Goal: Task Accomplishment & Management: Use online tool/utility

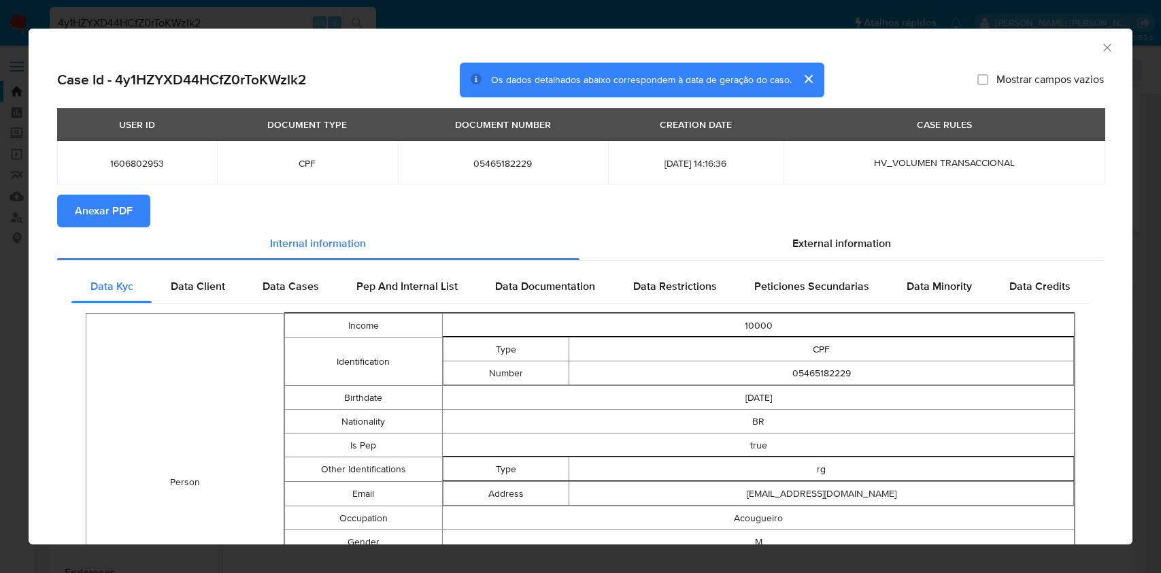
select select "10"
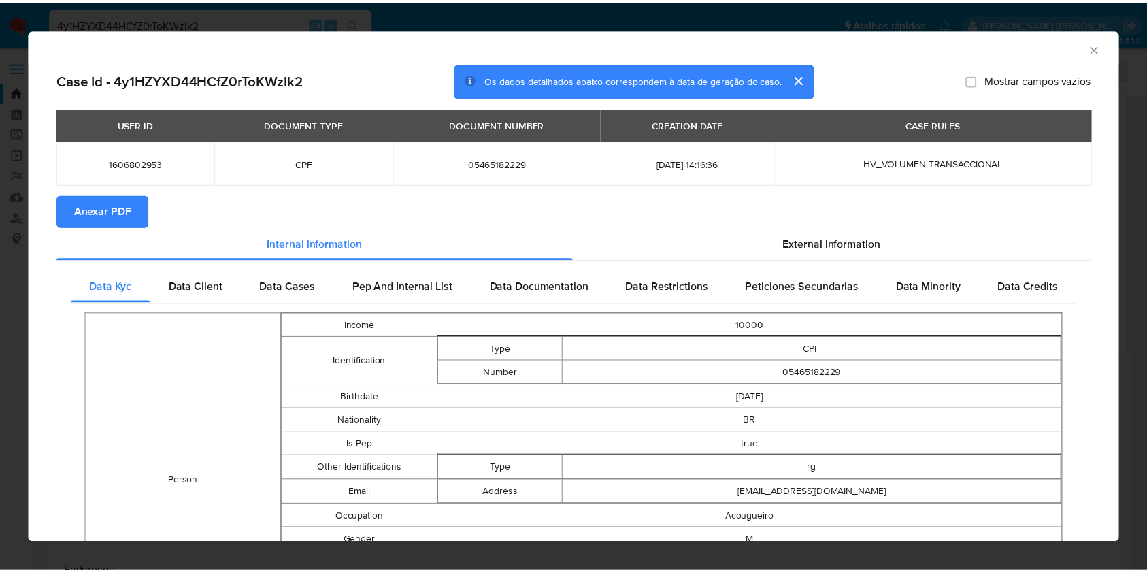
scroll to position [205, 0]
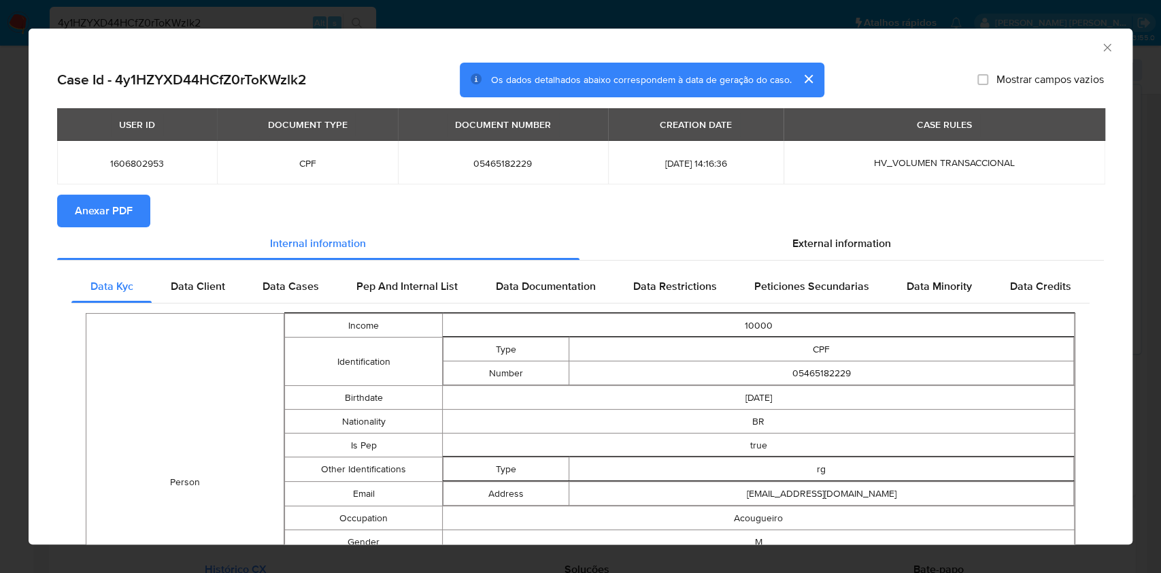
click at [0, 222] on div "AML Data Collector Case Id - 4y1HZYXD44HCfZ0rToKWzlk2 Os dados detalhados abaix…" at bounding box center [580, 286] width 1161 height 573
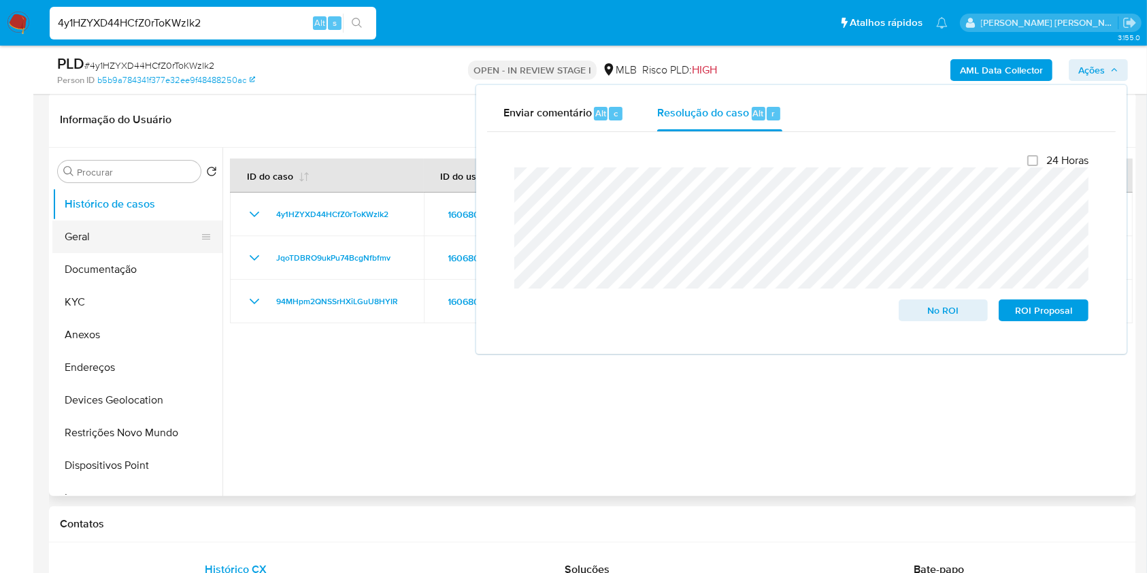
click at [103, 237] on button "Geral" at bounding box center [131, 236] width 159 height 33
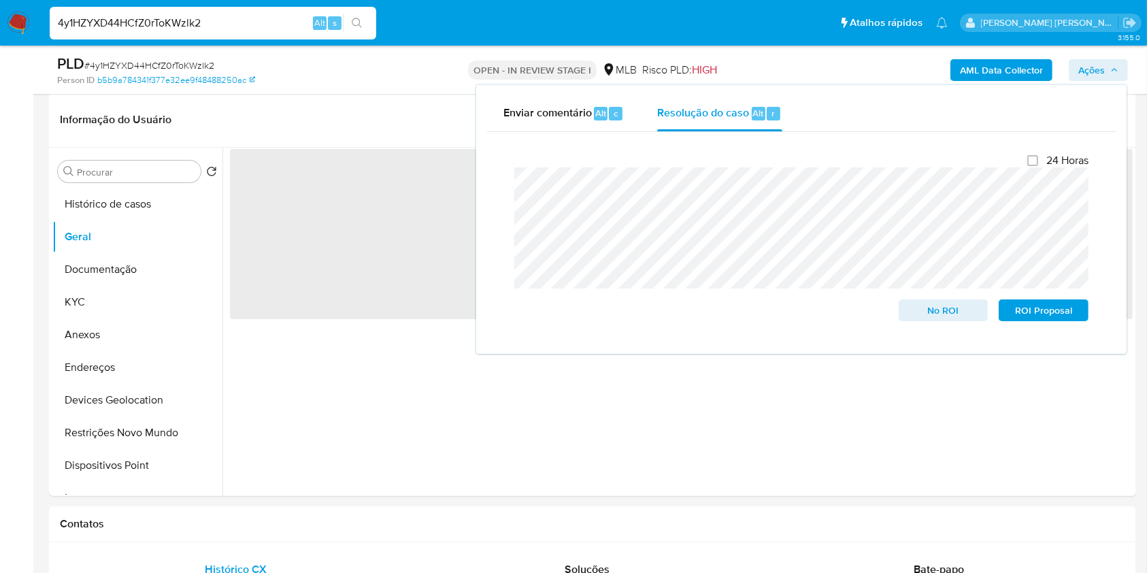
scroll to position [284, 0]
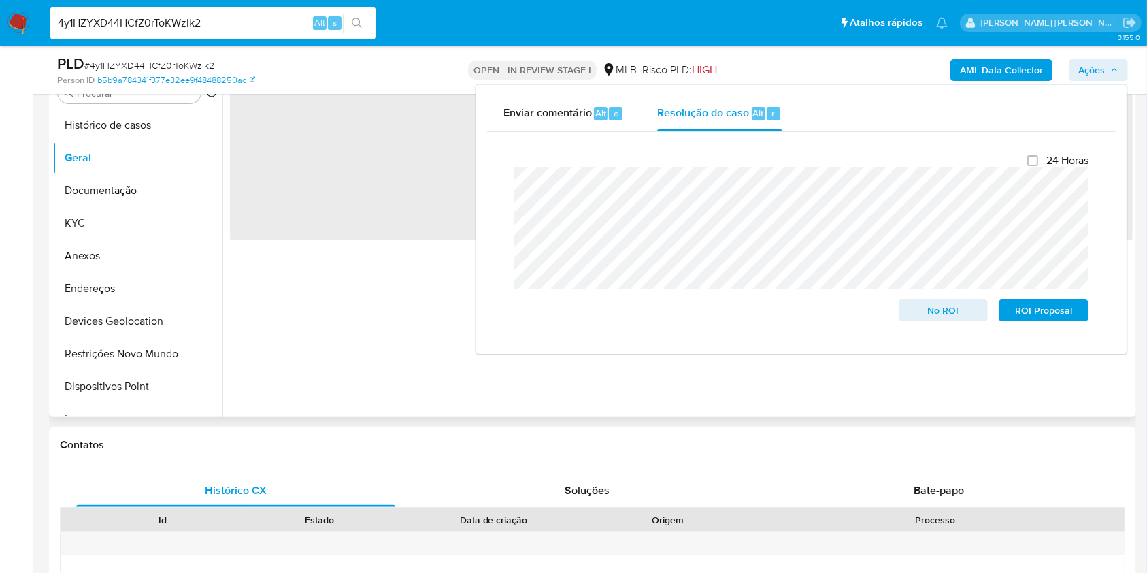
click at [342, 343] on div "‌" at bounding box center [677, 243] width 910 height 348
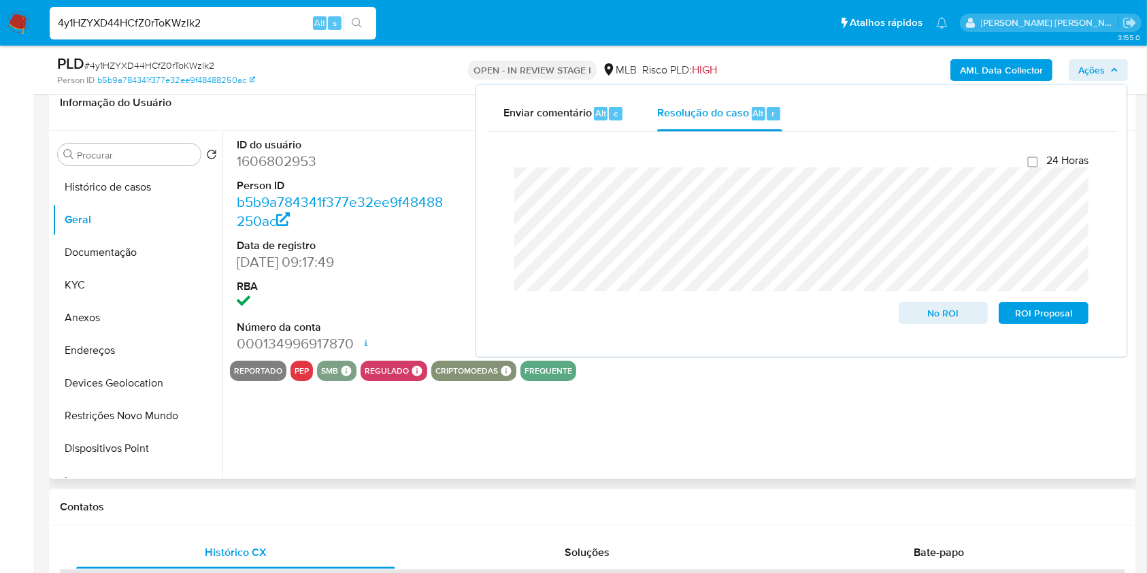
scroll to position [194, 0]
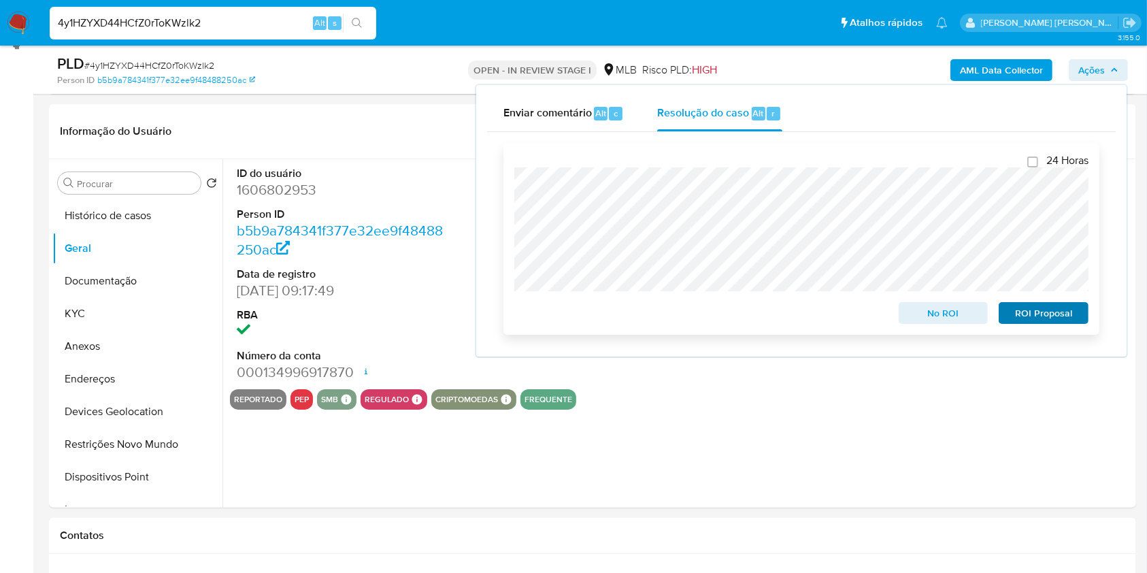
drag, startPoint x: 807, startPoint y: 422, endPoint x: 1066, endPoint y: 316, distance: 279.3
click at [807, 422] on div "ID do usuário 1606802953 Person ID b5b9a784341f377e32ee9f48488250ac Data de reg…" at bounding box center [677, 333] width 910 height 348
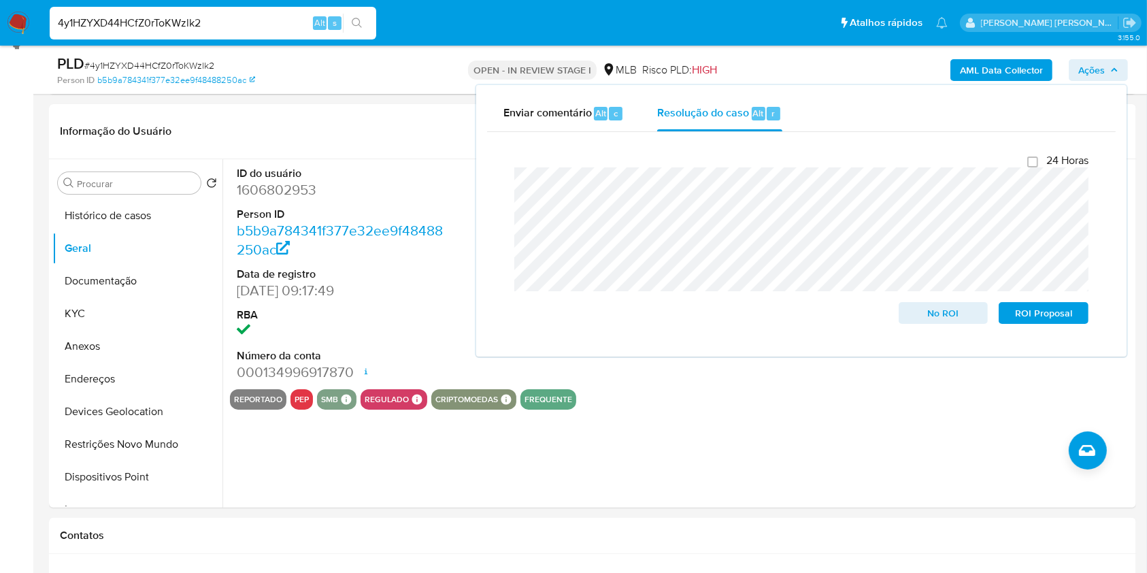
click at [1096, 60] on span "Ações" at bounding box center [1091, 70] width 27 height 22
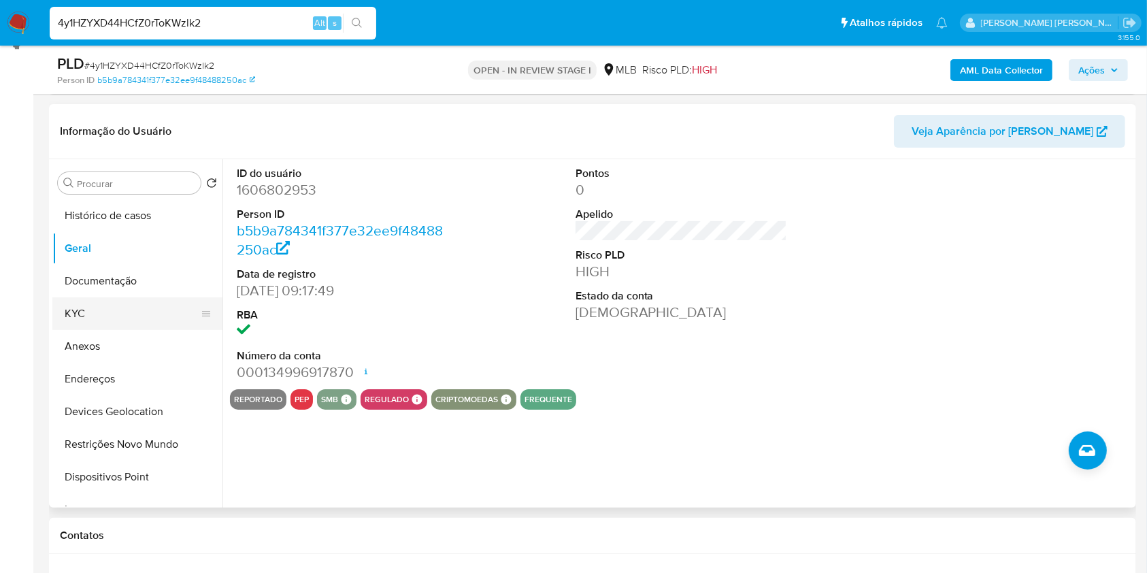
click at [76, 318] on button "KYC" at bounding box center [131, 313] width 159 height 33
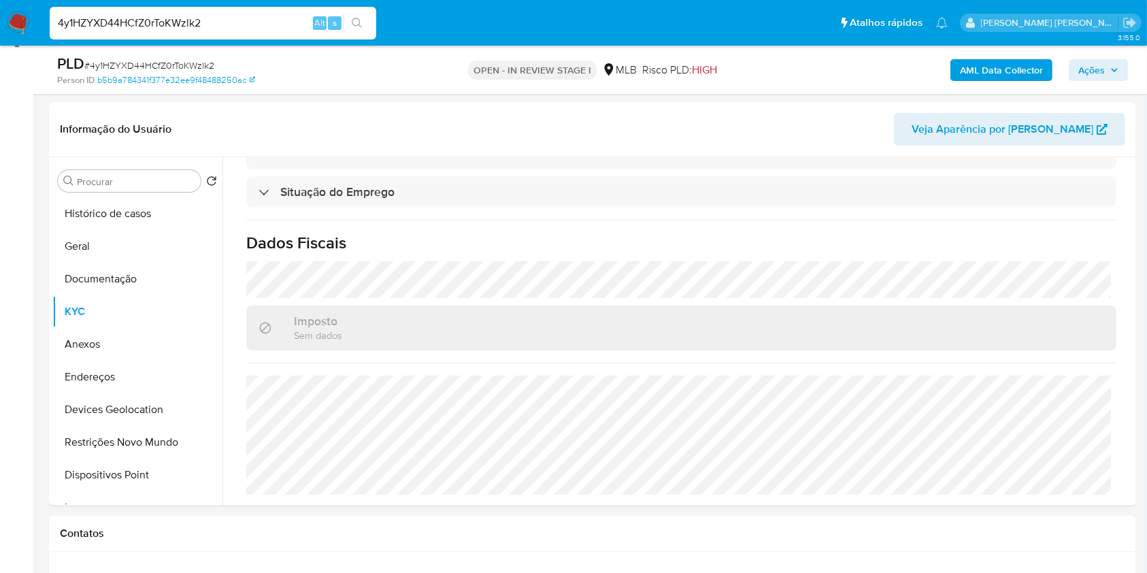
scroll to position [186, 0]
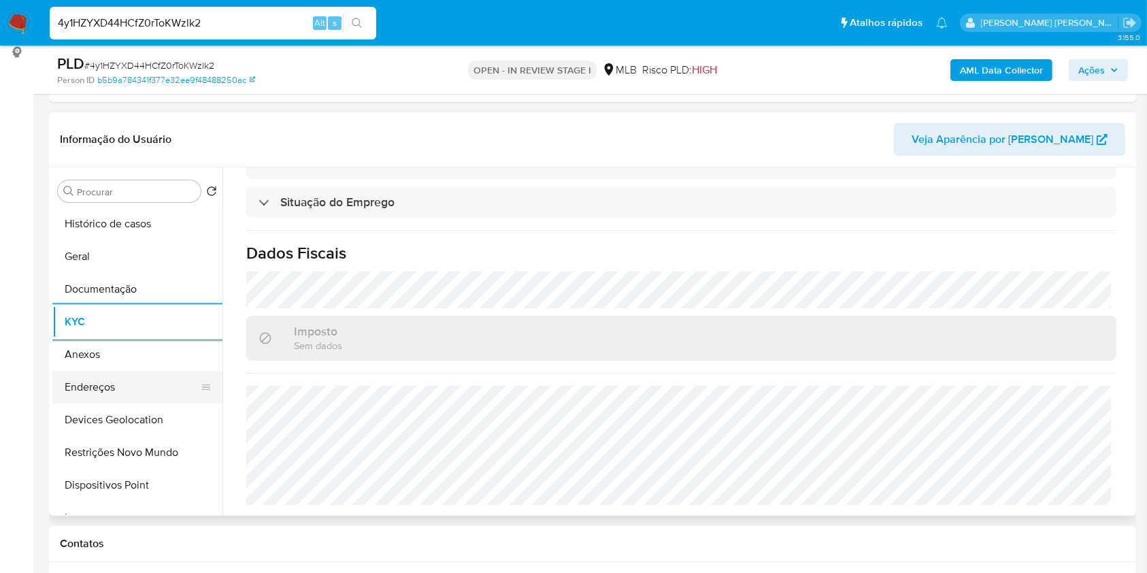
click at [136, 373] on button "Endereços" at bounding box center [131, 387] width 159 height 33
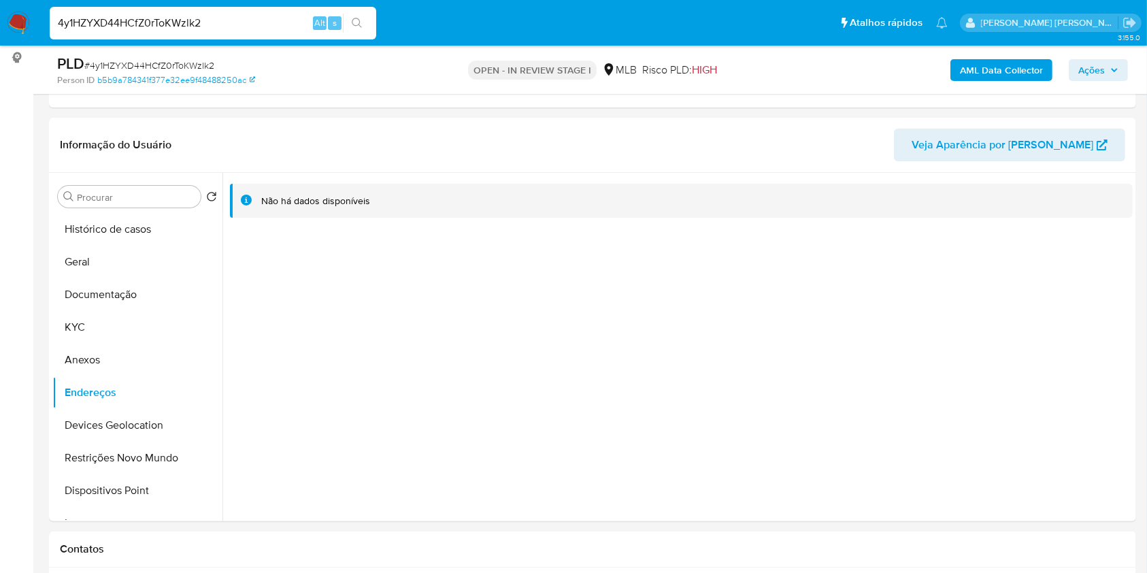
scroll to position [200, 0]
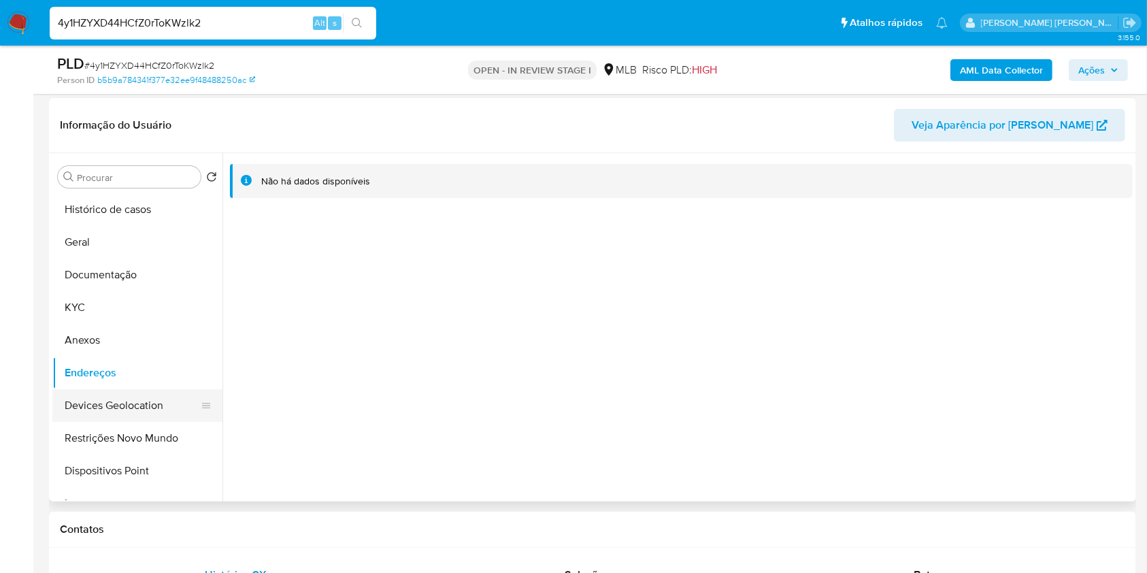
click at [111, 404] on button "Devices Geolocation" at bounding box center [131, 405] width 159 height 33
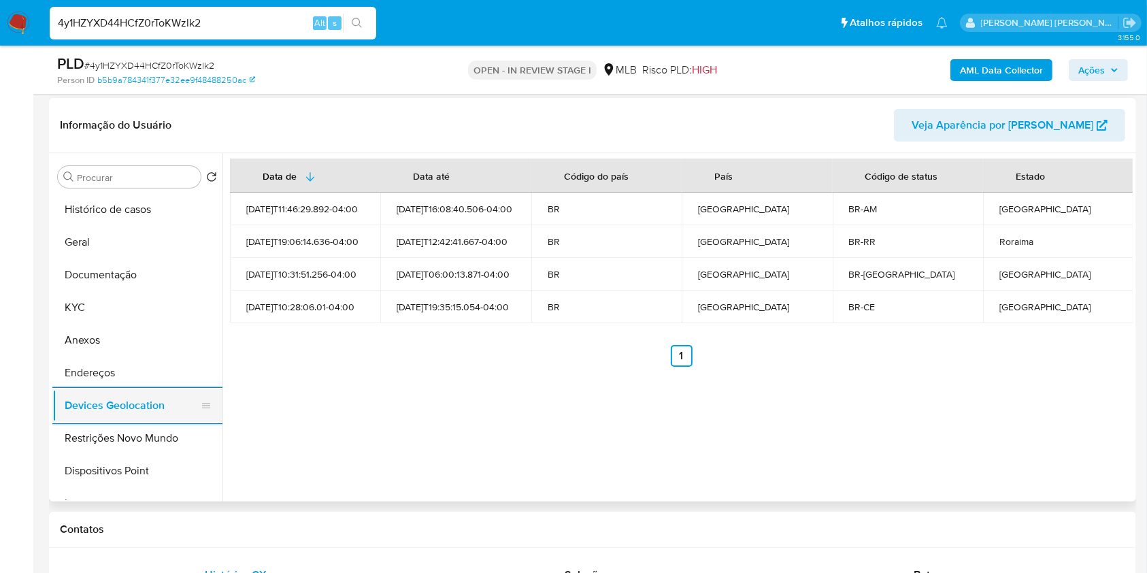
click at [129, 419] on button "Devices Geolocation" at bounding box center [131, 405] width 159 height 33
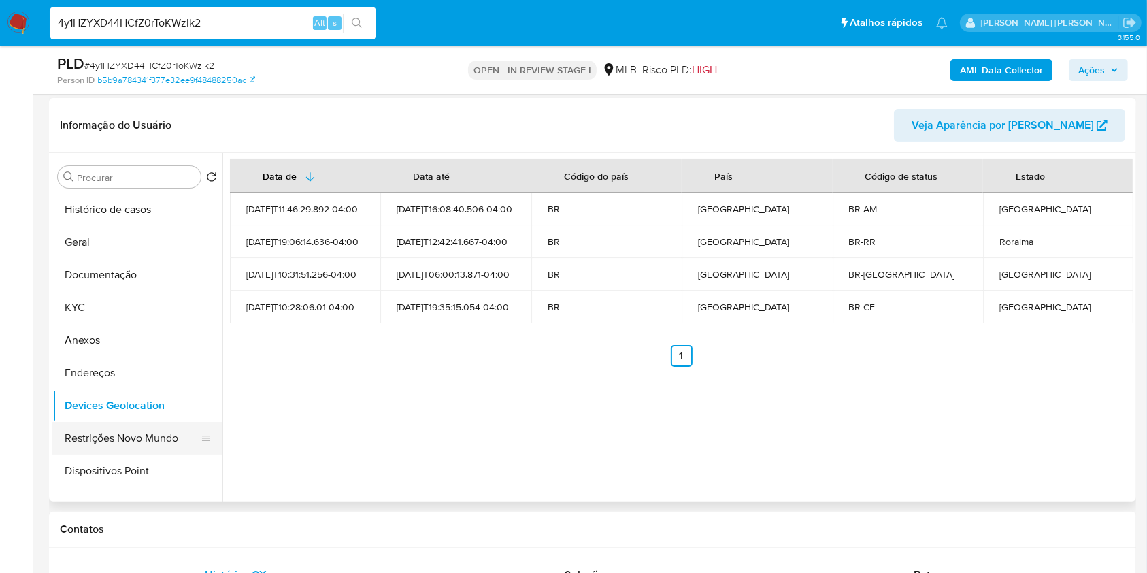
click at [129, 430] on button "Restrições Novo Mundo" at bounding box center [131, 438] width 159 height 33
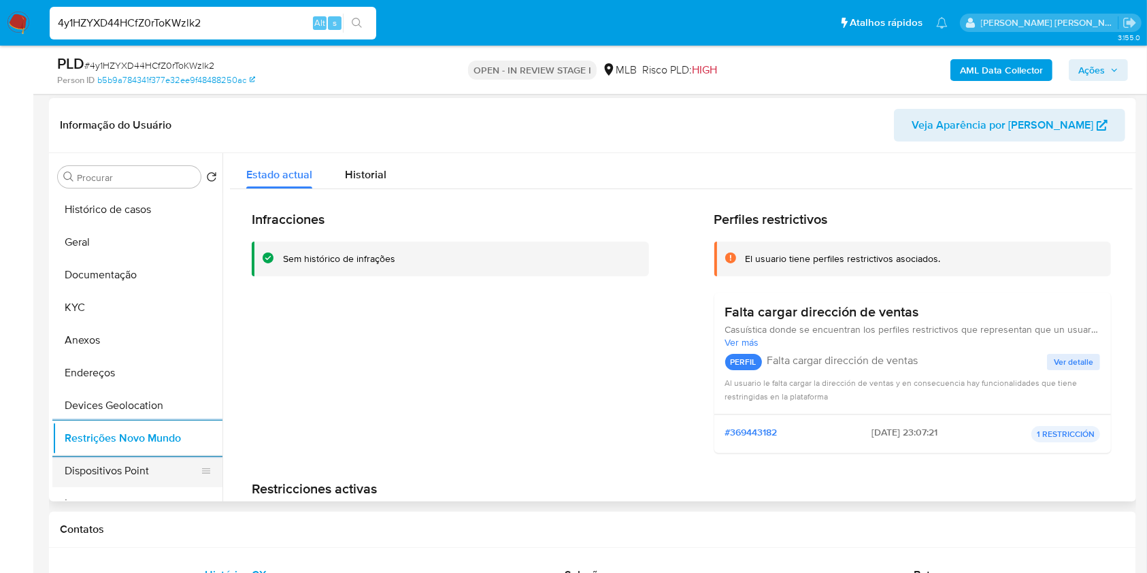
click at [135, 458] on button "Dispositivos Point" at bounding box center [131, 470] width 159 height 33
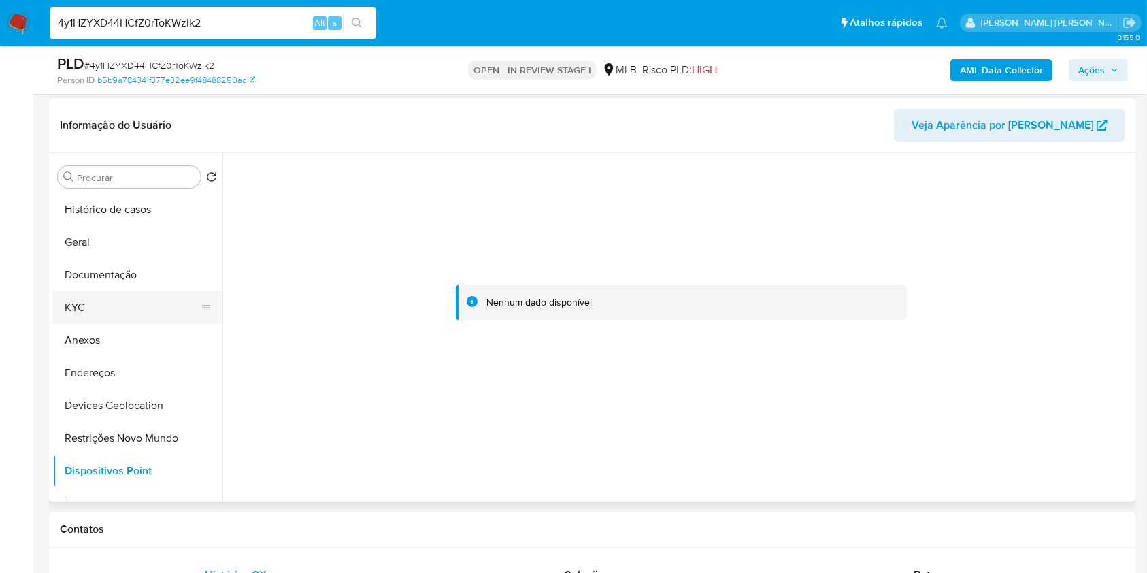
click at [107, 307] on button "KYC" at bounding box center [131, 307] width 159 height 33
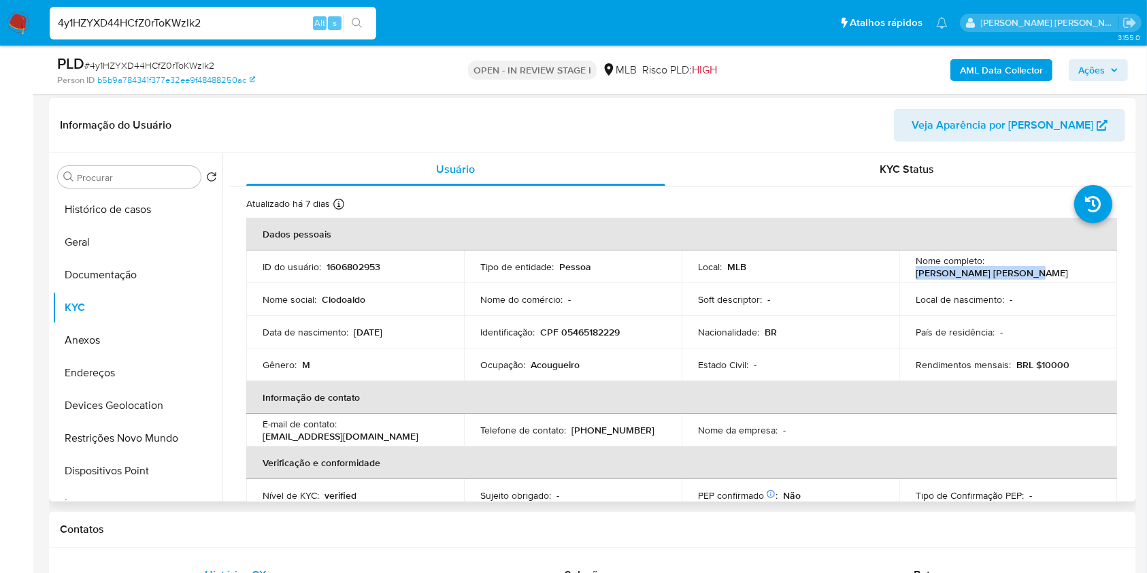
drag, startPoint x: 1014, startPoint y: 272, endPoint x: 911, endPoint y: 267, distance: 103.5
click at [915, 267] on div "Nome completo : Clodoaldo Costa da Cruz" at bounding box center [1007, 266] width 185 height 24
copy p "Clodoaldo Costa da Cruz"
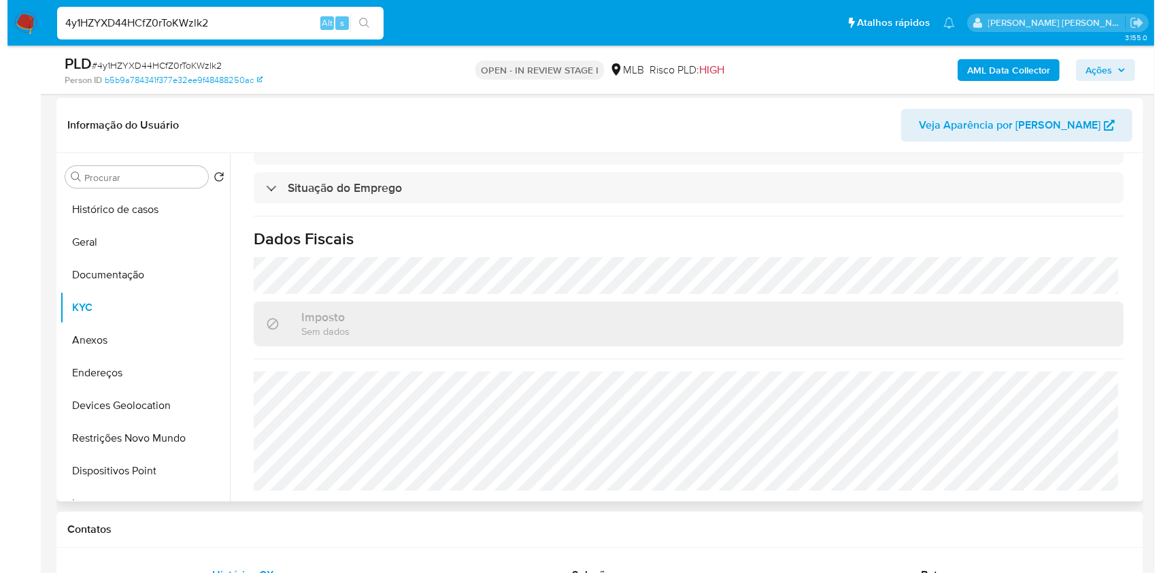
scroll to position [0, 0]
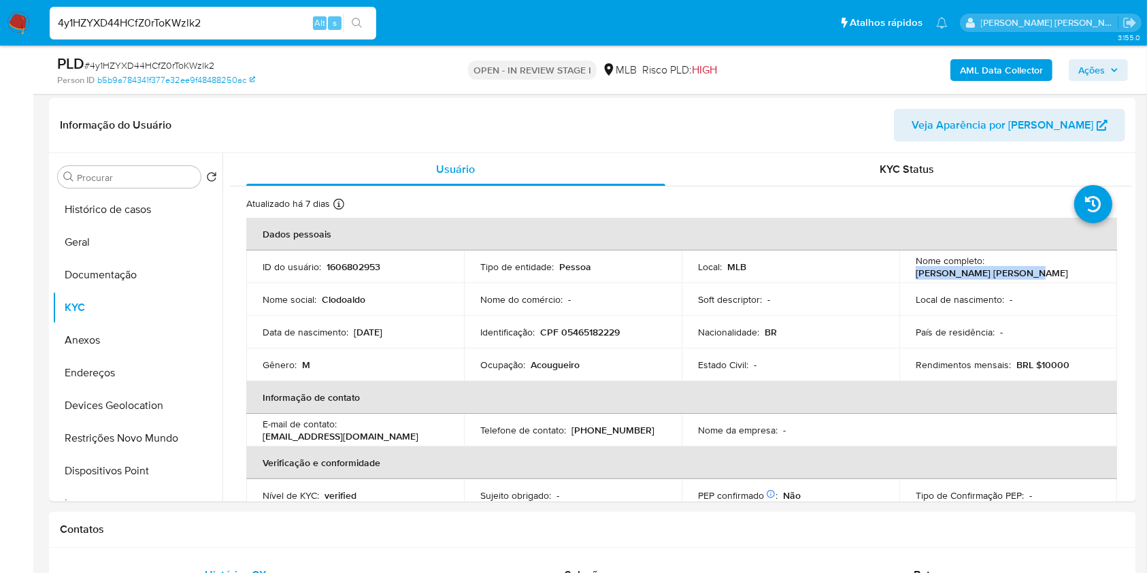
copy p "Clodoaldo Costa da Cruz"
click at [148, 282] on button "Documentação" at bounding box center [131, 274] width 159 height 33
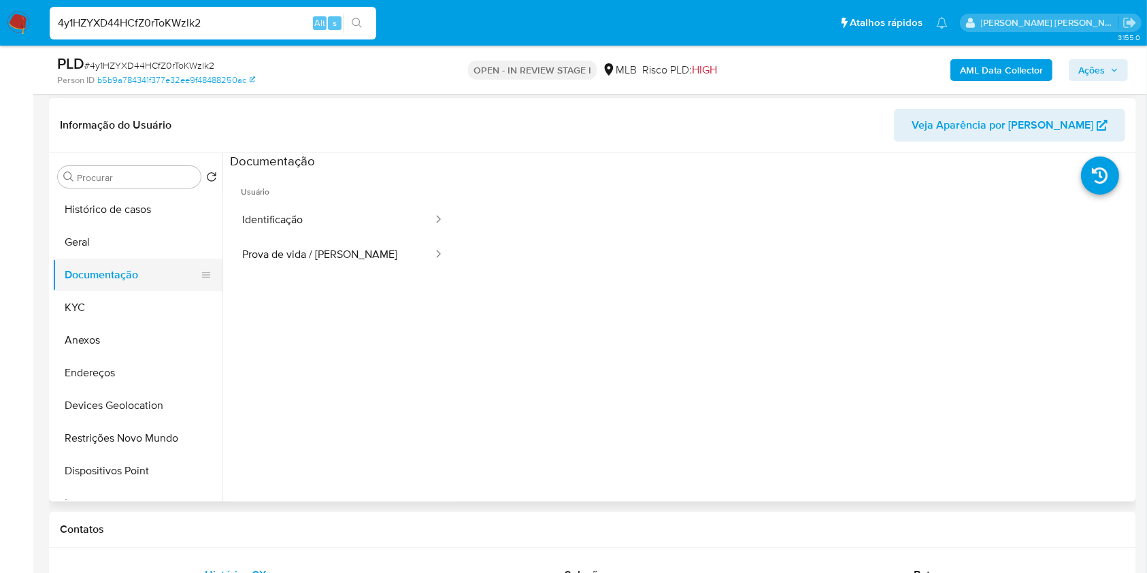
click at [128, 286] on button "Documentação" at bounding box center [131, 274] width 159 height 33
click at [139, 331] on button "Anexos" at bounding box center [131, 340] width 159 height 33
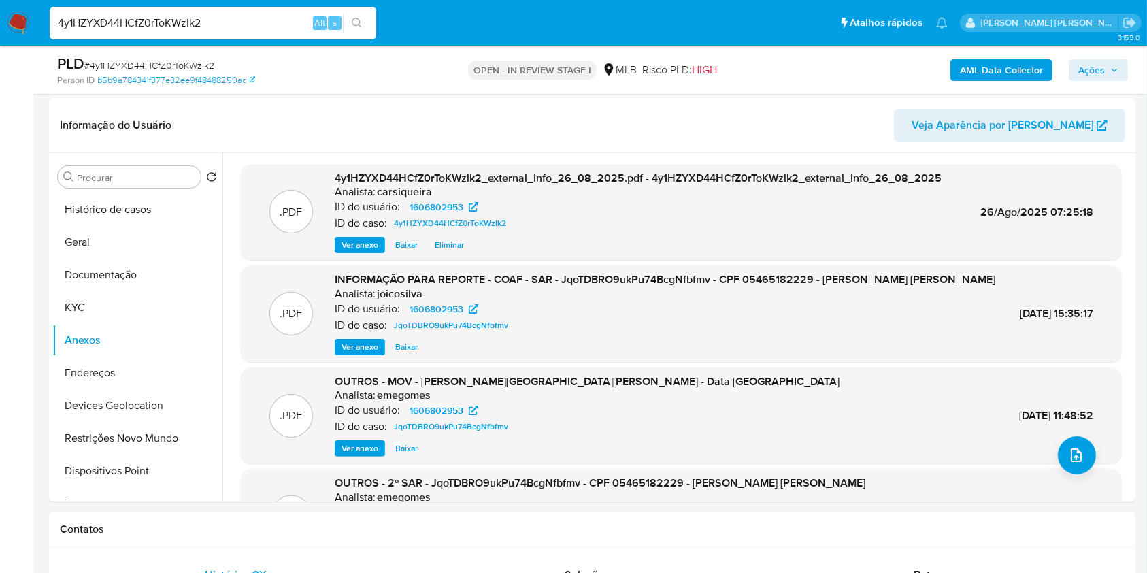
click at [1026, 63] on b "AML Data Collector" at bounding box center [1001, 70] width 83 height 22
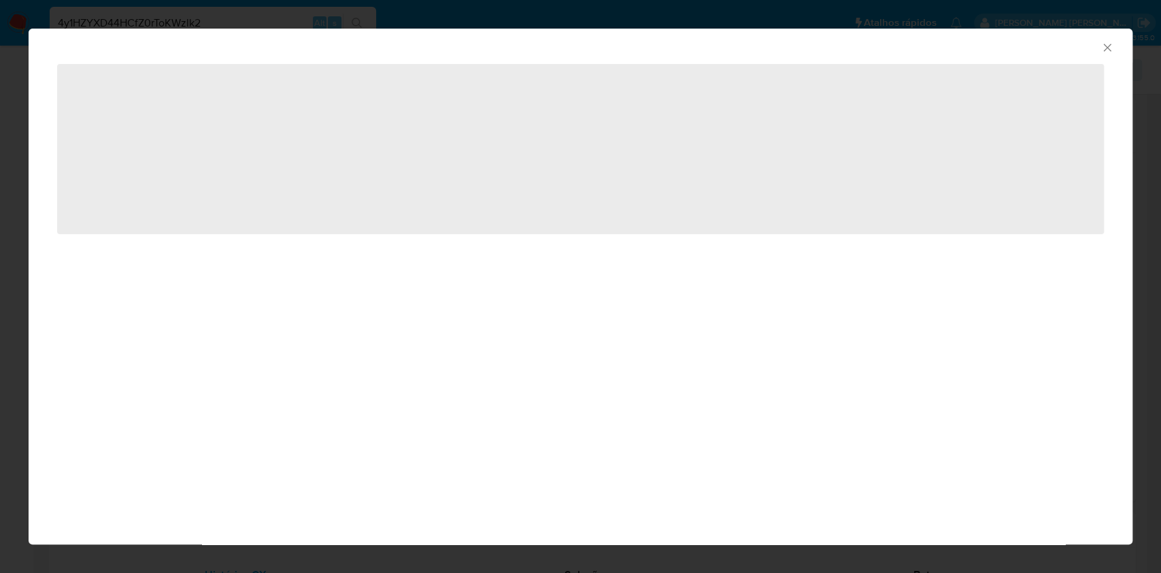
click at [0, 148] on div "AML Data Collector ‌" at bounding box center [580, 286] width 1161 height 573
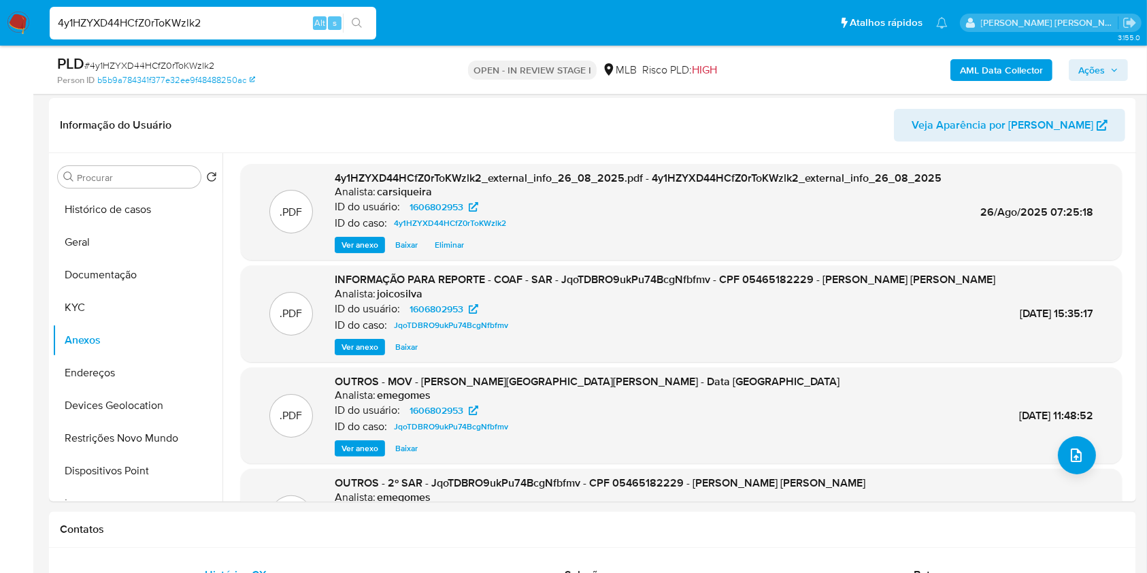
click at [1012, 57] on div "AML Data Collector Ações" at bounding box center [951, 70] width 353 height 32
click at [1031, 65] on b "AML Data Collector" at bounding box center [1001, 70] width 83 height 22
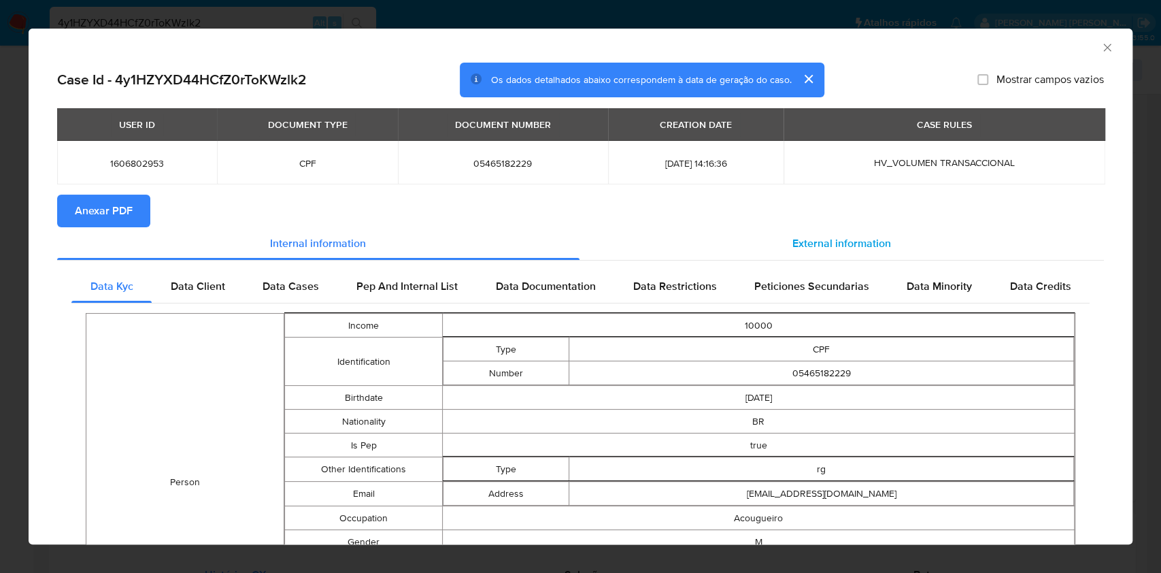
click at [796, 237] on span "External information" at bounding box center [841, 243] width 99 height 16
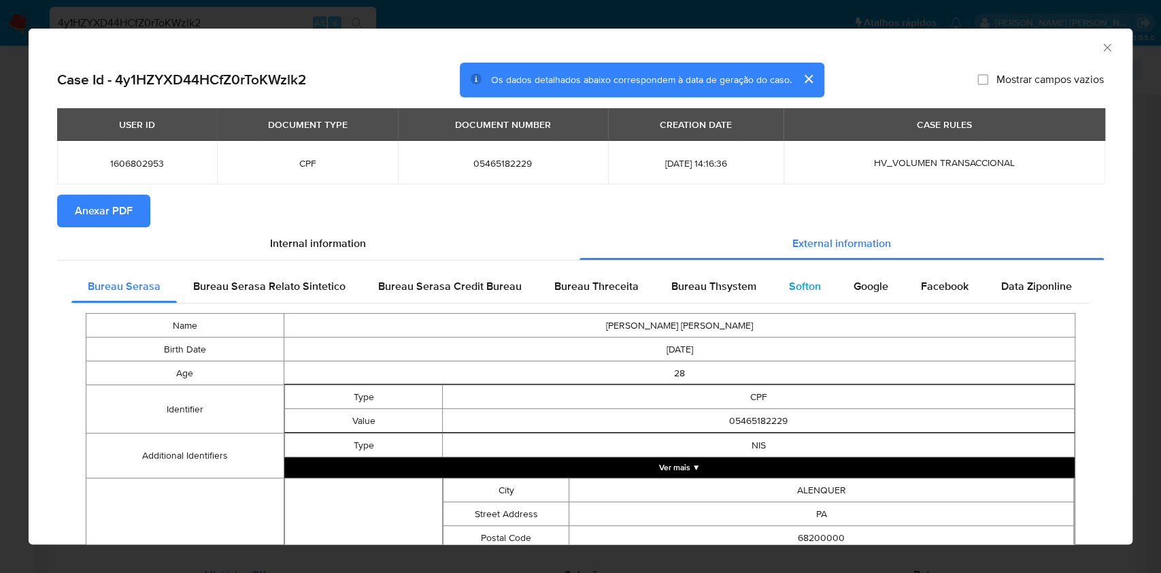
click at [809, 284] on span "Softon" at bounding box center [805, 286] width 32 height 16
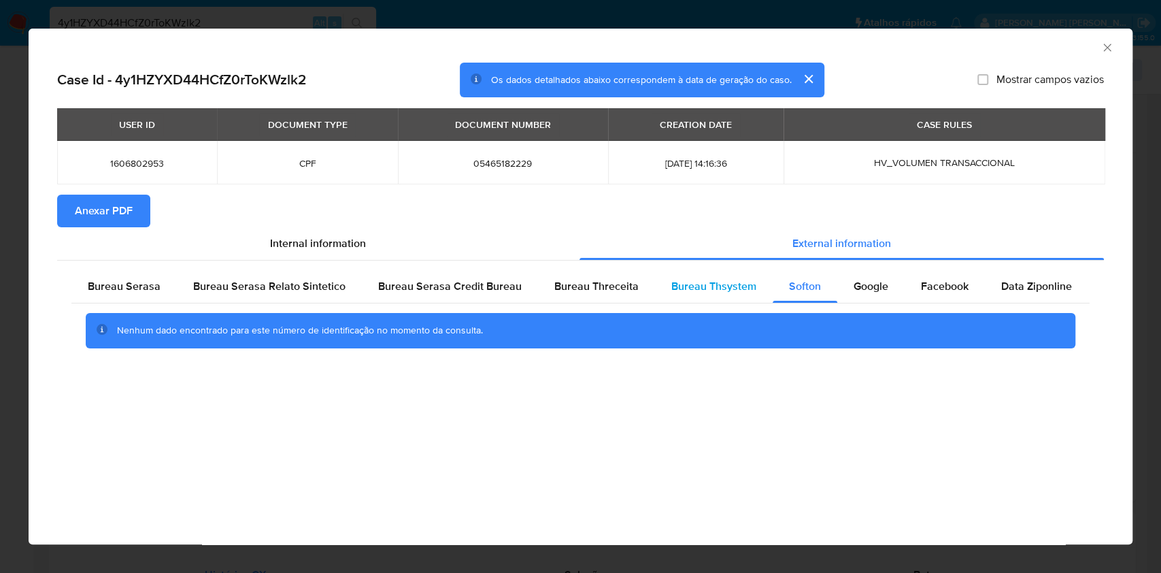
click at [690, 284] on span "Bureau Thsystem" at bounding box center [713, 286] width 85 height 16
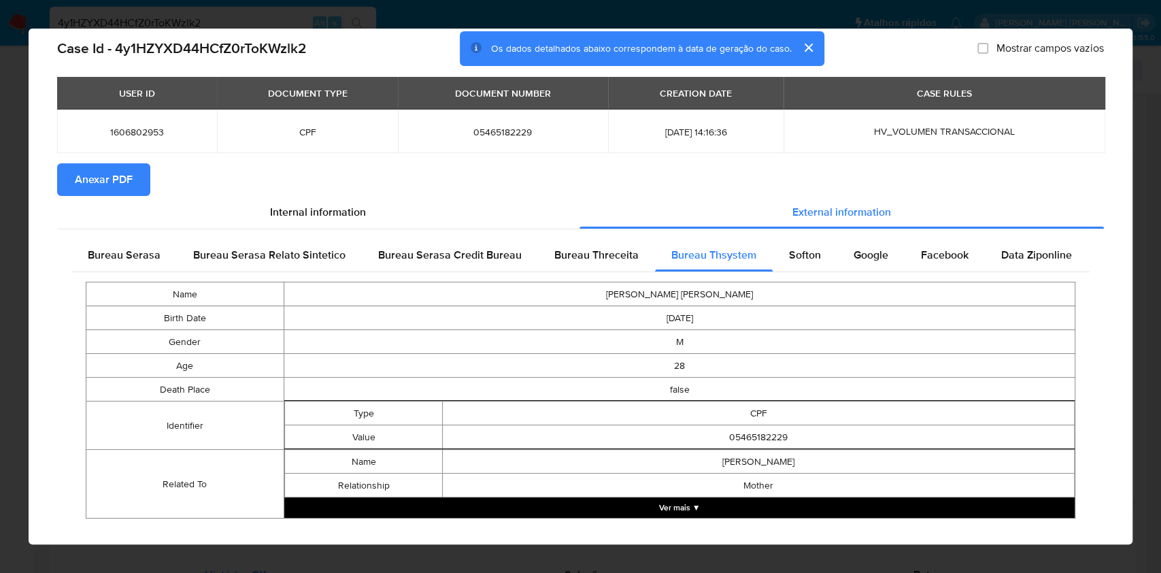
scroll to position [49, 0]
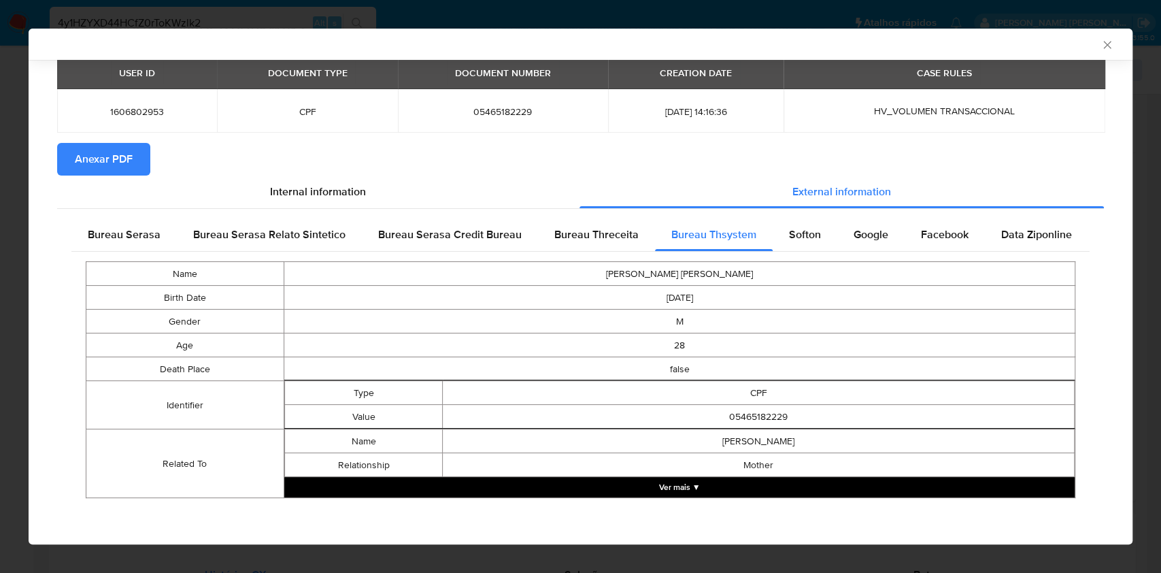
click at [0, 219] on div "AML Data Collector Case Id - 4y1HZYXD44HCfZ0rToKWzlk2 Os dados detalhados abaix…" at bounding box center [580, 286] width 1161 height 573
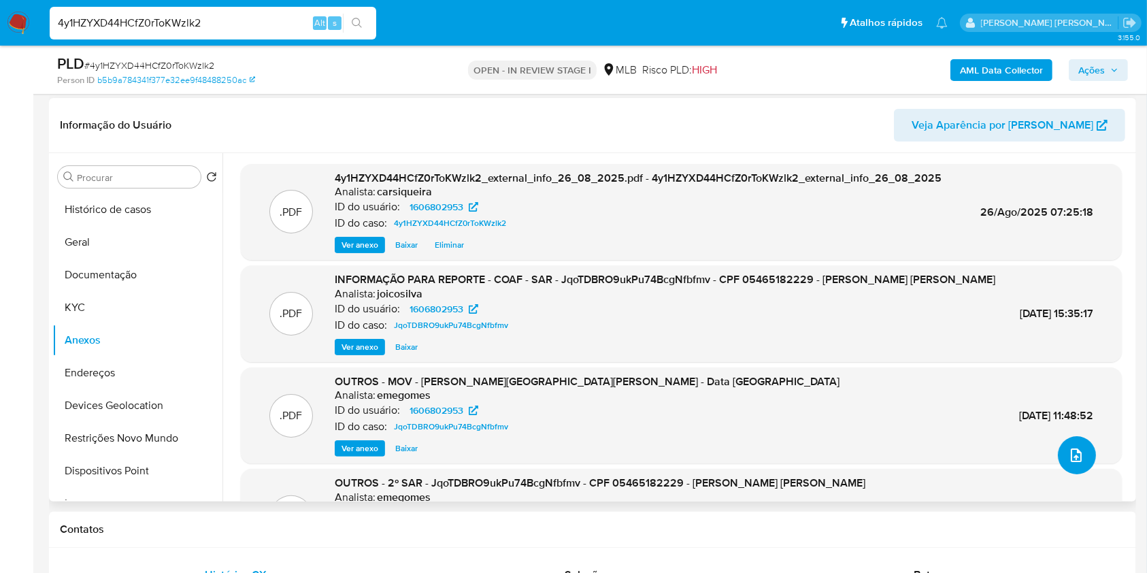
click at [1069, 445] on button "upload-file" at bounding box center [1076, 455] width 38 height 38
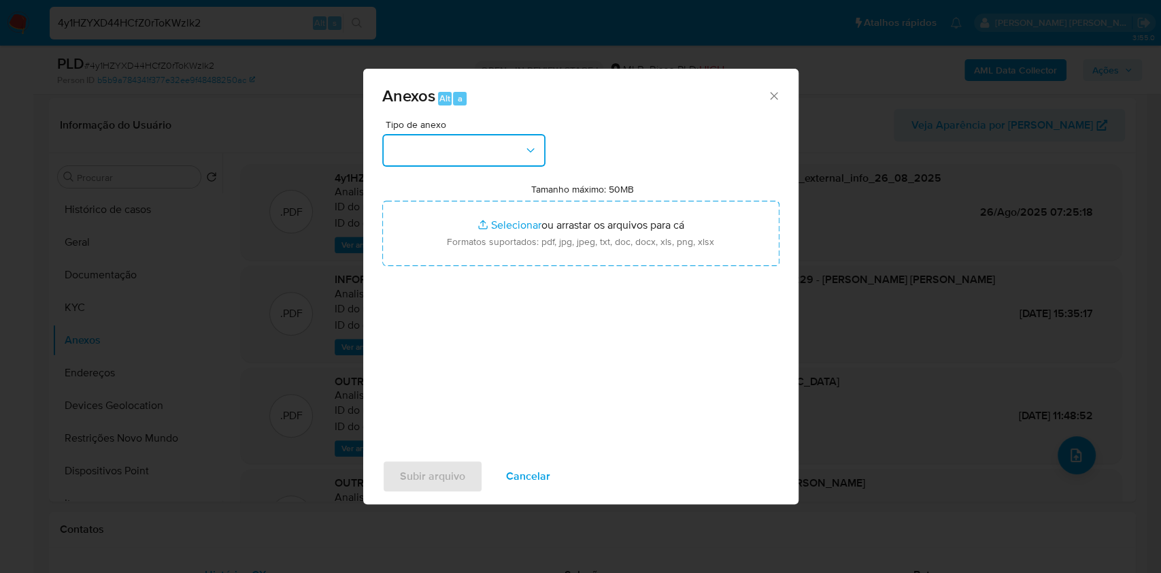
click at [428, 156] on button "button" at bounding box center [463, 150] width 163 height 33
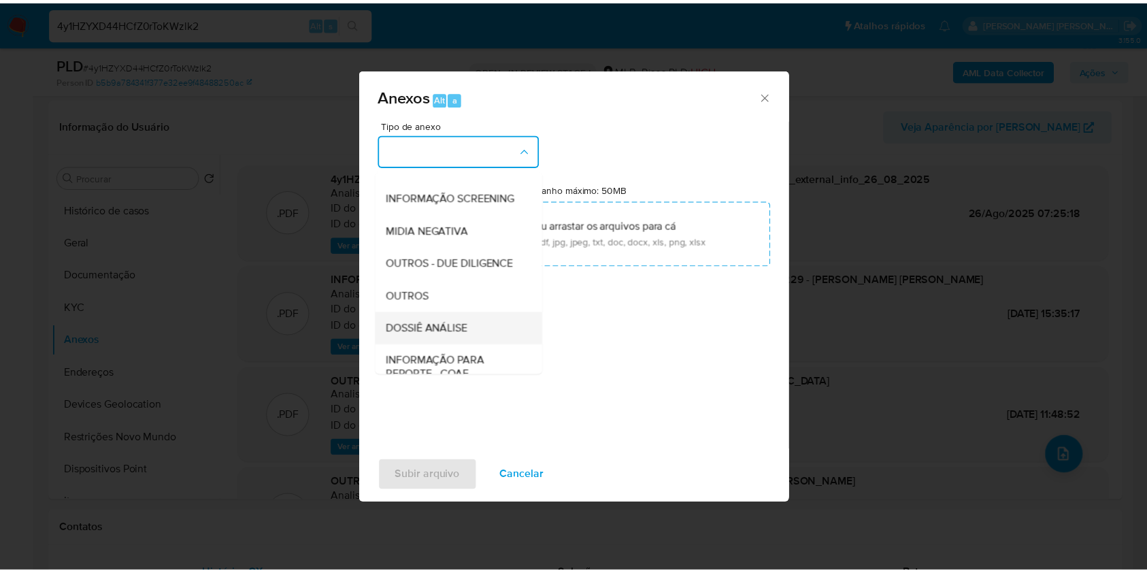
scroll to position [209, 0]
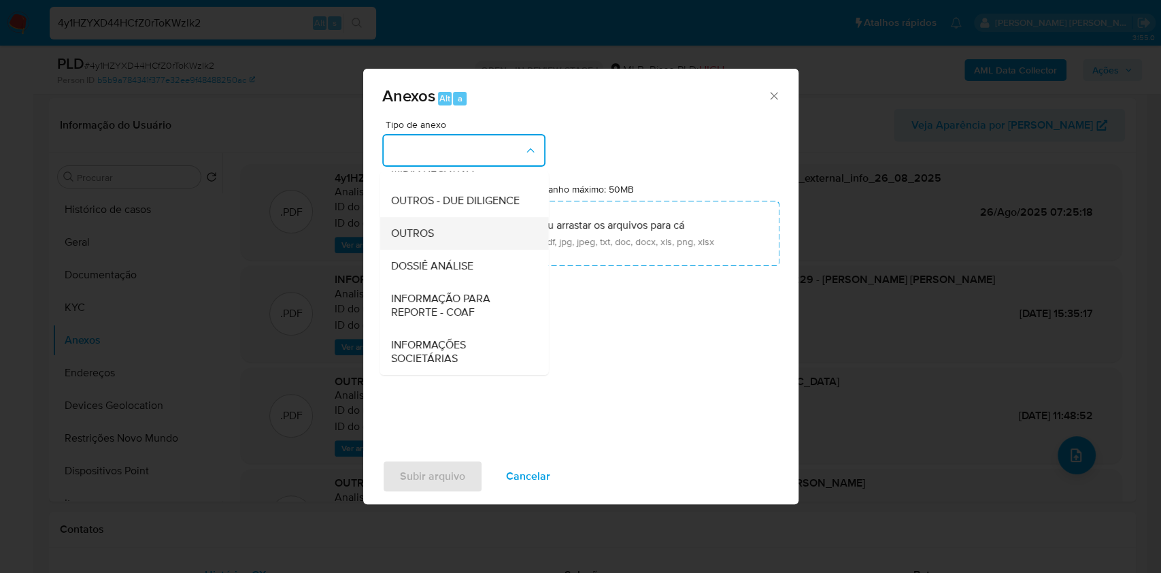
click at [436, 239] on div "OUTROS" at bounding box center [459, 233] width 139 height 33
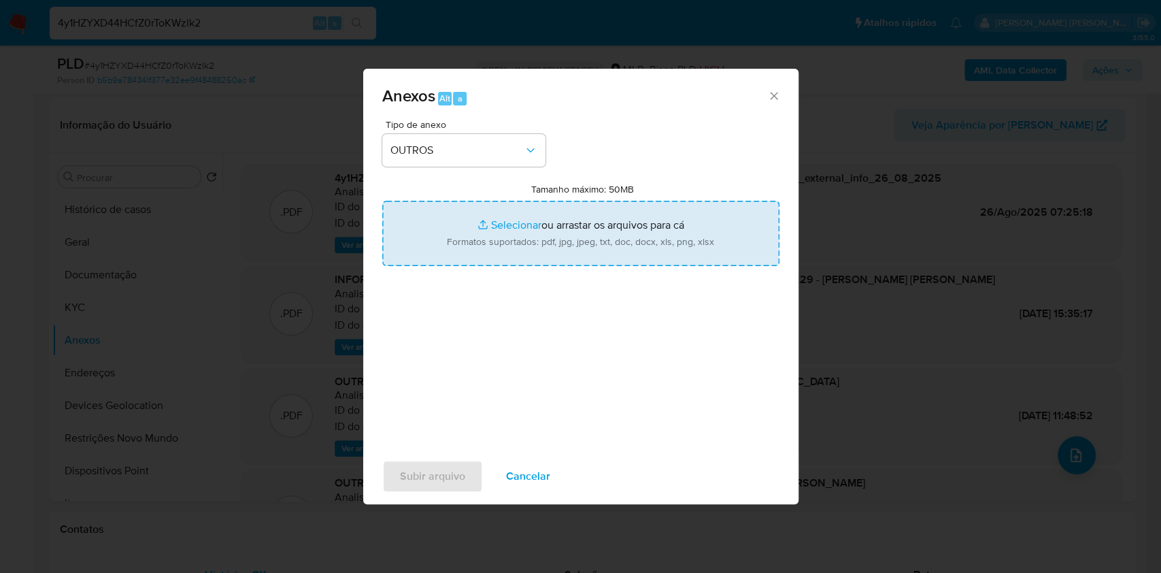
click at [496, 223] on input "Tamanho máximo: 50MB Selecionar arquivos" at bounding box center [580, 233] width 397 height 65
type input "C:\fakepath\CPF 05465182229 - CLODOALDO COSTA DA CRUZ - Documentos Google.pdf"
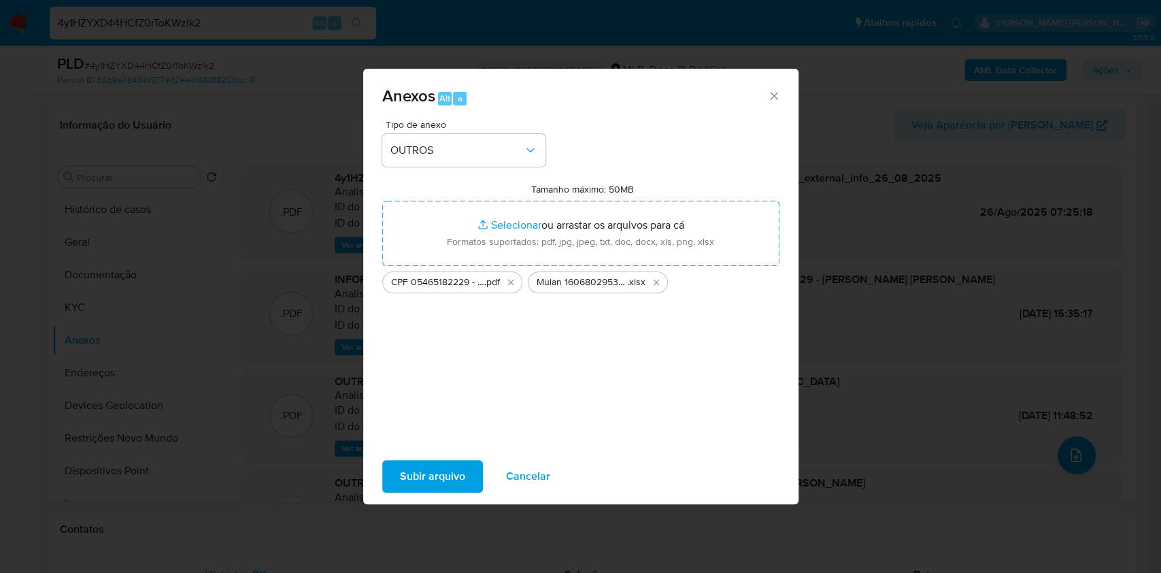
click at [427, 474] on span "Subir arquivo" at bounding box center [432, 476] width 65 height 30
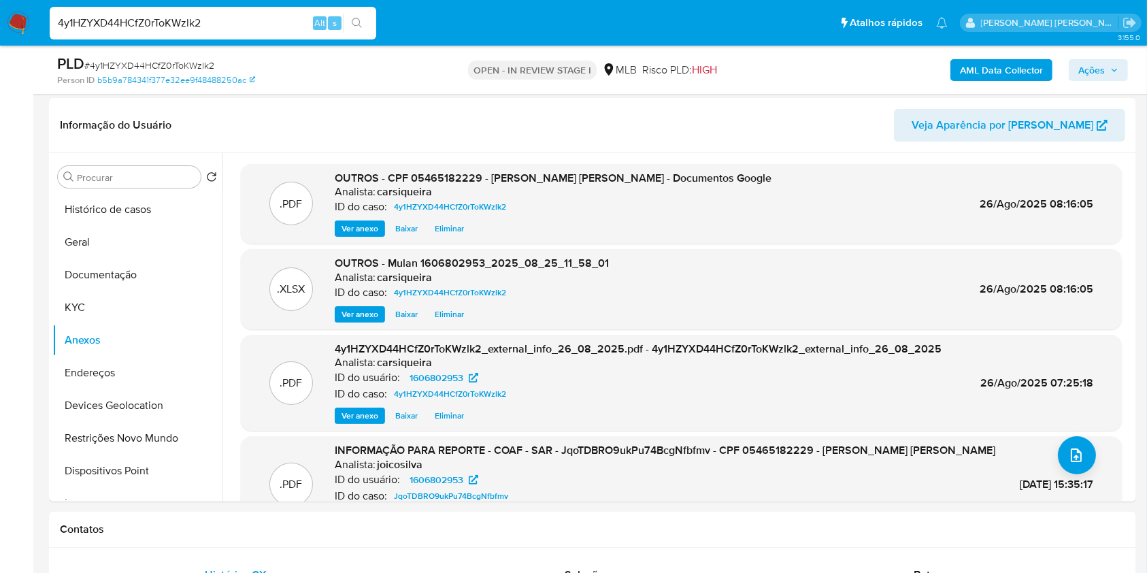
click at [1085, 65] on span "Ações" at bounding box center [1091, 70] width 27 height 22
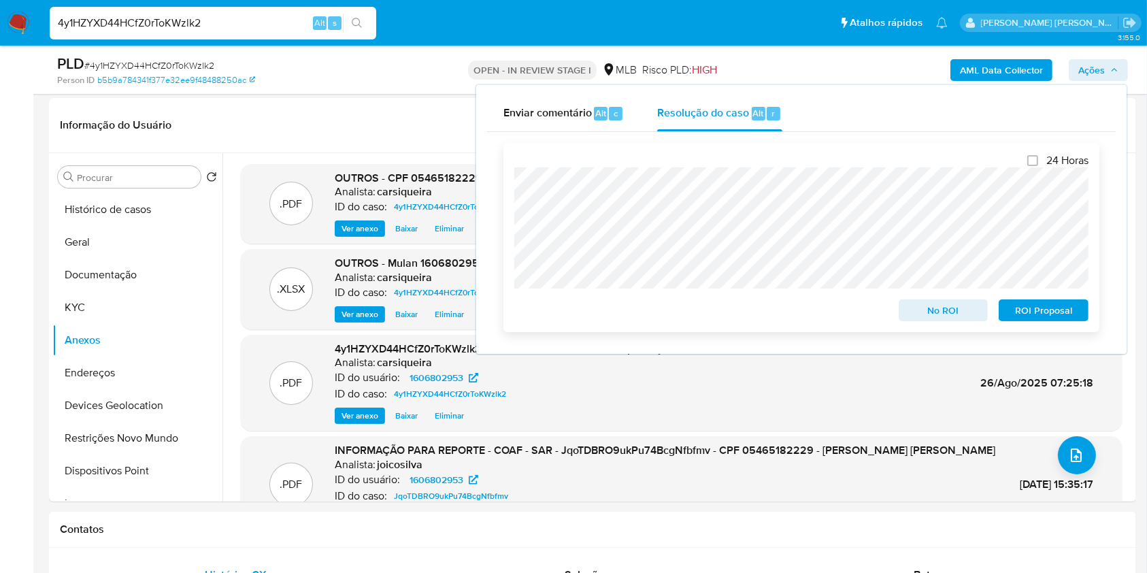
click at [929, 307] on span "No ROI" at bounding box center [943, 310] width 71 height 19
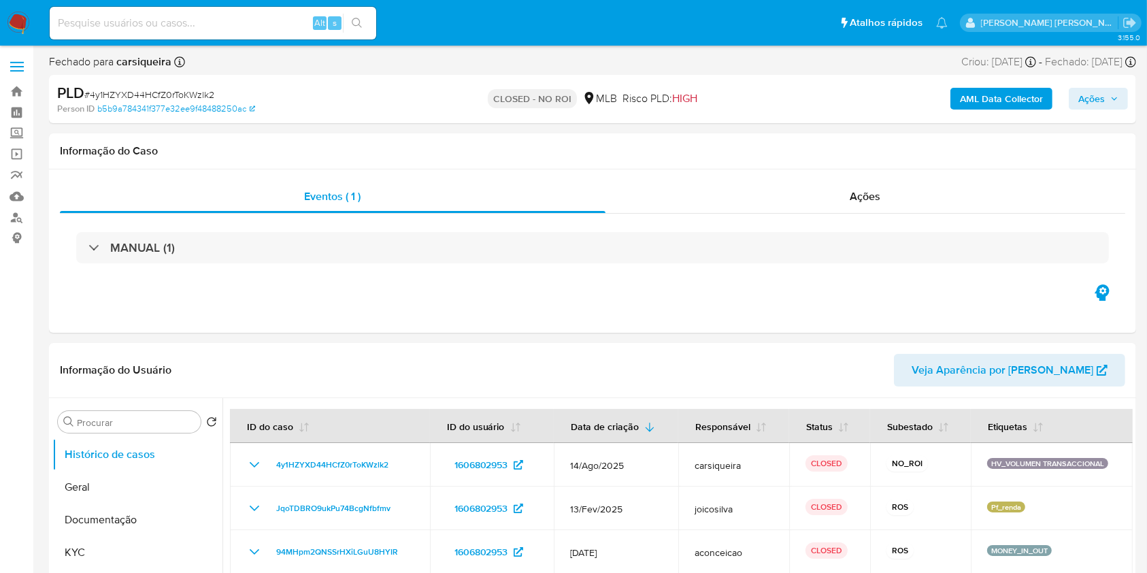
select select "10"
drag, startPoint x: 7, startPoint y: 16, endPoint x: 26, endPoint y: 0, distance: 24.6
click at [7, 16] on img at bounding box center [18, 23] width 23 height 23
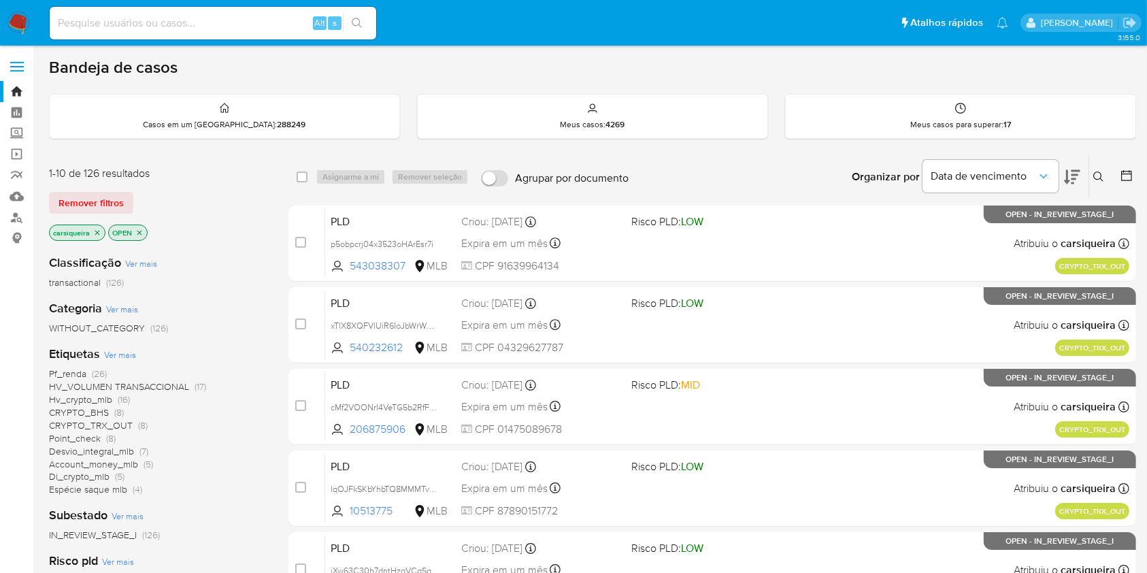
click at [185, 21] on input at bounding box center [213, 23] width 326 height 18
paste input "FcN1N2fgtjJAeRX6nPQKXUlQ"
type input "FcN1N2fgtjJAeRX6nPQKXUlQ"
click at [356, 25] on icon "search-icon" at bounding box center [357, 23] width 10 height 10
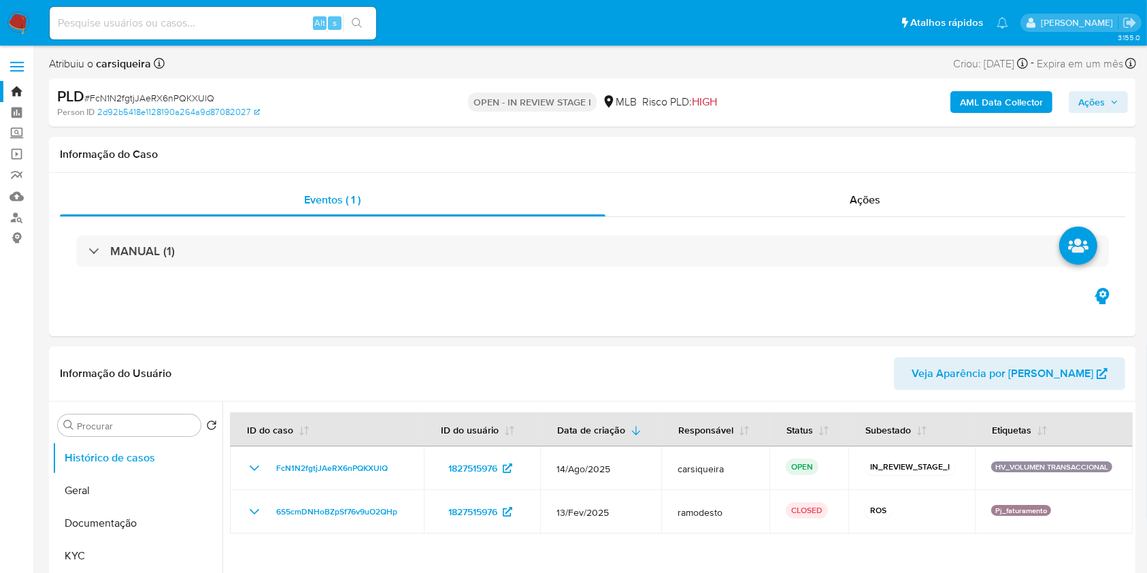
select select "10"
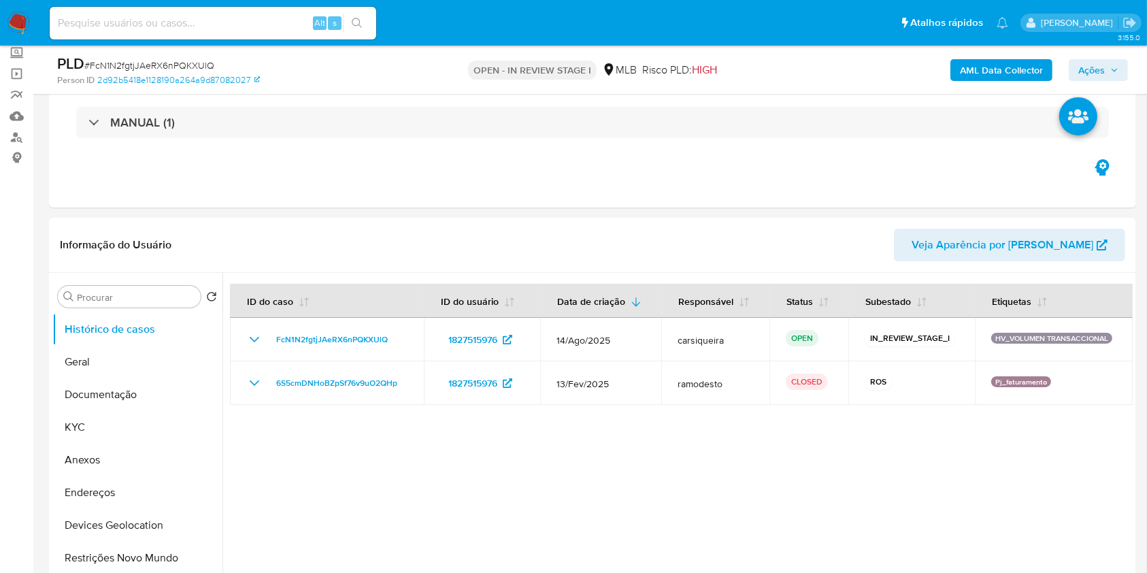
scroll to position [258, 0]
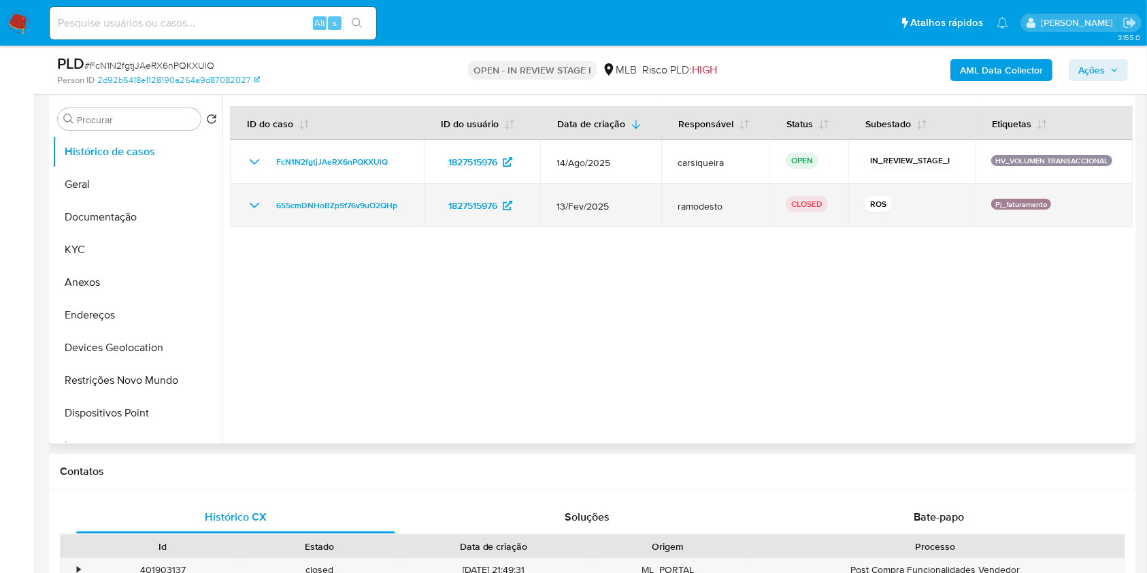
click at [250, 204] on icon "Mostrar/Ocultar" at bounding box center [254, 205] width 16 height 16
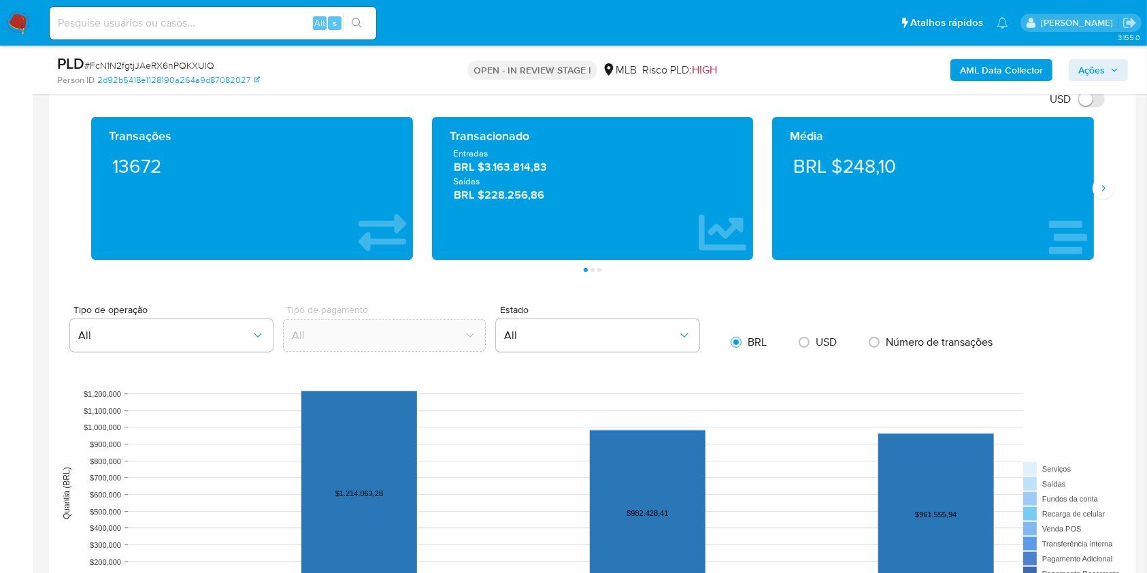
scroll to position [994, 0]
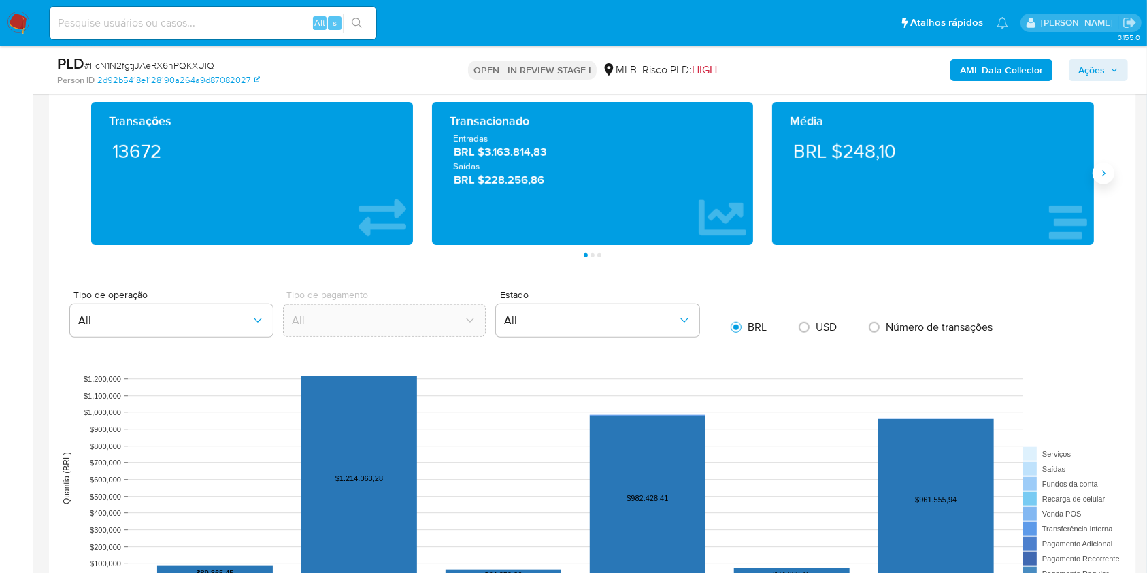
click at [1093, 168] on button "Siguiente" at bounding box center [1103, 174] width 22 height 22
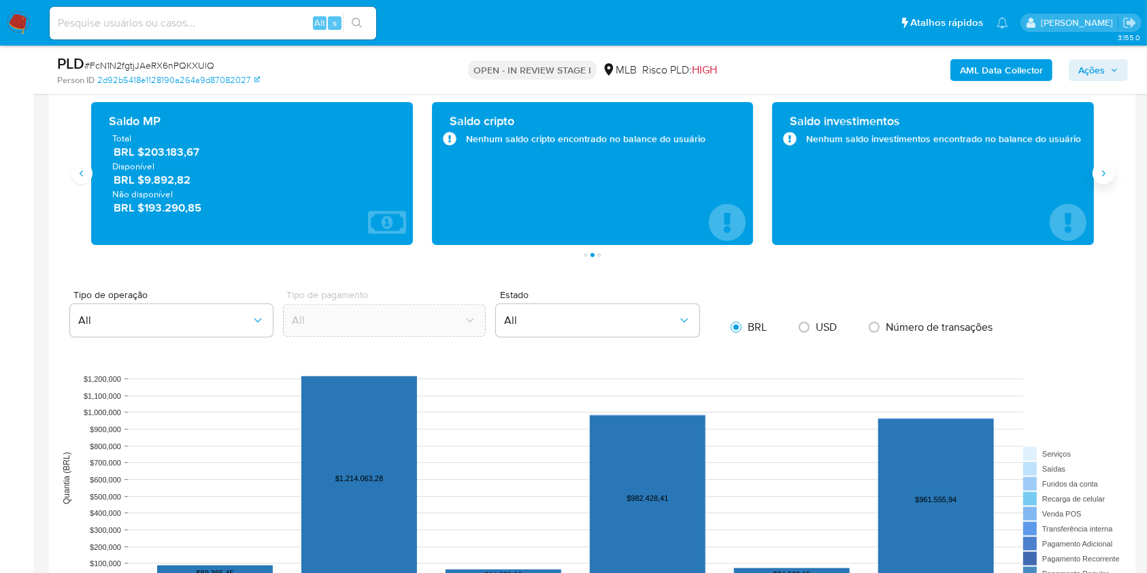
click at [1093, 168] on button "Siguiente" at bounding box center [1103, 174] width 22 height 22
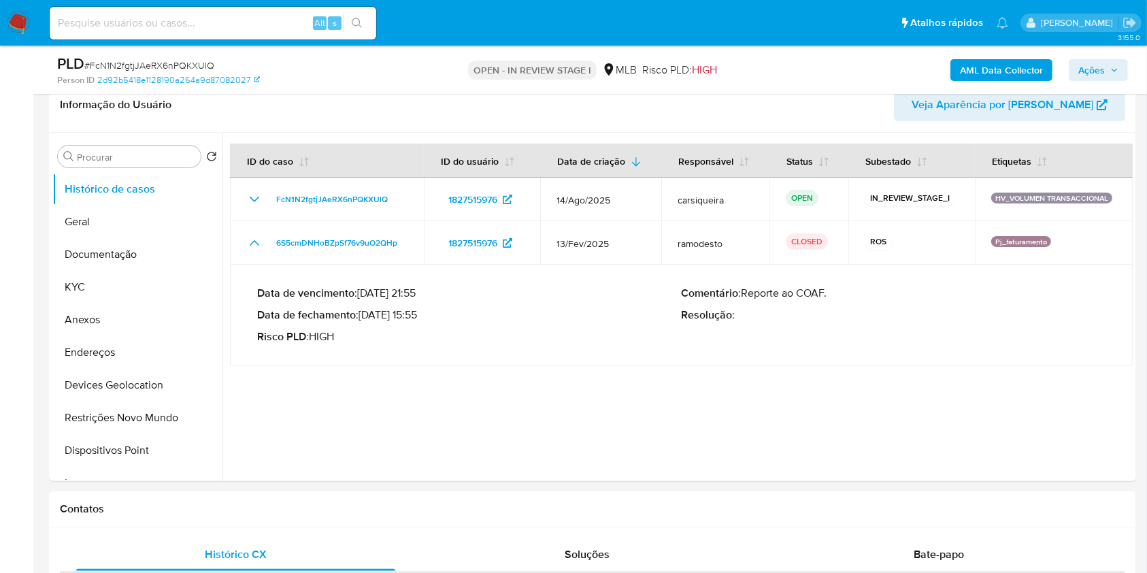
scroll to position [218, 0]
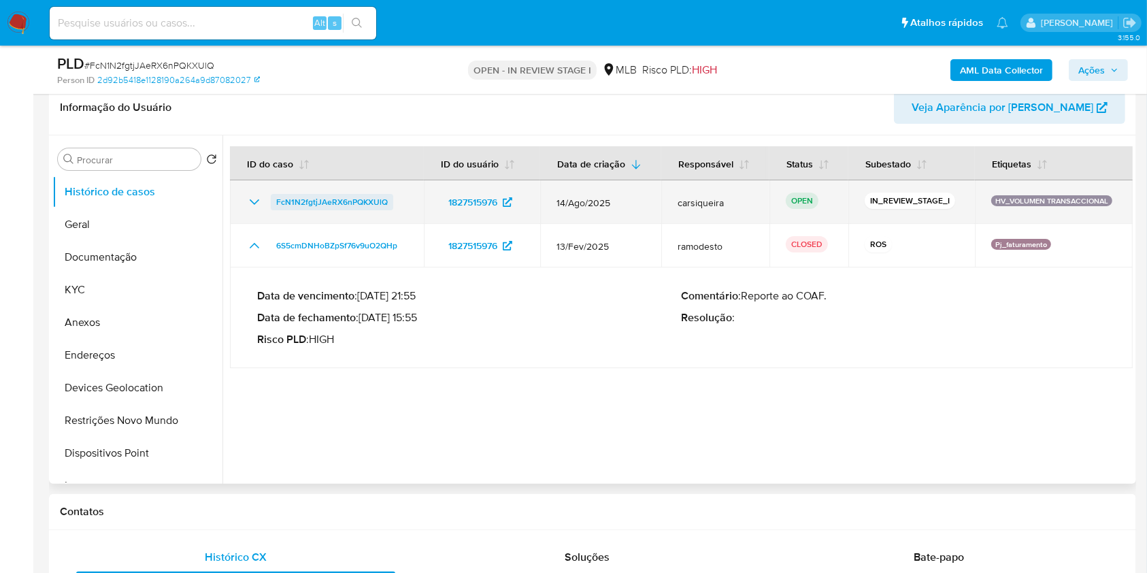
drag, startPoint x: 413, startPoint y: 201, endPoint x: 273, endPoint y: 199, distance: 140.8
click at [273, 199] on td "FcN1N2fgtjJAeRX6nPQKXUlQ" at bounding box center [327, 202] width 194 height 44
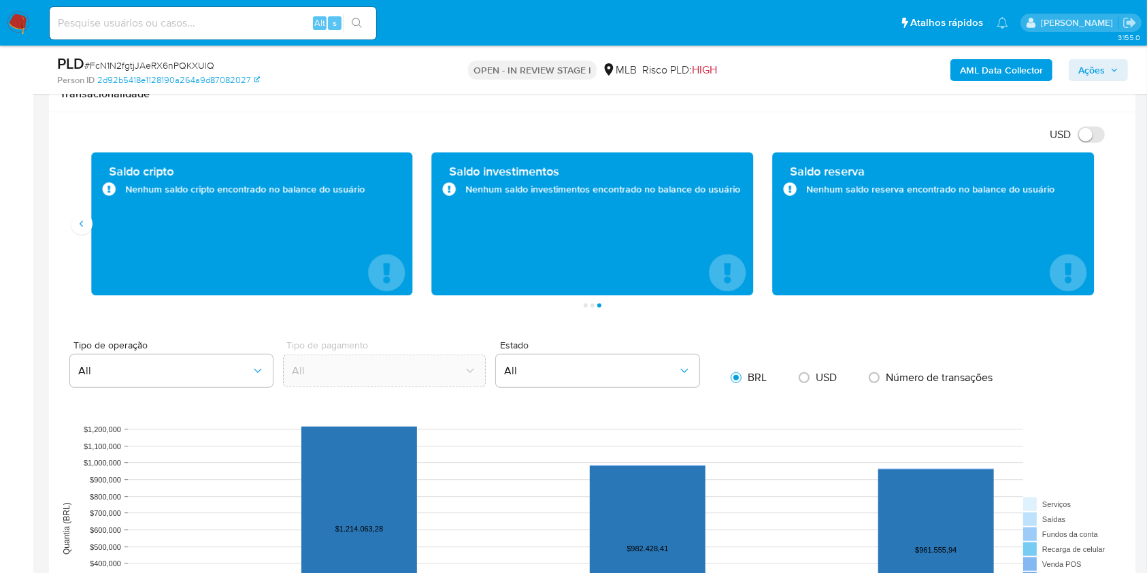
scroll to position [968, 0]
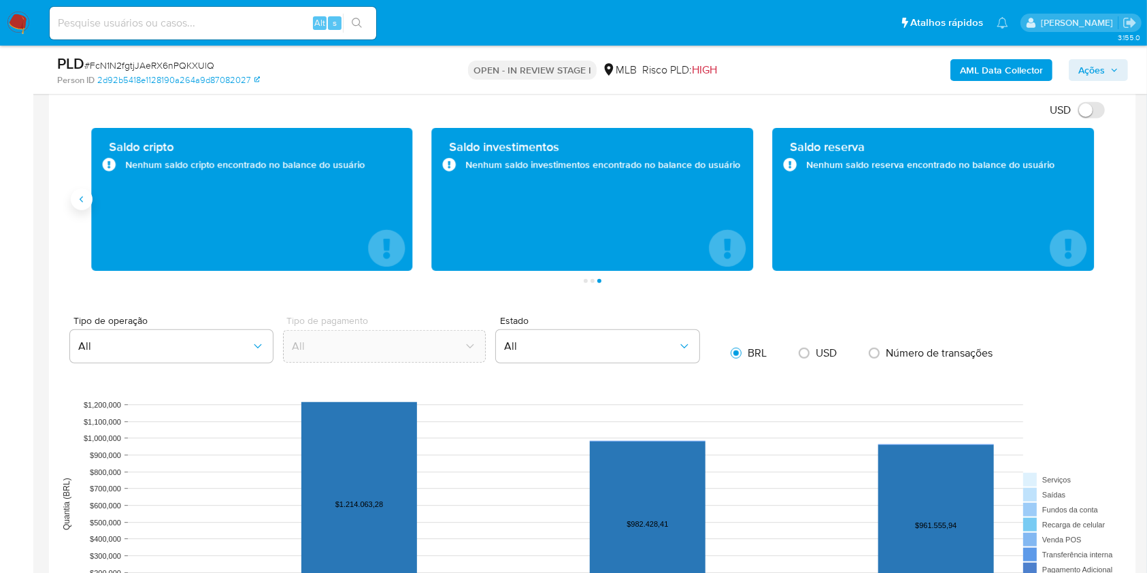
click at [78, 197] on icon "Anterior" at bounding box center [81, 199] width 11 height 11
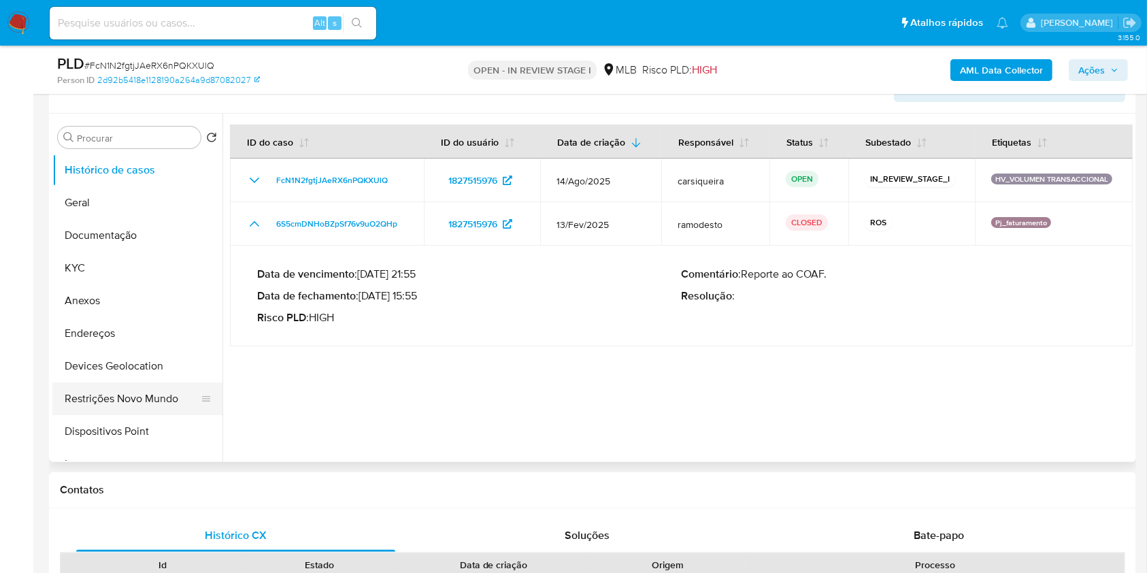
scroll to position [152, 0]
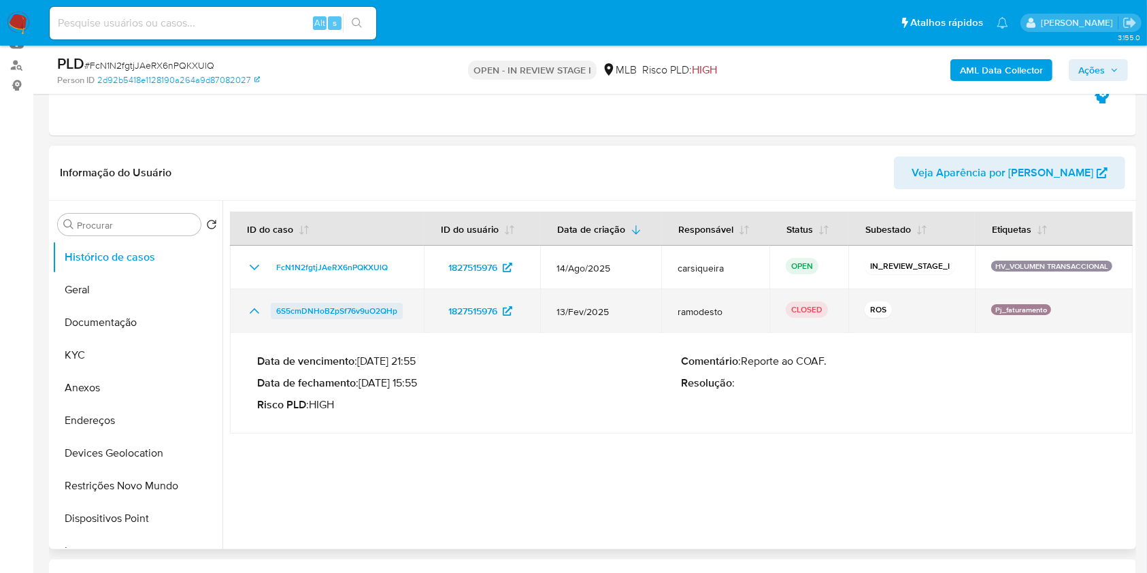
drag, startPoint x: 403, startPoint y: 314, endPoint x: 271, endPoint y: 309, distance: 131.3
click at [271, 309] on div "6S5cmDNHoBZpSf76v9uO2QHp" at bounding box center [326, 311] width 161 height 16
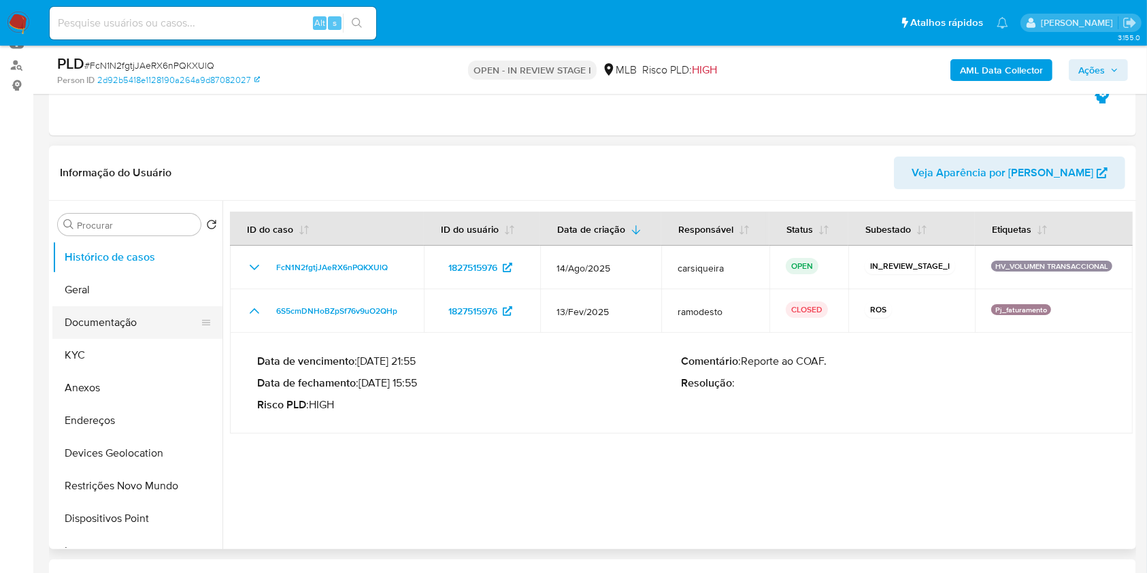
click at [150, 316] on button "Documentação" at bounding box center [131, 322] width 159 height 33
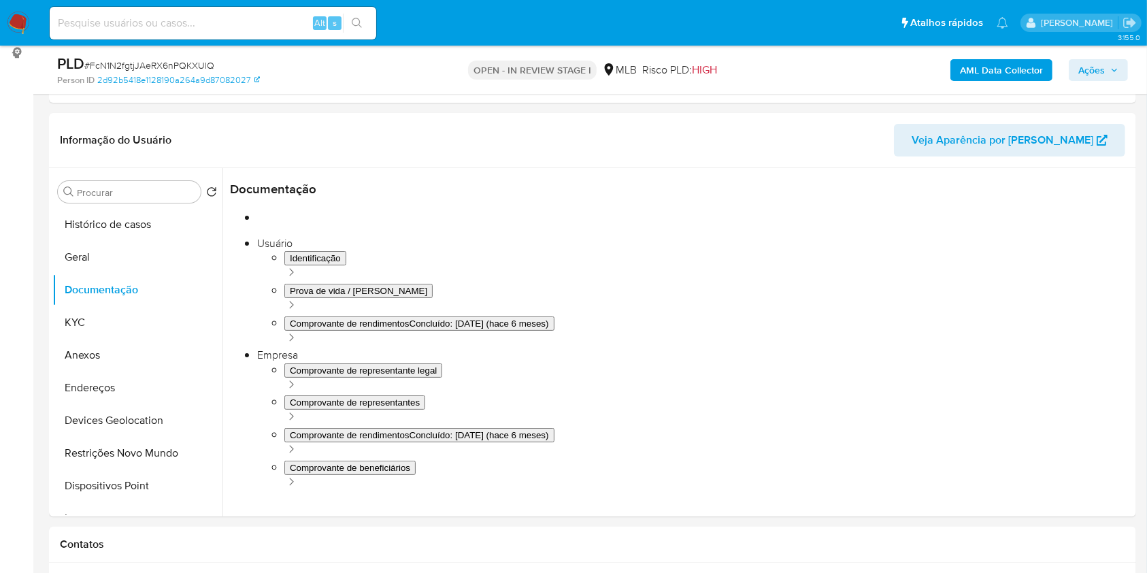
scroll to position [200, 0]
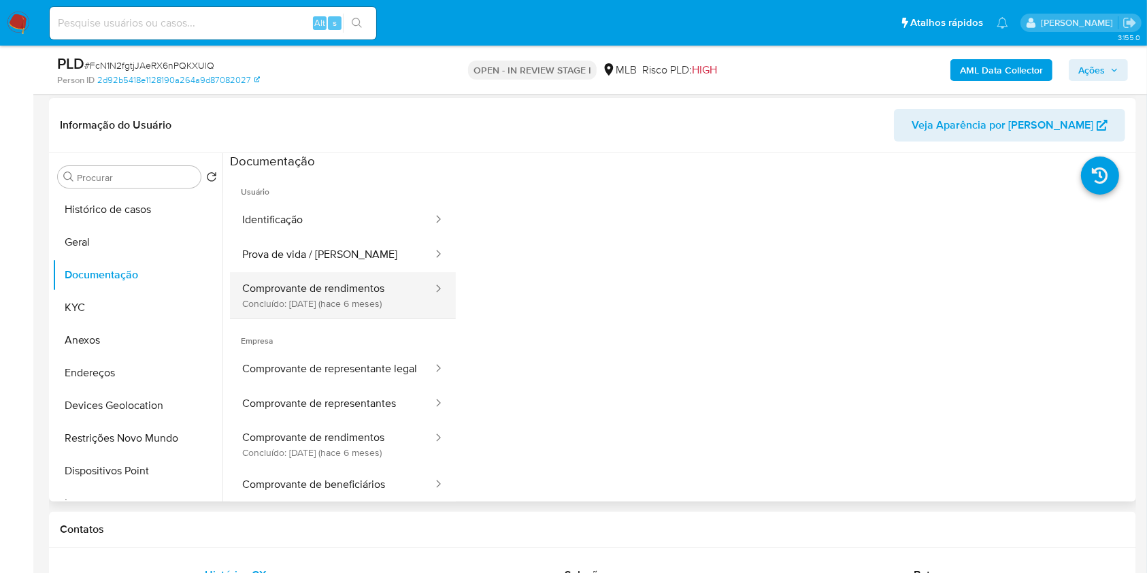
click at [390, 290] on button "Comprovante de rendimentos Concluído: 11/02/2025 (hace 6 meses)" at bounding box center [332, 295] width 204 height 46
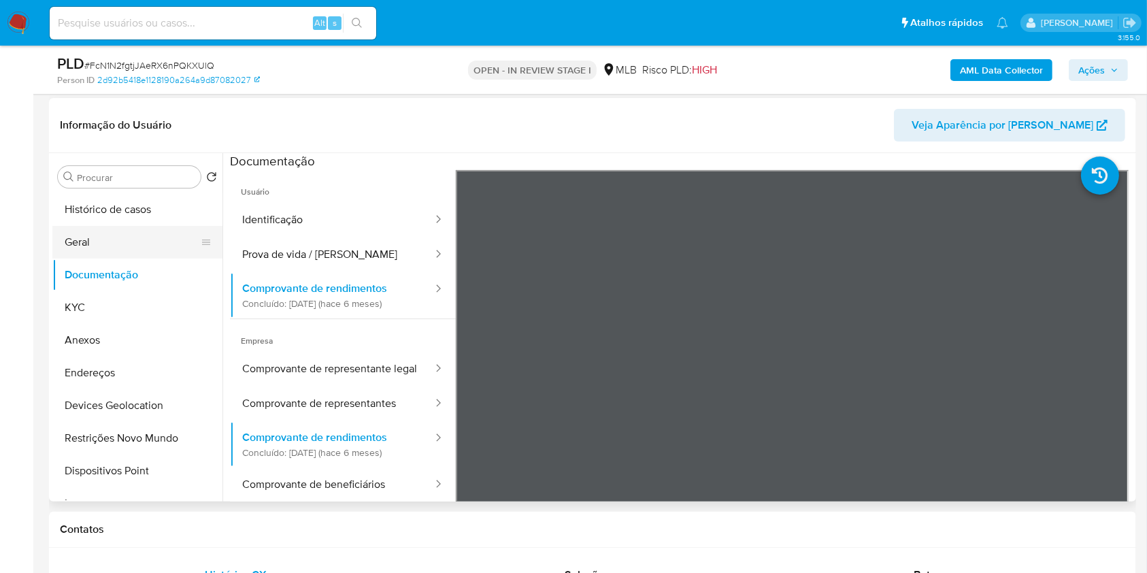
click at [116, 248] on button "Geral" at bounding box center [131, 242] width 159 height 33
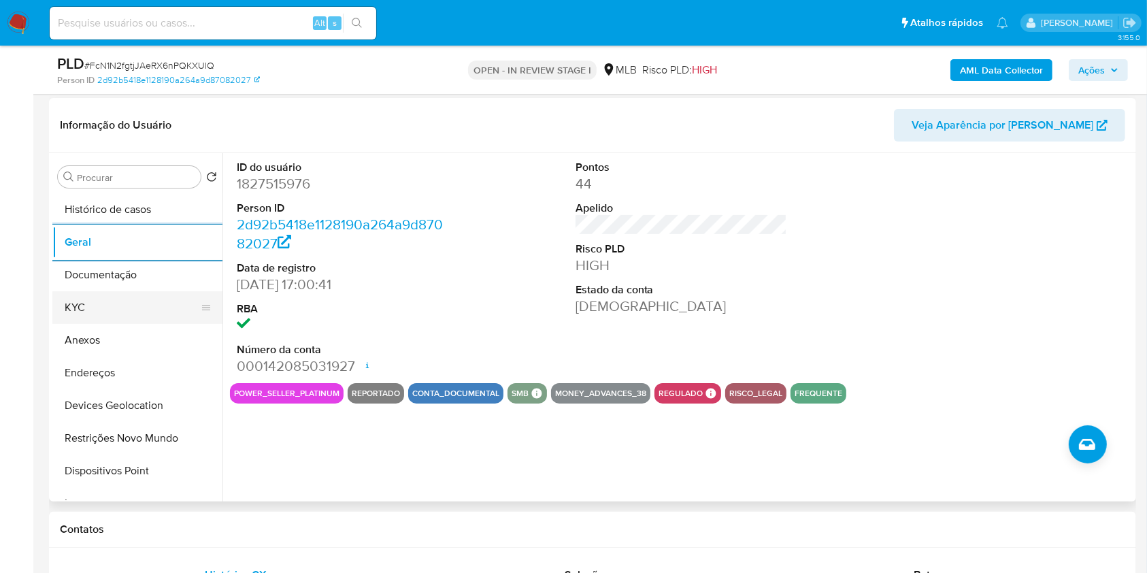
click at [70, 319] on button "KYC" at bounding box center [131, 307] width 159 height 33
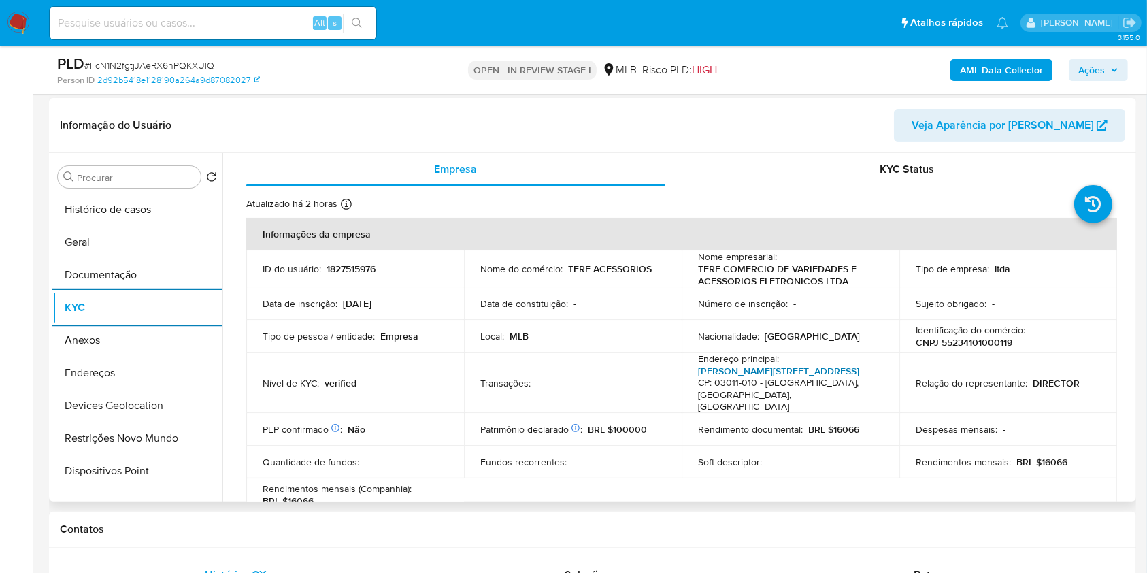
scroll to position [809, 0]
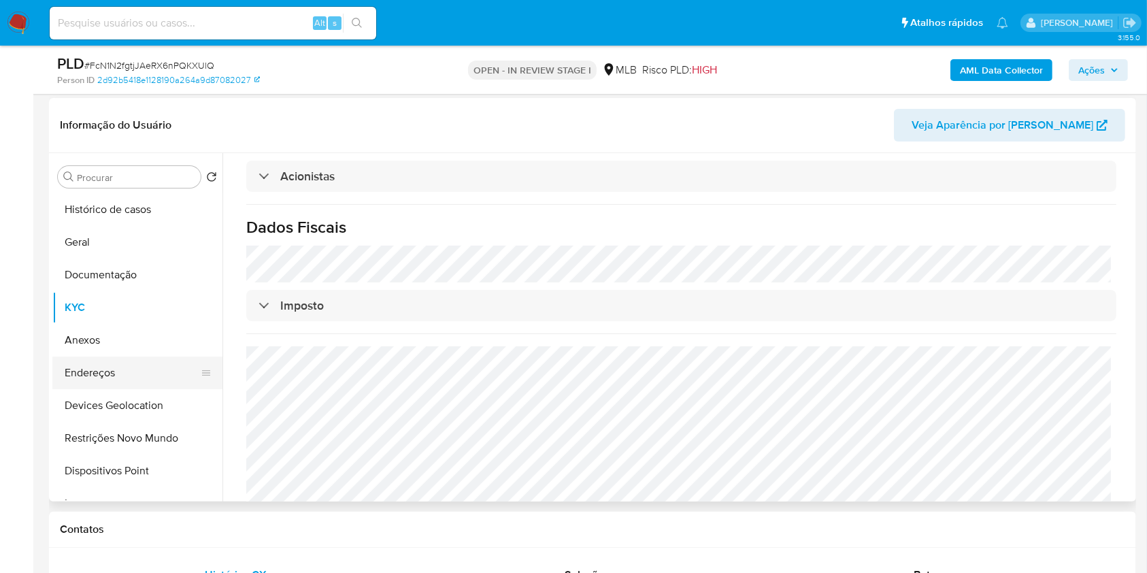
click at [110, 378] on button "Endereços" at bounding box center [131, 372] width 159 height 33
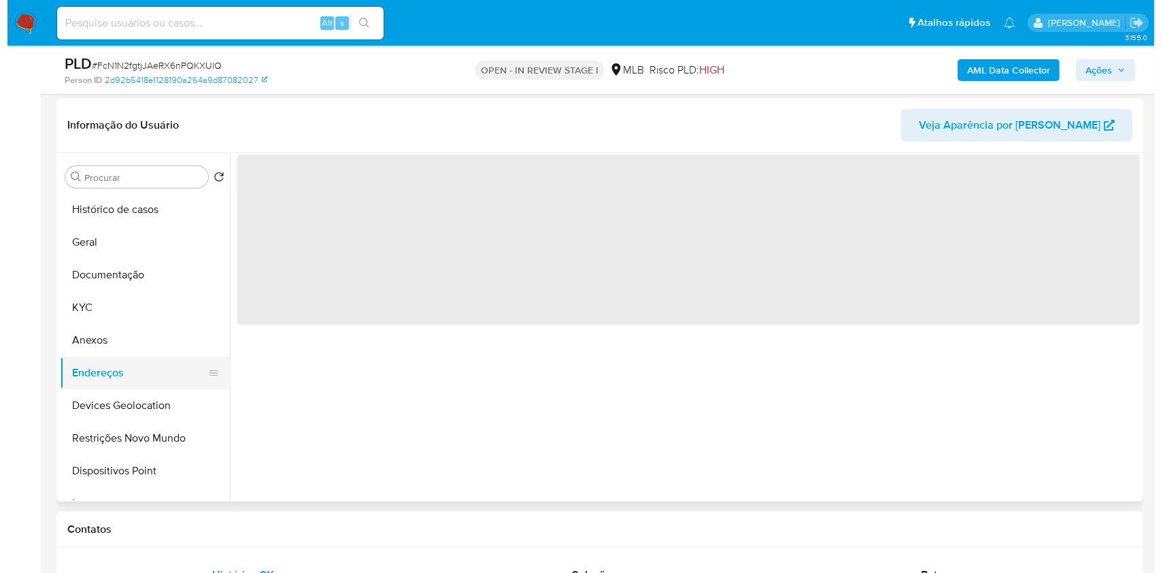
scroll to position [0, 0]
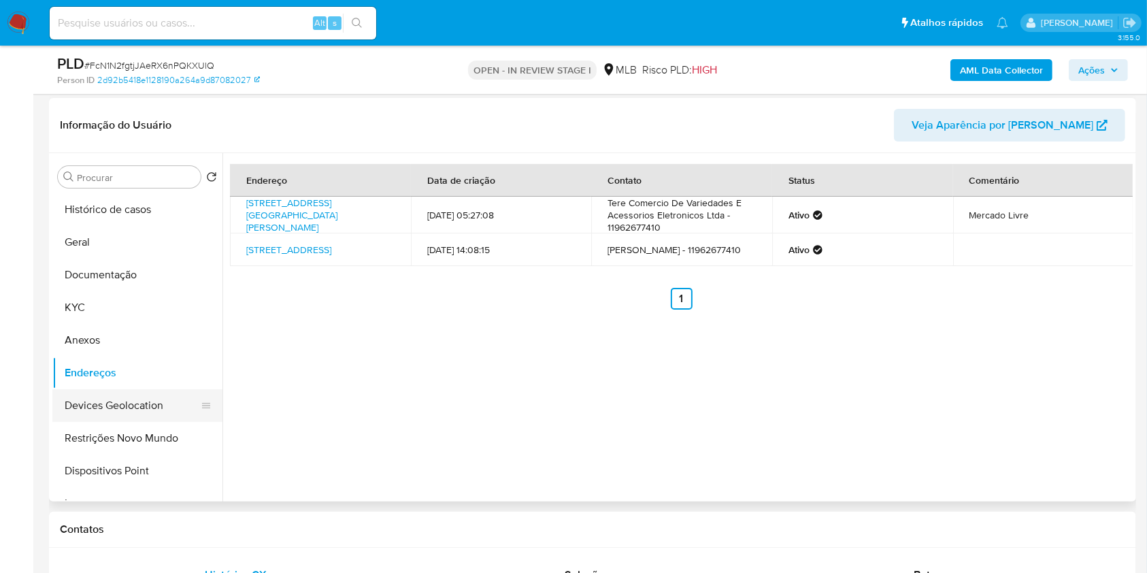
click at [122, 392] on button "Devices Geolocation" at bounding box center [131, 405] width 159 height 33
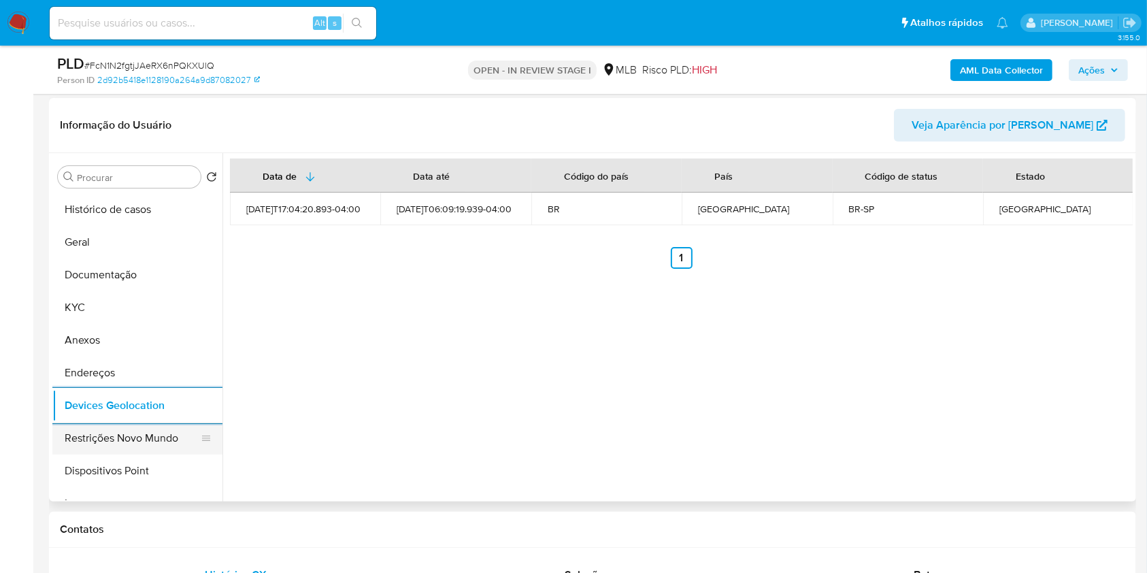
click at [76, 439] on button "Restrições Novo Mundo" at bounding box center [131, 438] width 159 height 33
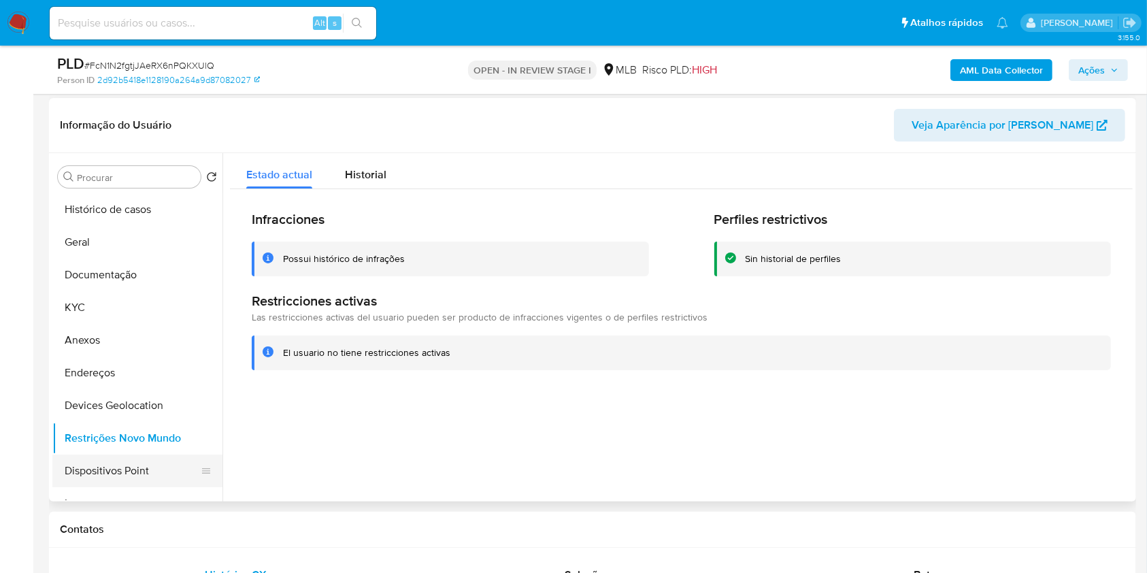
click at [146, 460] on button "Dispositivos Point" at bounding box center [131, 470] width 159 height 33
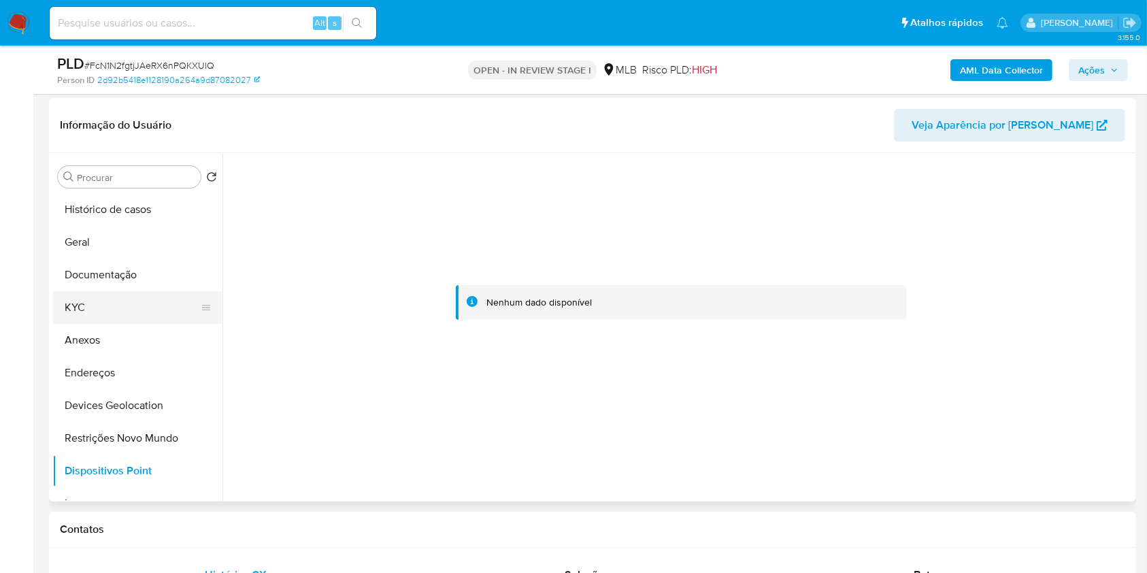
click at [86, 297] on button "KYC" at bounding box center [131, 307] width 159 height 33
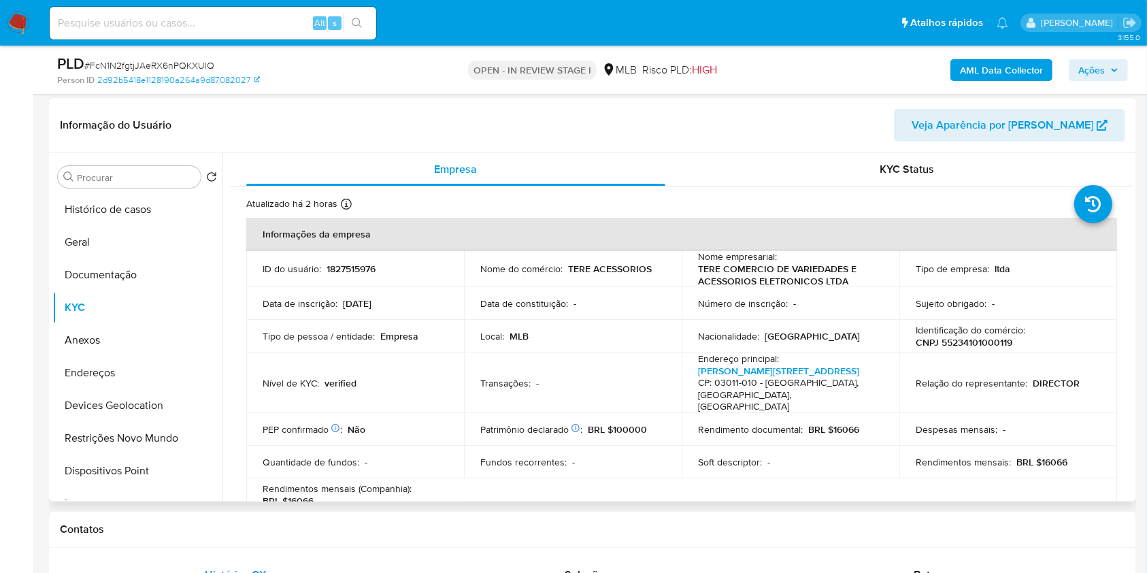
click at [996, 336] on p "CNPJ 55234101000119" at bounding box center [963, 342] width 97 height 12
copy p "55234101000119"
click at [162, 245] on button "Geral" at bounding box center [131, 242] width 159 height 33
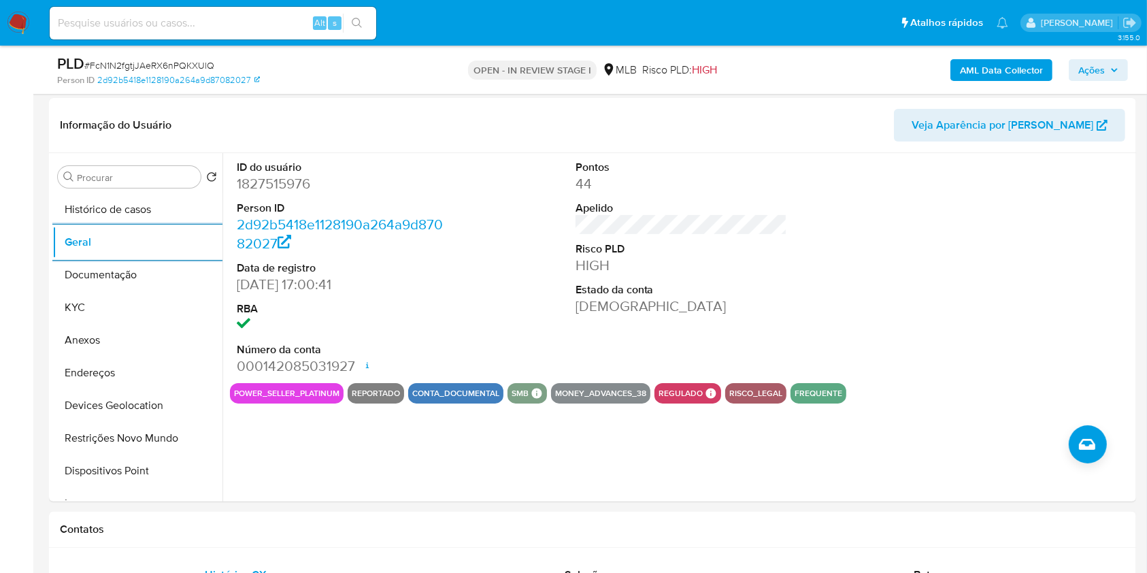
drag, startPoint x: 1108, startPoint y: 73, endPoint x: 1080, endPoint y: 79, distance: 29.2
click at [1108, 73] on span "Ações" at bounding box center [1098, 70] width 40 height 19
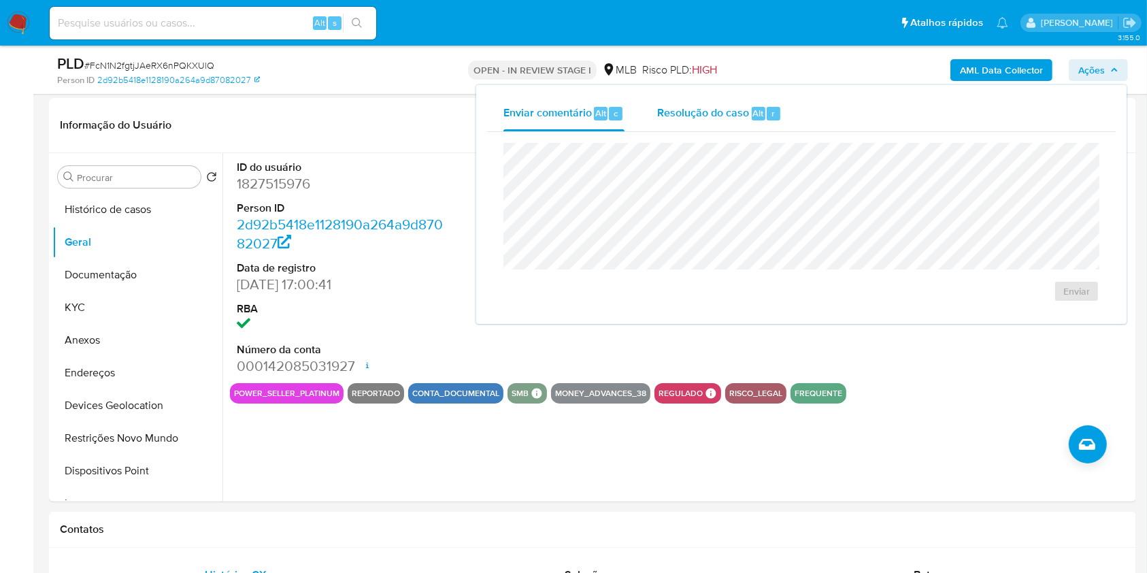
click at [718, 122] on div "Resolução do caso Alt r" at bounding box center [719, 113] width 124 height 35
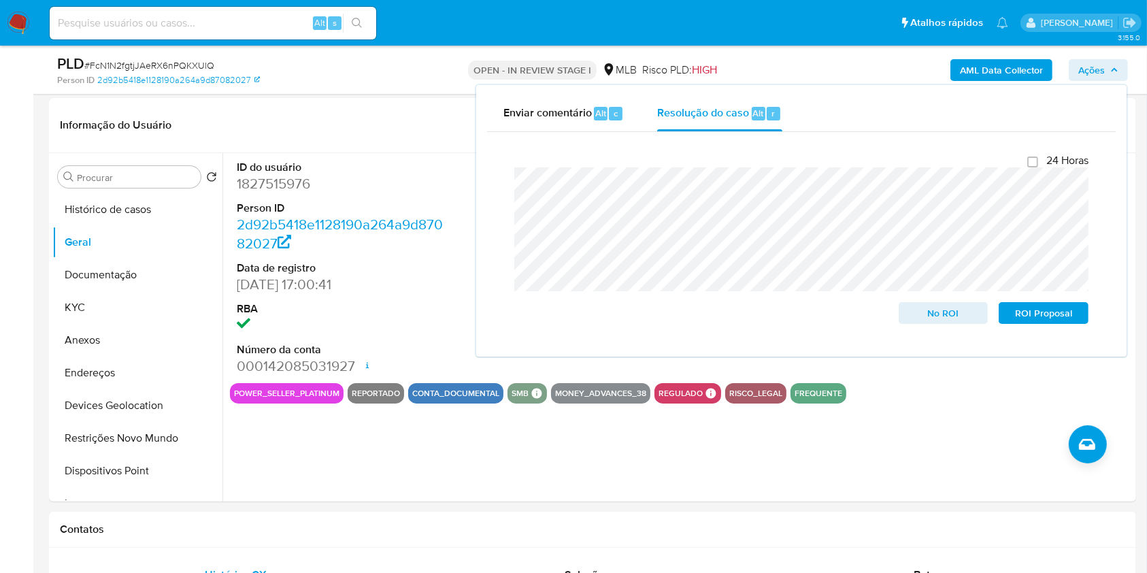
click at [1013, 72] on b "AML Data Collector" at bounding box center [1001, 70] width 83 height 22
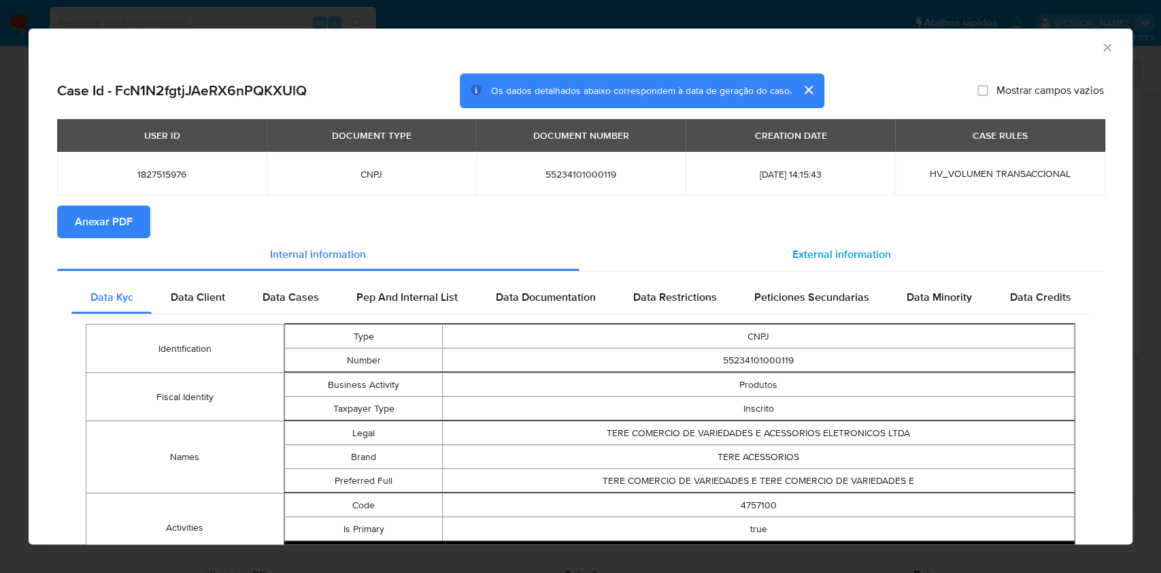
click at [831, 256] on span "External information" at bounding box center [841, 254] width 99 height 16
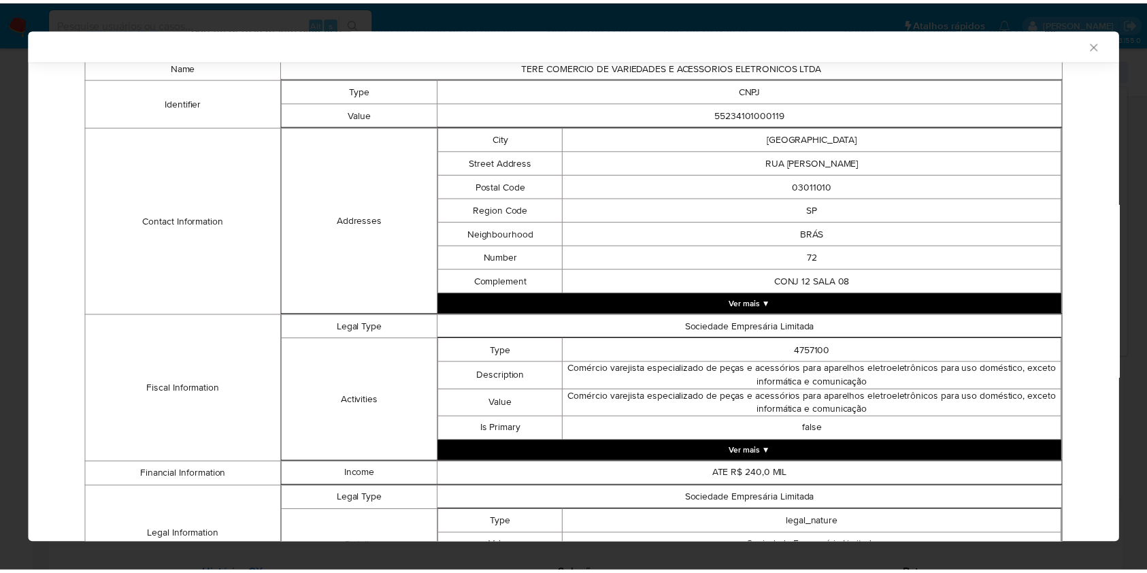
scroll to position [496, 0]
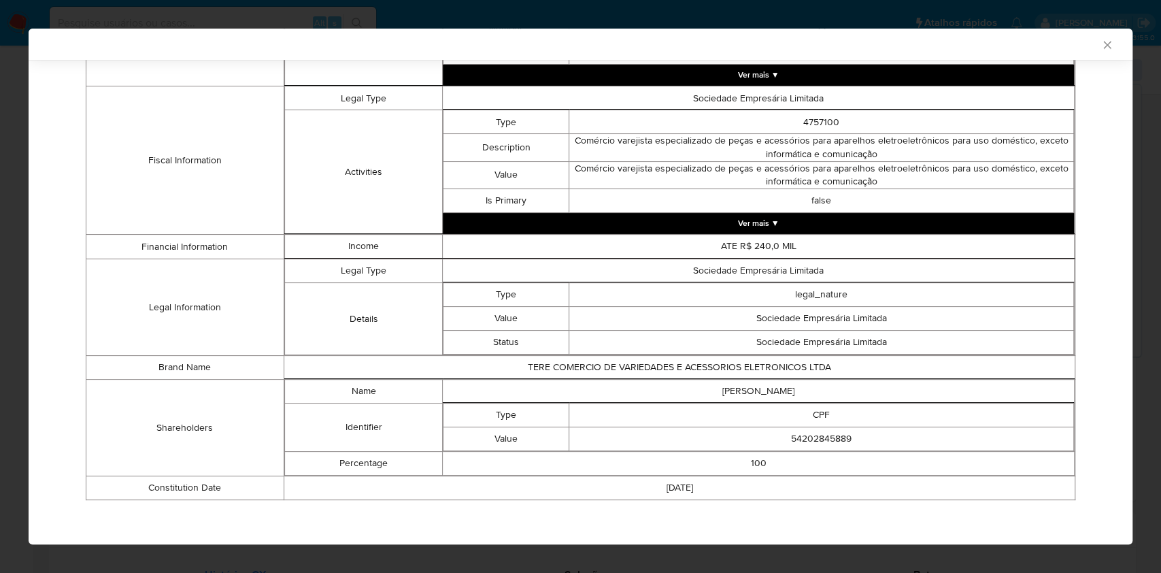
click at [0, 228] on div "AML Data Collector Case Id - FcN1N2fgtjJAeRX6nPQKXUlQ Os dados detalhados abaix…" at bounding box center [580, 286] width 1161 height 573
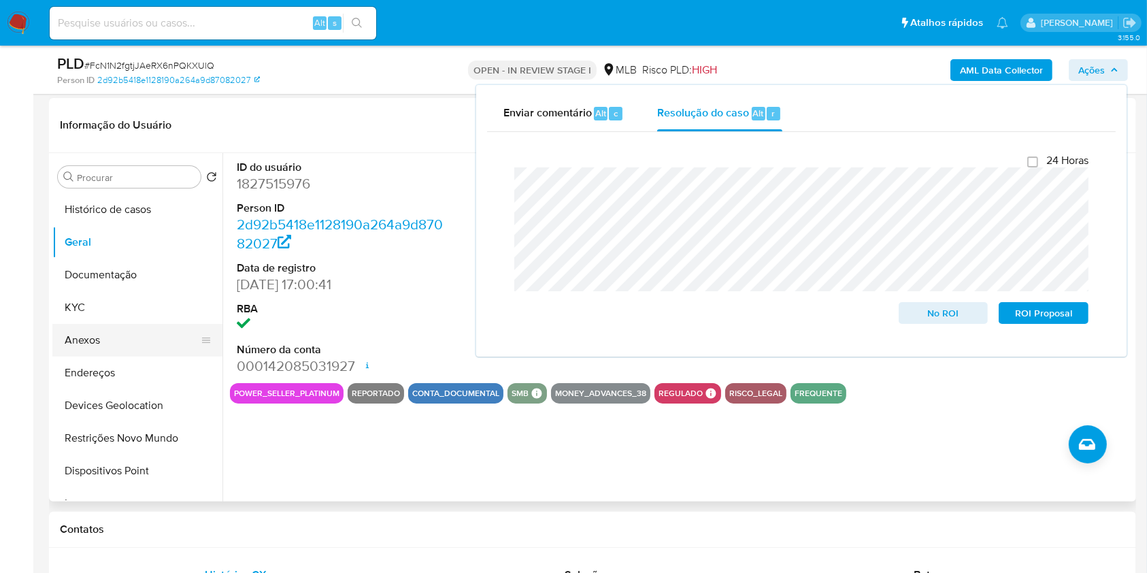
click at [139, 346] on button "Anexos" at bounding box center [131, 340] width 159 height 33
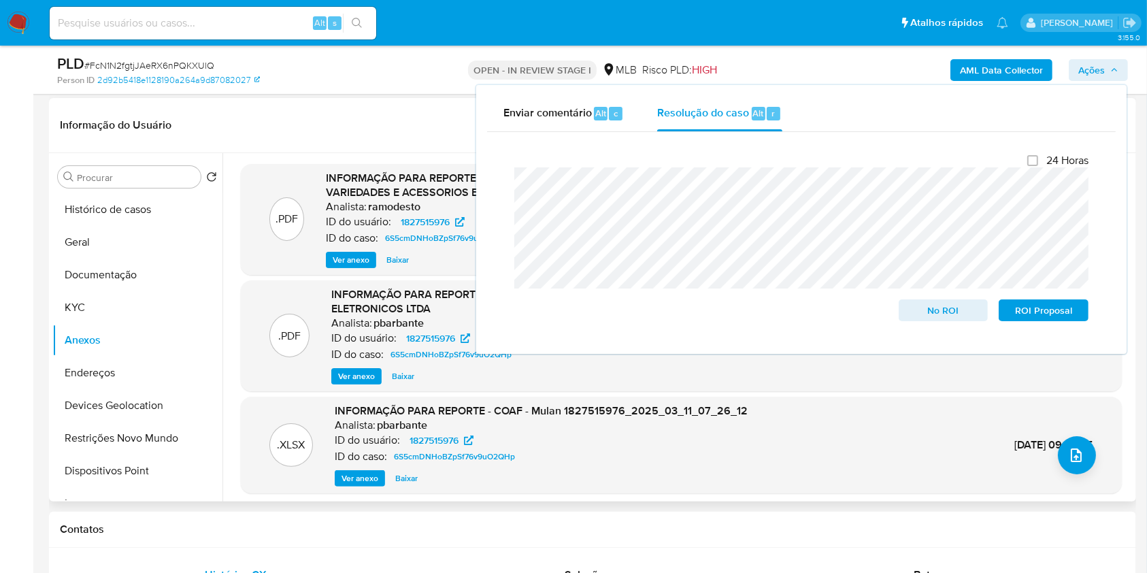
click at [354, 258] on span "Ver anexo" at bounding box center [351, 260] width 37 height 14
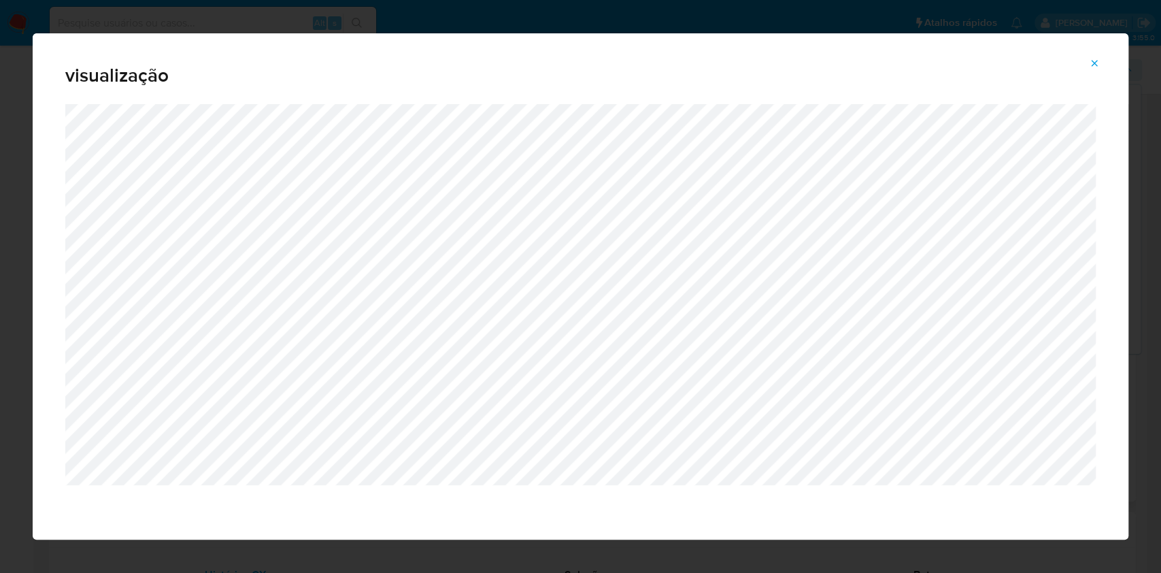
click at [33, 226] on div "Attachment preview" at bounding box center [581, 321] width 1096 height 435
click at [0, 264] on div "visualização" at bounding box center [580, 286] width 1161 height 573
click at [1096, 61] on icon "Attachment preview" at bounding box center [1094, 63] width 11 height 11
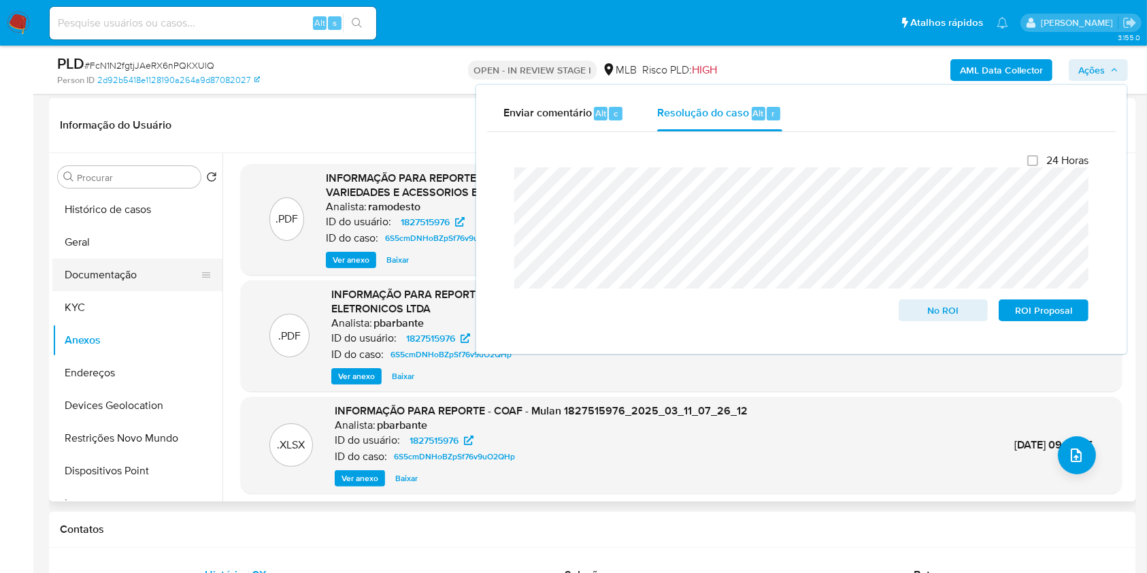
click at [112, 281] on button "Documentação" at bounding box center [131, 274] width 159 height 33
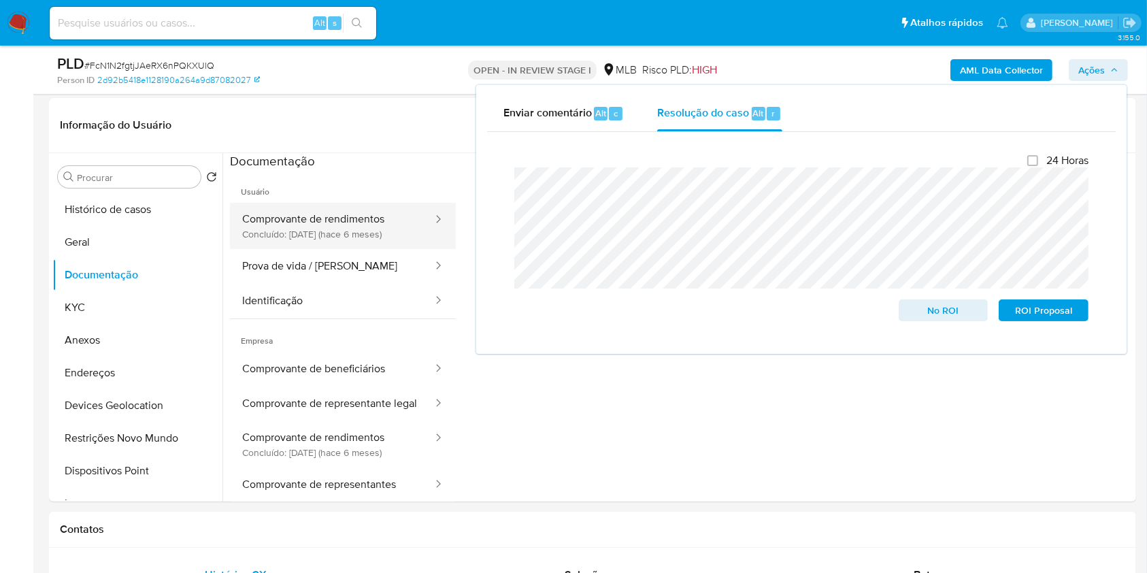
click at [337, 226] on button "Comprovante de rendimentos Concluído: 11/02/2025 (hace 6 meses)" at bounding box center [332, 226] width 204 height 46
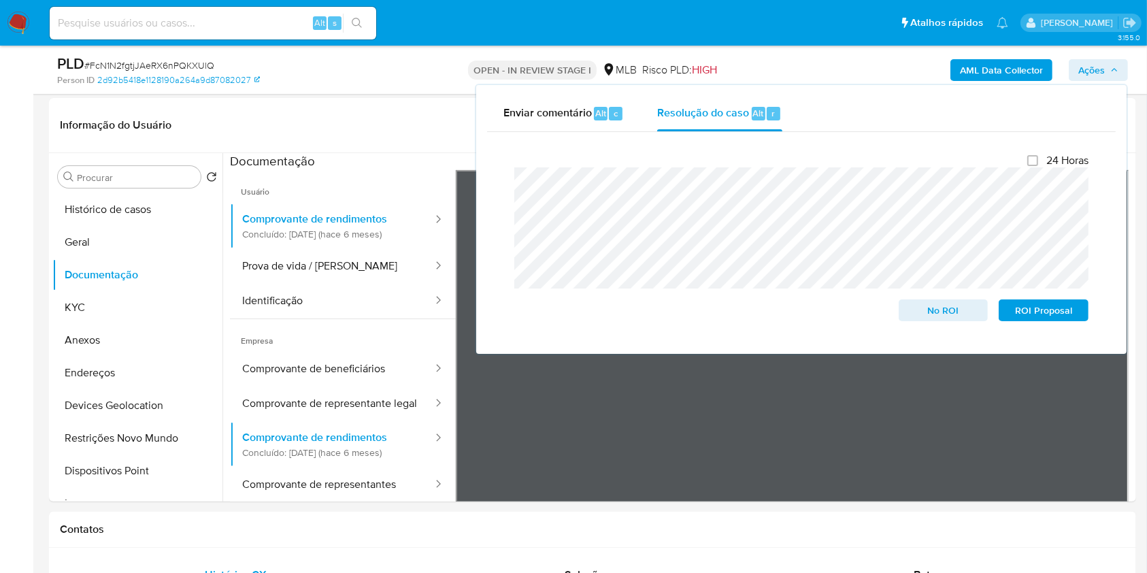
click at [1115, 65] on span "Ações" at bounding box center [1098, 70] width 40 height 19
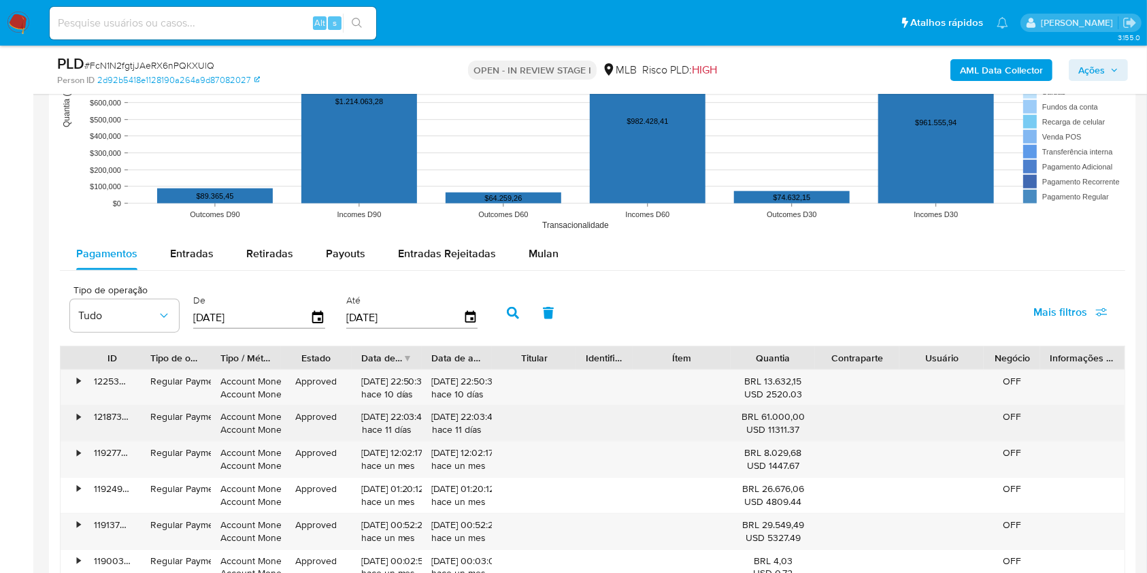
scroll to position [1403, 0]
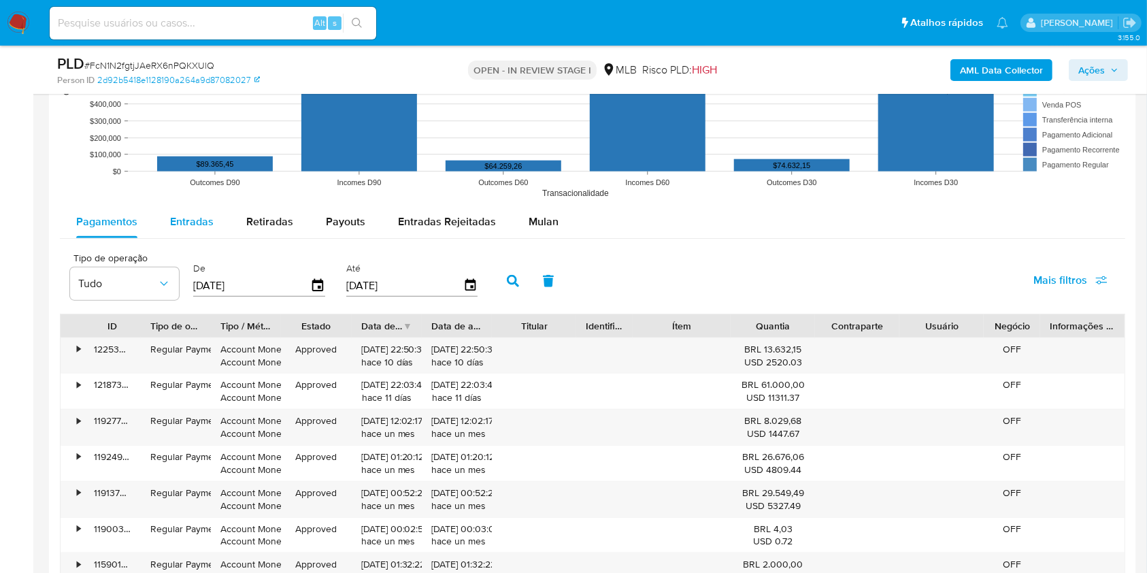
click at [171, 228] on div "Entradas" at bounding box center [192, 221] width 44 height 33
select select "10"
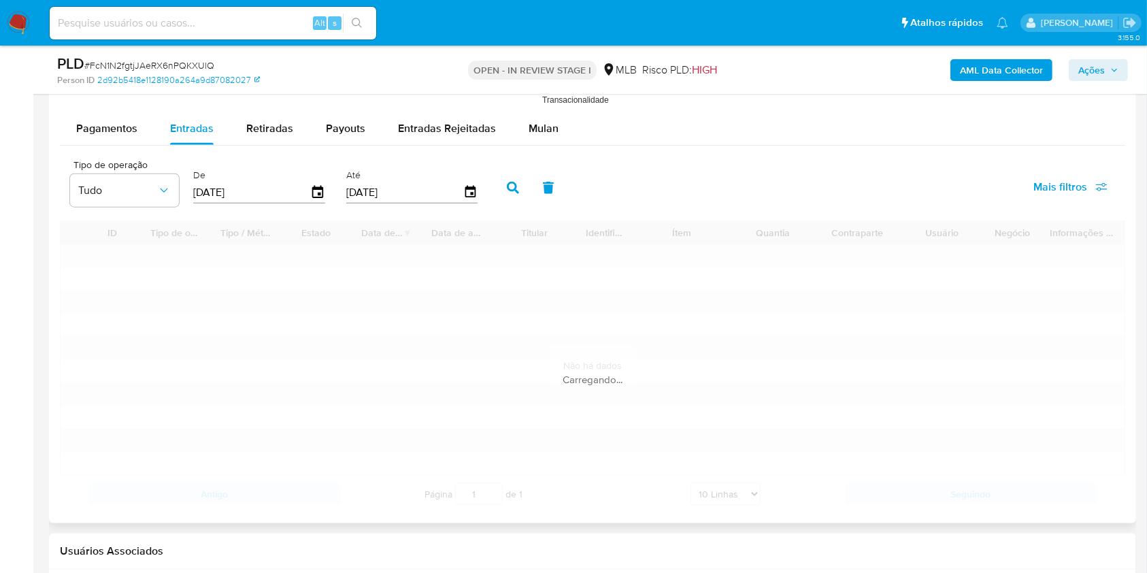
scroll to position [1584, 0]
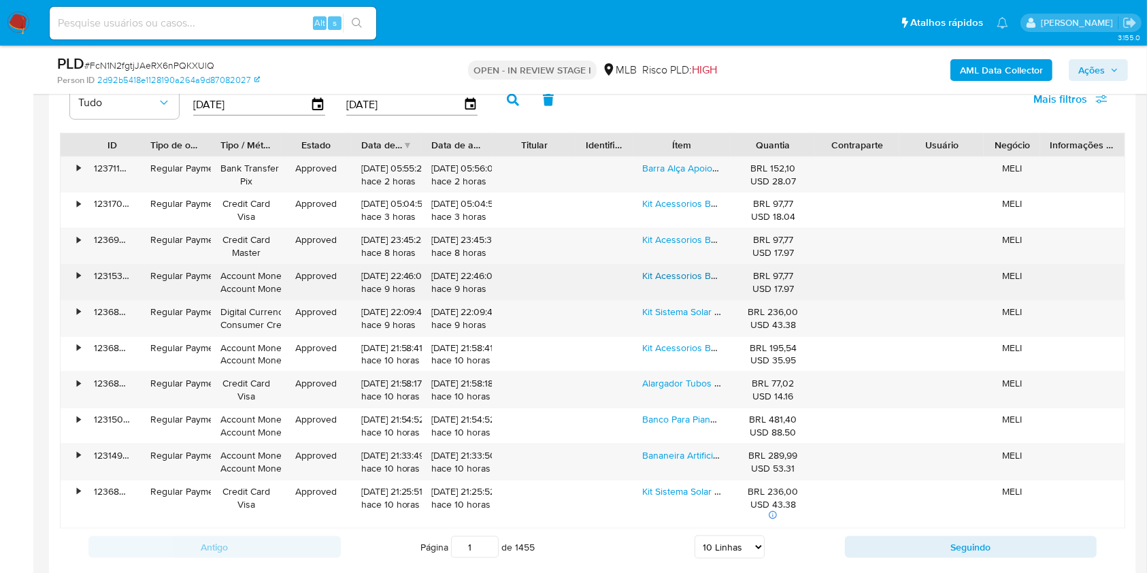
click at [662, 278] on link "Kit Acessorios Banheiro Para Preto Porta Toalha 5 Peças" at bounding box center [760, 276] width 237 height 14
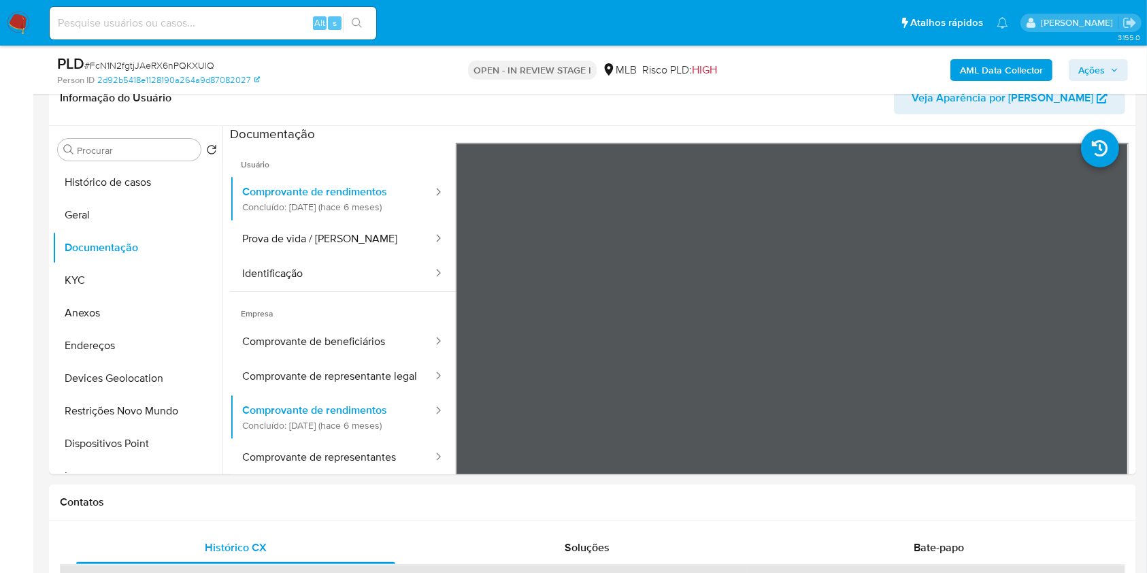
scroll to position [224, 0]
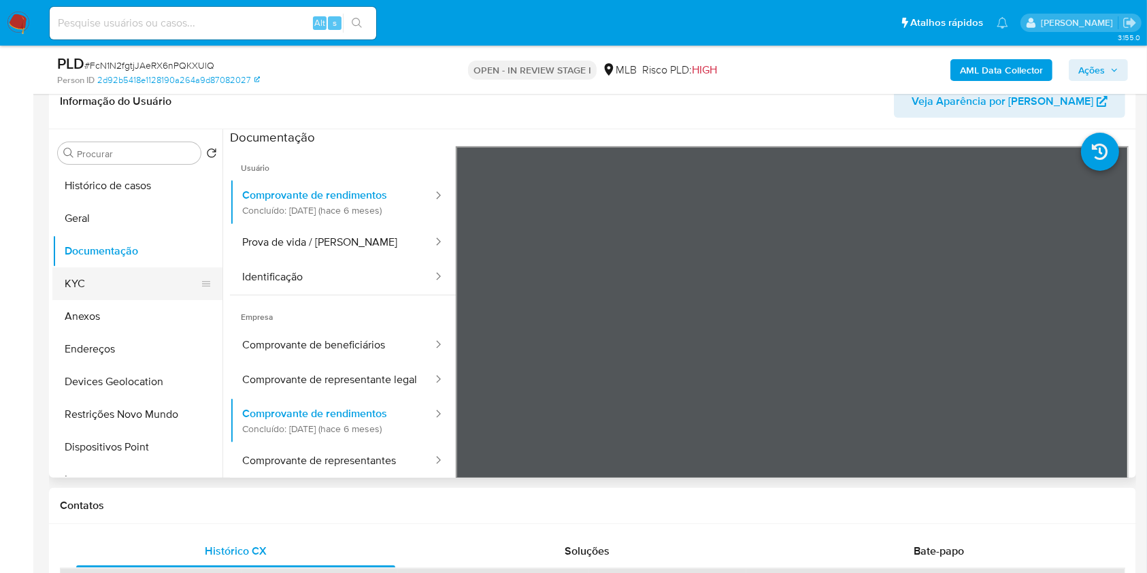
click at [80, 280] on button "KYC" at bounding box center [131, 283] width 159 height 33
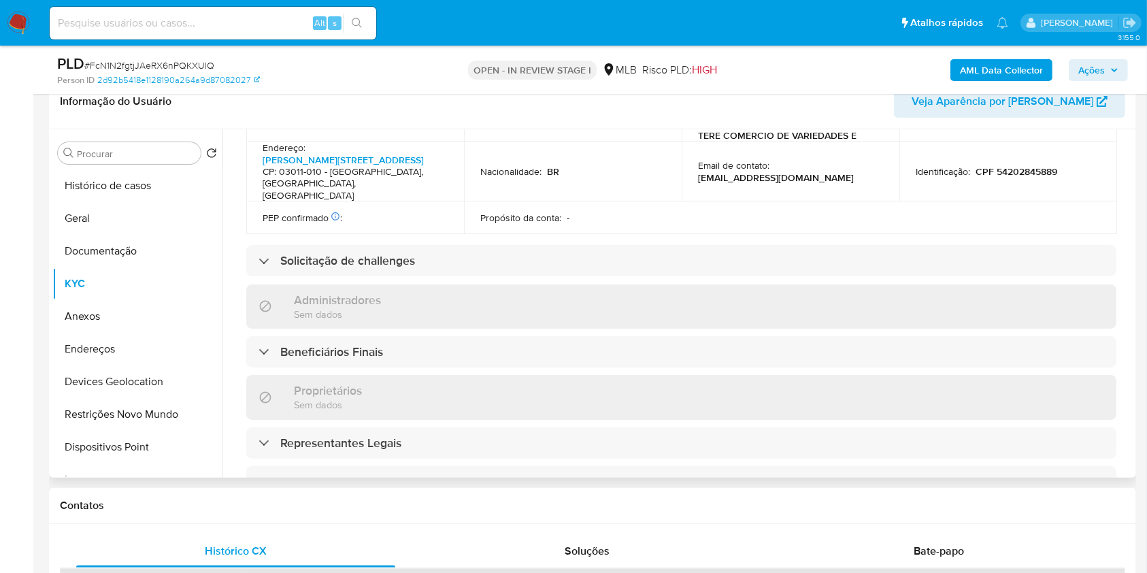
scroll to position [809, 0]
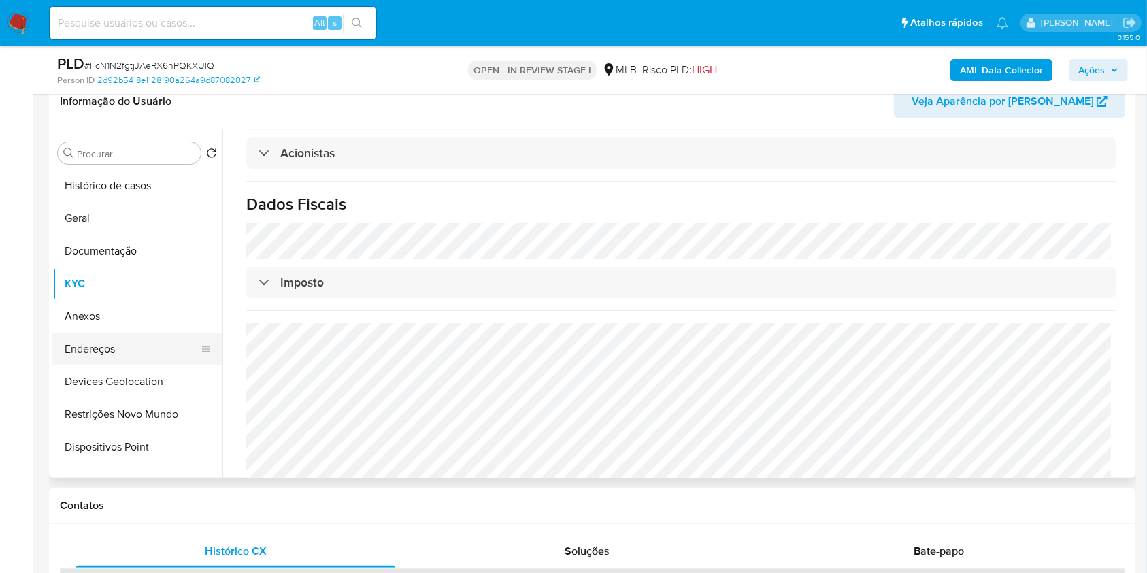
click at [125, 337] on button "Endereços" at bounding box center [131, 349] width 159 height 33
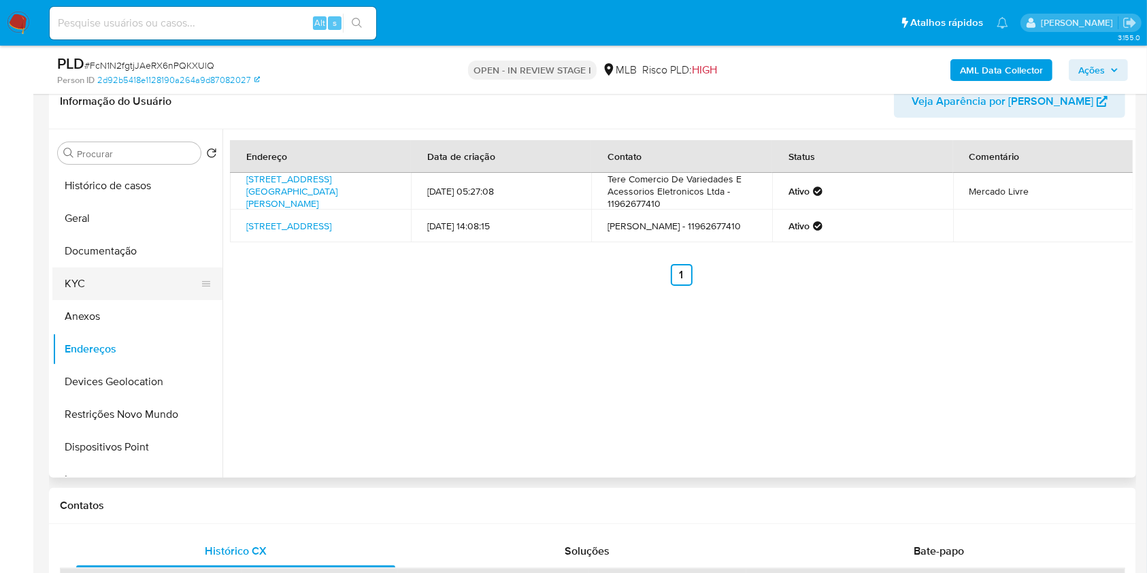
click at [127, 277] on button "KYC" at bounding box center [131, 283] width 159 height 33
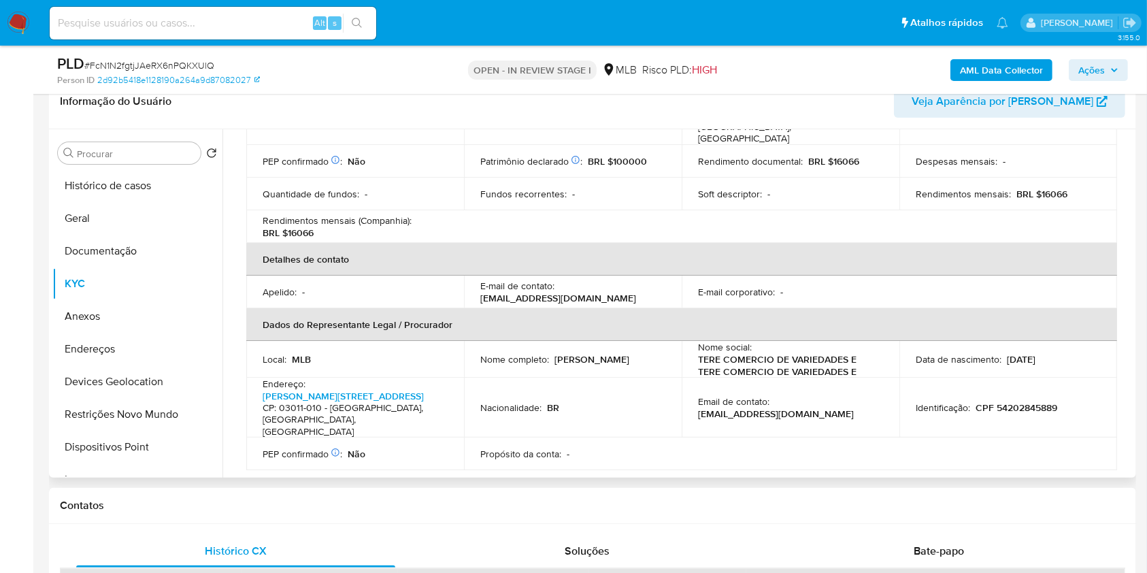
scroll to position [272, 0]
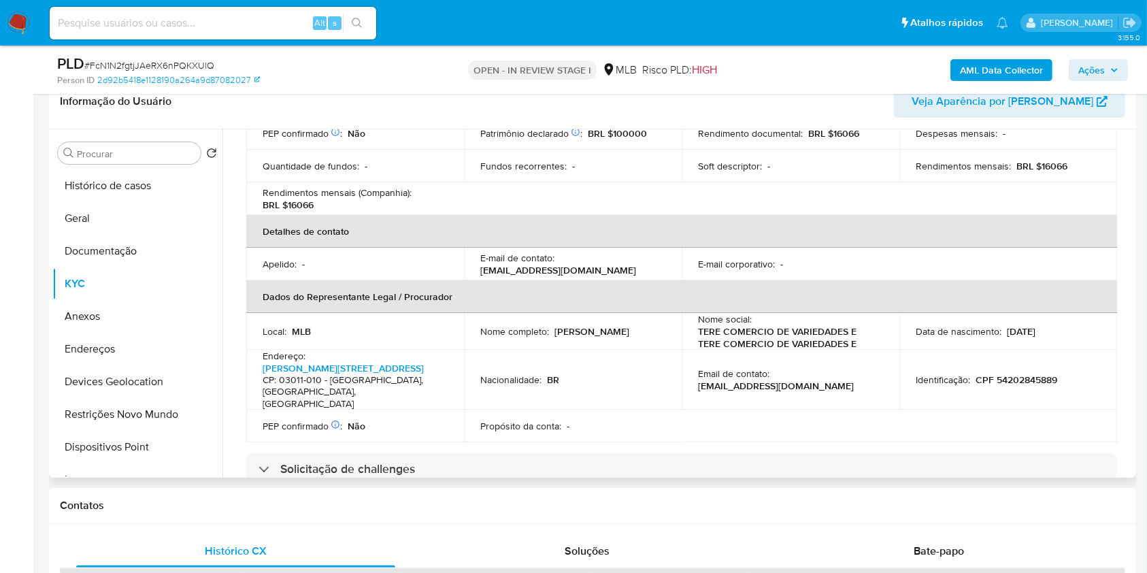
click at [1026, 373] on p "CPF 54202845889" at bounding box center [1016, 379] width 82 height 12
copy p "54202845889"
click at [1122, 74] on button "Ações" at bounding box center [1097, 70] width 59 height 22
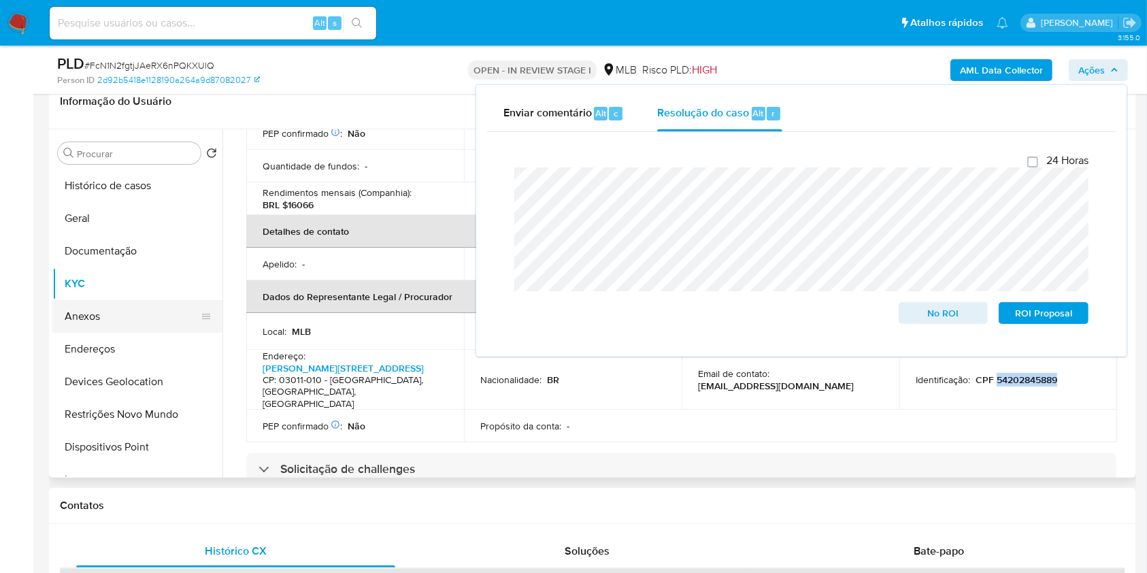
click at [114, 320] on button "Anexos" at bounding box center [131, 316] width 159 height 33
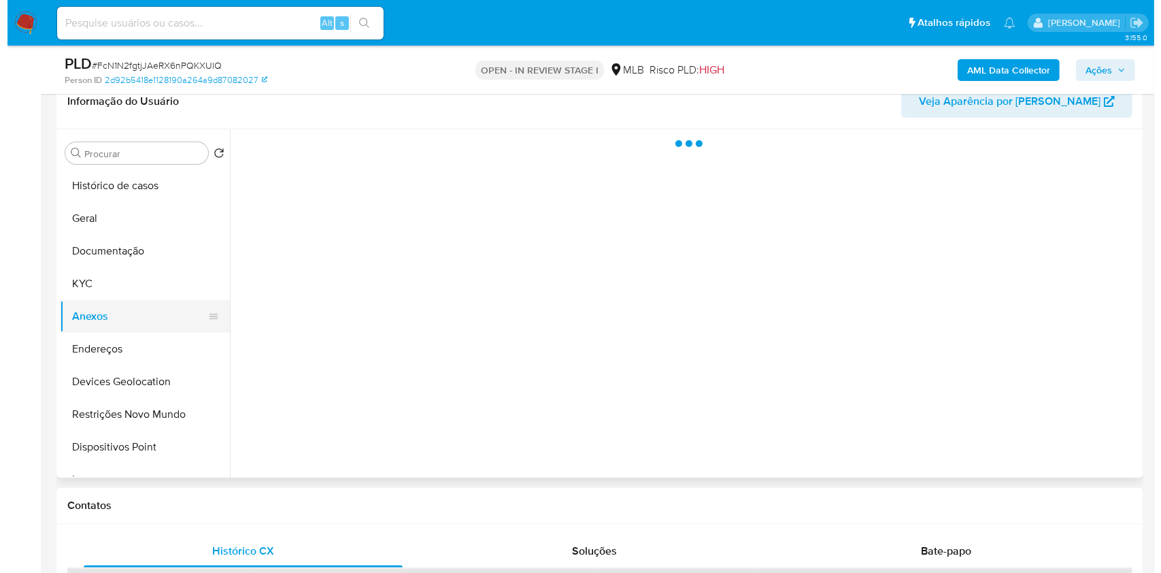
scroll to position [0, 0]
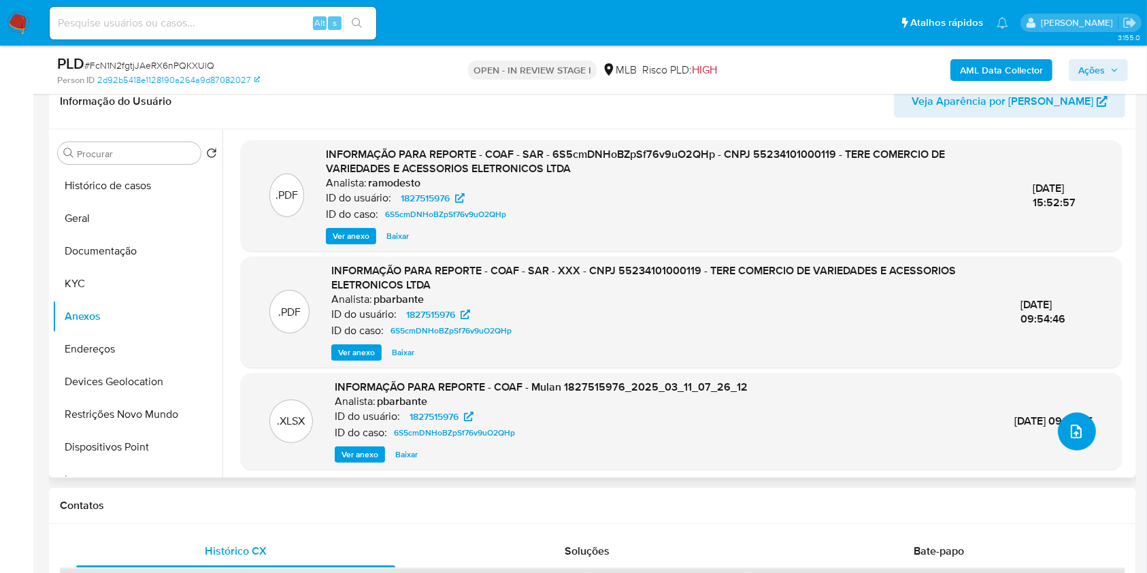
click at [1071, 425] on icon "upload-file" at bounding box center [1076, 431] width 16 height 16
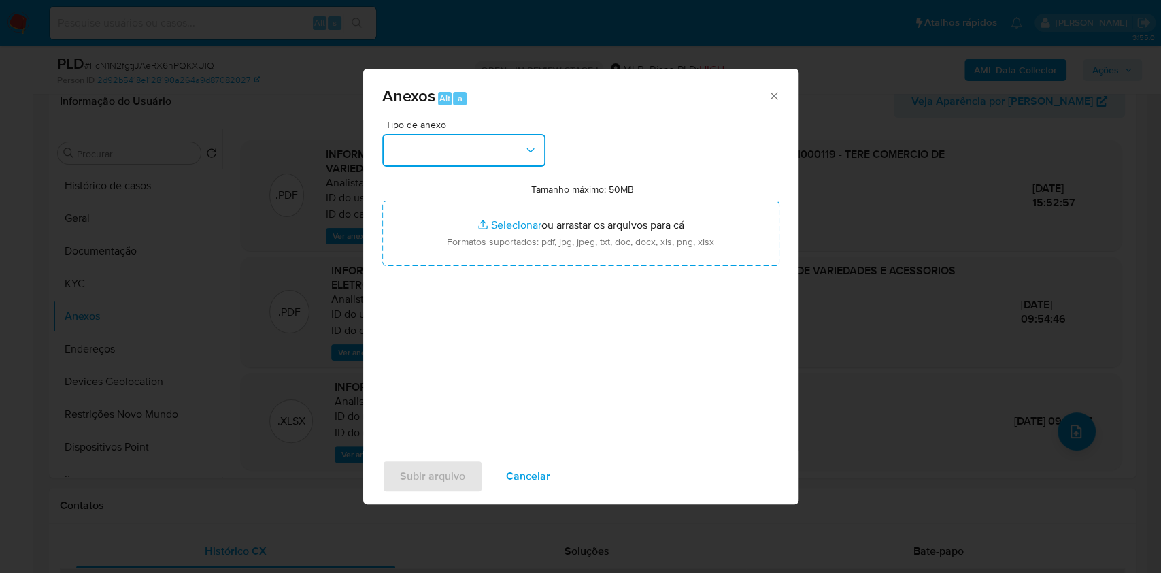
click at [477, 152] on button "button" at bounding box center [463, 150] width 163 height 33
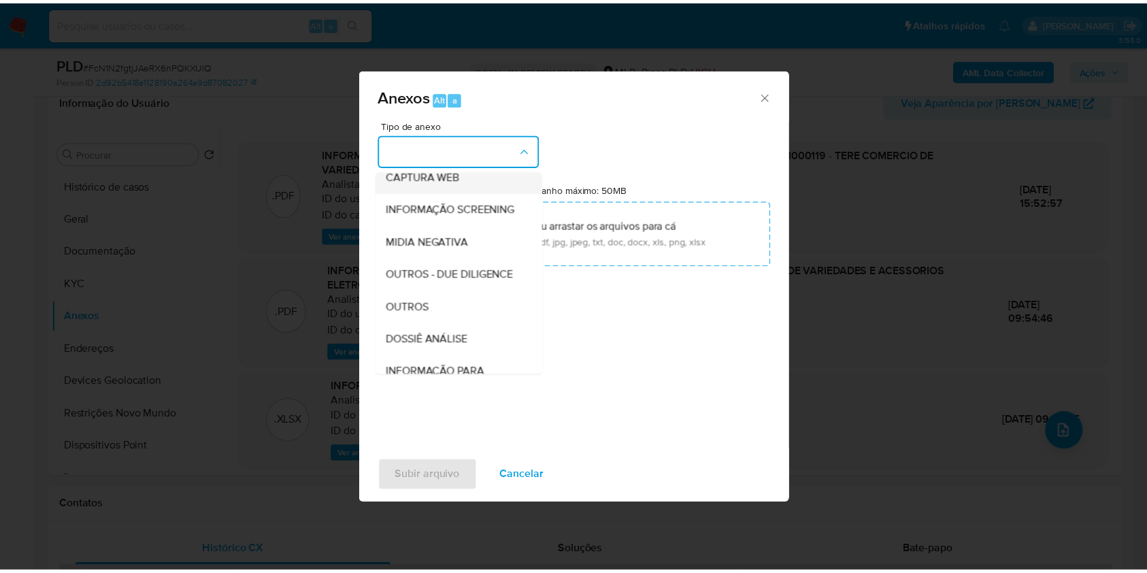
scroll to position [209, 0]
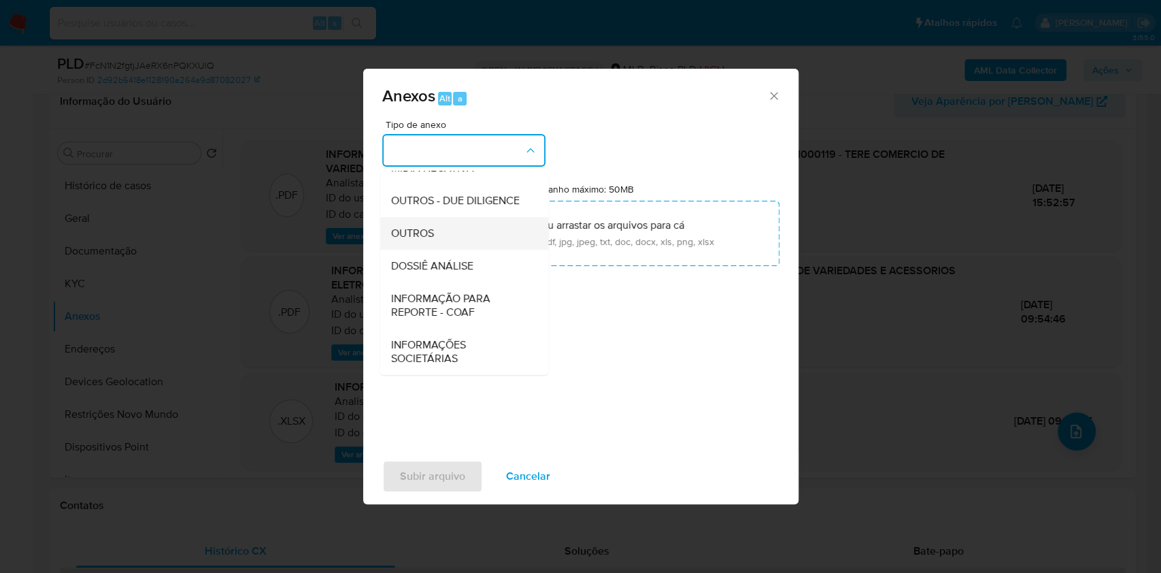
click at [452, 229] on div "OUTROS" at bounding box center [459, 233] width 139 height 33
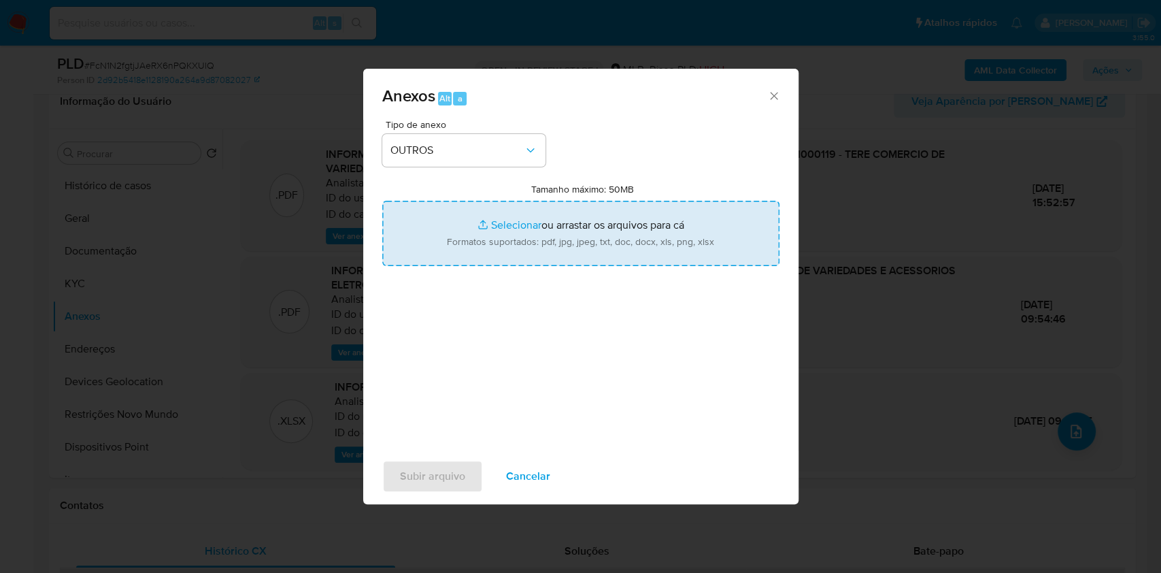
click at [503, 224] on input "Tamanho máximo: 50MB Selecionar arquivos" at bounding box center [580, 233] width 397 height 65
type input "C:\fakepath\CNPJ 55234101000119 - TERE COMERCIO DE VARIEDADES E ACESSORIOS ELET…"
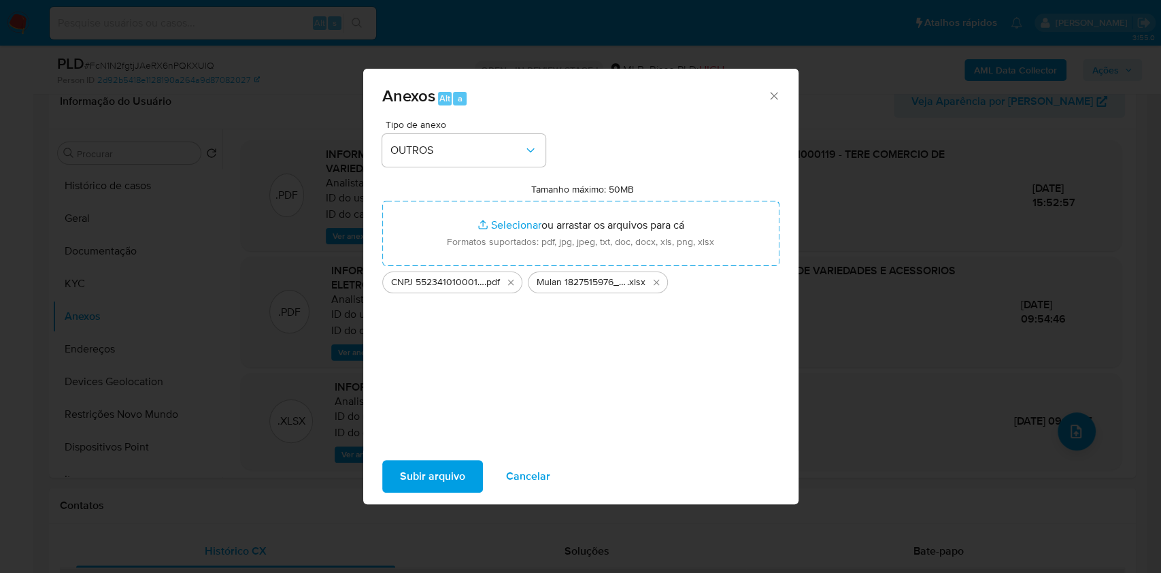
click at [450, 476] on span "Subir arquivo" at bounding box center [432, 476] width 65 height 30
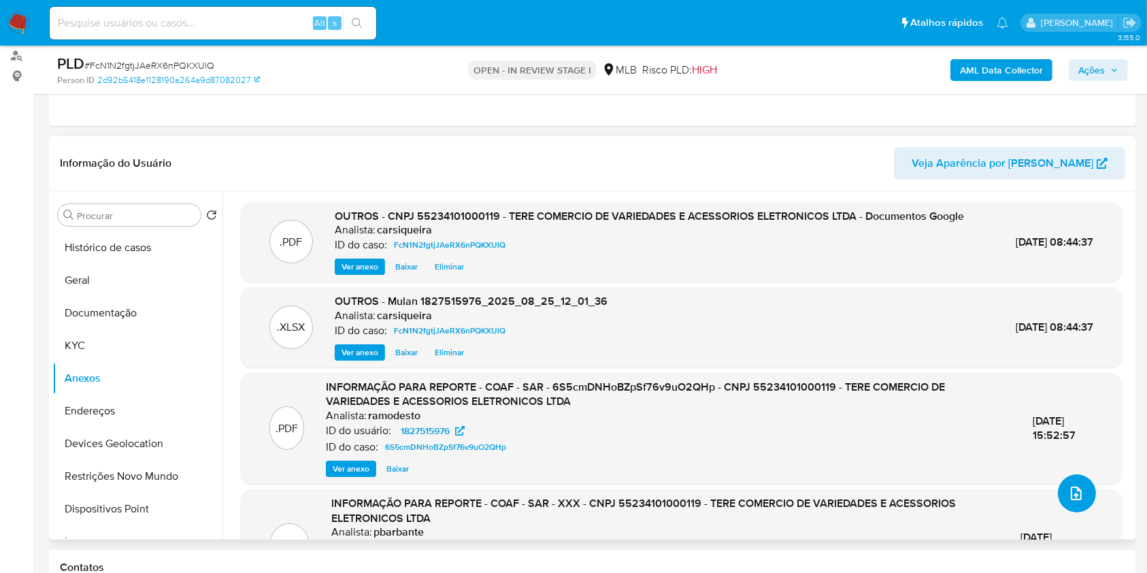
scroll to position [133, 0]
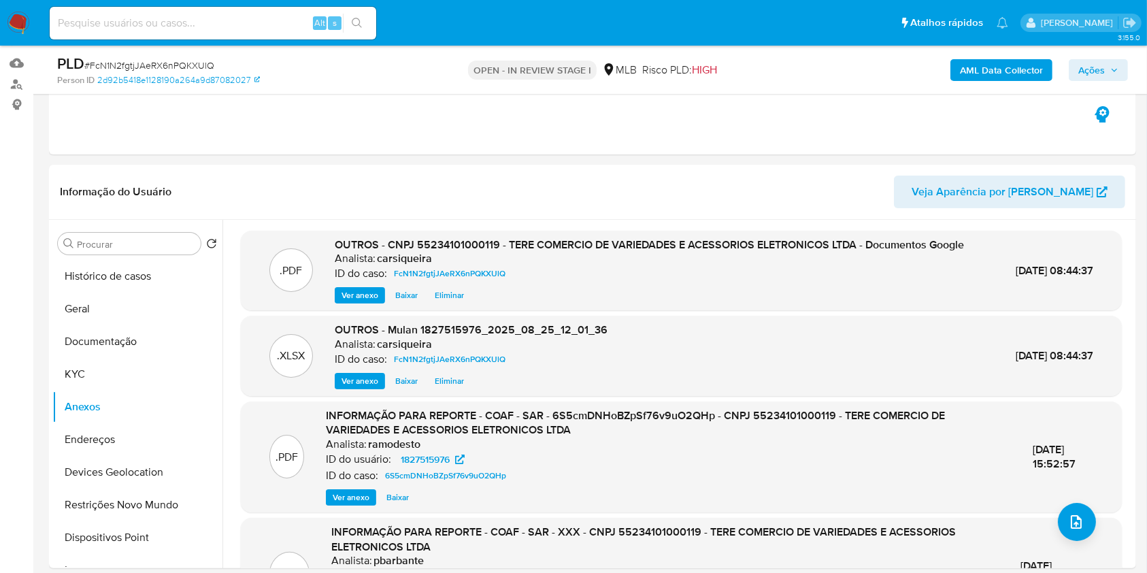
click at [987, 68] on b "AML Data Collector" at bounding box center [1001, 70] width 83 height 22
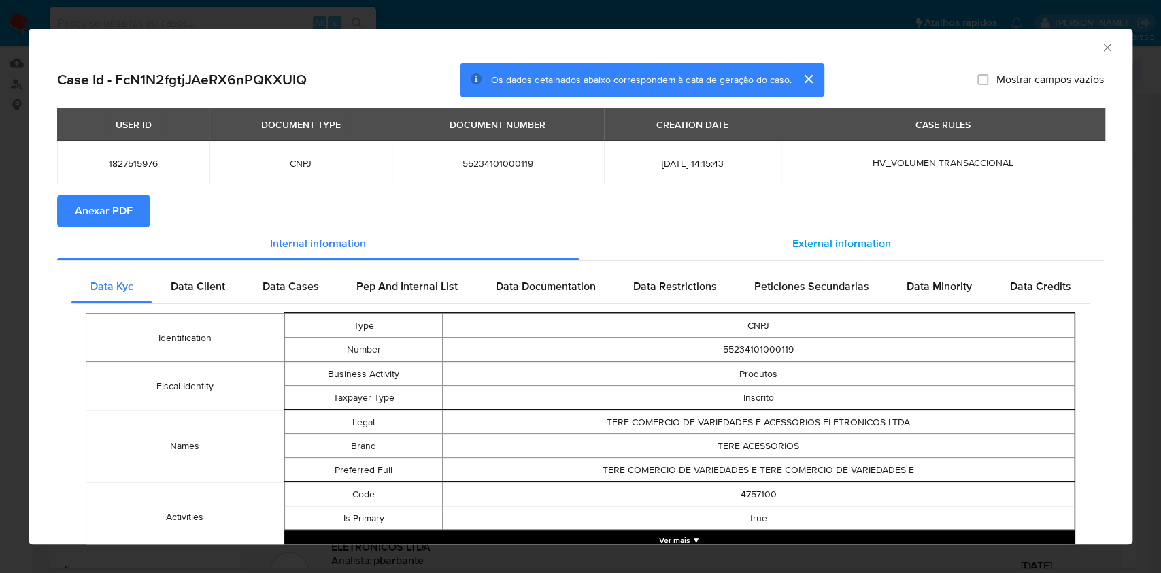
click at [805, 236] on span "External information" at bounding box center [841, 243] width 99 height 16
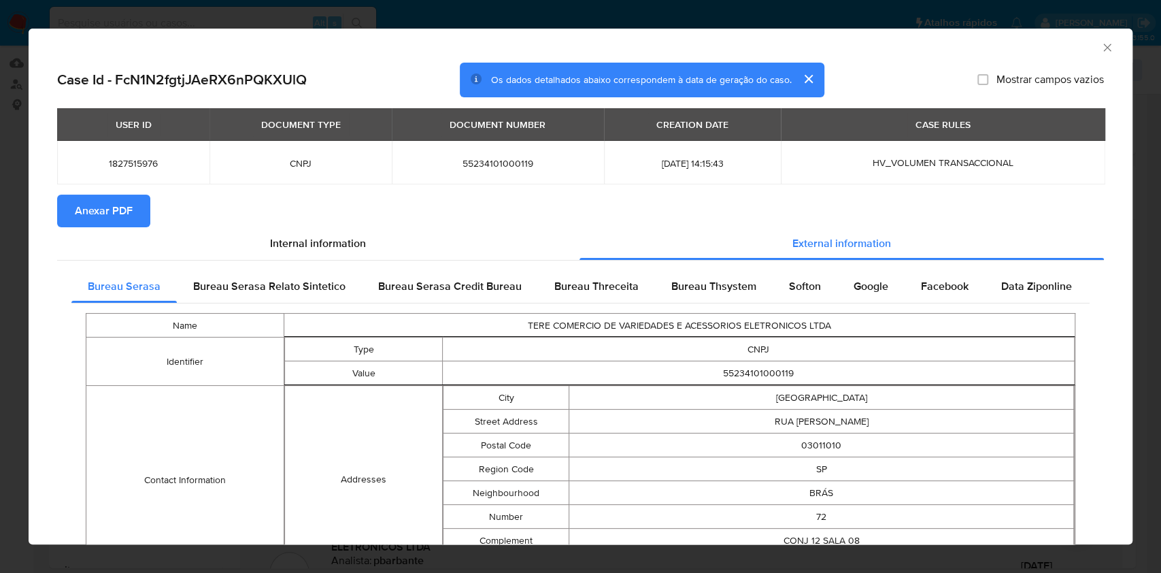
click at [87, 214] on span "Anexar PDF" at bounding box center [104, 211] width 58 height 30
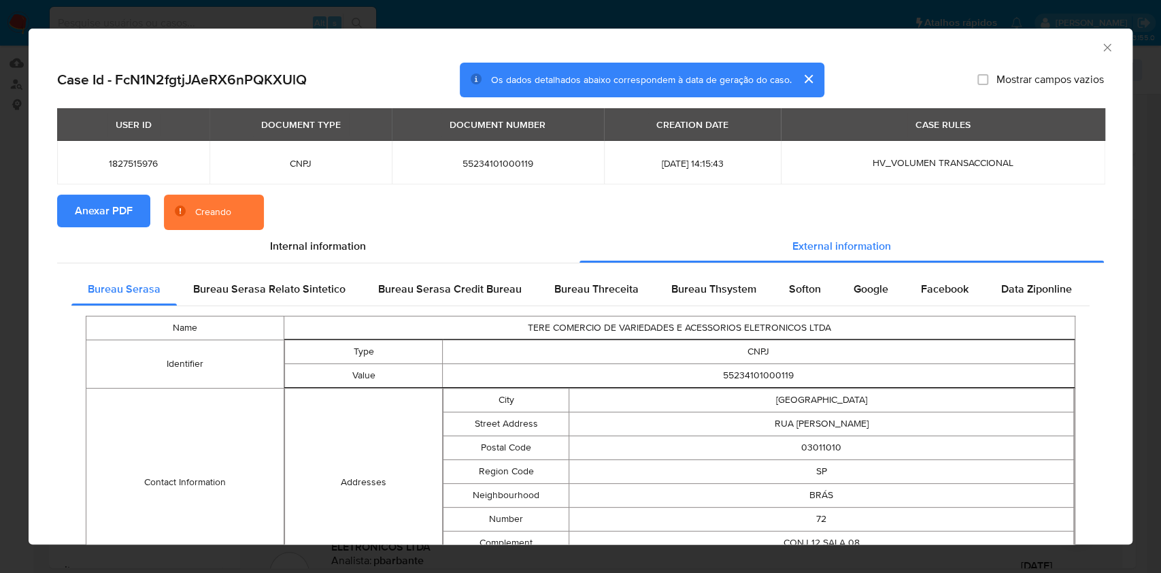
click at [804, 78] on button "cerrar" at bounding box center [808, 79] width 33 height 33
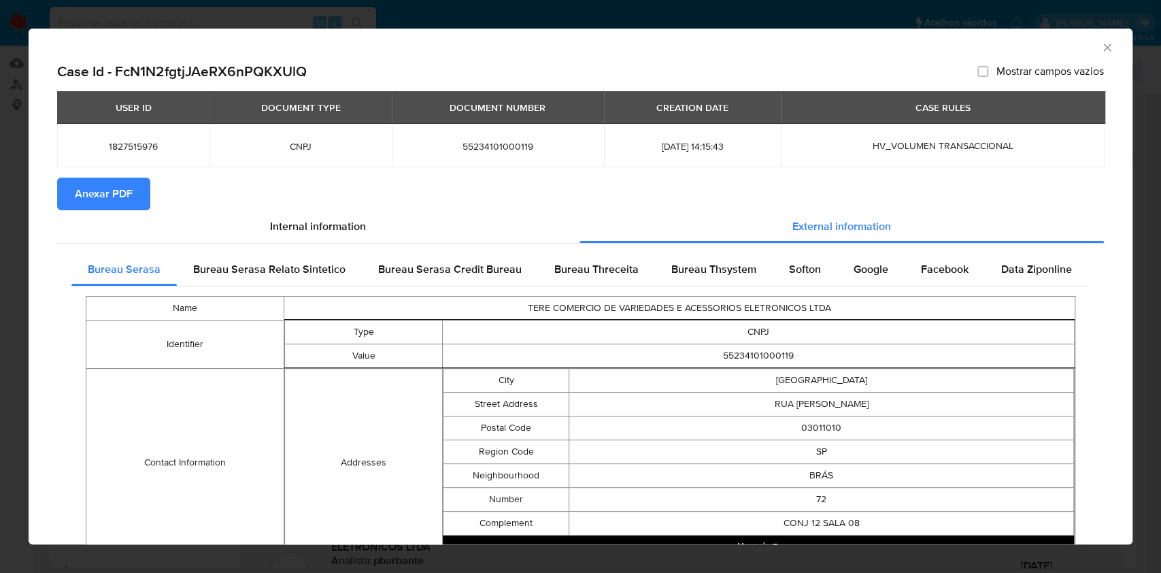
click at [0, 277] on div "AML Data Collector Case Id - FcN1N2fgtjJAeRX6nPQKXUlQ Mostrar campos vazios USE…" at bounding box center [580, 286] width 1161 height 573
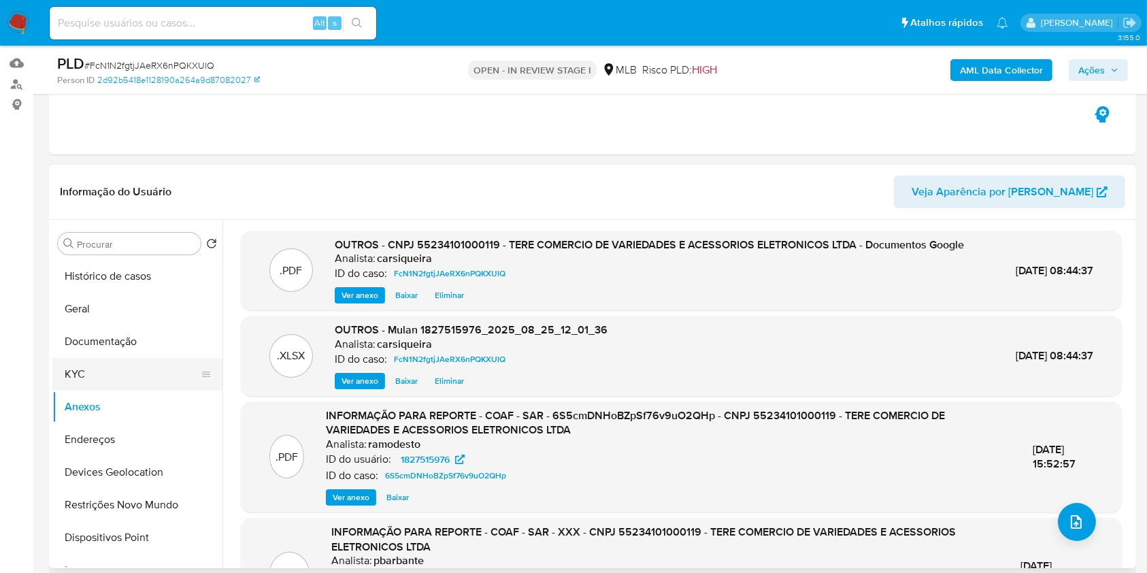
click at [124, 375] on button "KYC" at bounding box center [131, 374] width 159 height 33
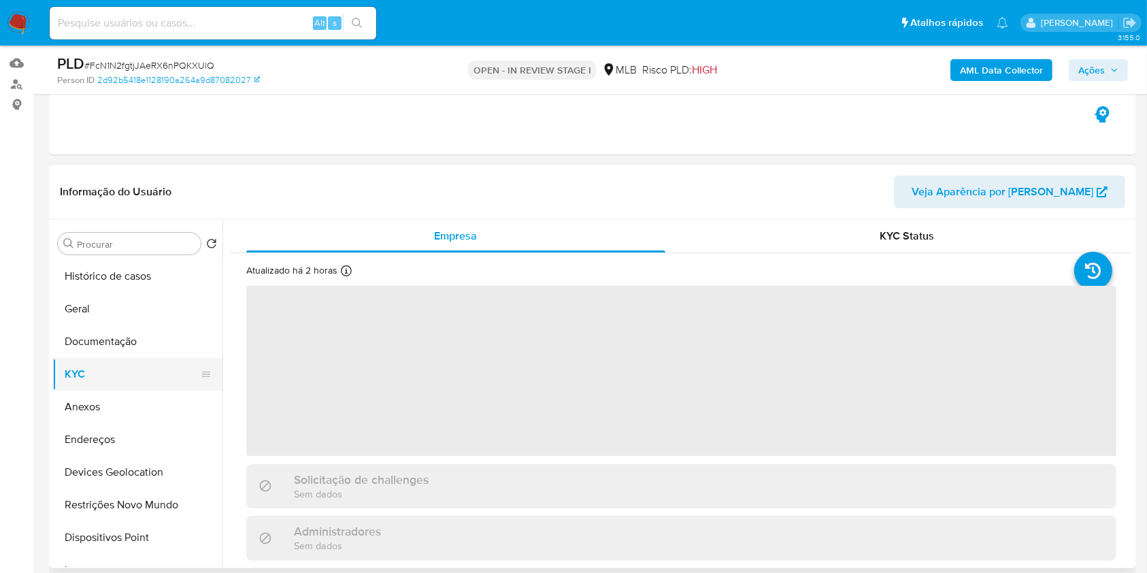
click at [134, 387] on button "KYC" at bounding box center [131, 374] width 159 height 33
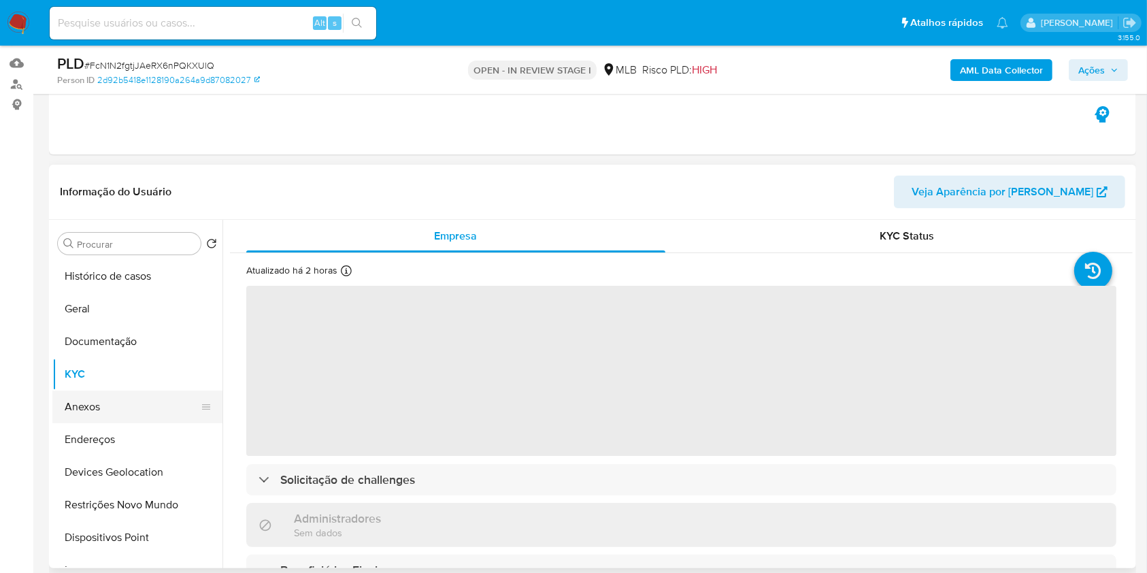
click at [140, 411] on button "Anexos" at bounding box center [131, 406] width 159 height 33
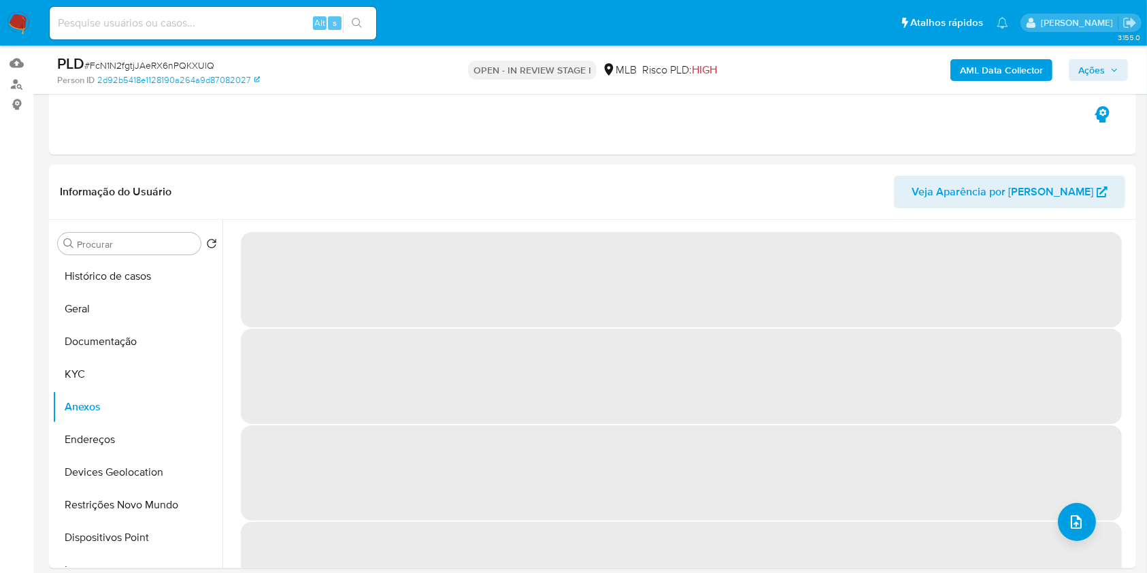
click at [1094, 68] on span "Ações" at bounding box center [1091, 70] width 27 height 22
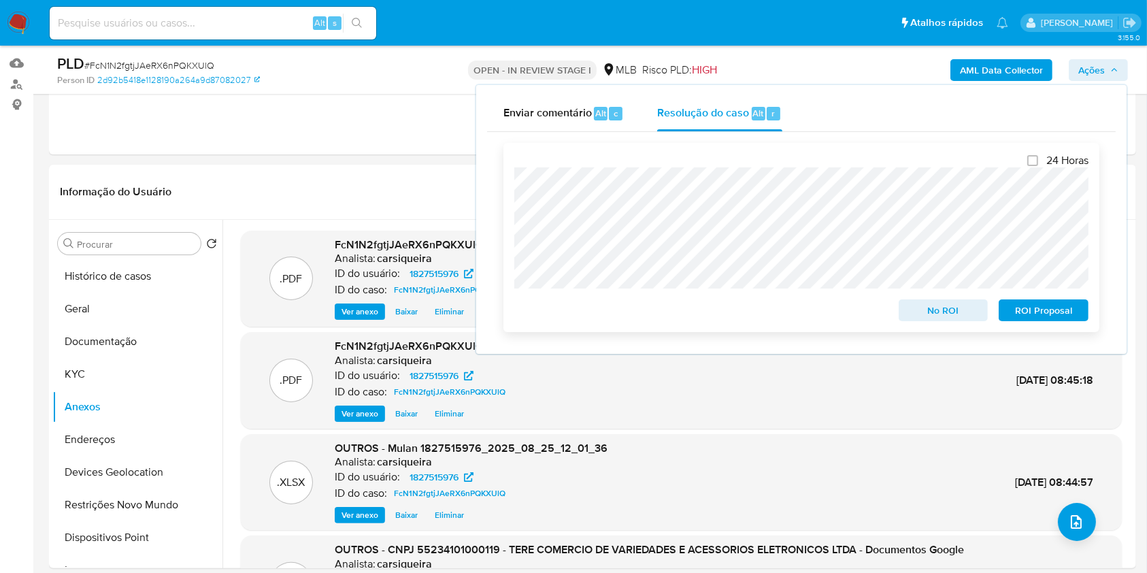
click at [972, 312] on span "No ROI" at bounding box center [943, 310] width 71 height 19
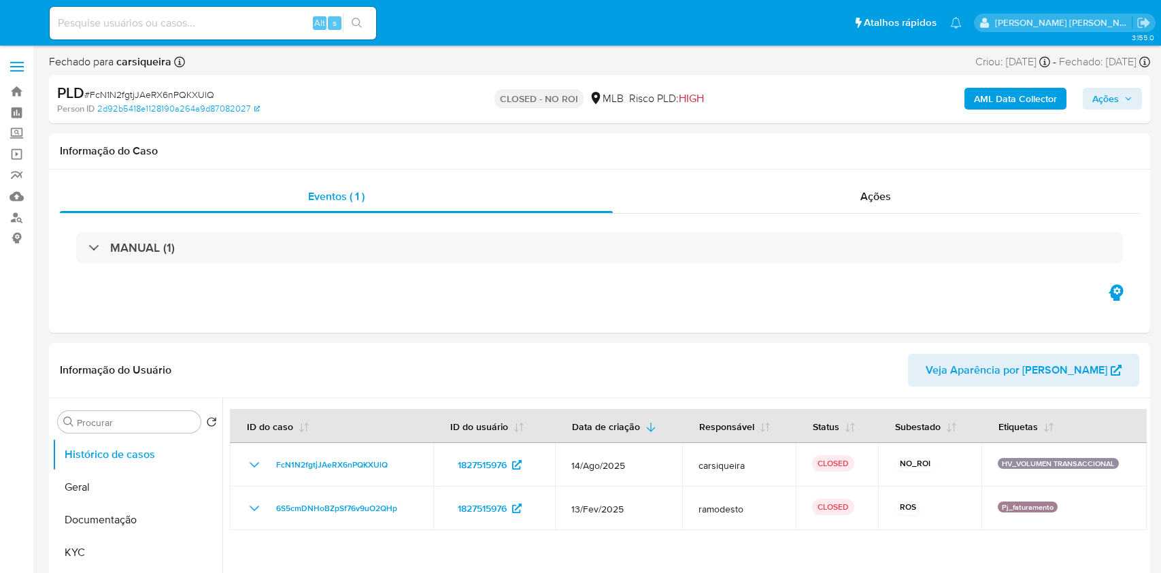
select select "10"
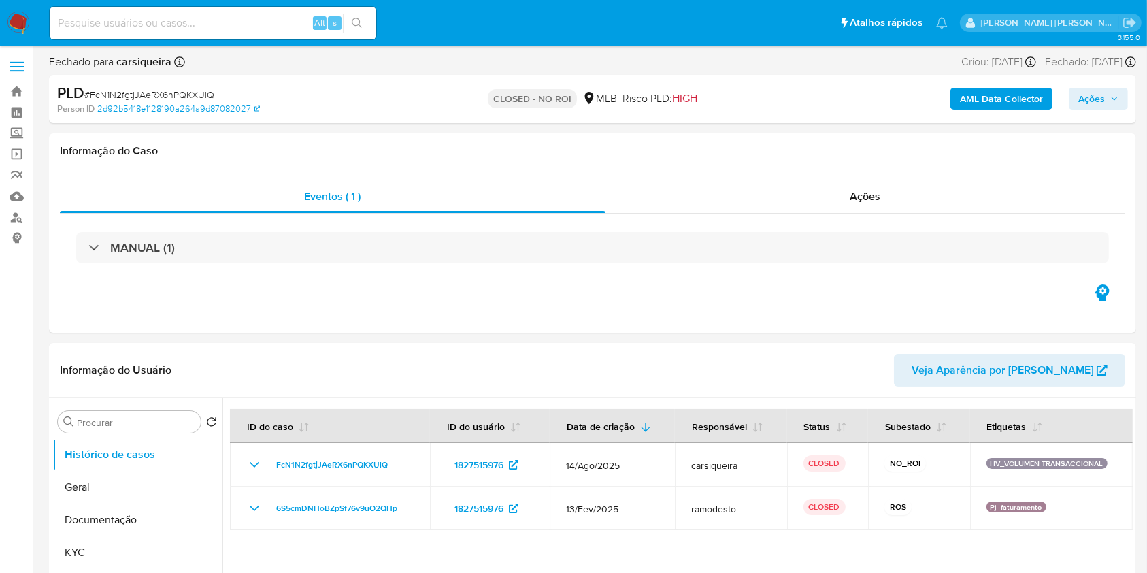
drag, startPoint x: 18, startPoint y: 22, endPoint x: 174, endPoint y: 120, distance: 184.0
click at [18, 22] on img at bounding box center [18, 23] width 23 height 23
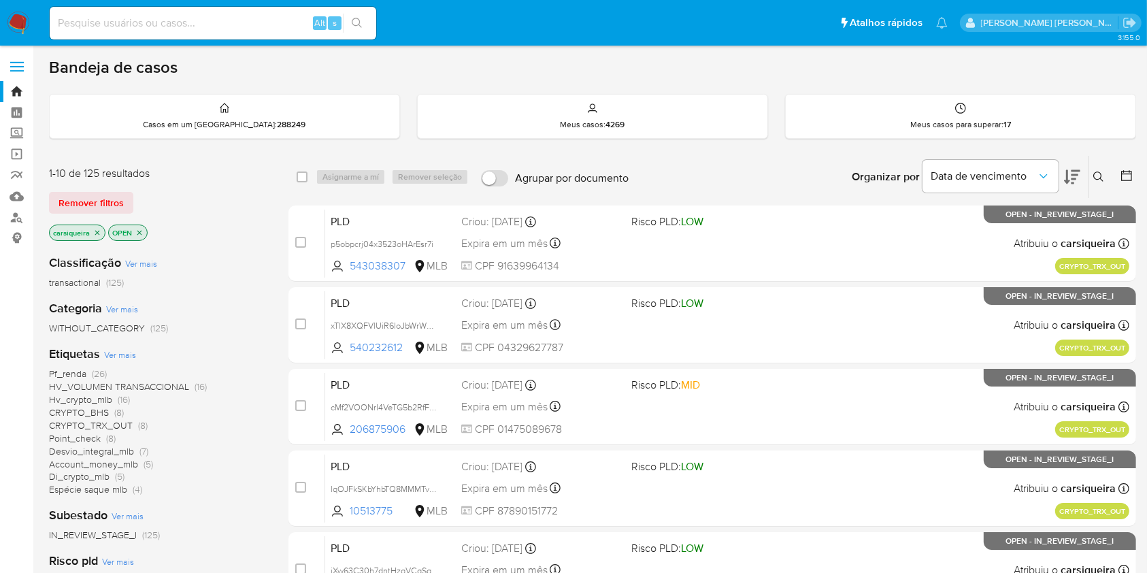
click at [192, 23] on input at bounding box center [213, 23] width 326 height 18
paste input "e781CSzBUVHFbW0DUlYwSspx"
type input "e781CSzBUVHFbW0DUlYwSspx"
click at [353, 23] on icon "search-icon" at bounding box center [357, 23] width 10 height 10
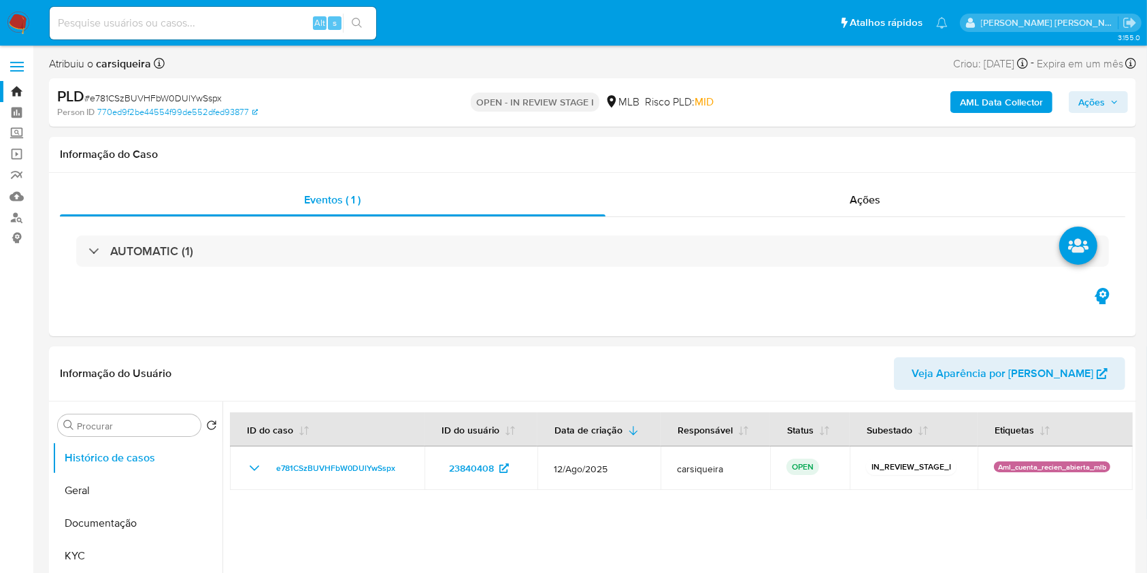
select select "10"
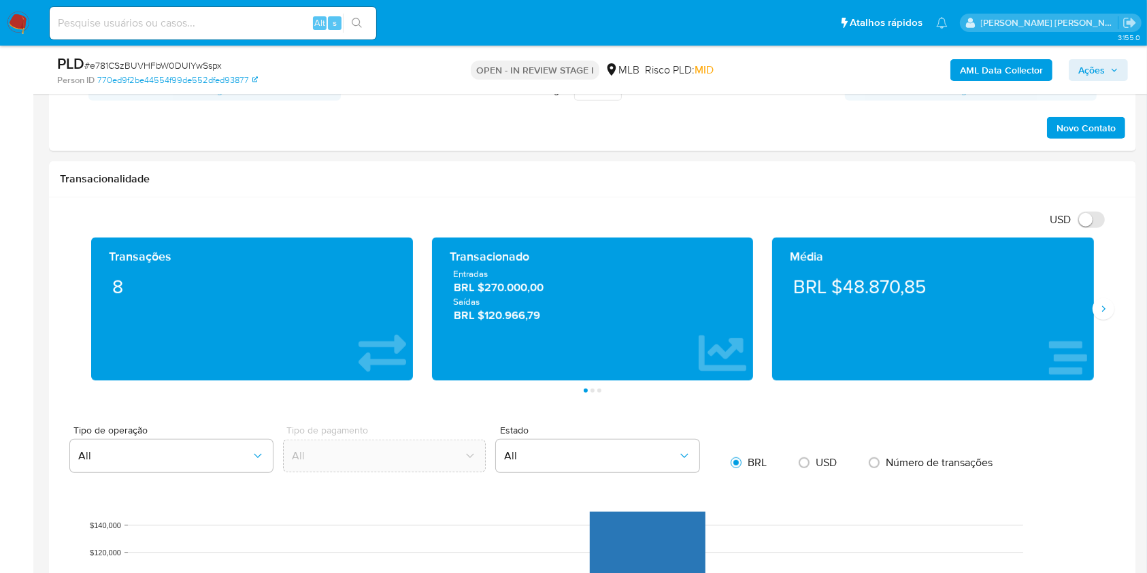
scroll to position [870, 0]
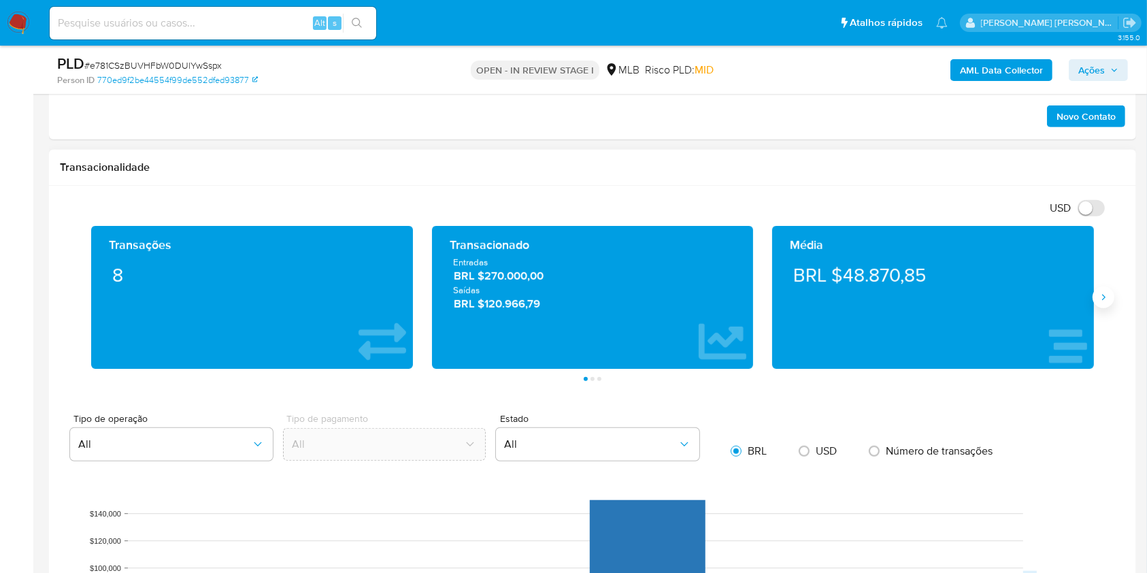
click at [1094, 299] on button "Siguiente" at bounding box center [1103, 297] width 22 height 22
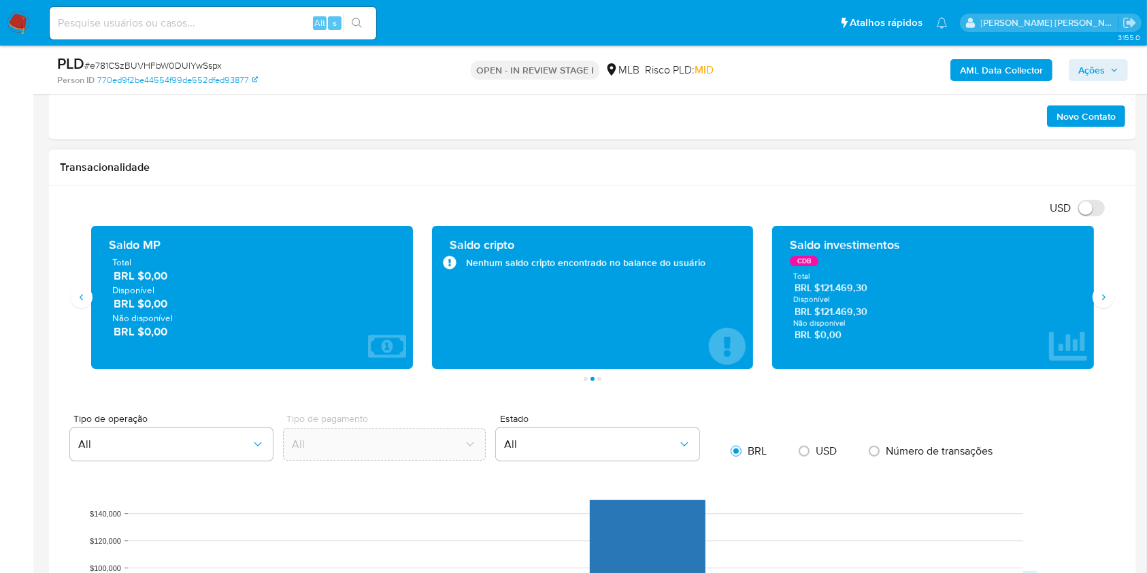
click at [1089, 299] on div "Saldo investimentos CDB Total BRL $121.469,30 Disponível BRL $121.469,30 Não di…" at bounding box center [933, 297] width 322 height 143
click at [1100, 300] on icon "Siguiente" at bounding box center [1103, 297] width 11 height 11
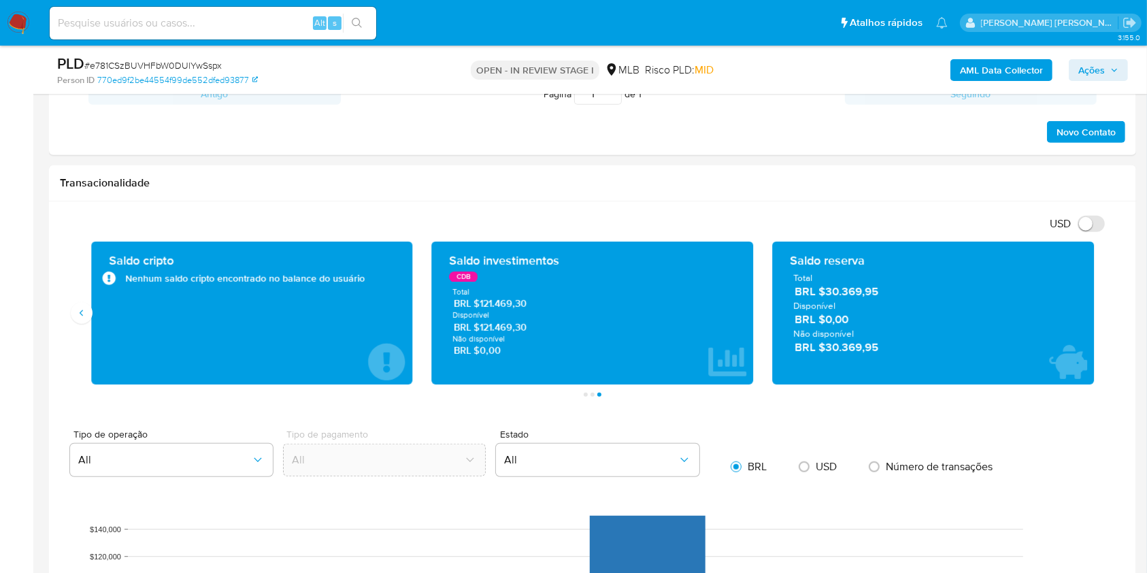
scroll to position [870, 0]
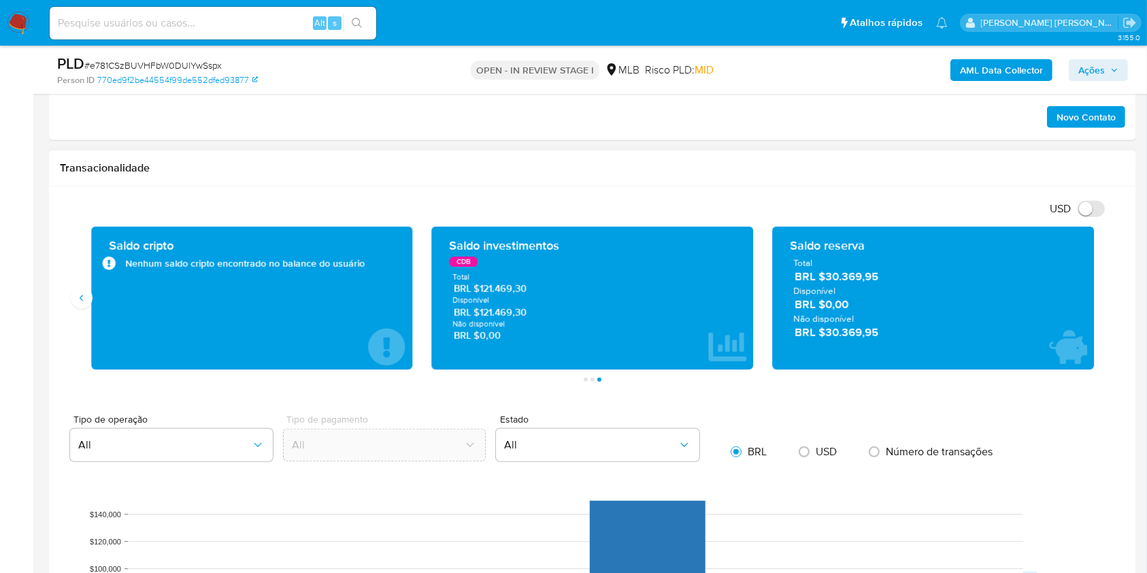
drag, startPoint x: 888, startPoint y: 281, endPoint x: 826, endPoint y: 280, distance: 61.9
click at [826, 280] on span "BRL $30.369,95" at bounding box center [933, 277] width 278 height 16
drag, startPoint x: 542, startPoint y: 313, endPoint x: 479, endPoint y: 311, distance: 63.3
click at [479, 311] on span "BRL $121.469,30" at bounding box center [593, 311] width 278 height 13
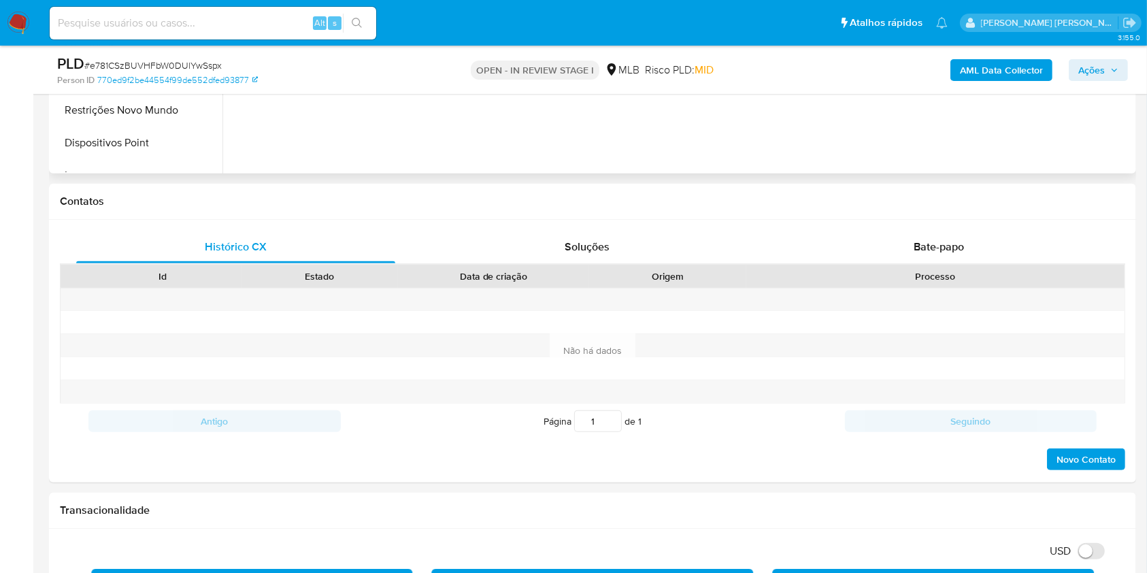
scroll to position [144, 0]
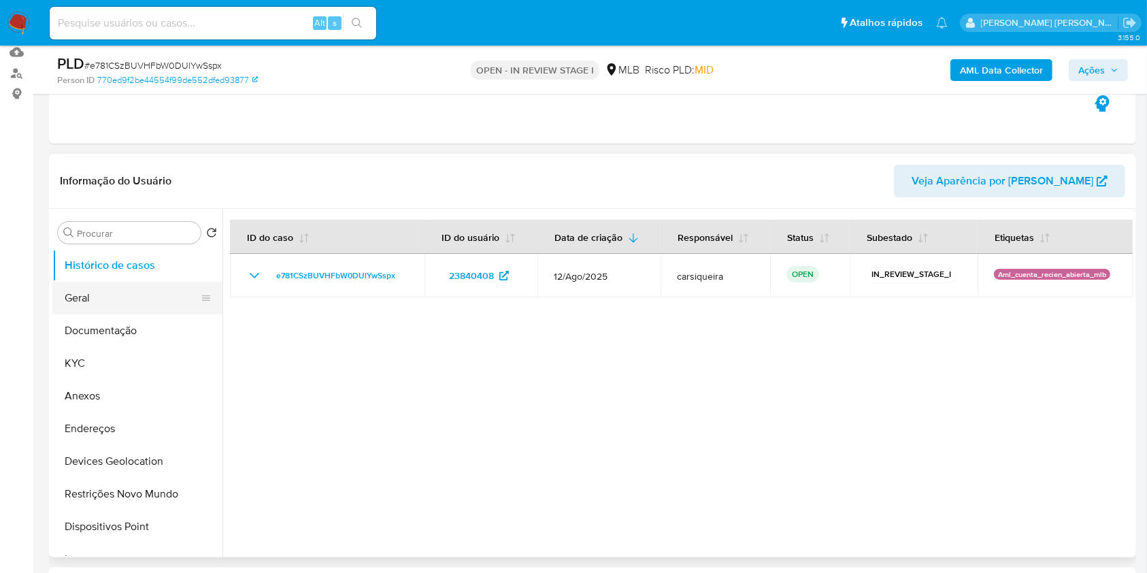
click at [113, 299] on button "Geral" at bounding box center [131, 298] width 159 height 33
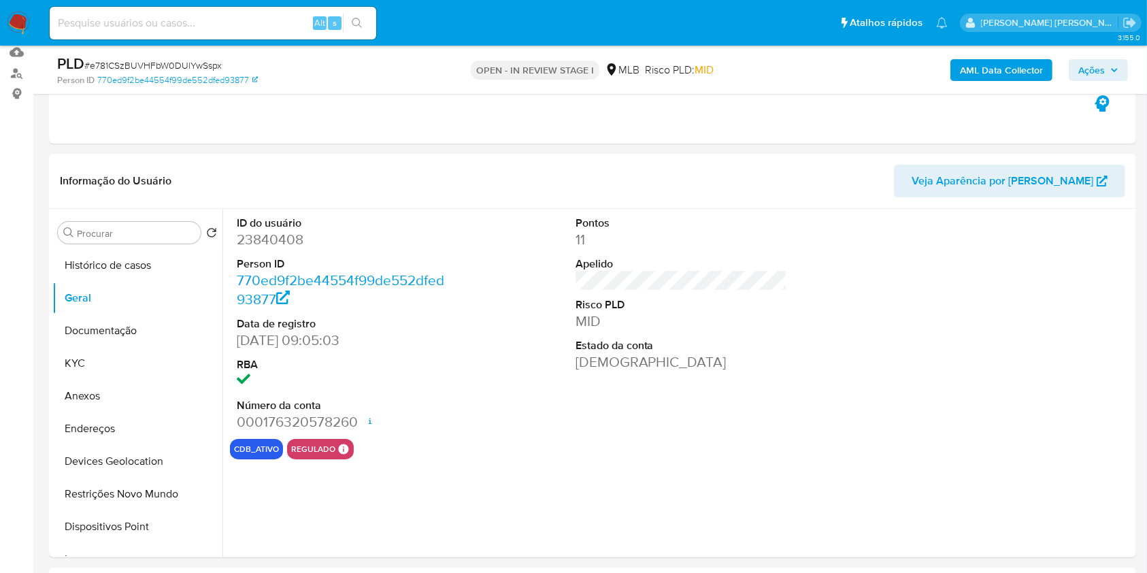
scroll to position [222, 0]
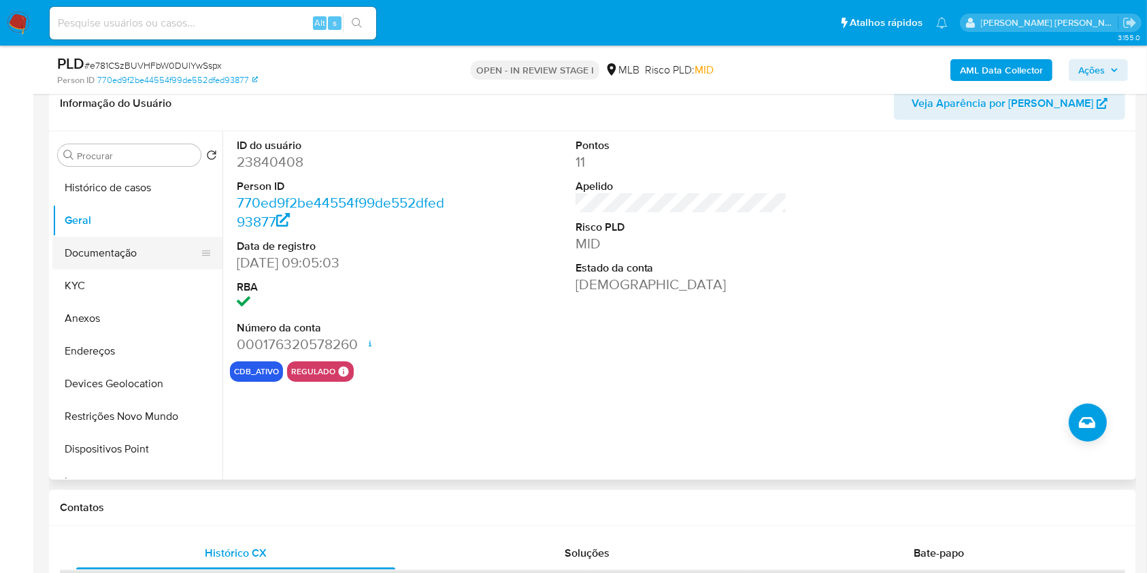
click at [99, 239] on button "Documentação" at bounding box center [131, 253] width 159 height 33
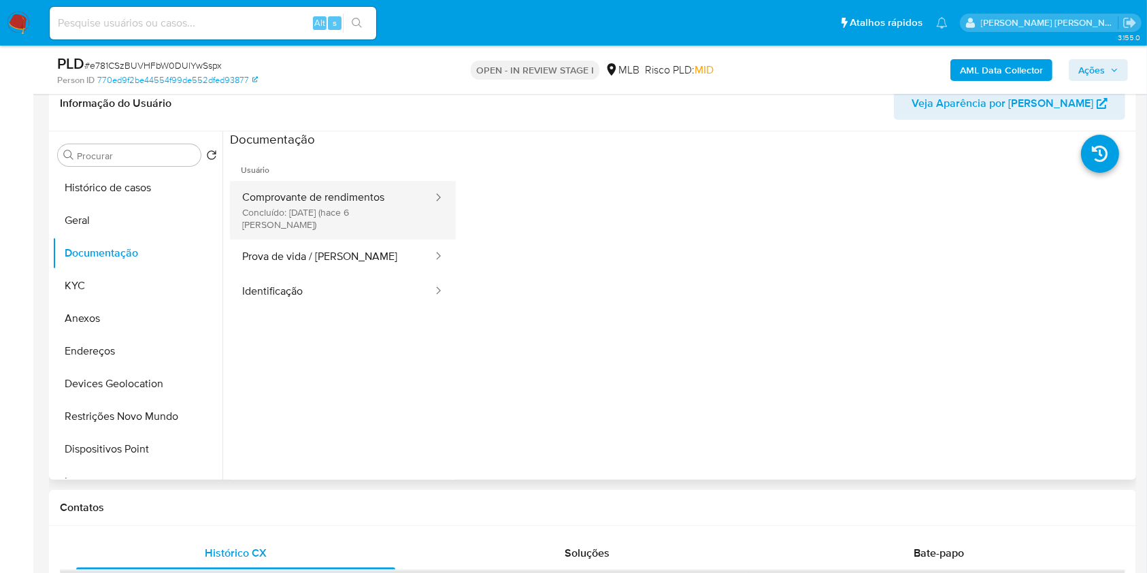
click at [358, 202] on button "Comprovante de rendimentos Concluído: 20/08/2025 (hace 6 días)" at bounding box center [332, 210] width 204 height 58
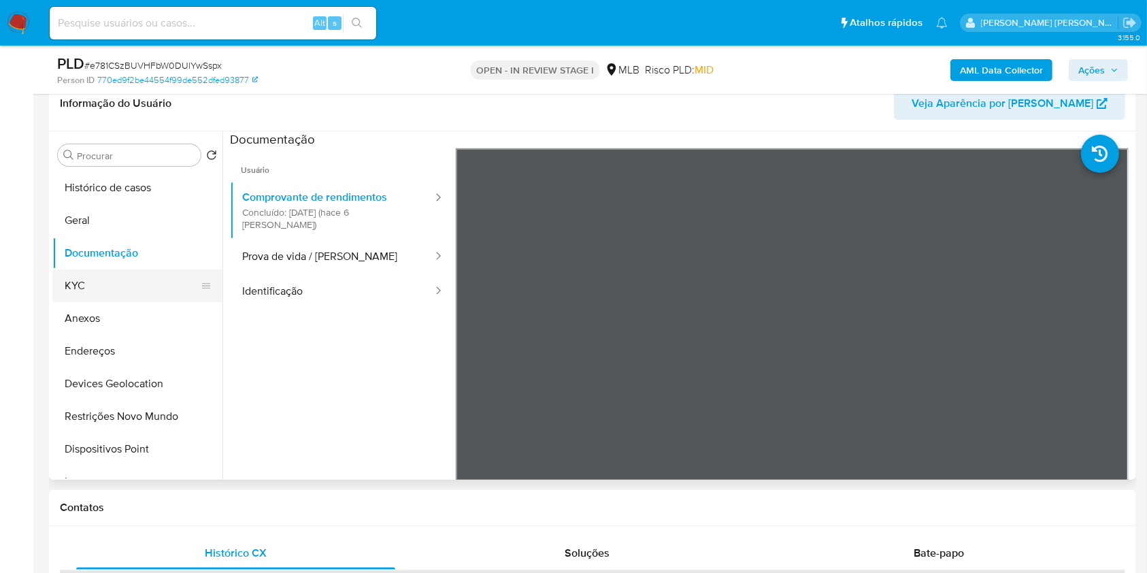
click at [86, 274] on button "KYC" at bounding box center [131, 285] width 159 height 33
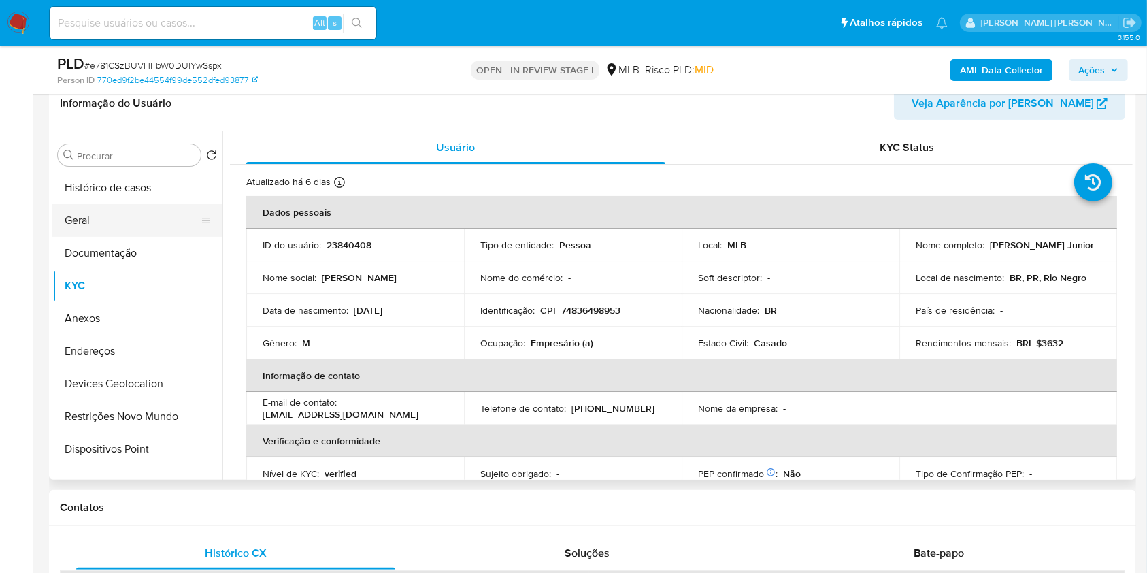
drag, startPoint x: 120, startPoint y: 211, endPoint x: 113, endPoint y: 212, distance: 6.9
click at [117, 212] on button "Geral" at bounding box center [131, 220] width 159 height 33
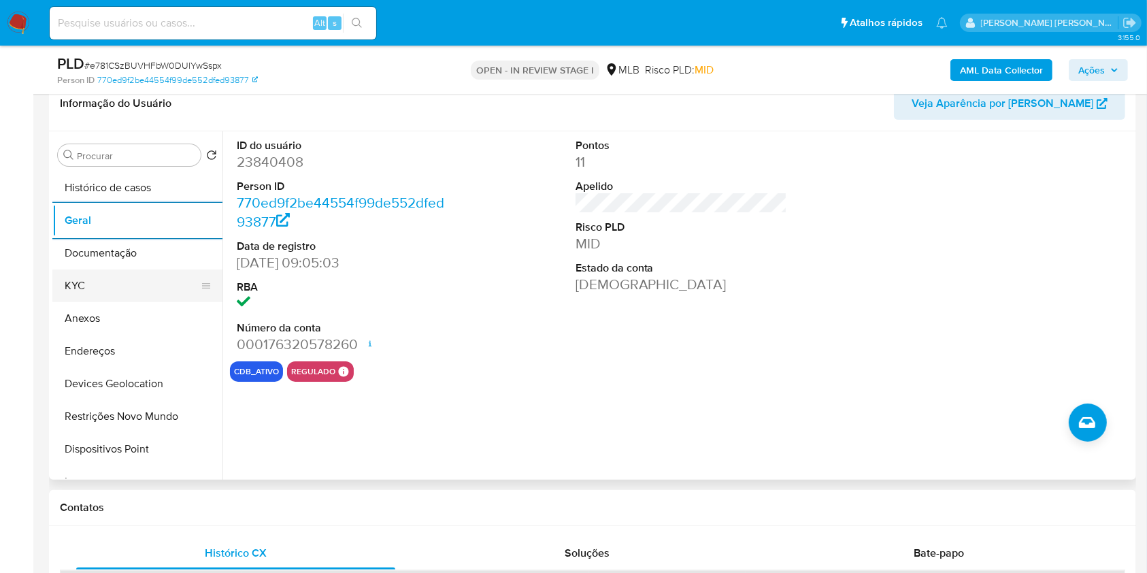
click at [109, 278] on button "KYC" at bounding box center [131, 285] width 159 height 33
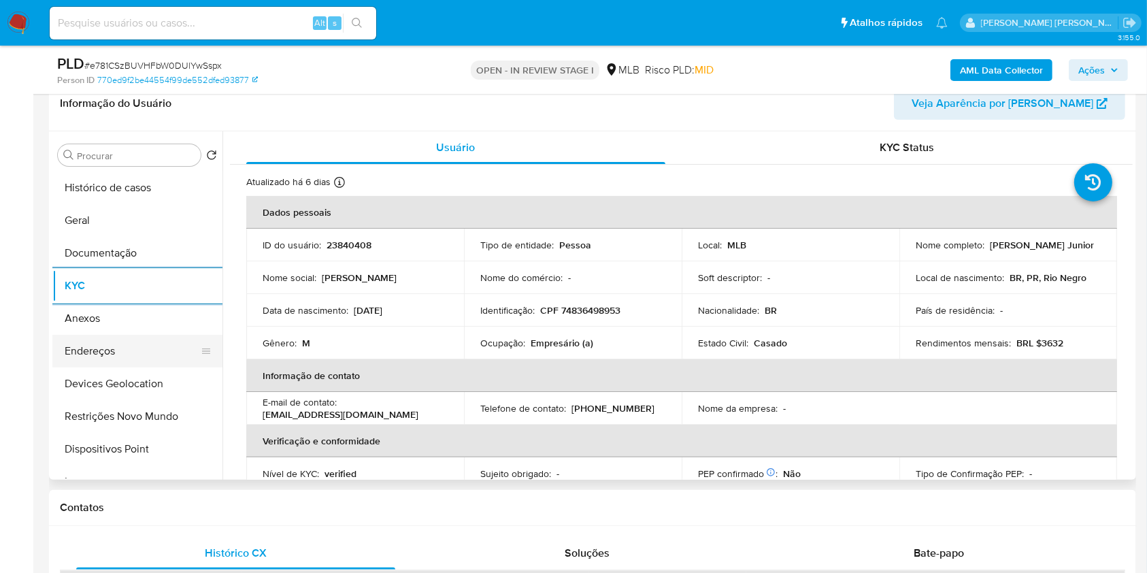
click at [143, 352] on button "Endereços" at bounding box center [131, 351] width 159 height 33
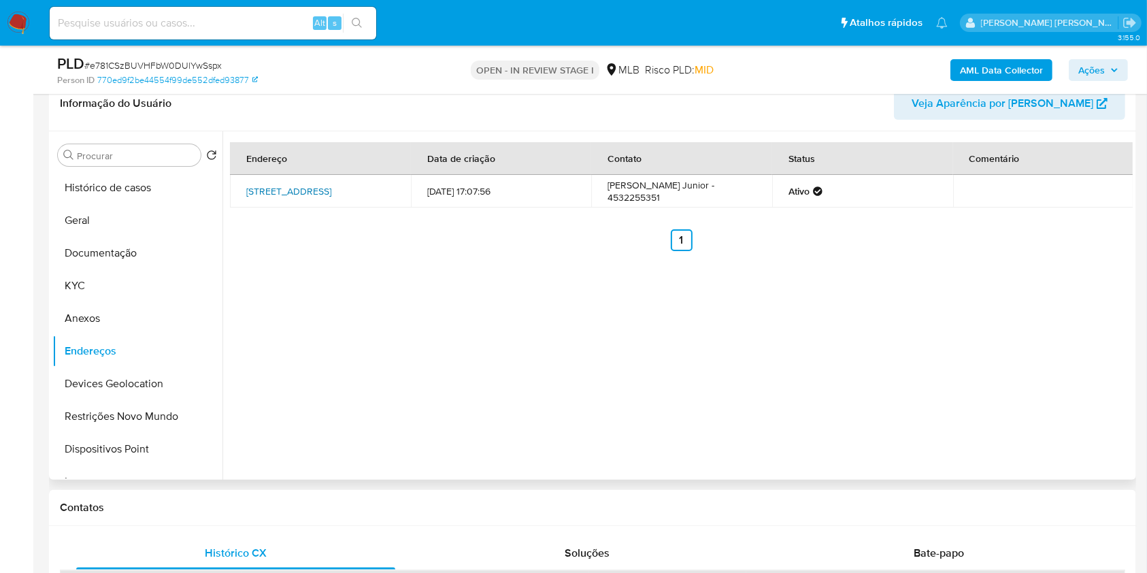
click at [327, 188] on link "Rua Maranhão 347, Cascavel, Paraná, 85801050, Brasil 347" at bounding box center [288, 191] width 85 height 14
click at [156, 381] on button "Devices Geolocation" at bounding box center [131, 383] width 159 height 33
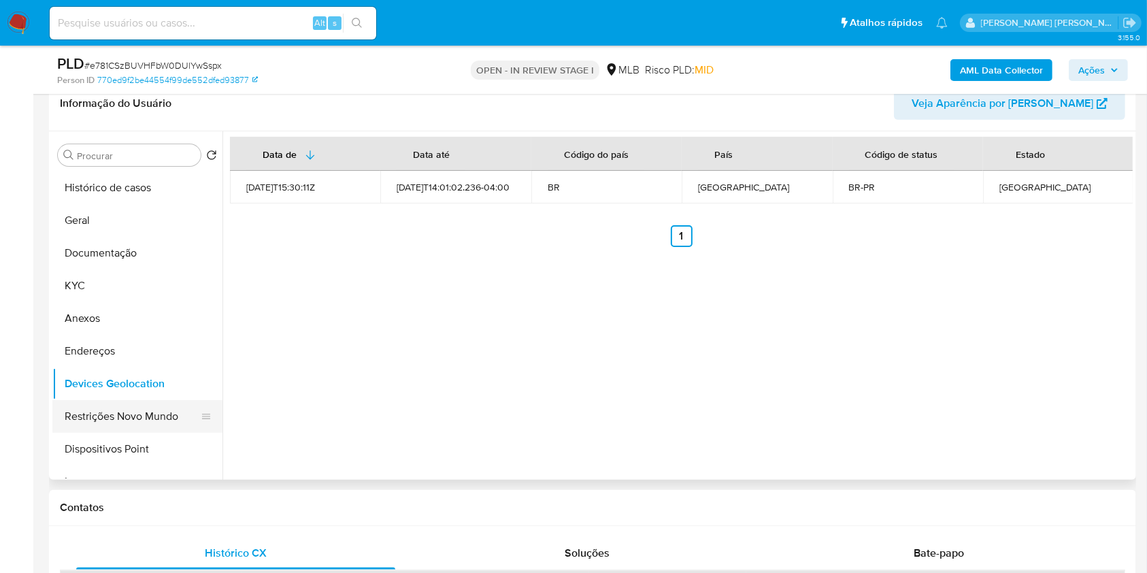
click at [171, 419] on button "Restrições Novo Mundo" at bounding box center [131, 416] width 159 height 33
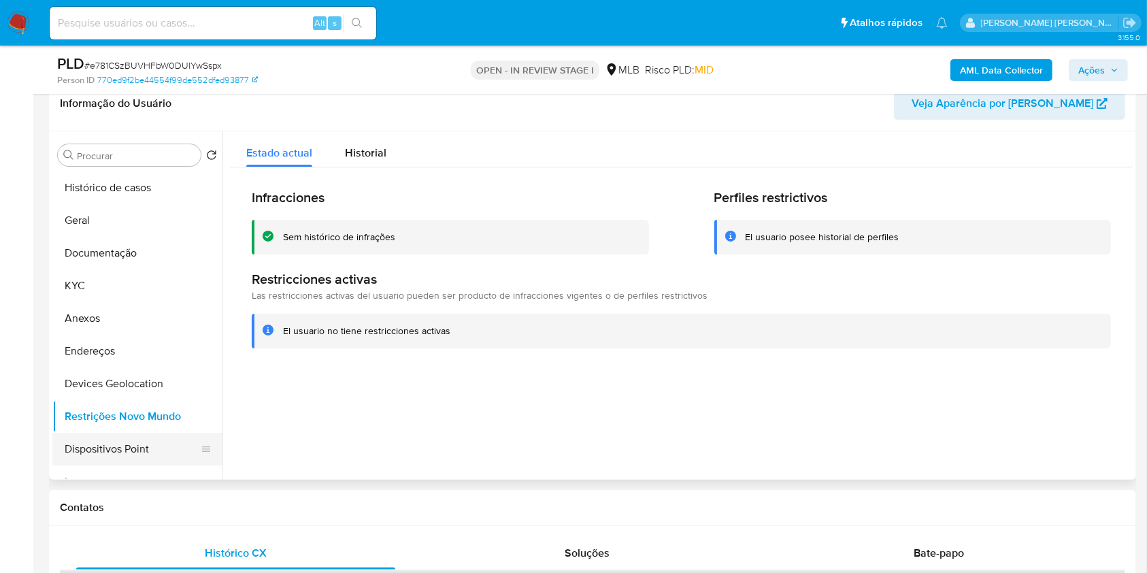
click at [171, 449] on button "Dispositivos Point" at bounding box center [131, 448] width 159 height 33
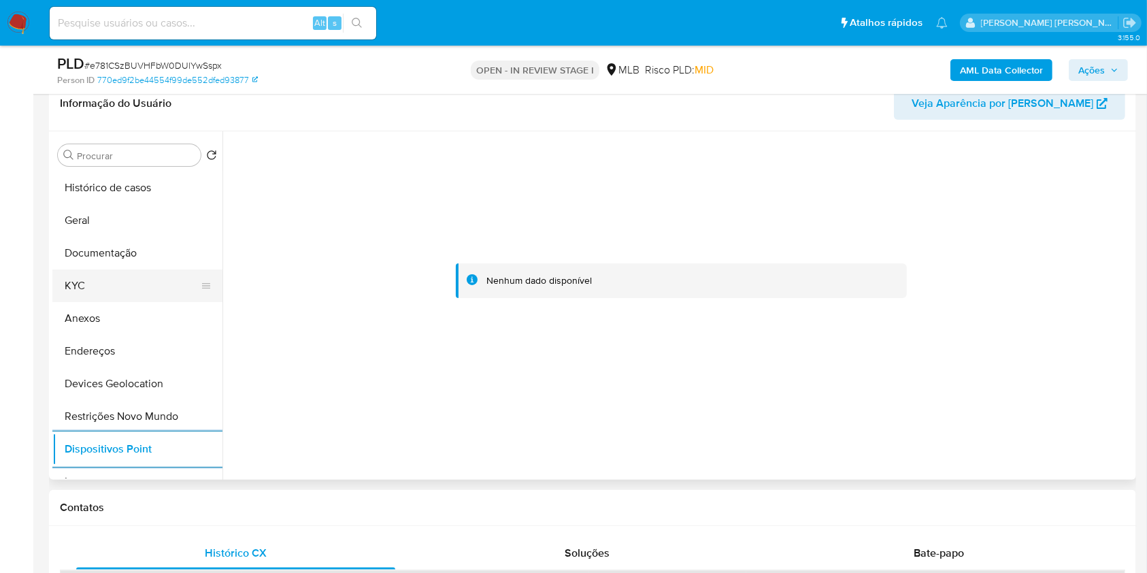
click at [128, 279] on button "KYC" at bounding box center [131, 285] width 159 height 33
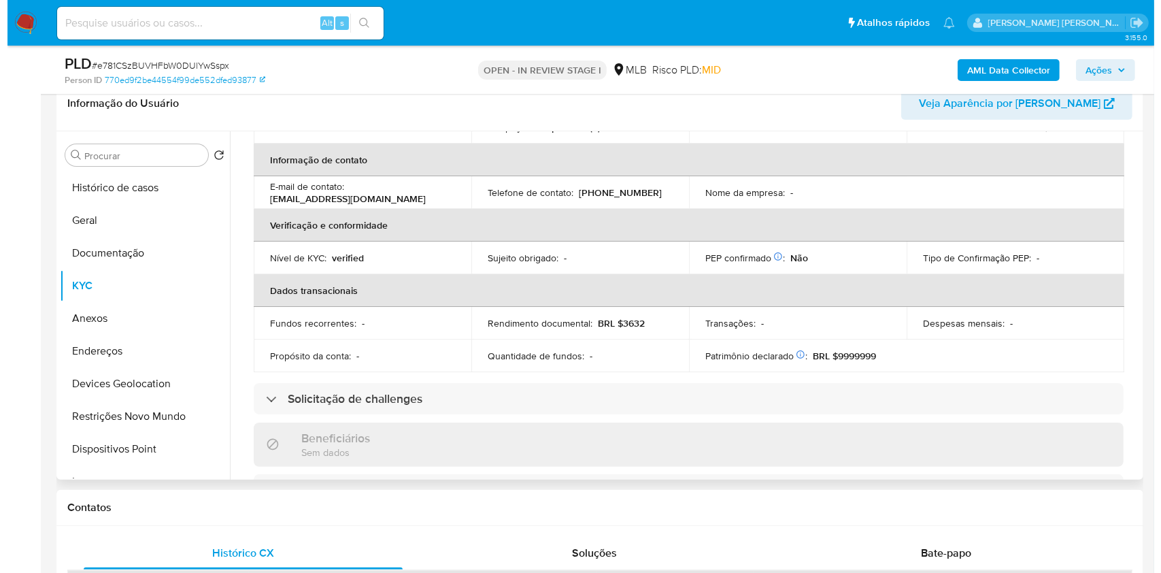
scroll to position [0, 0]
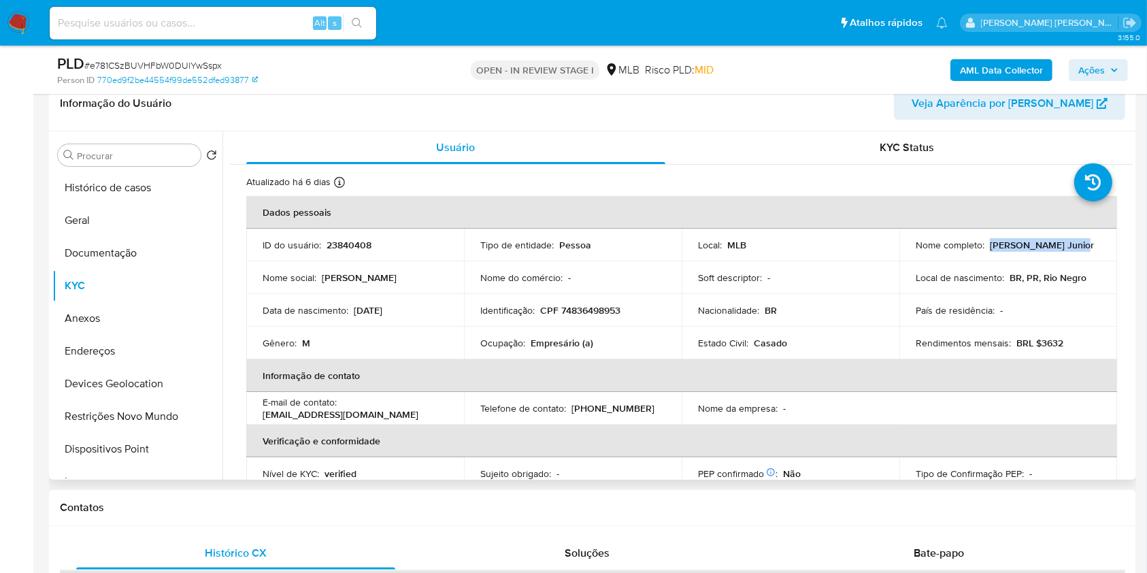
drag, startPoint x: 1073, startPoint y: 245, endPoint x: 987, endPoint y: 241, distance: 86.5
click at [987, 241] on div "Nome completo : Helmut Grams Junior" at bounding box center [1007, 245] width 185 height 12
copy p "Helmut Grams Junior"
click at [142, 245] on button "Documentação" at bounding box center [137, 253] width 170 height 33
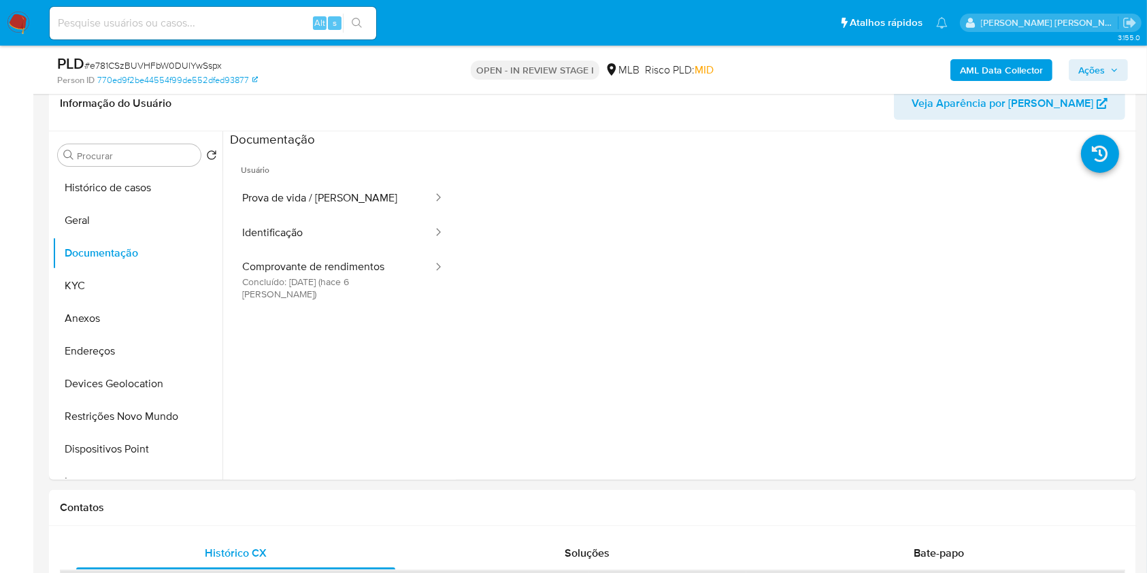
click at [1099, 72] on span "Ações" at bounding box center [1091, 70] width 27 height 22
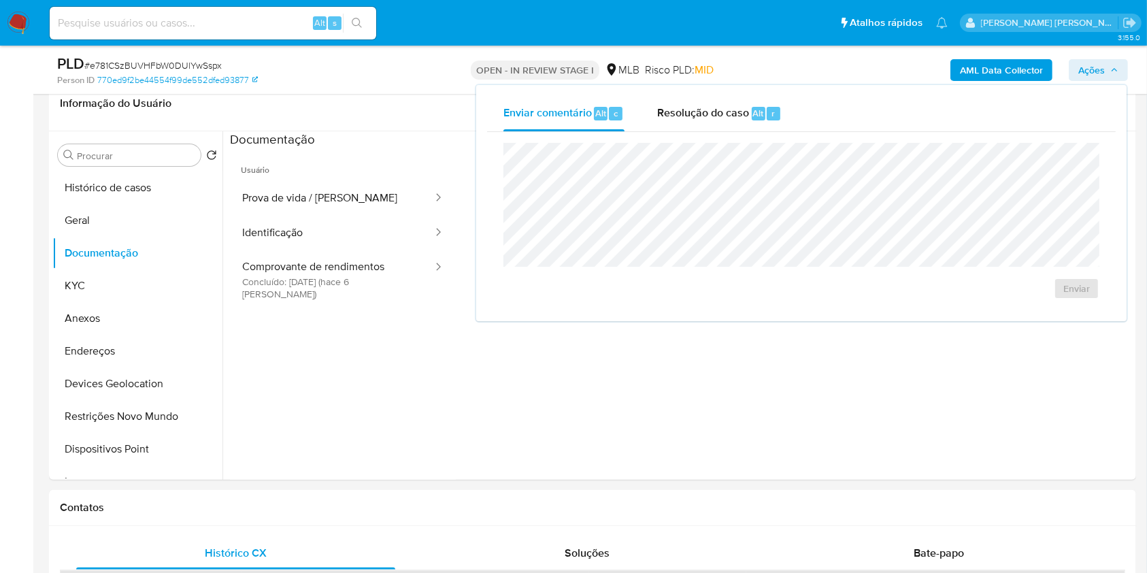
drag, startPoint x: 698, startPoint y: 105, endPoint x: 717, endPoint y: 138, distance: 37.5
click at [698, 105] on span "Resolução do caso" at bounding box center [703, 113] width 92 height 16
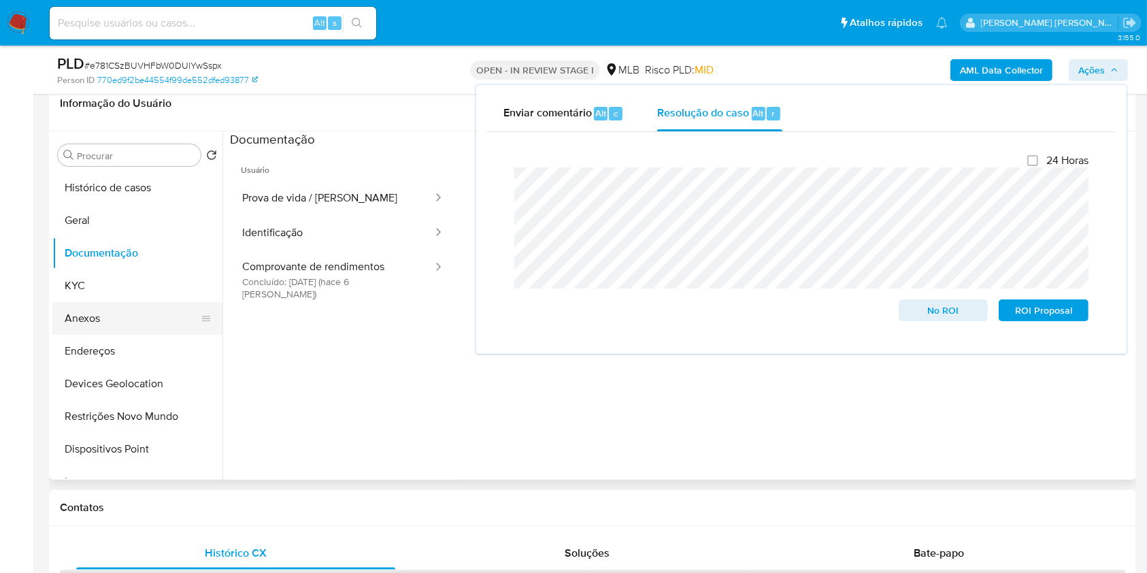
drag, startPoint x: 97, startPoint y: 313, endPoint x: 972, endPoint y: 566, distance: 911.2
click at [126, 313] on button "Anexos" at bounding box center [137, 318] width 170 height 33
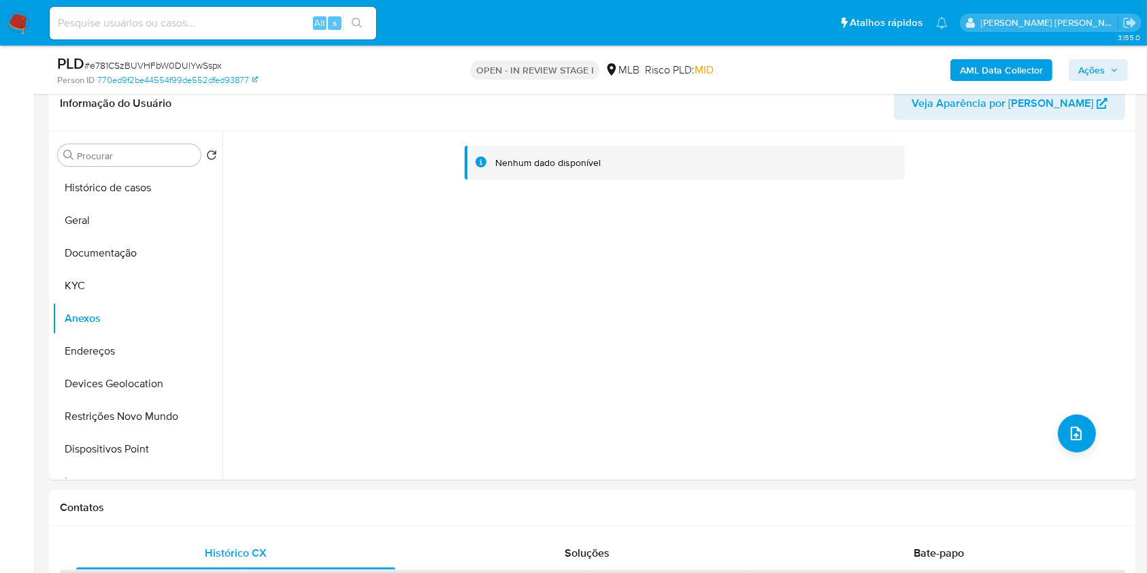
click at [996, 72] on b "AML Data Collector" at bounding box center [1001, 70] width 83 height 22
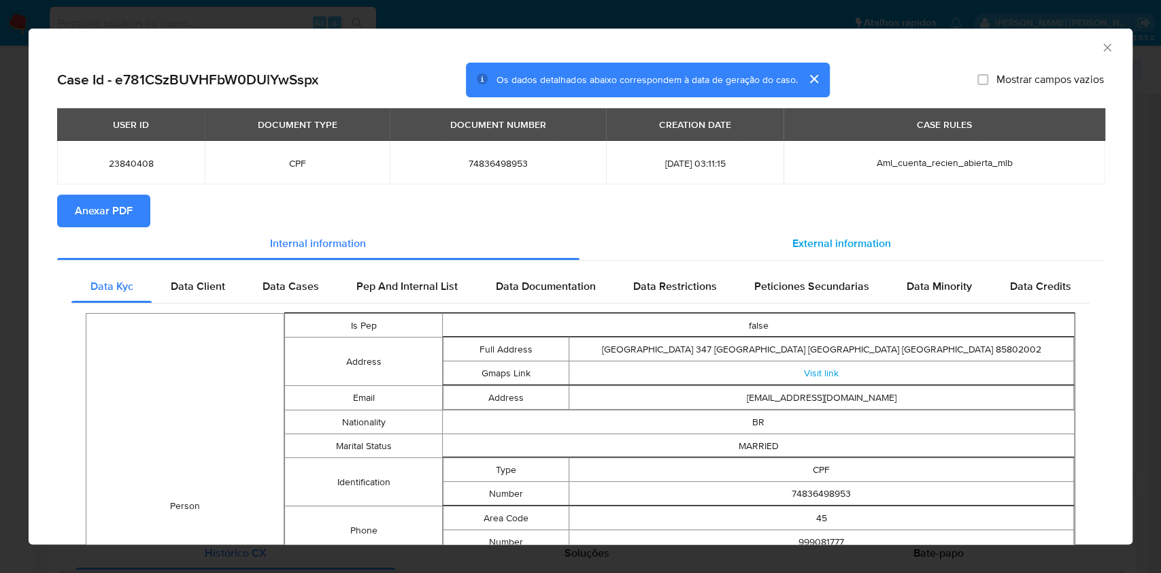
click at [858, 239] on span "External information" at bounding box center [841, 243] width 99 height 16
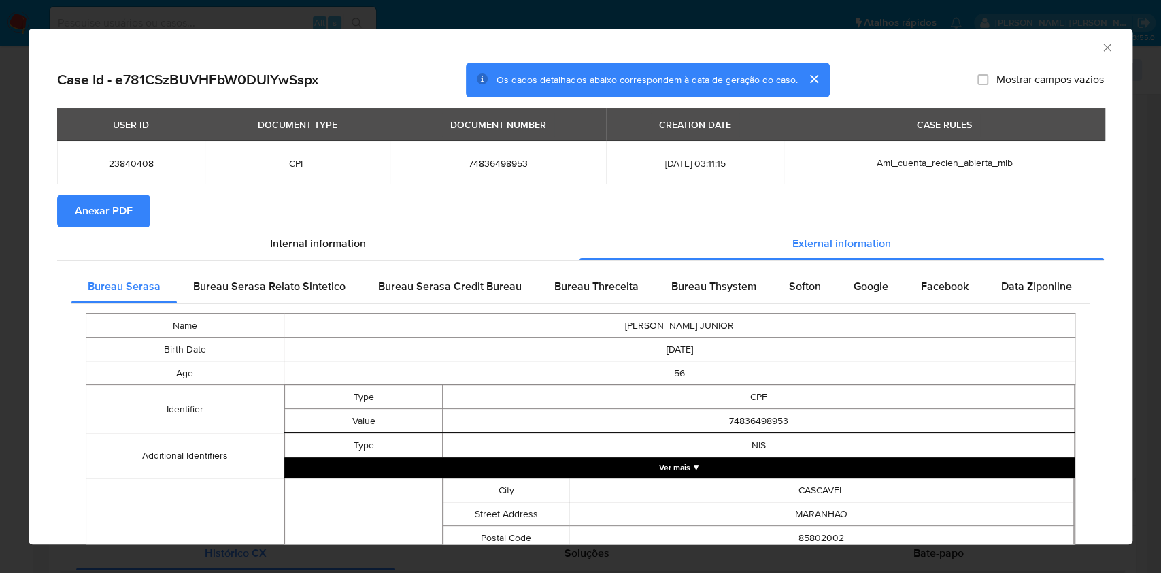
click at [109, 204] on span "Anexar PDF" at bounding box center [104, 211] width 58 height 30
click at [0, 96] on div "AML Data Collector Case Id - e781CSzBUVHFbW0DUlYwSspx Os dados detalhados abaix…" at bounding box center [580, 286] width 1161 height 573
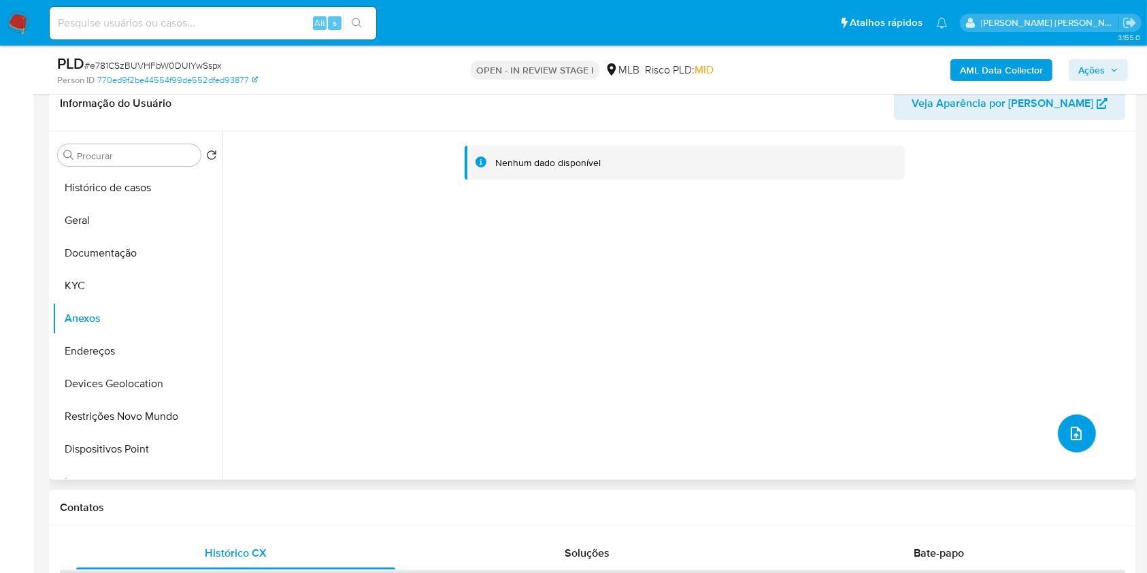
click at [1077, 427] on span "upload-file" at bounding box center [1076, 433] width 16 height 16
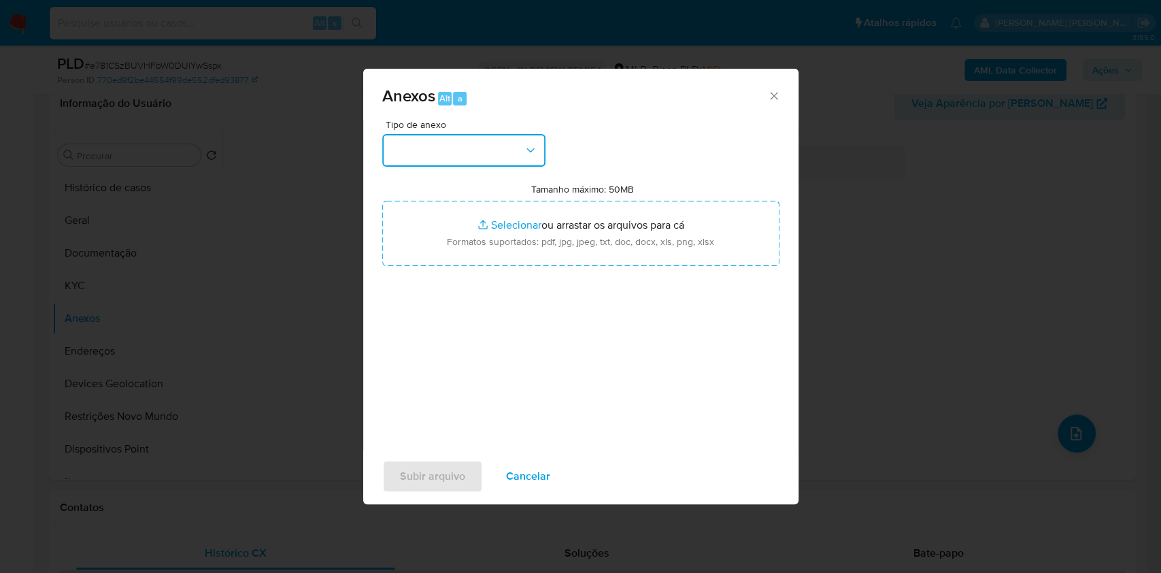
click at [496, 159] on button "button" at bounding box center [463, 150] width 163 height 33
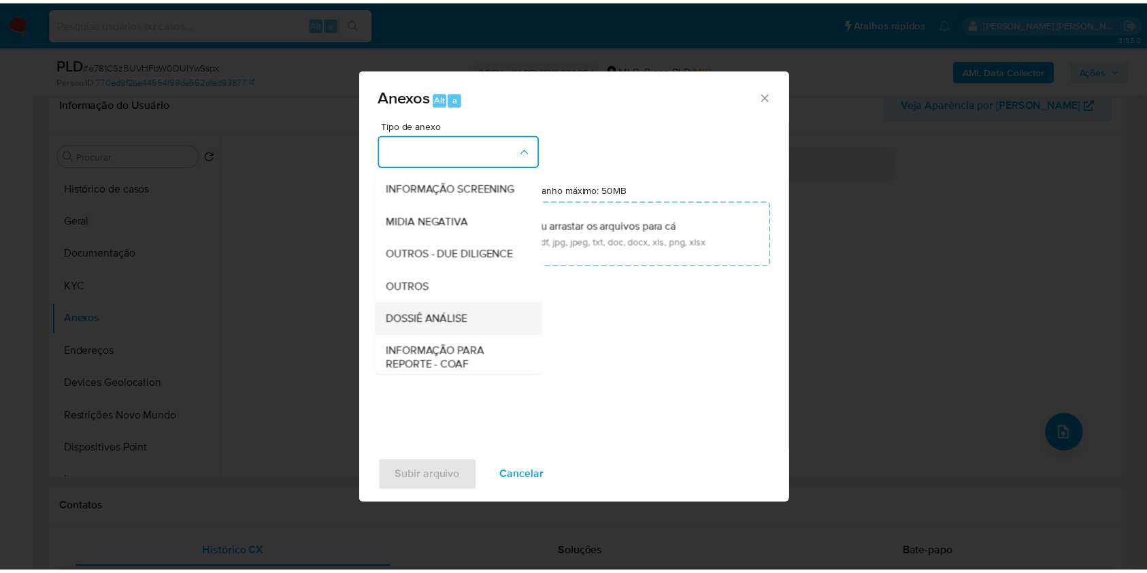
scroll to position [209, 0]
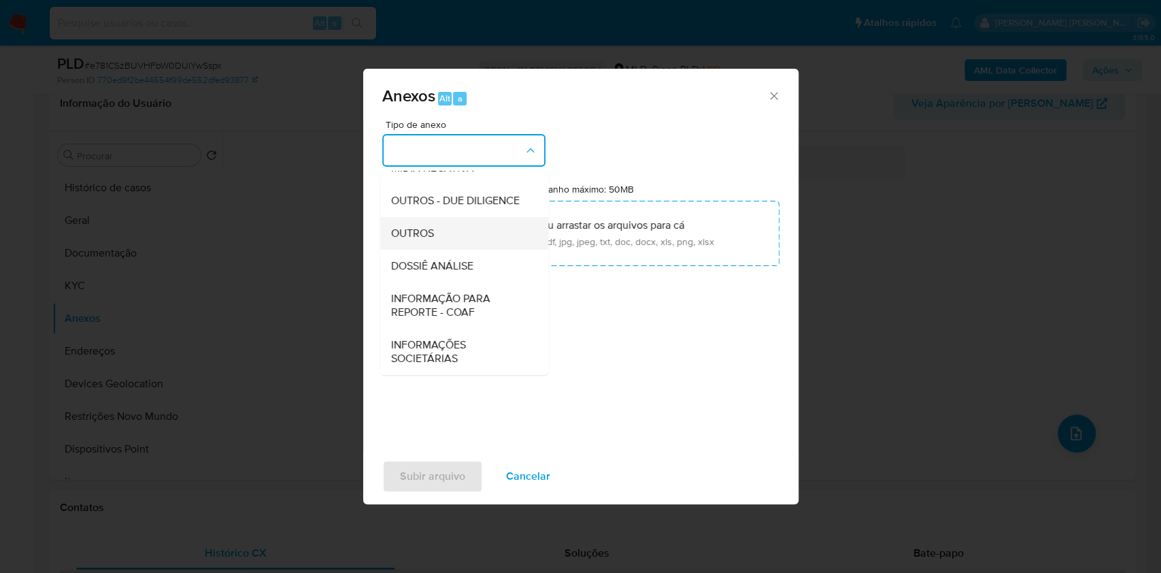
click at [471, 234] on div "OUTROS" at bounding box center [459, 233] width 139 height 33
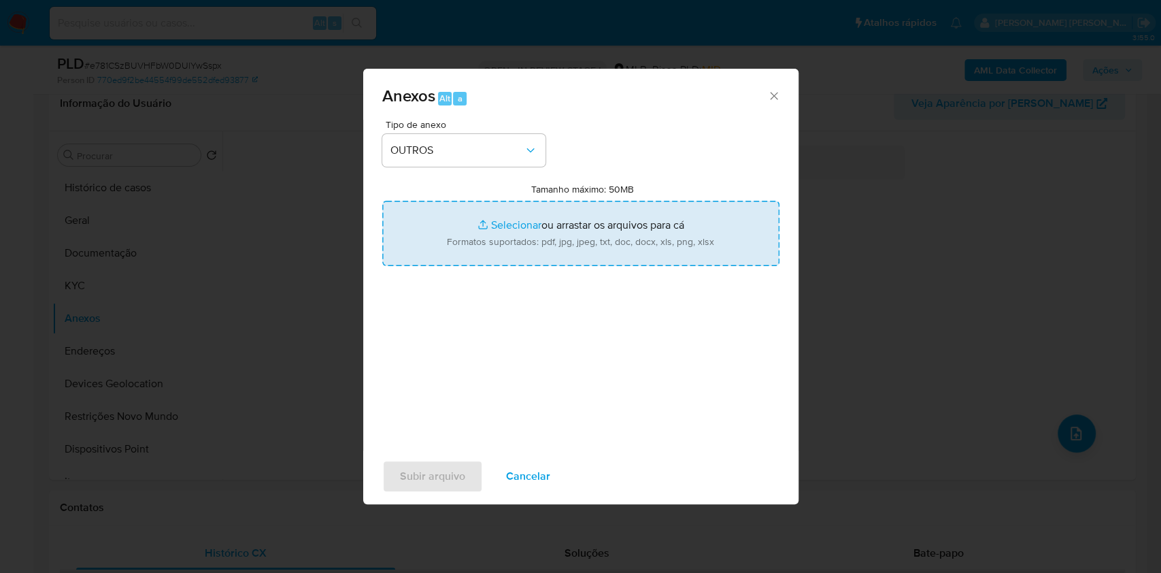
click at [507, 224] on input "Tamanho máximo: 50MB Selecionar arquivos" at bounding box center [580, 233] width 397 height 65
type input "C:\fakepath\CPF 74836498953 - HELMUT GRAMS JUNIOR - Documentos Google.pdf"
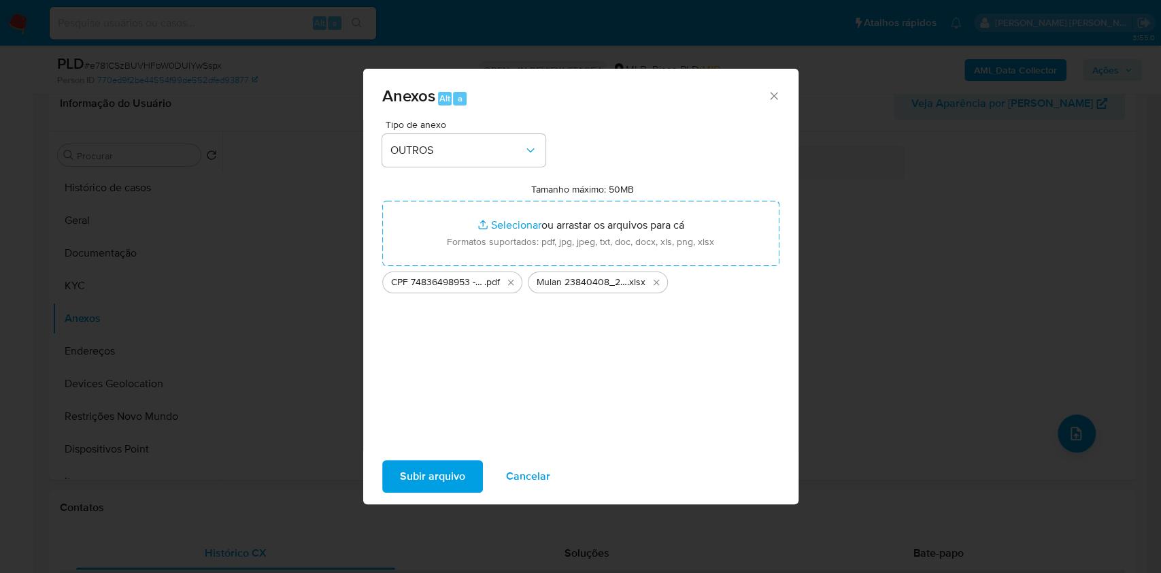
click at [435, 465] on span "Subir arquivo" at bounding box center [432, 476] width 65 height 30
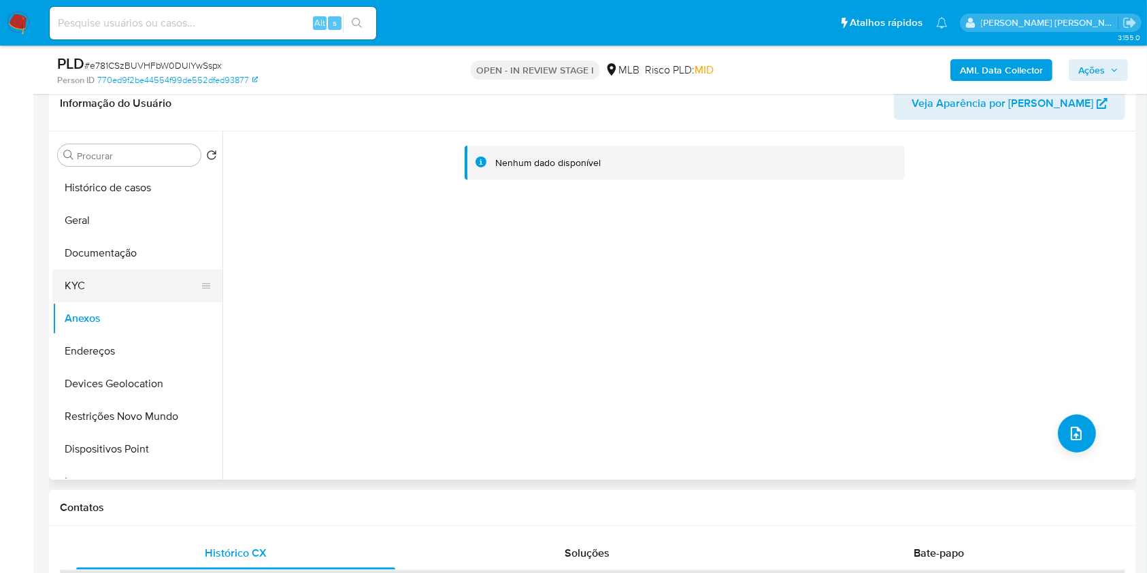
click at [69, 280] on button "KYC" at bounding box center [131, 285] width 159 height 33
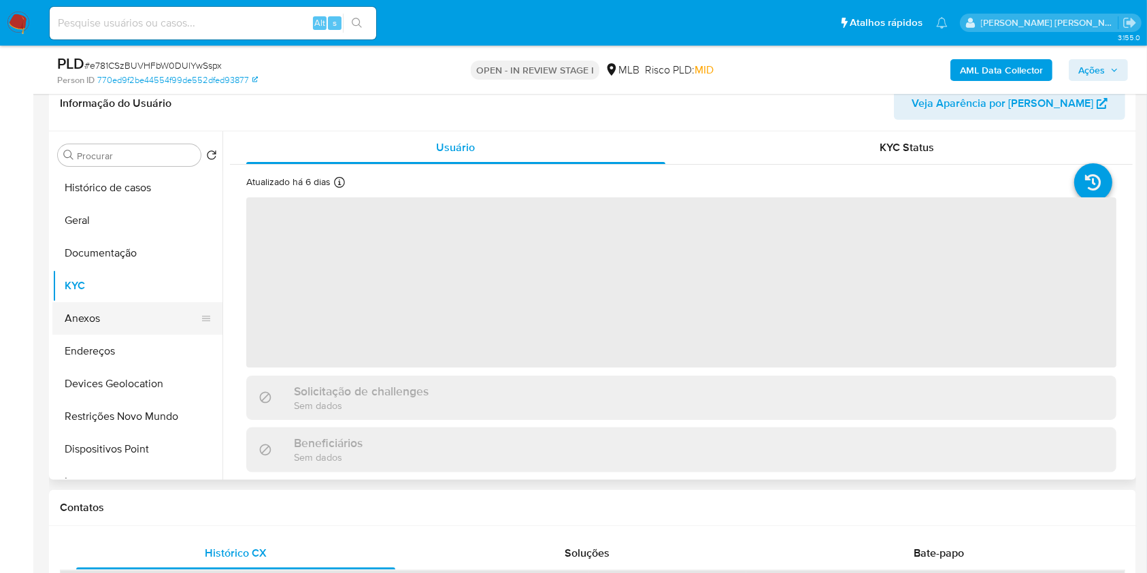
click at [85, 324] on button "Anexos" at bounding box center [131, 318] width 159 height 33
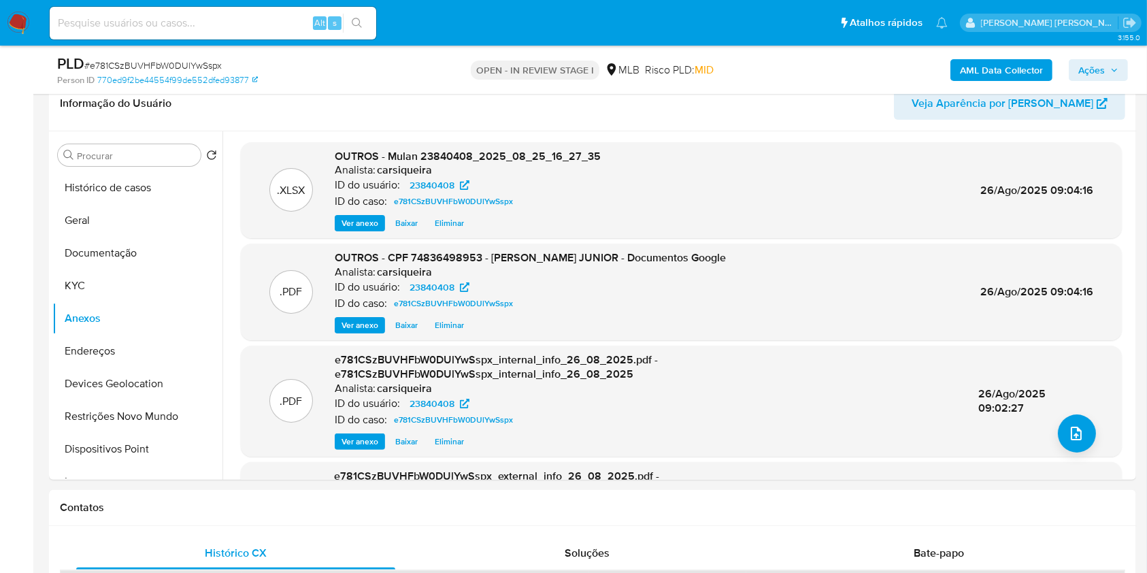
click at [1117, 68] on icon "button" at bounding box center [1114, 70] width 8 height 8
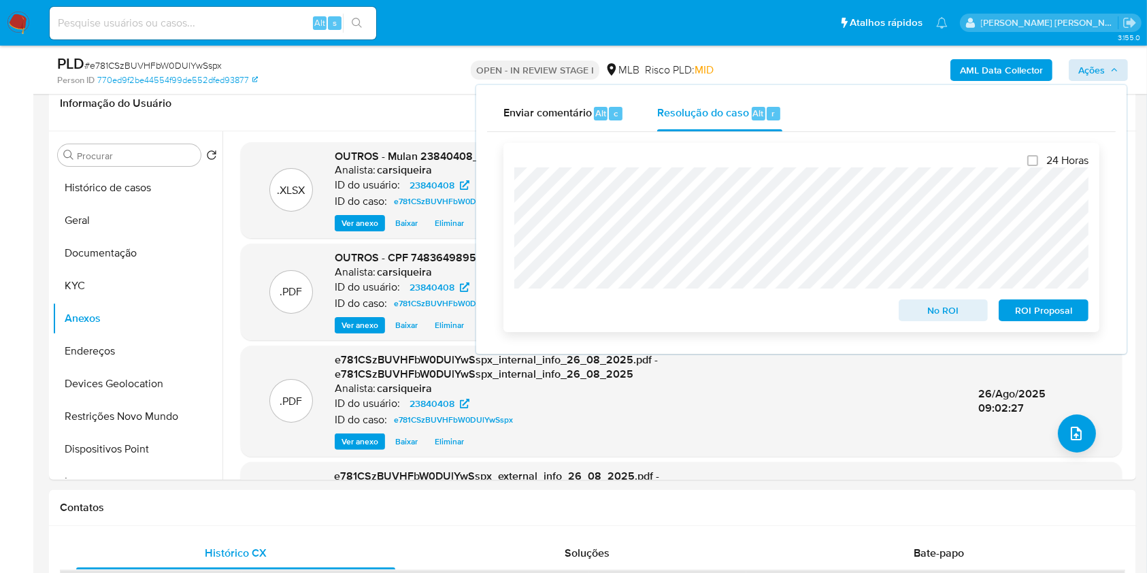
click at [962, 306] on span "No ROI" at bounding box center [943, 310] width 71 height 19
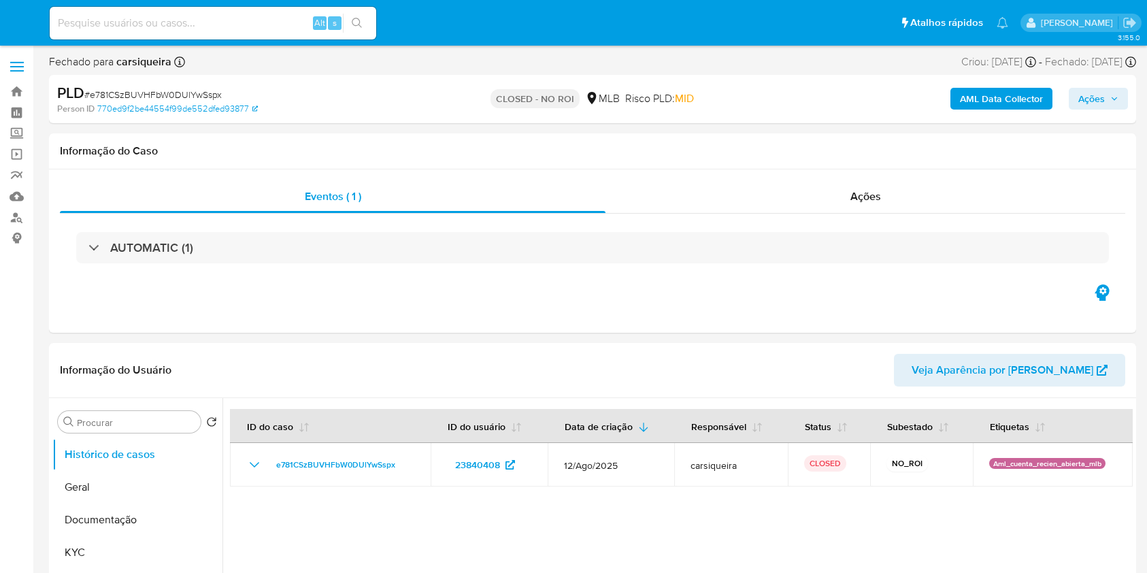
select select "10"
click at [24, 24] on img at bounding box center [18, 23] width 23 height 23
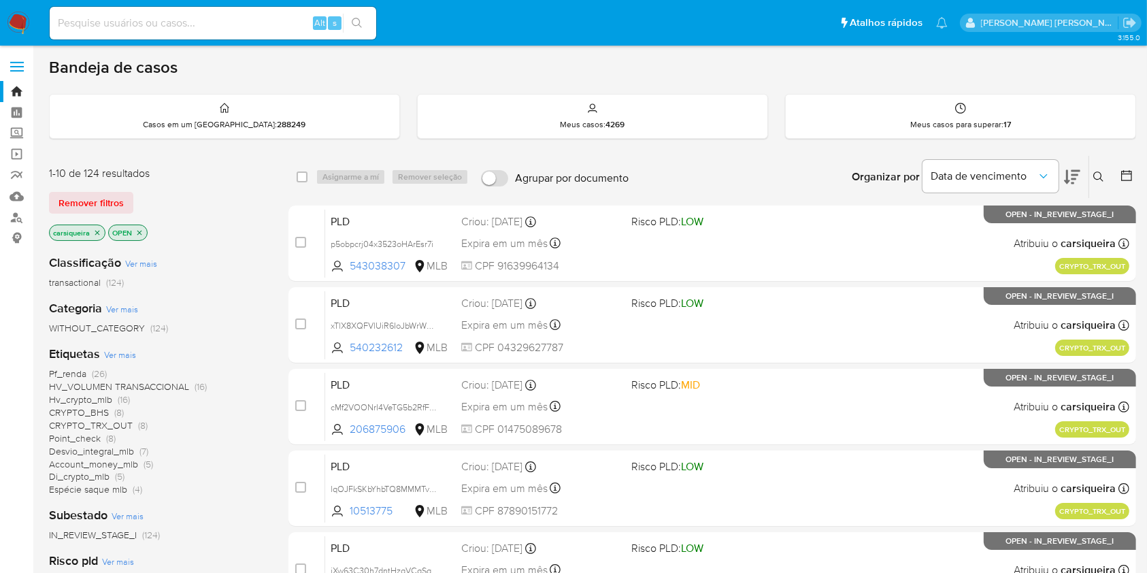
click at [154, 29] on input at bounding box center [213, 23] width 326 height 18
paste input "192037744"
type input "192037744"
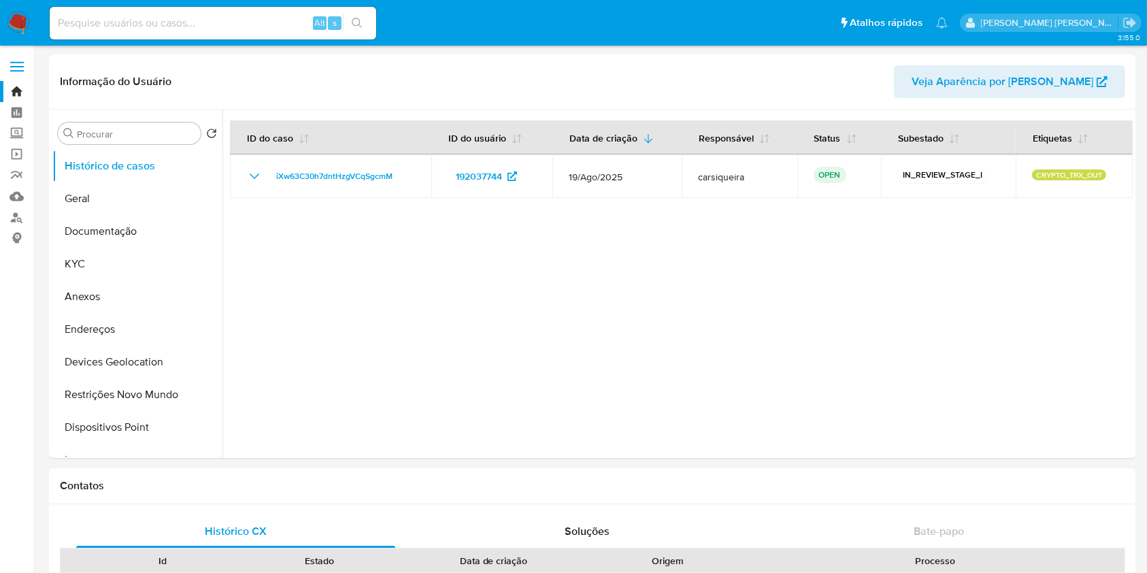
select select "10"
click at [196, 29] on input at bounding box center [213, 23] width 326 height 18
paste input "1644857405"
type input "1644857405"
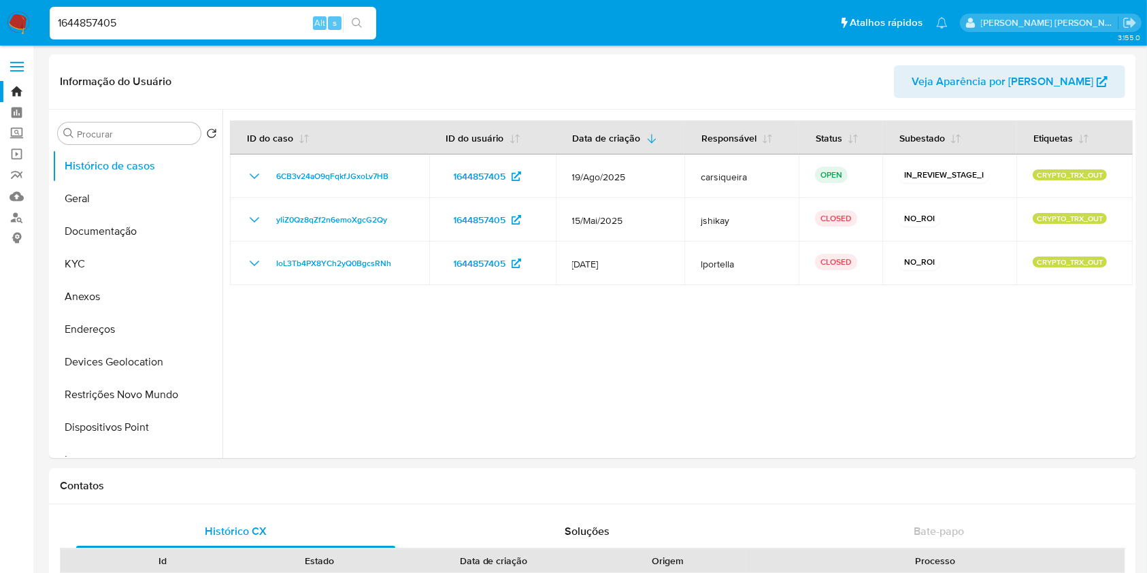
select select "10"
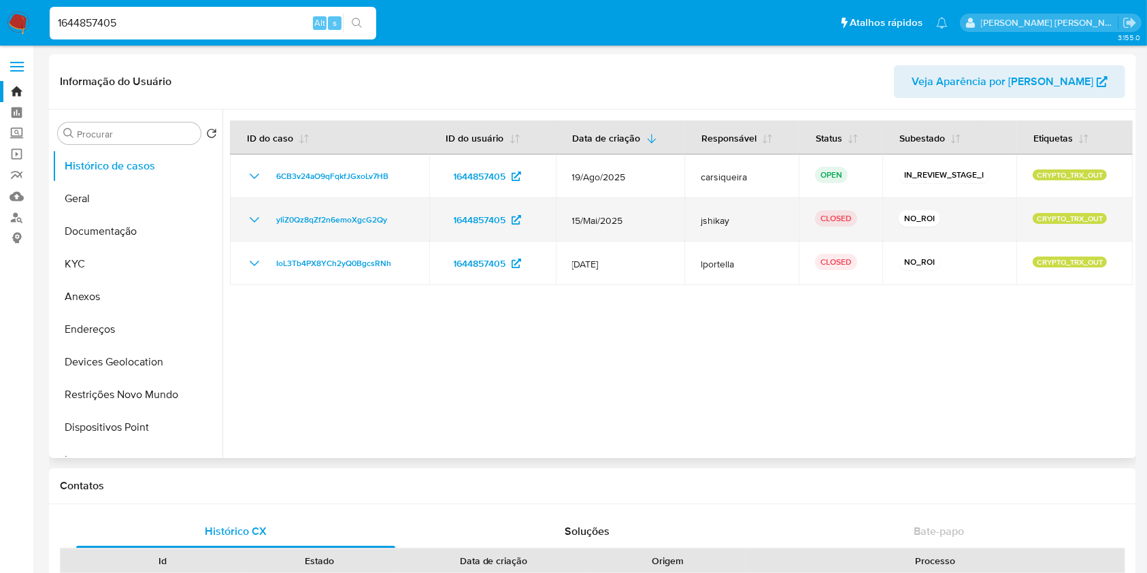
click at [246, 214] on icon "Mostrar/Ocultar" at bounding box center [254, 219] width 16 height 16
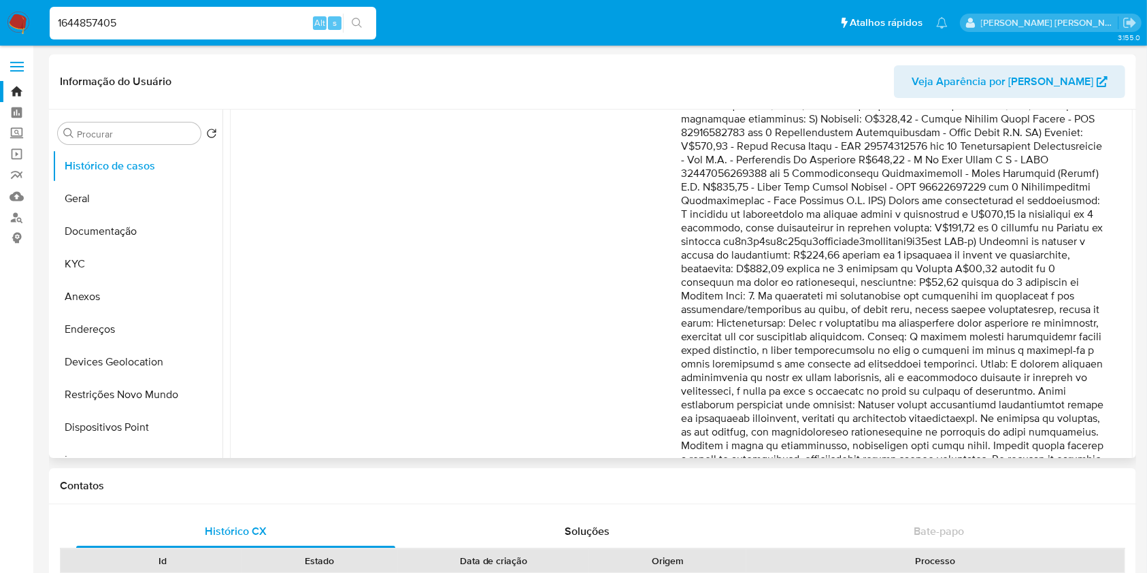
scroll to position [362, 0]
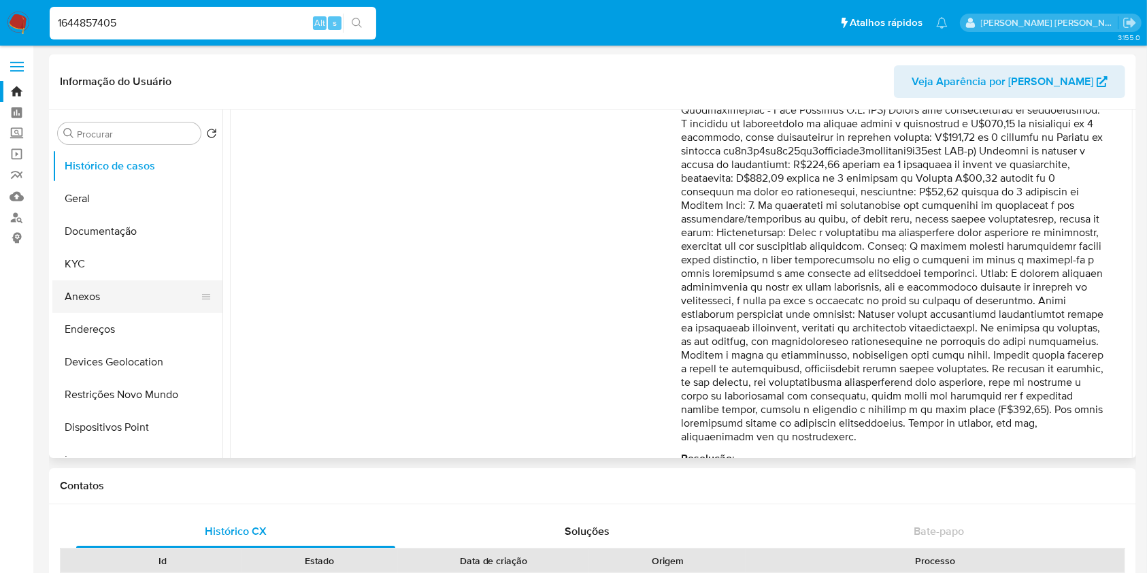
click at [90, 287] on button "Anexos" at bounding box center [131, 296] width 159 height 33
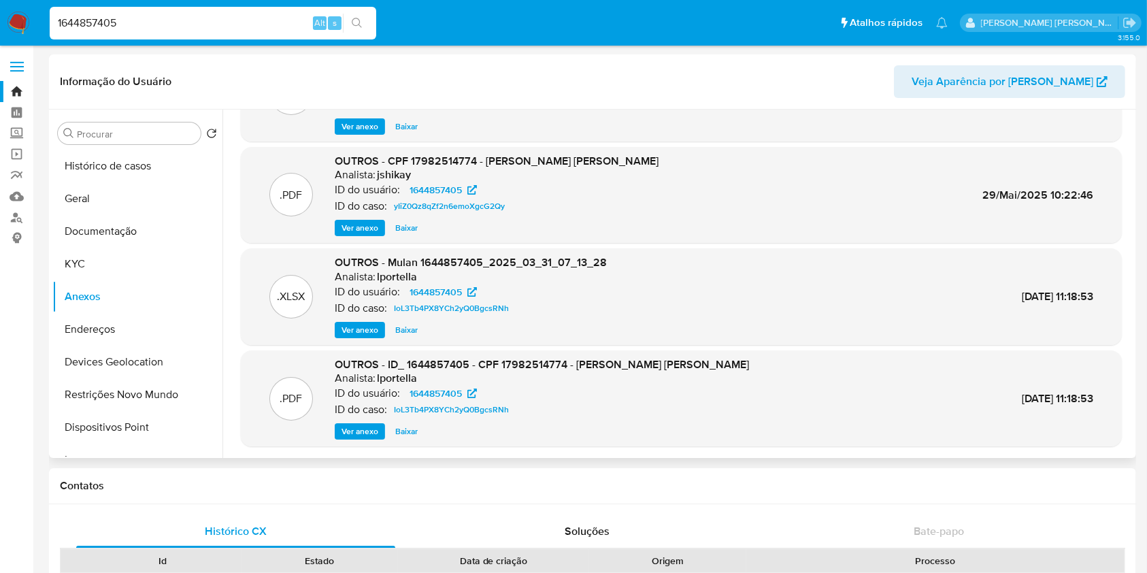
scroll to position [76, 0]
click at [341, 426] on span "Ver anexo" at bounding box center [359, 431] width 37 height 14
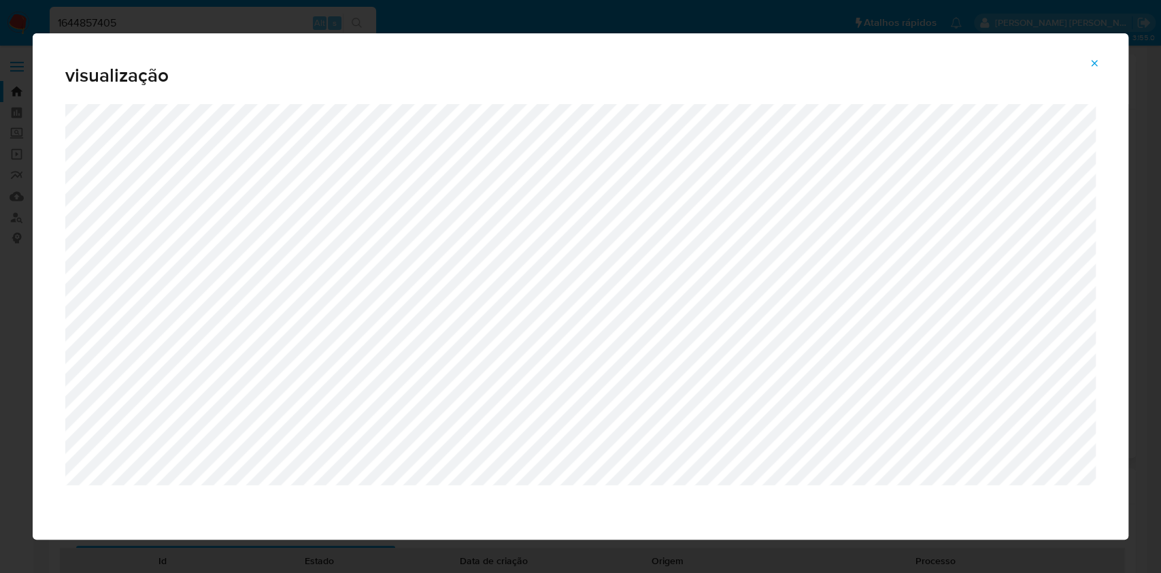
click at [0, 166] on div "visualização" at bounding box center [580, 286] width 1161 height 573
click at [1098, 65] on icon "Attachment preview" at bounding box center [1094, 63] width 11 height 11
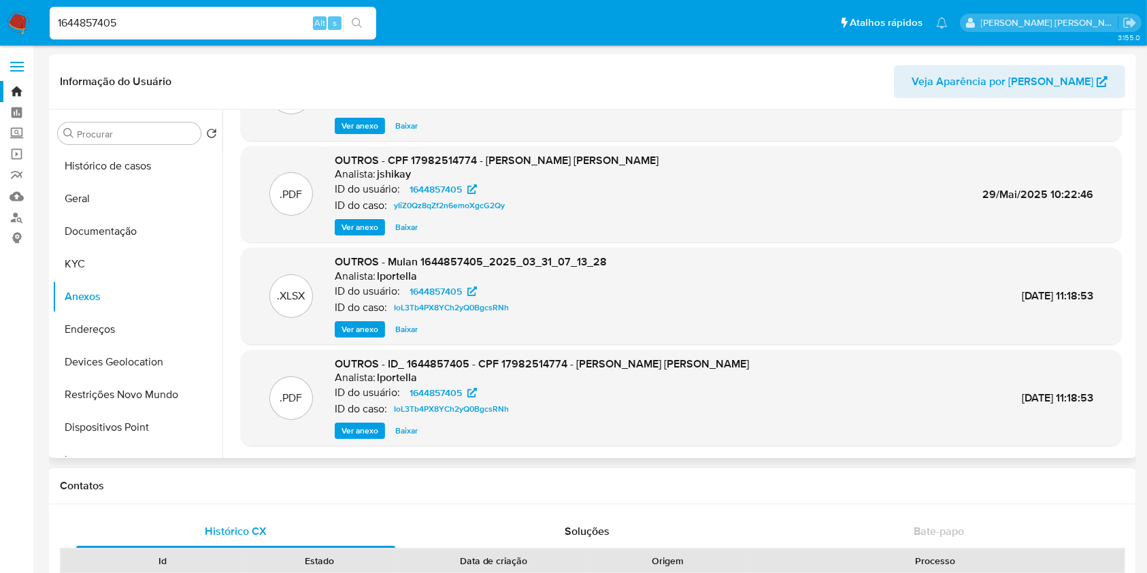
scroll to position [0, 0]
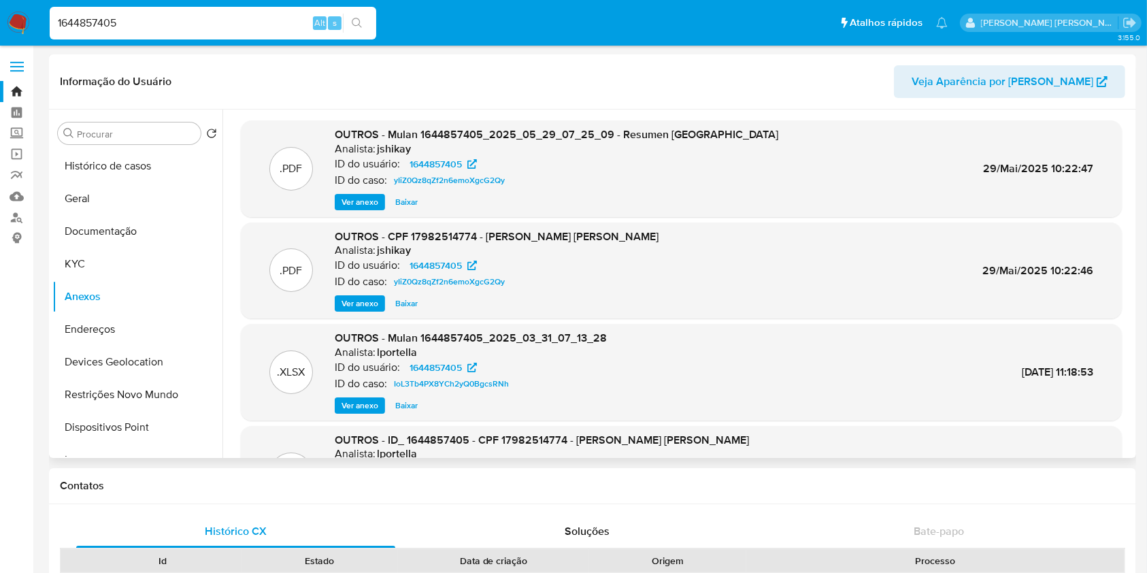
click at [355, 302] on span "Ver anexo" at bounding box center [359, 303] width 37 height 14
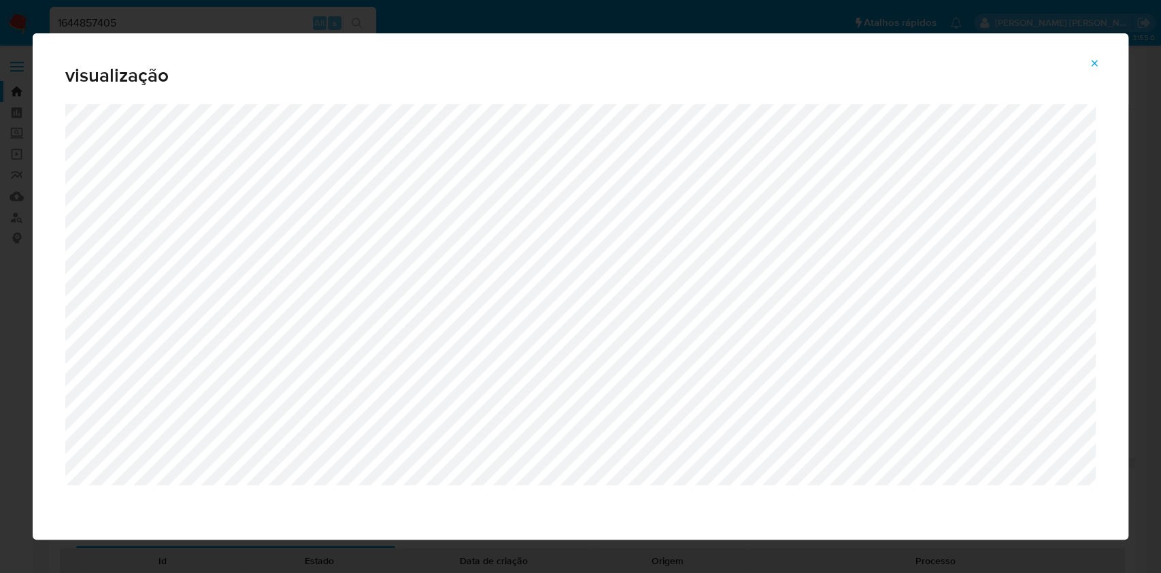
click at [12, 103] on div "visualização" at bounding box center [580, 286] width 1161 height 573
click at [1097, 63] on icon "Attachment preview" at bounding box center [1094, 63] width 11 height 11
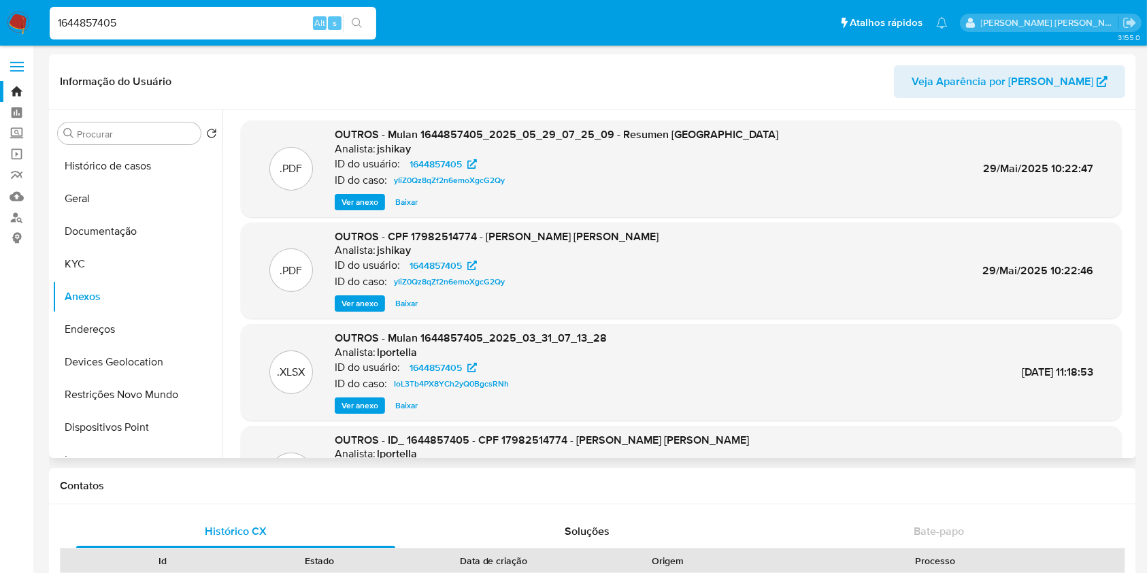
click at [26, 25] on img at bounding box center [18, 23] width 23 height 23
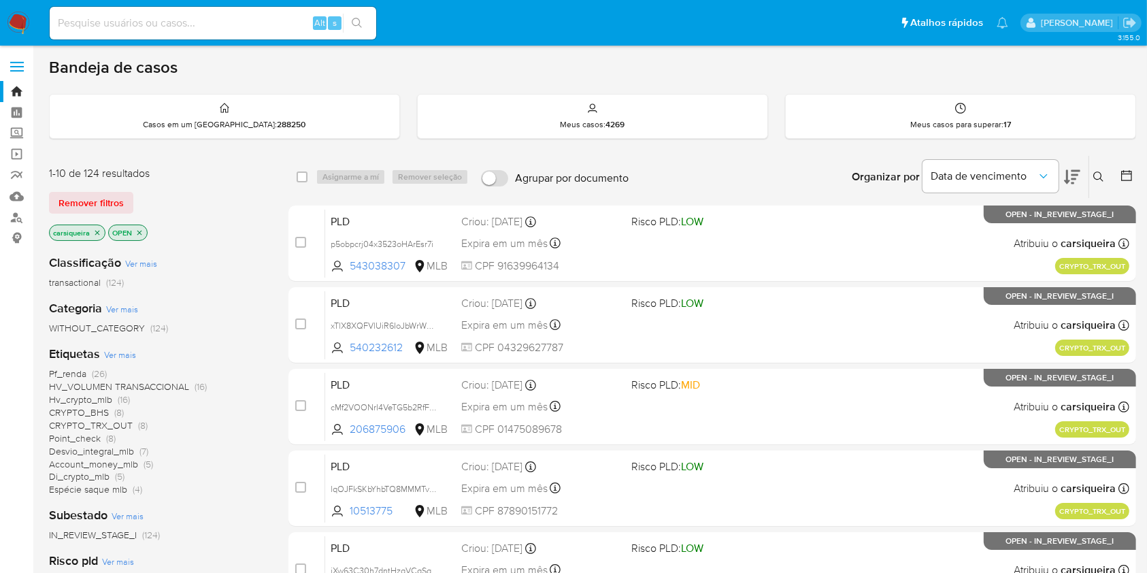
click at [222, 11] on div "Alt s" at bounding box center [213, 23] width 326 height 33
click at [211, 13] on div "Alt s" at bounding box center [213, 23] width 326 height 33
click at [268, 32] on div "Alt s" at bounding box center [213, 23] width 326 height 33
click at [217, 22] on input at bounding box center [213, 23] width 326 height 18
paste input "Oz9zF5fVzh8fjntC6PluEBl8"
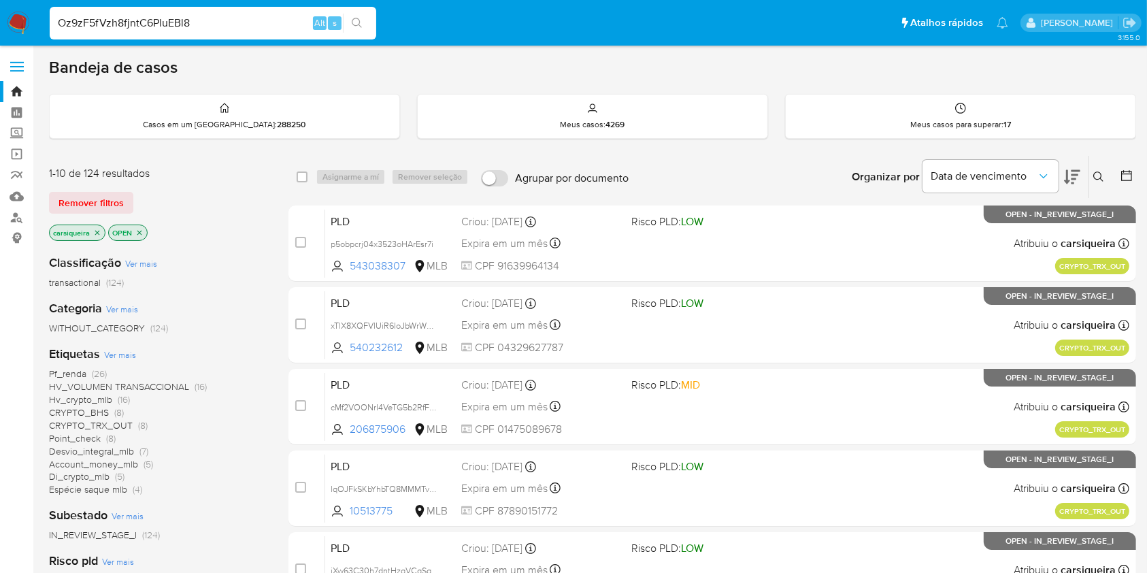
type input "Oz9zF5fVzh8fjntC6PluEBl8"
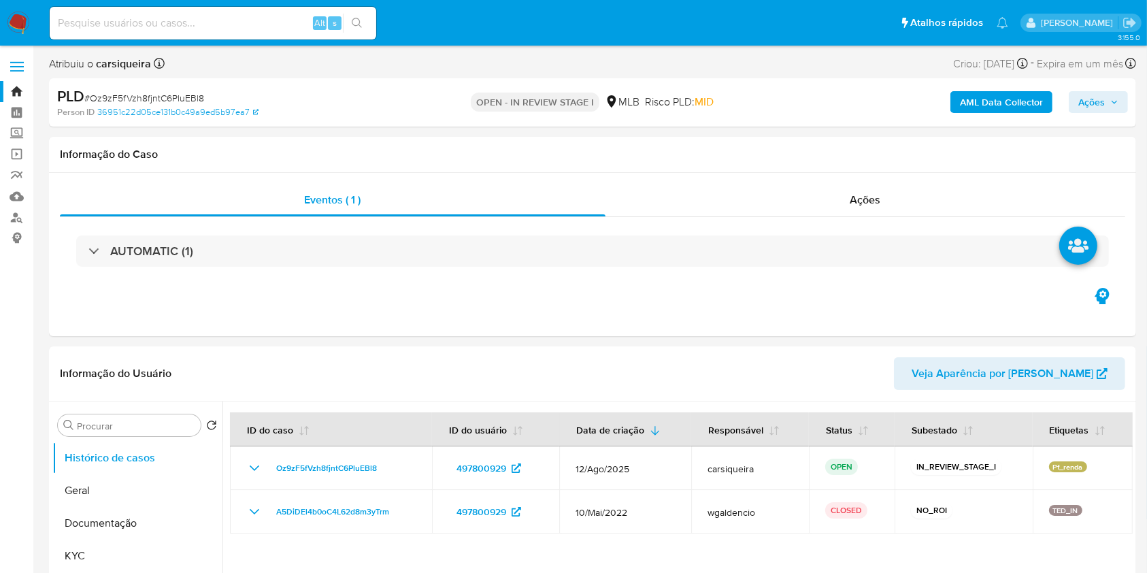
select select "10"
click at [122, 553] on button "KYC" at bounding box center [131, 555] width 159 height 33
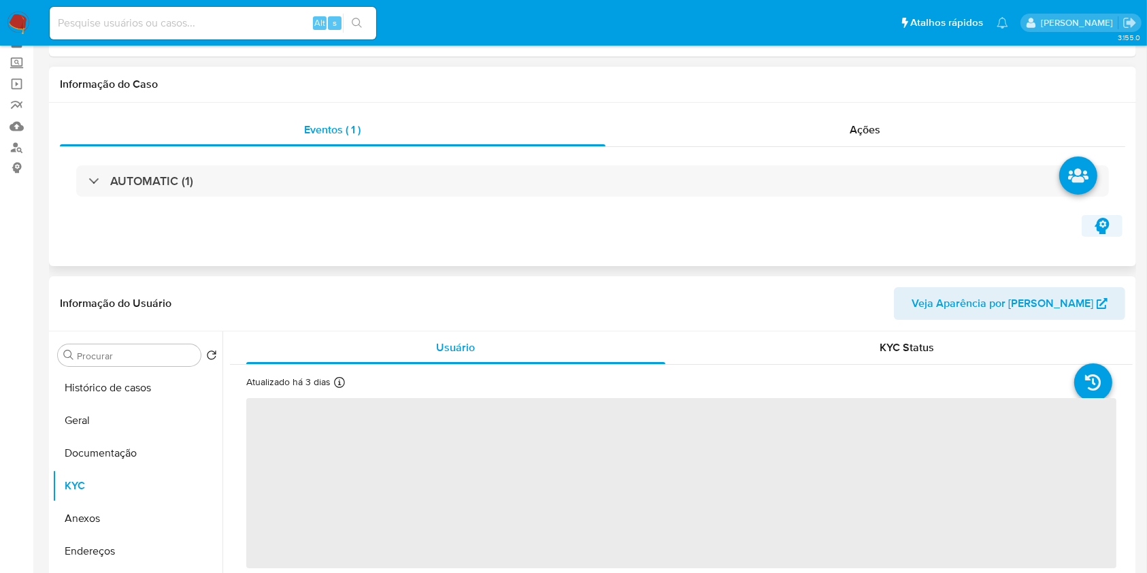
scroll to position [141, 0]
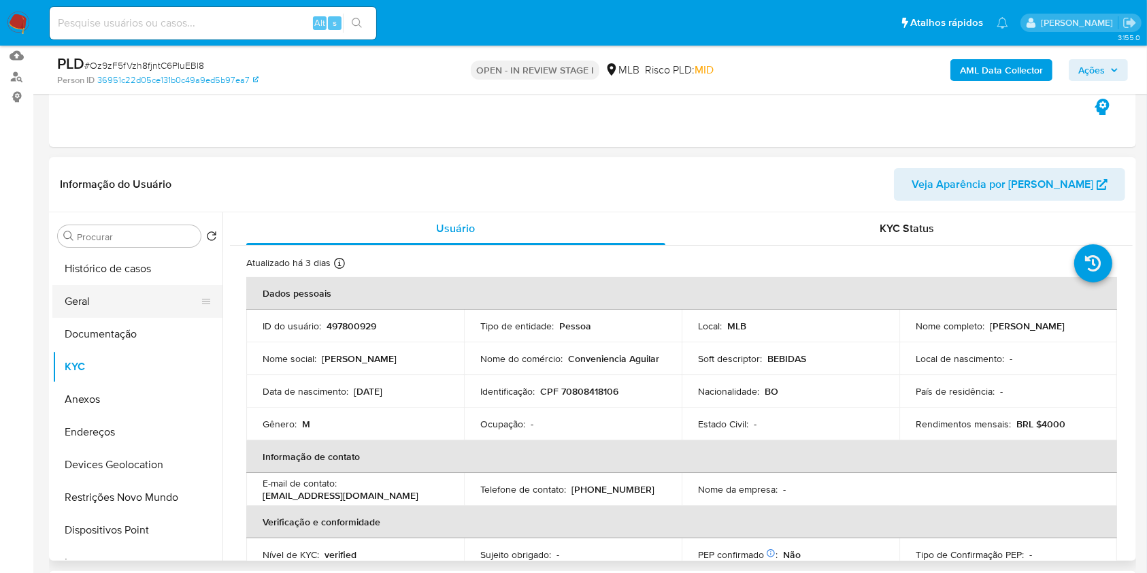
click at [85, 303] on button "Geral" at bounding box center [131, 301] width 159 height 33
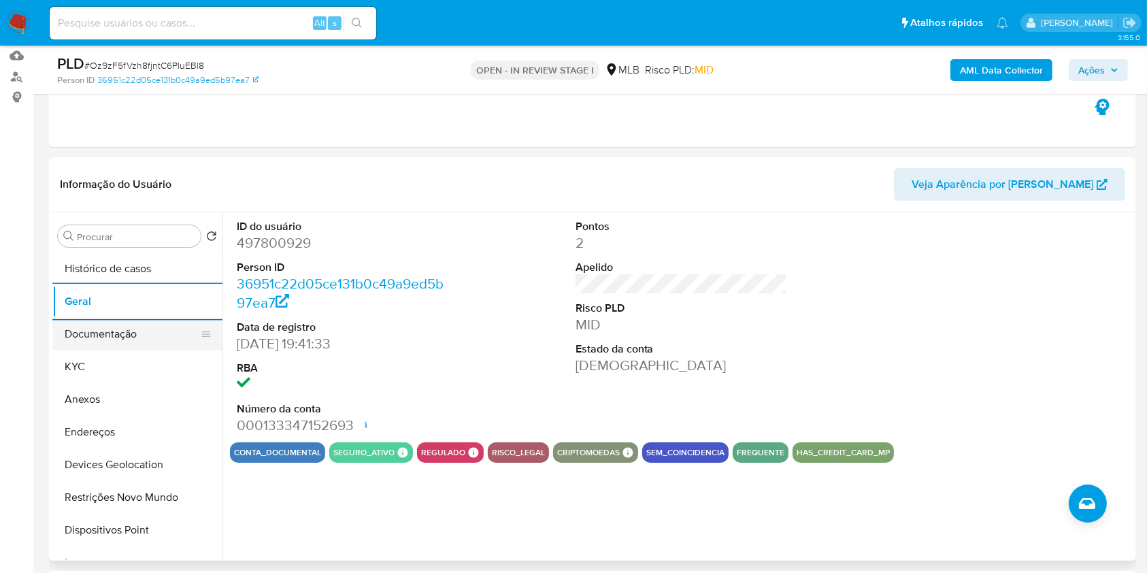
click at [120, 332] on button "Documentação" at bounding box center [131, 334] width 159 height 33
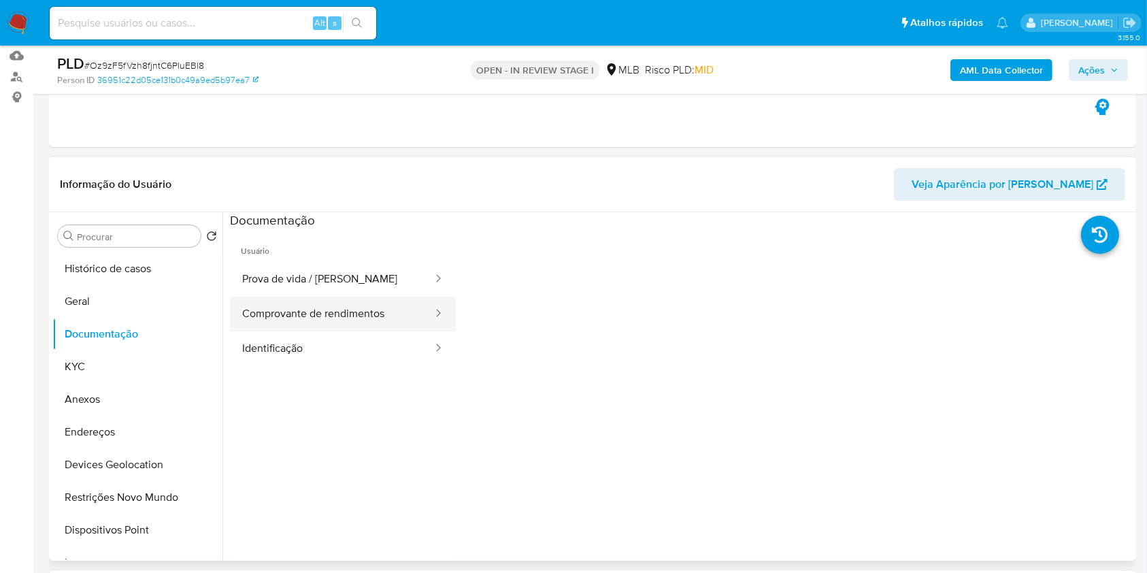
click at [336, 309] on button "Comprovante de rendimentos" at bounding box center [332, 313] width 204 height 35
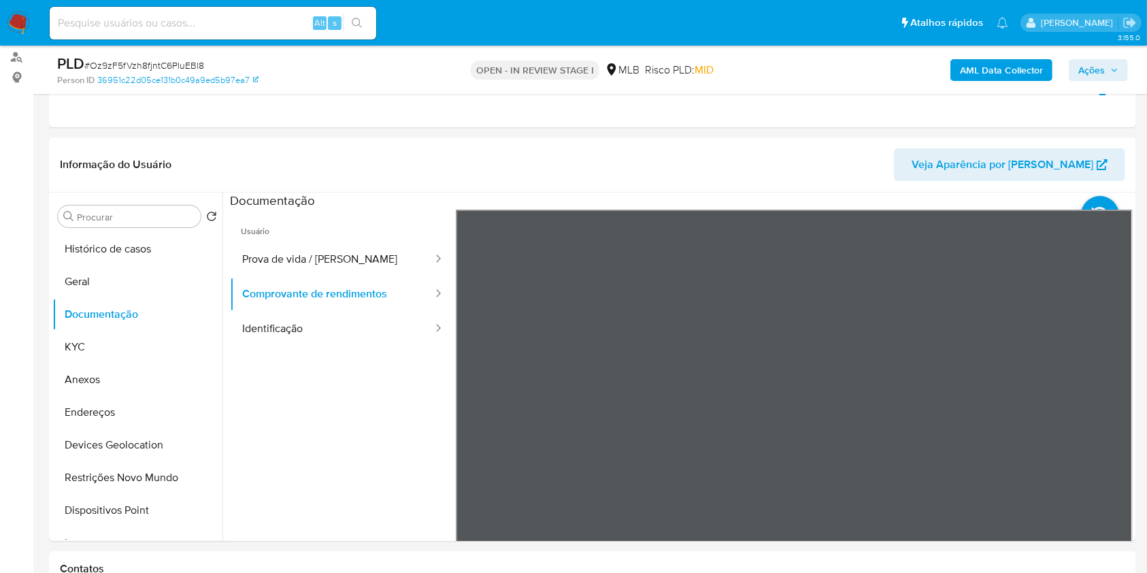
scroll to position [175, 0]
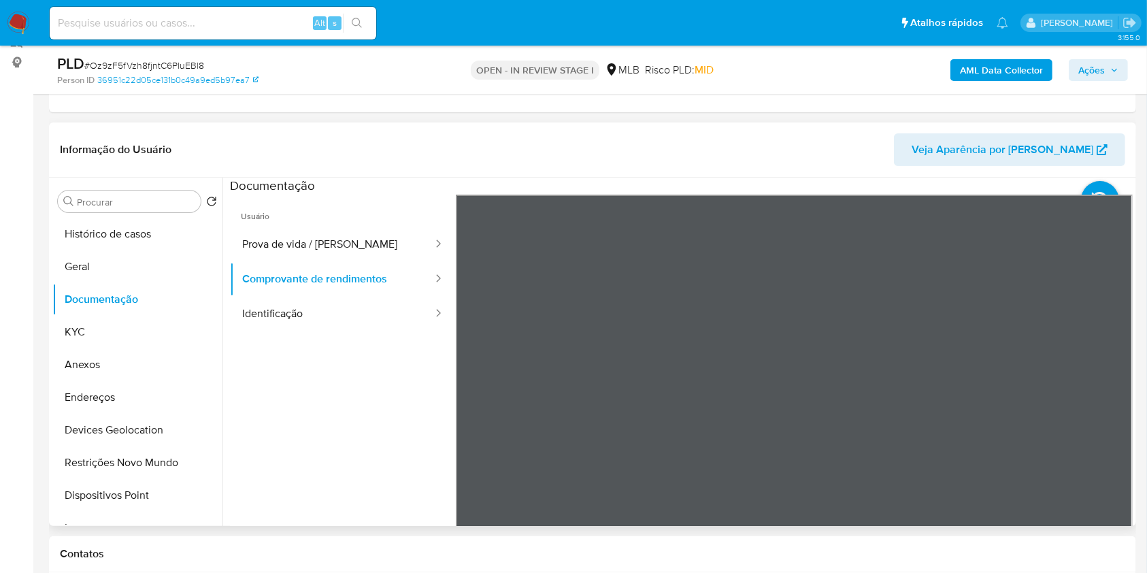
drag, startPoint x: 116, startPoint y: 235, endPoint x: 107, endPoint y: 212, distance: 25.0
click at [114, 235] on button "Histórico de casos" at bounding box center [137, 234] width 170 height 33
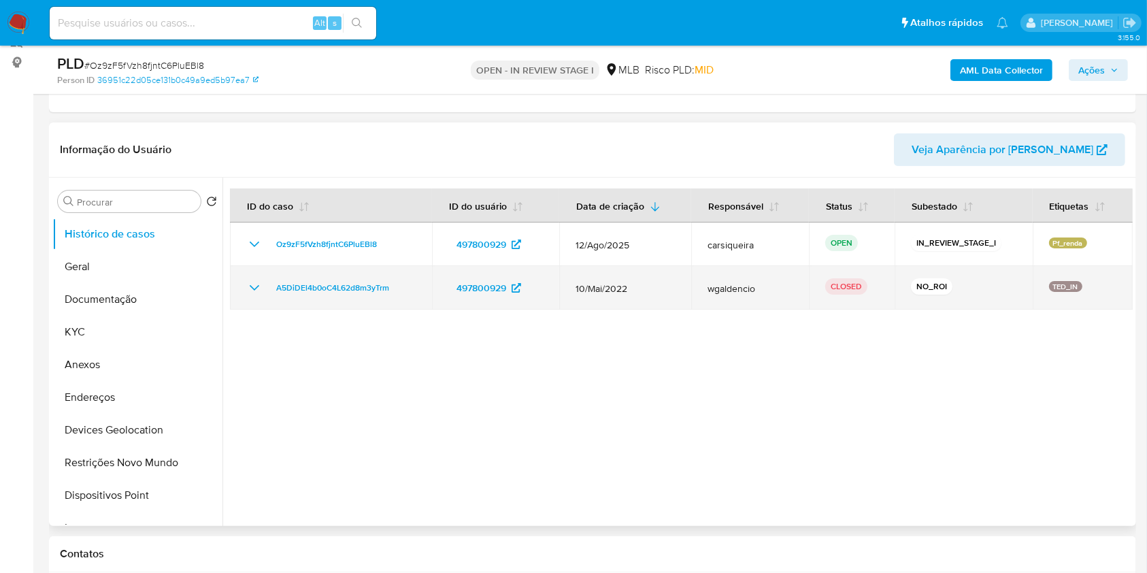
click at [245, 282] on td "A5DiDEl4b0oC4L62d8m3yTrm" at bounding box center [331, 288] width 202 height 44
drag, startPoint x: 252, startPoint y: 285, endPoint x: 276, endPoint y: 302, distance: 29.8
click at [250, 285] on icon "Mostrar/Ocultar" at bounding box center [254, 287] width 16 height 16
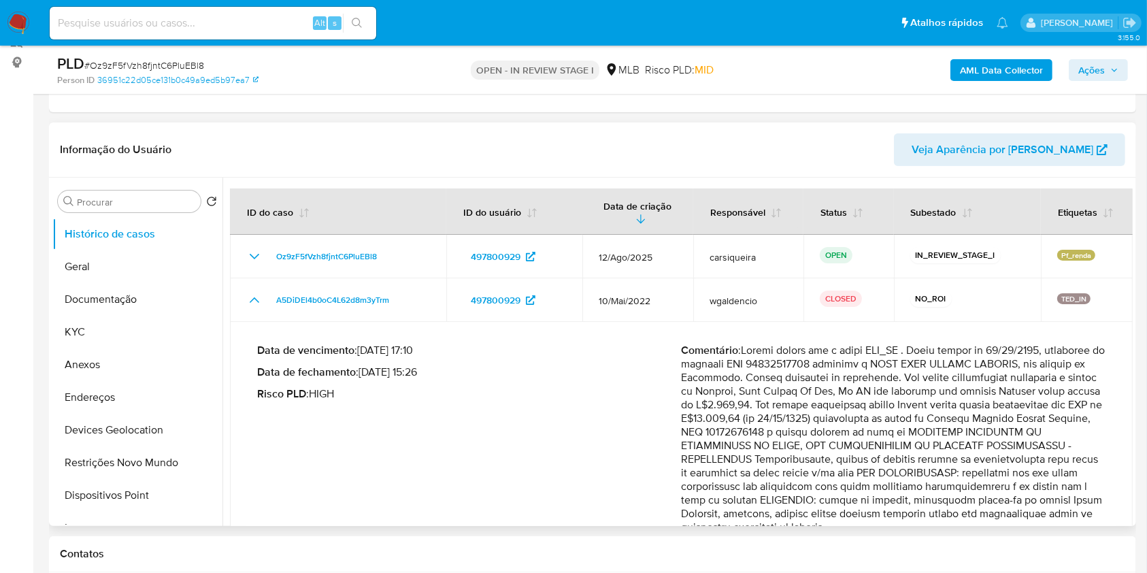
drag, startPoint x: 364, startPoint y: 371, endPoint x: 421, endPoint y: 376, distance: 56.6
click at [421, 376] on p "Data de fechamento : 04/07/2022 15:26" at bounding box center [469, 372] width 424 height 14
click at [141, 266] on button "Geral" at bounding box center [131, 266] width 159 height 33
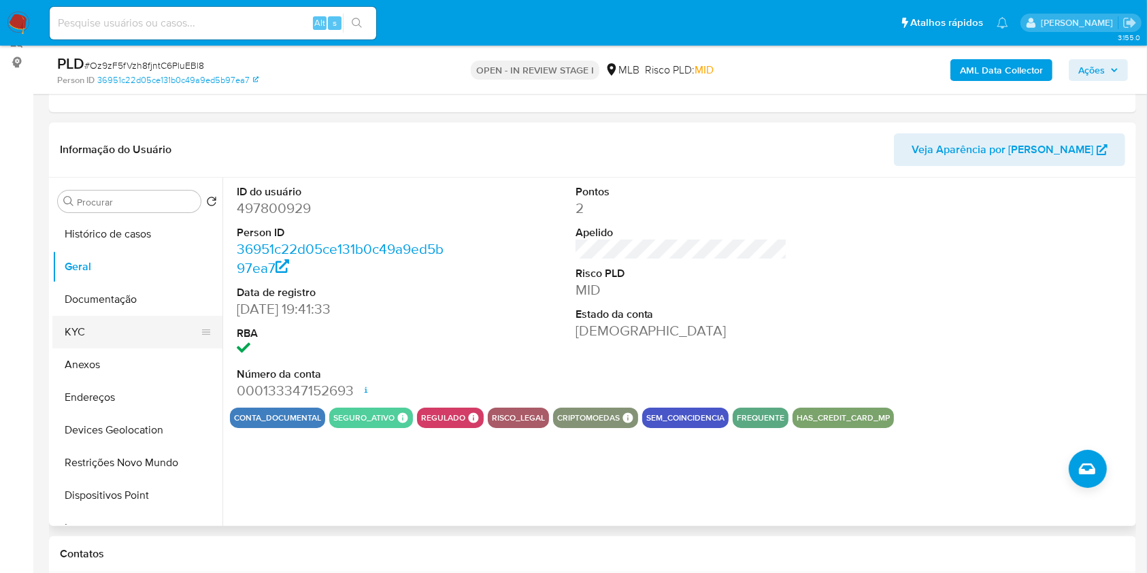
click at [116, 332] on button "KYC" at bounding box center [131, 332] width 159 height 33
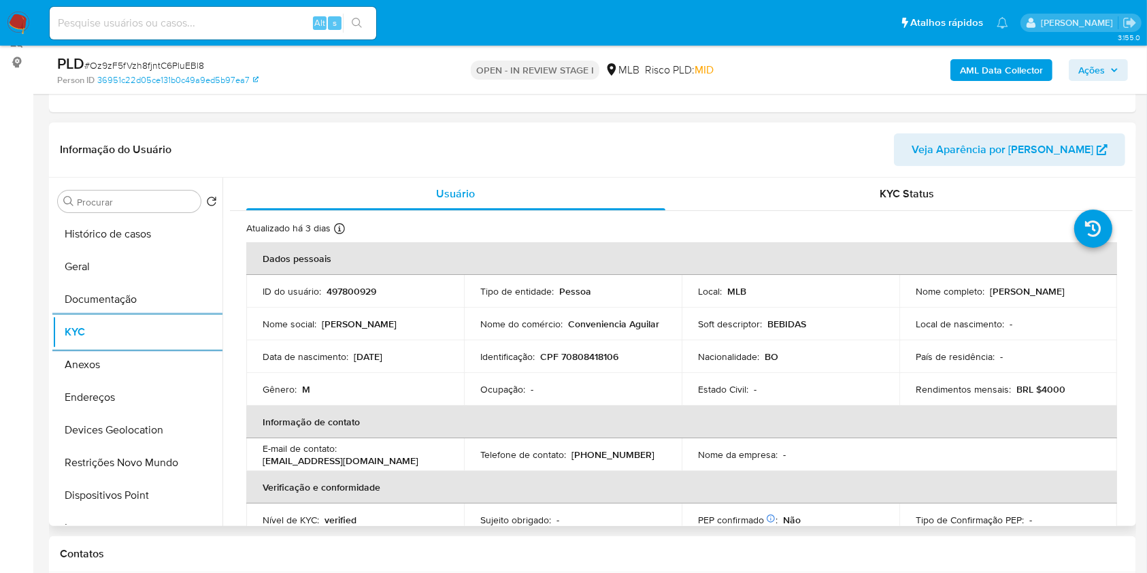
scroll to position [578, 0]
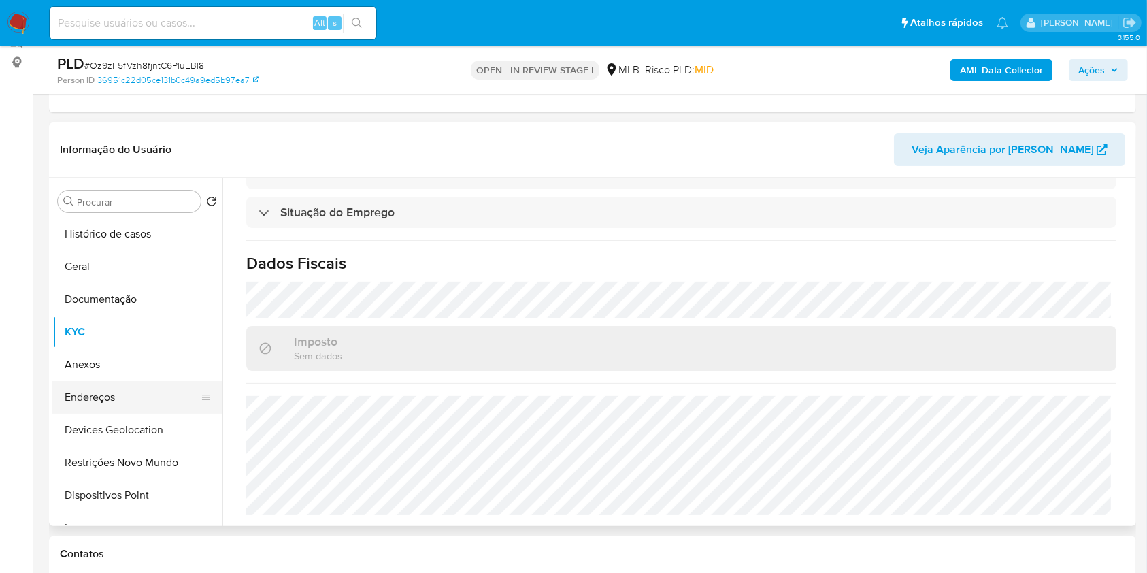
click at [105, 404] on button "Endereços" at bounding box center [131, 397] width 159 height 33
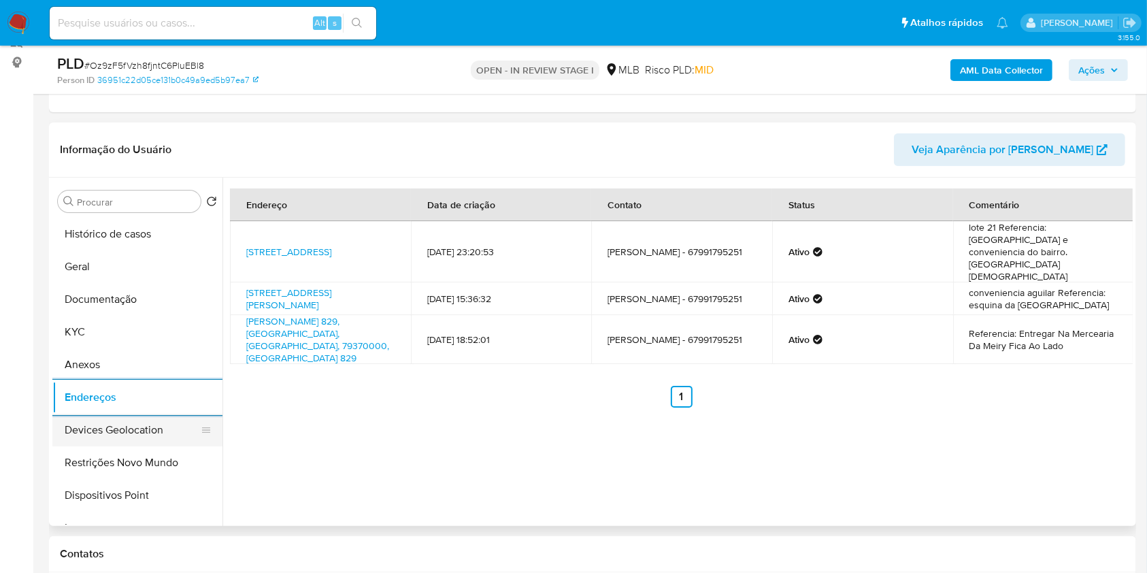
click at [141, 424] on button "Devices Geolocation" at bounding box center [131, 429] width 159 height 33
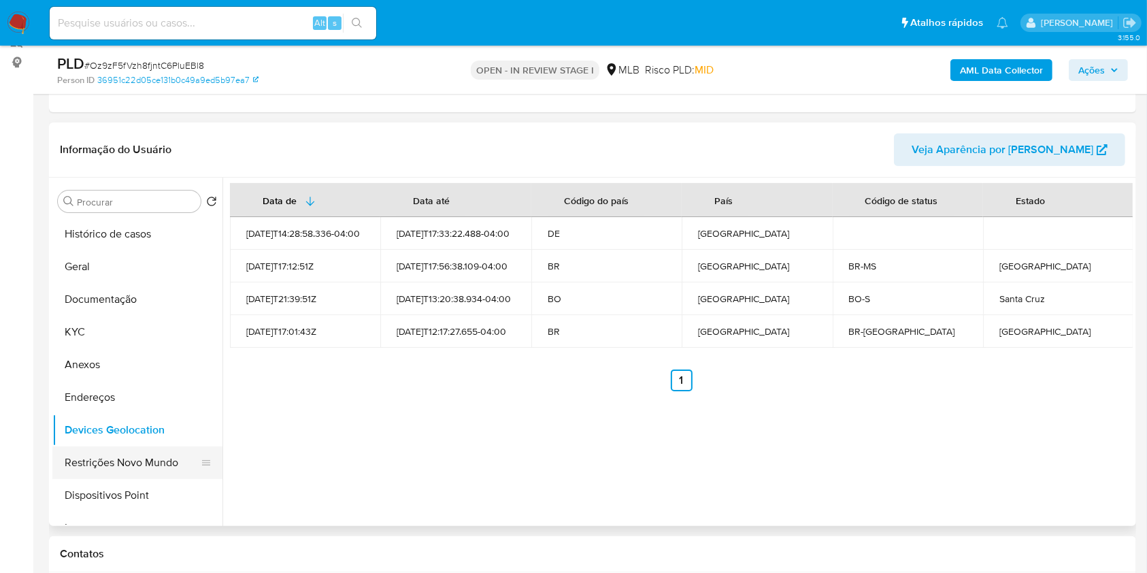
click at [141, 469] on button "Restrições Novo Mundo" at bounding box center [131, 462] width 159 height 33
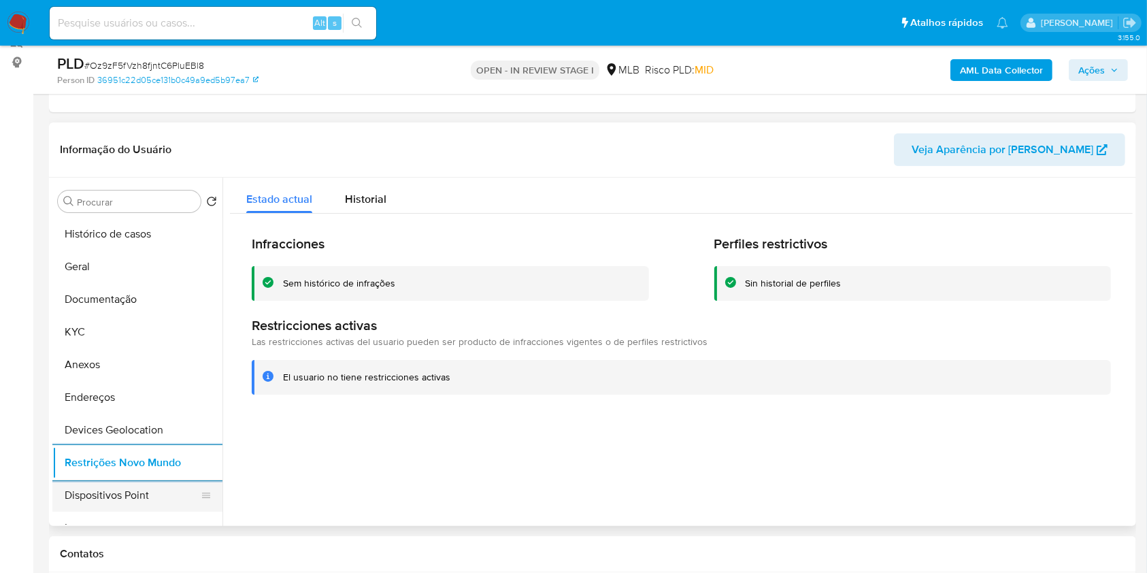
click at [152, 498] on button "Dispositivos Point" at bounding box center [131, 495] width 159 height 33
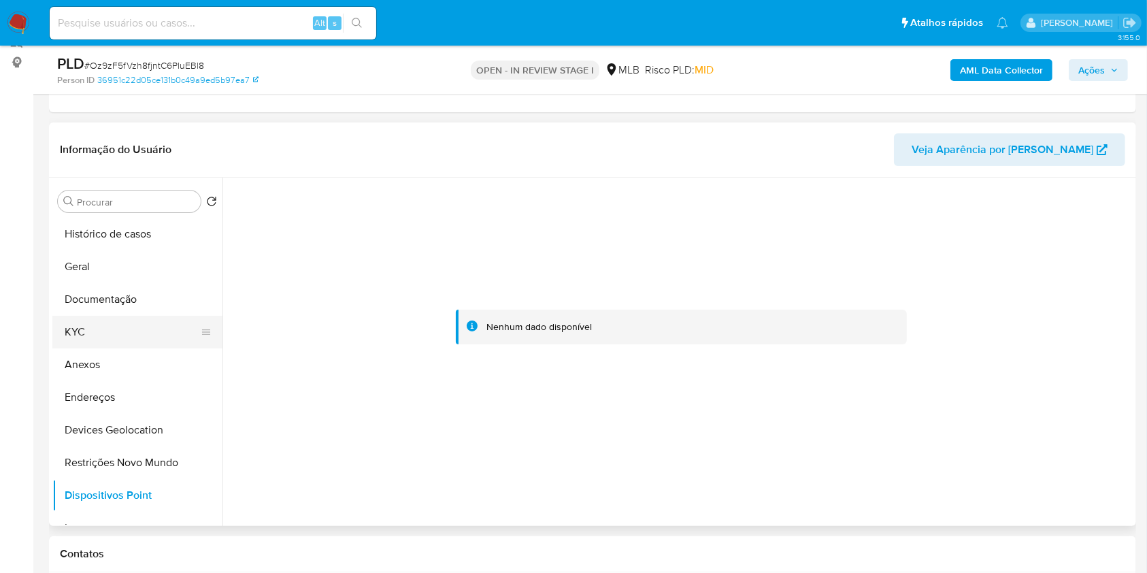
click at [114, 328] on button "KYC" at bounding box center [131, 332] width 159 height 33
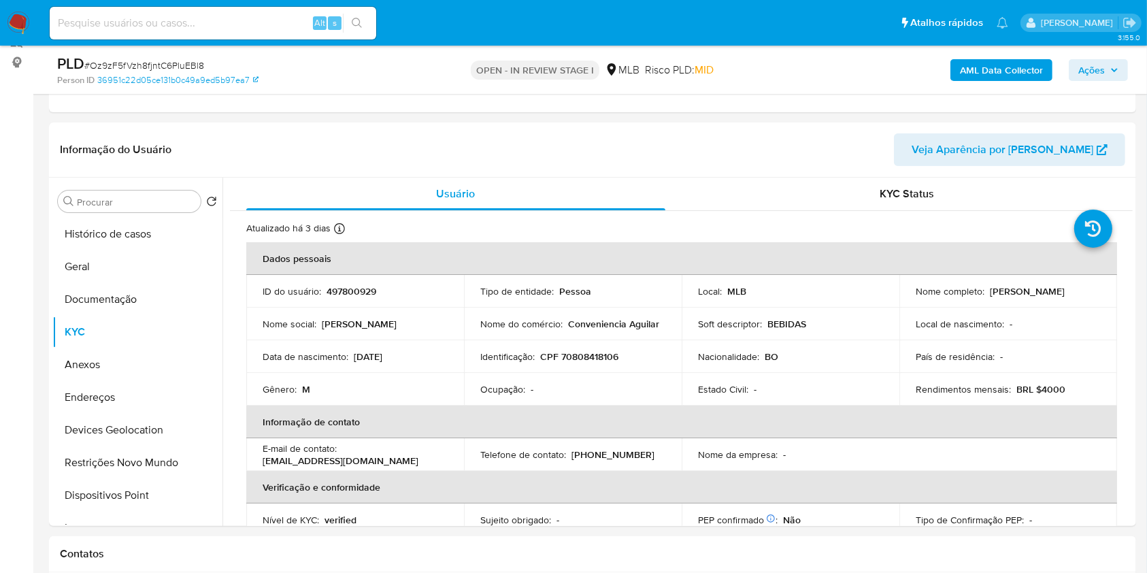
click at [1011, 66] on b "AML Data Collector" at bounding box center [1001, 70] width 83 height 22
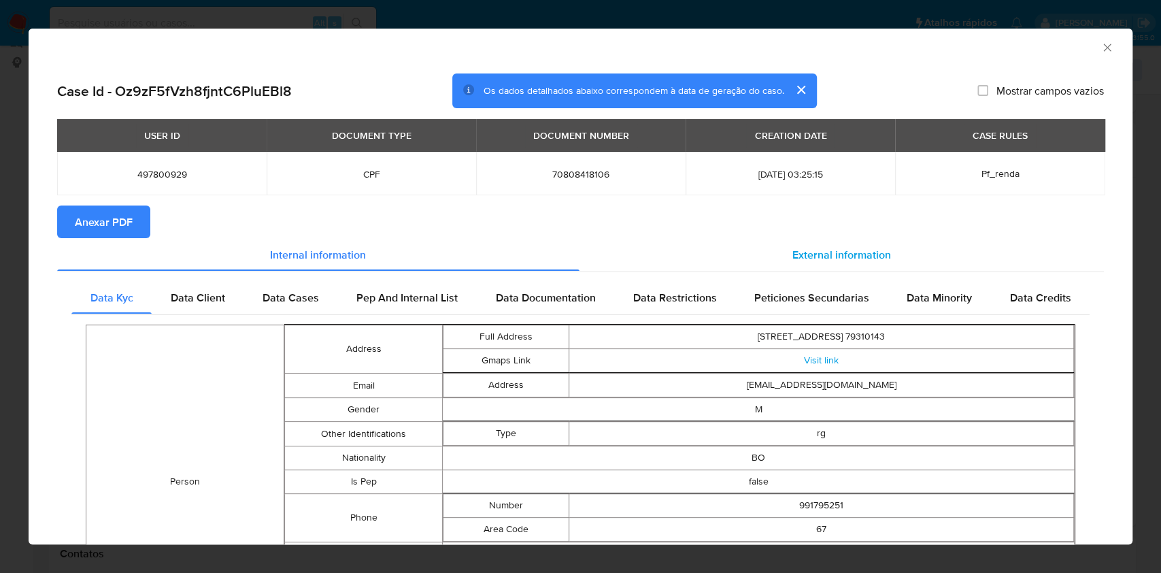
click at [808, 250] on span "External information" at bounding box center [841, 254] width 99 height 16
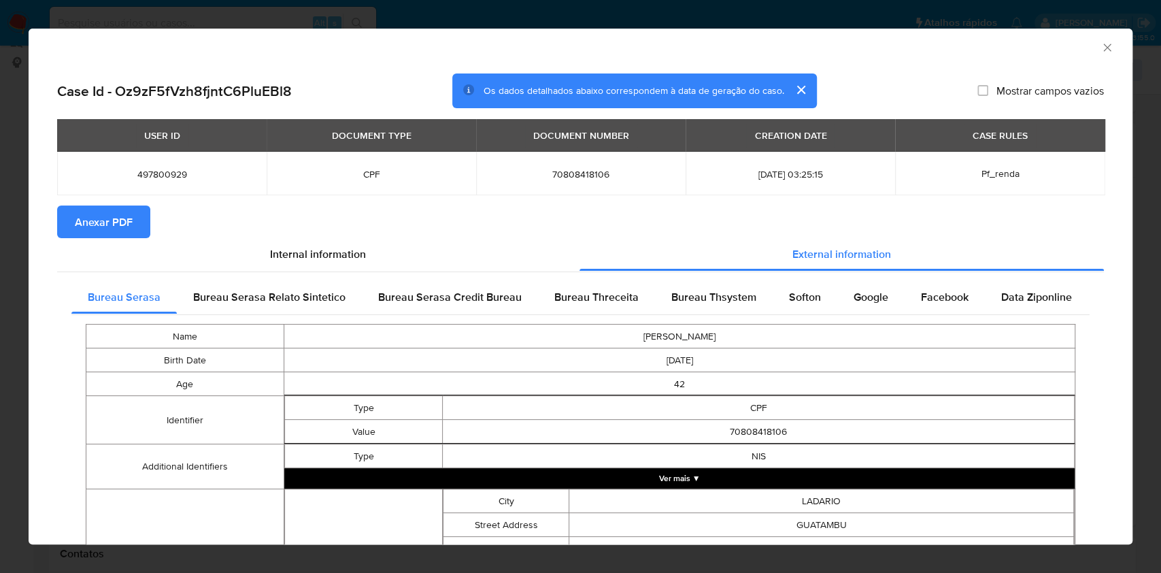
click at [124, 228] on span "Anexar PDF" at bounding box center [104, 222] width 58 height 30
click at [551, 176] on span "70808418106" at bounding box center [580, 174] width 177 height 12
copy span "70808418106"
drag, startPoint x: 754, startPoint y: 332, endPoint x: 577, endPoint y: 333, distance: 177.5
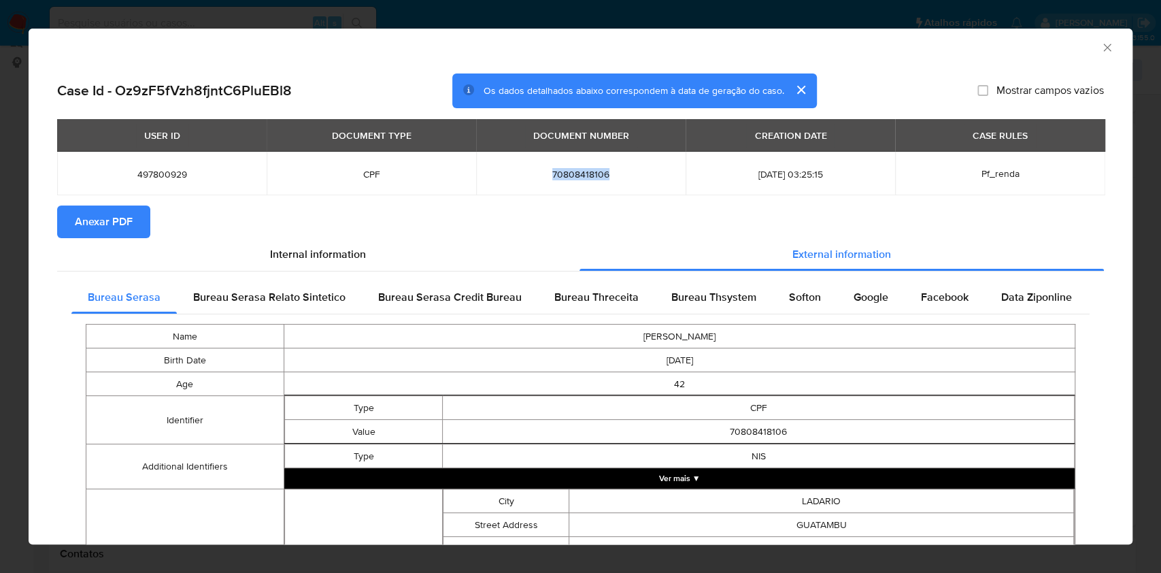
click at [577, 333] on td "JOSE EMIL RUELAS AGUILAR" at bounding box center [679, 336] width 791 height 24
click at [551, 176] on span "70808418106" at bounding box center [580, 174] width 177 height 12
copy span "70808418106"
click at [0, 375] on div "AML Data Collector Case Id - Oz9zF5fVzh8fjntC6PluEBl8 Os dados detalhados abaix…" at bounding box center [580, 286] width 1161 height 573
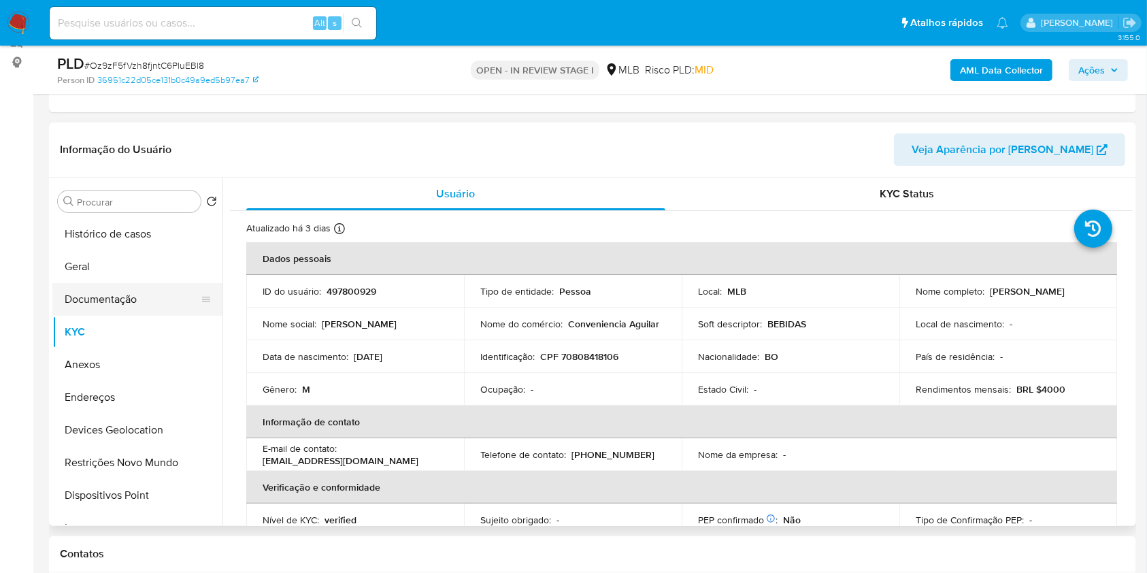
click at [137, 302] on button "Documentação" at bounding box center [131, 299] width 159 height 33
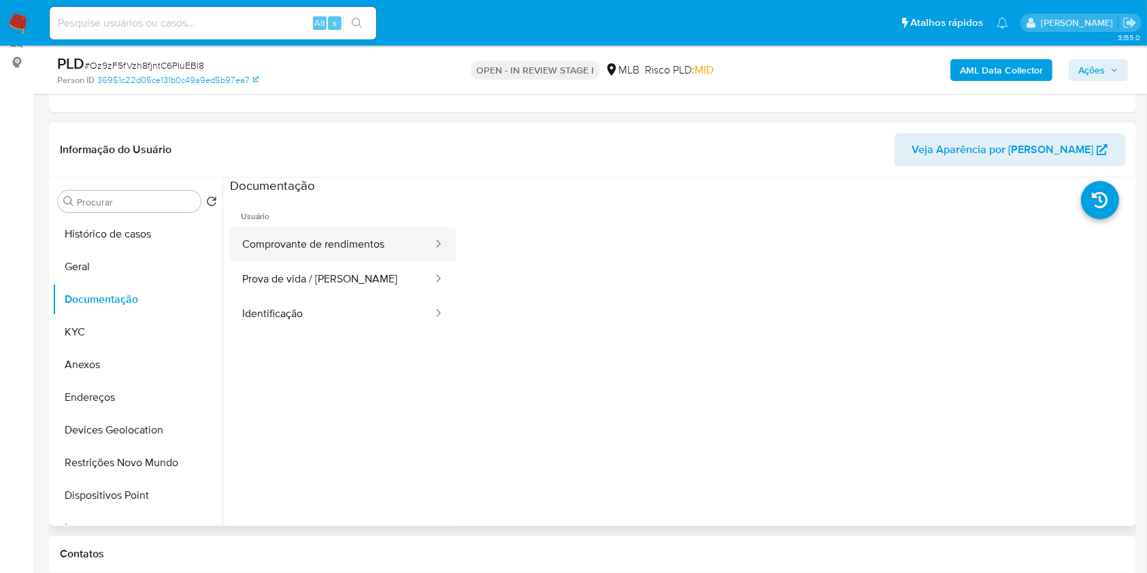
click at [400, 254] on button "Comprovante de rendimentos" at bounding box center [332, 244] width 204 height 35
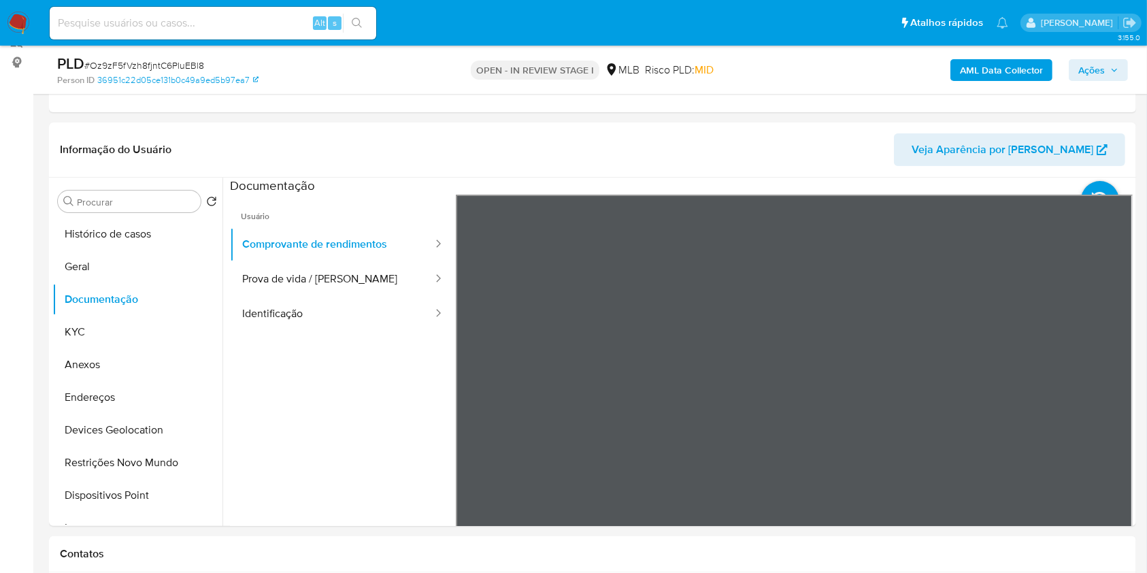
drag, startPoint x: 305, startPoint y: 305, endPoint x: 313, endPoint y: 304, distance: 8.2
click at [306, 305] on button "Identificação" at bounding box center [332, 313] width 204 height 35
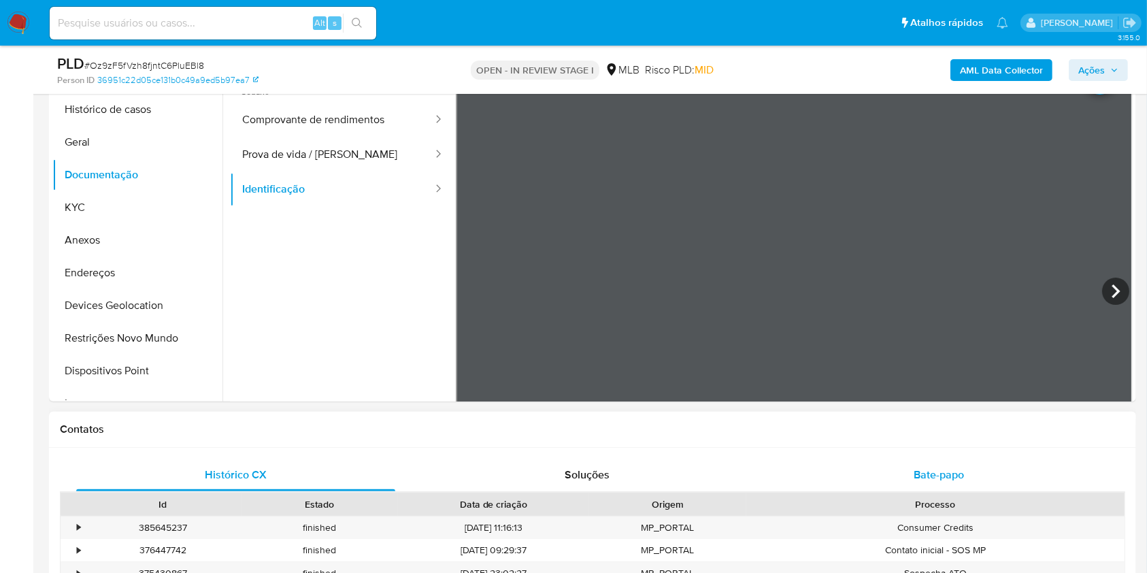
scroll to position [272, 0]
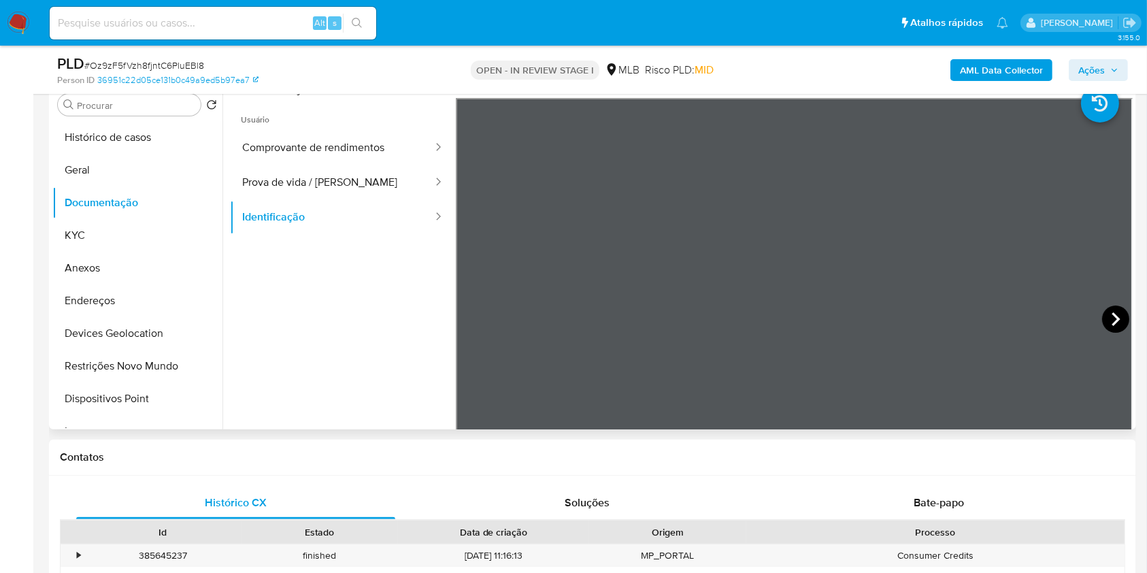
click at [1103, 317] on icon at bounding box center [1115, 318] width 27 height 27
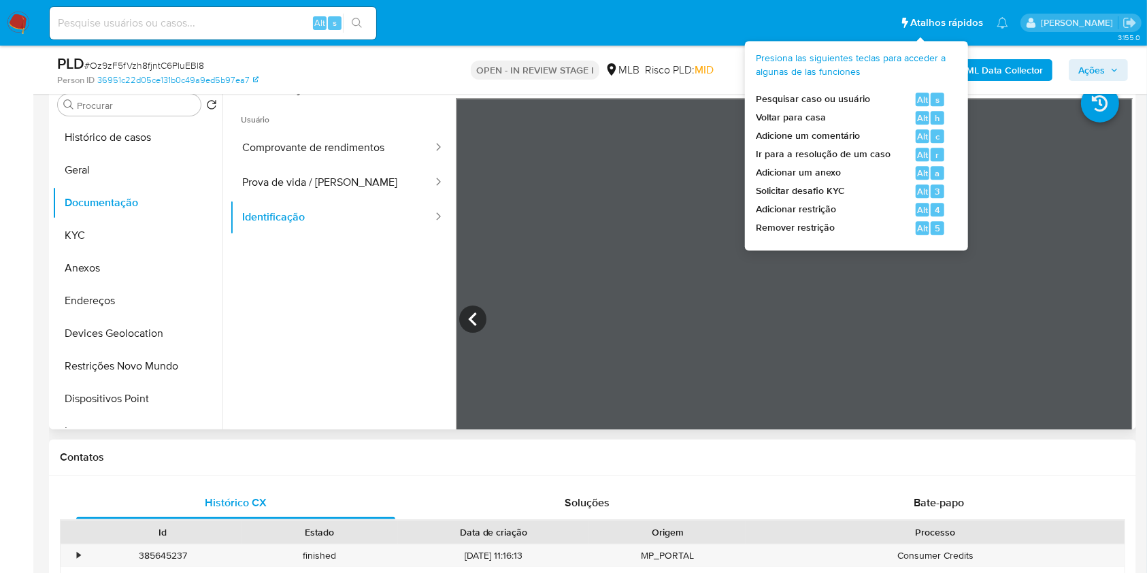
drag, startPoint x: 847, startPoint y: 182, endPoint x: 962, endPoint y: 443, distance: 284.7
click at [962, 443] on div "Contatos" at bounding box center [592, 457] width 1087 height 36
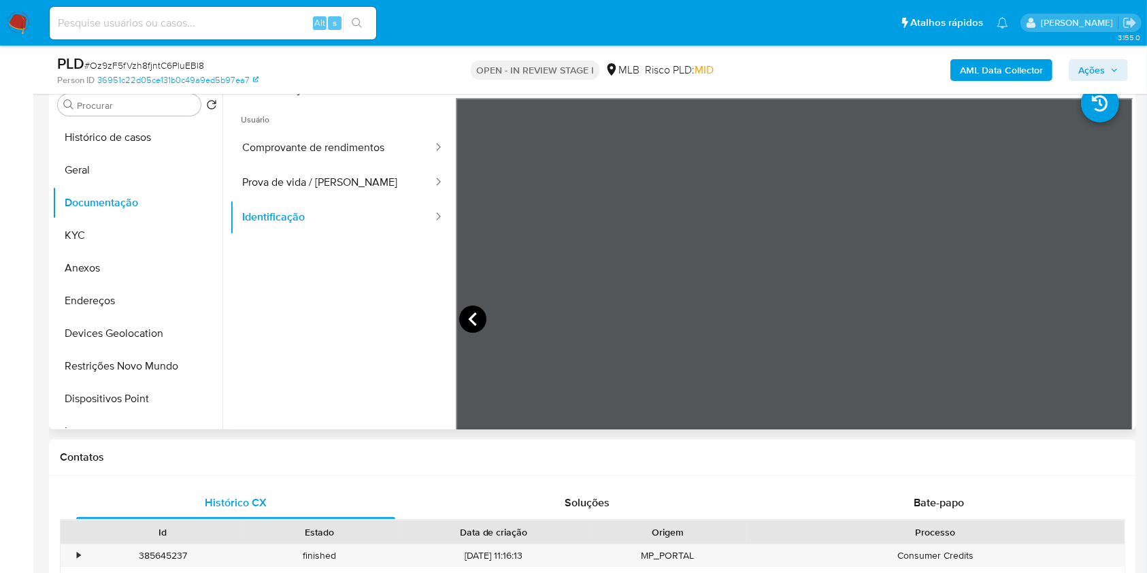
click at [461, 321] on icon at bounding box center [472, 318] width 27 height 27
click at [1116, 318] on icon at bounding box center [1115, 318] width 27 height 27
click at [1101, 61] on span "Ações" at bounding box center [1091, 70] width 27 height 22
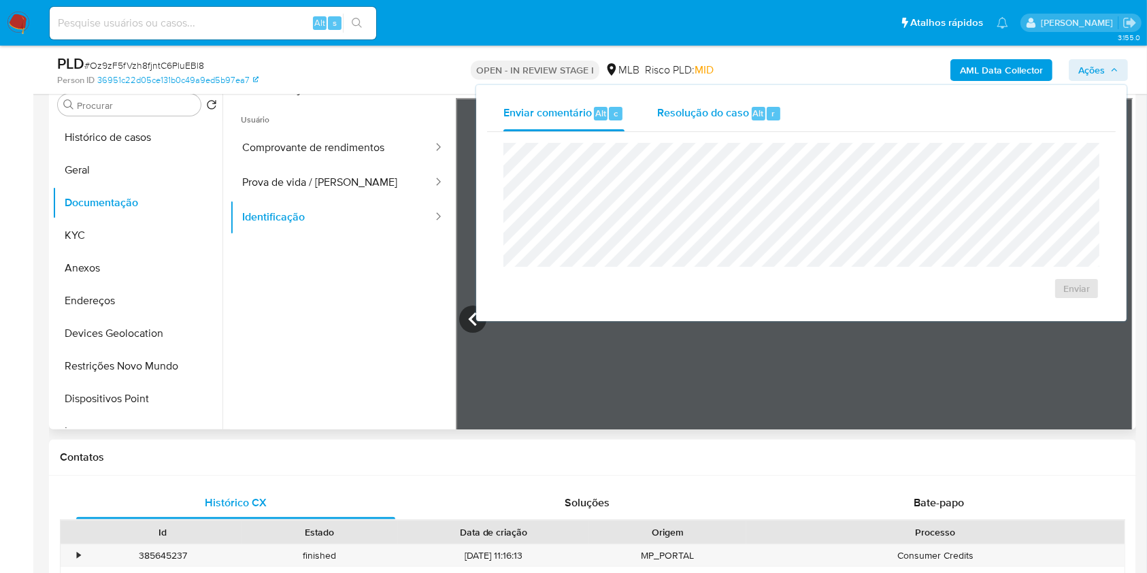
click at [727, 106] on span "Resolução do caso" at bounding box center [703, 113] width 92 height 16
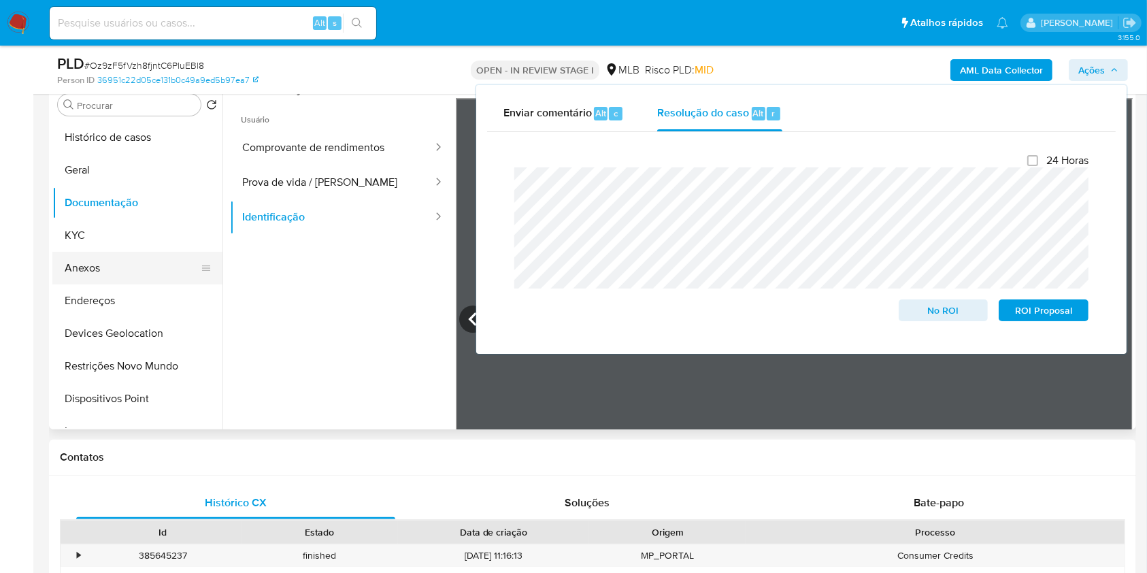
click at [120, 275] on button "Anexos" at bounding box center [131, 268] width 159 height 33
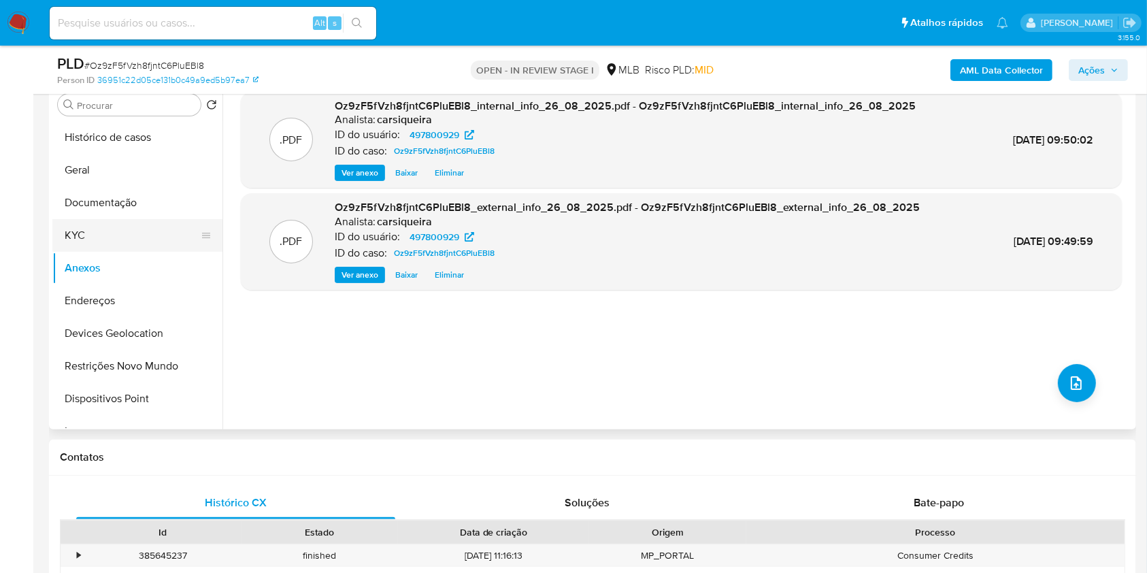
click at [114, 231] on button "KYC" at bounding box center [131, 235] width 159 height 33
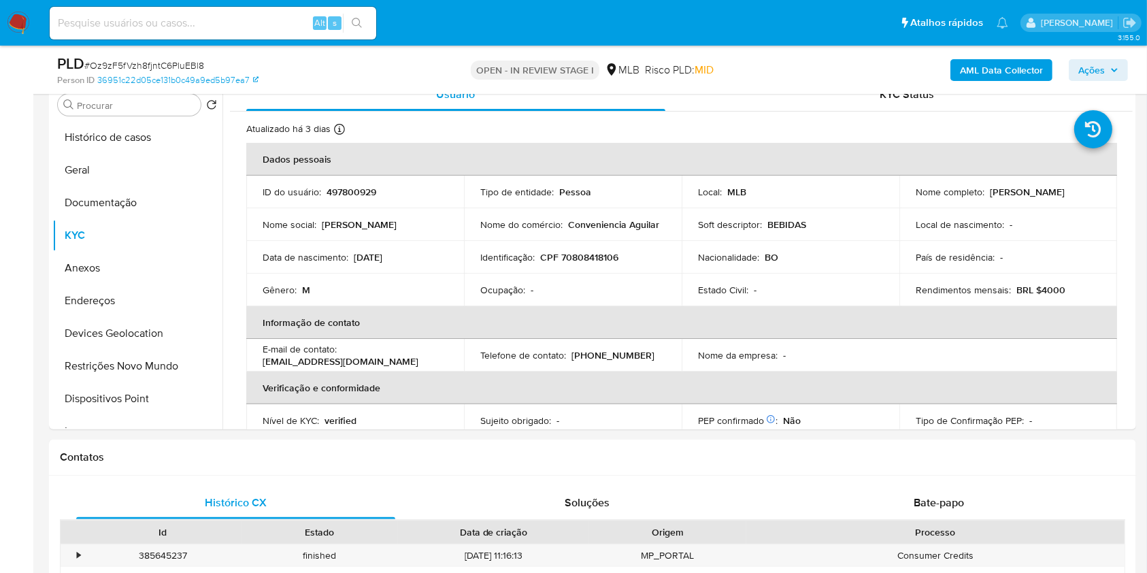
scroll to position [0, 0]
click at [593, 259] on p "CPF 70808418106" at bounding box center [579, 260] width 78 height 12
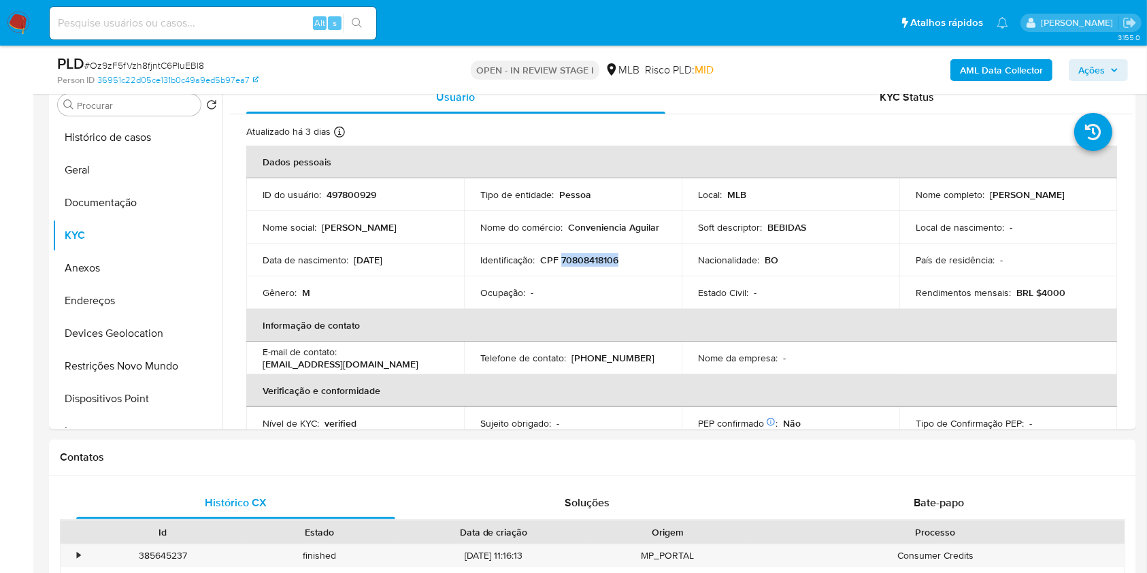
click at [593, 262] on p "CPF 70808418106" at bounding box center [579, 260] width 78 height 12
copy p "70808418106"
drag, startPoint x: 1097, startPoint y: 199, endPoint x: 987, endPoint y: 195, distance: 110.2
click at [987, 195] on td "Nome completo : Jose Emil Ruelas Aguilar" at bounding box center [1008, 194] width 218 height 33
copy p "Jose Emil Ruelas Aguilar"
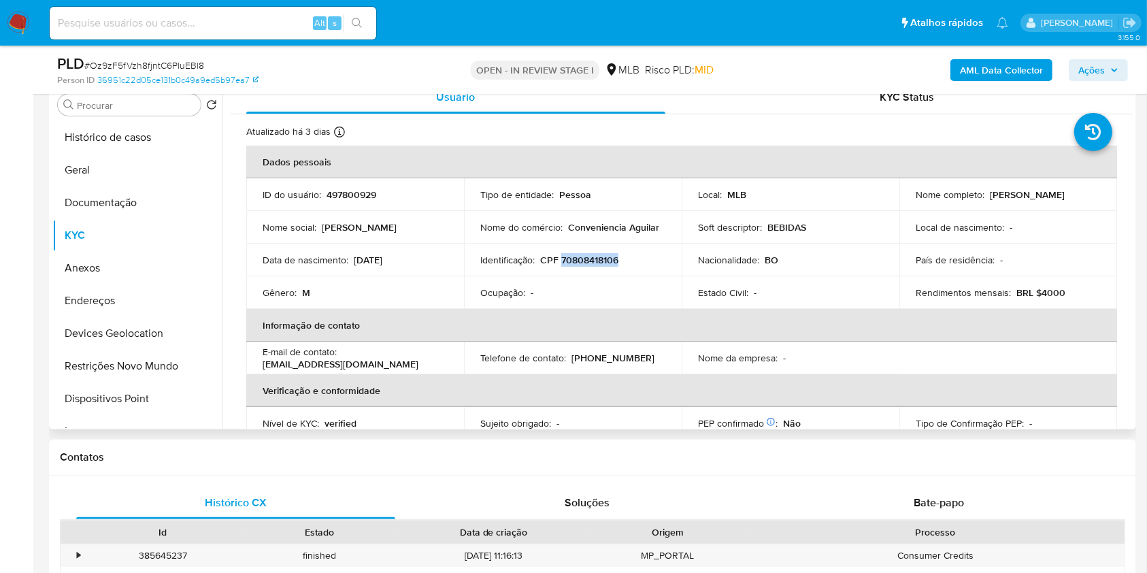
scroll to position [578, 0]
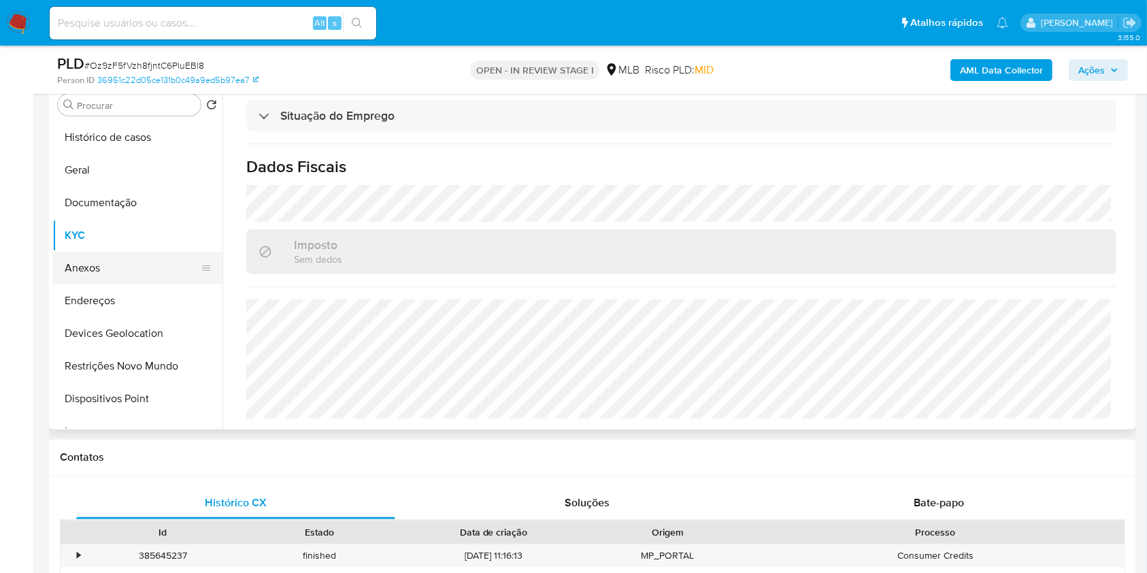
click at [133, 264] on button "Anexos" at bounding box center [131, 268] width 159 height 33
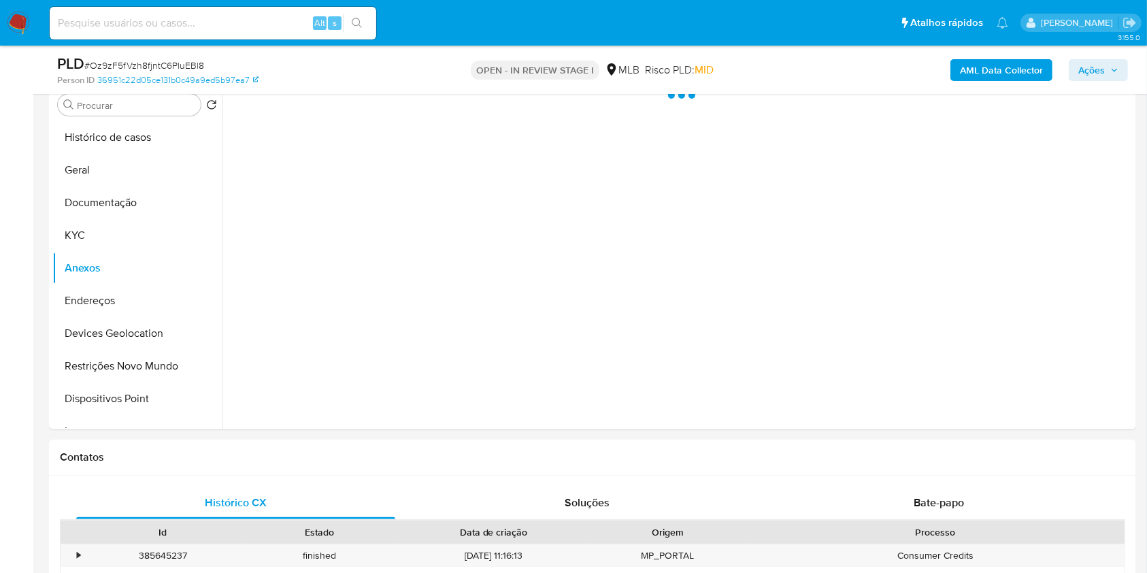
scroll to position [116, 0]
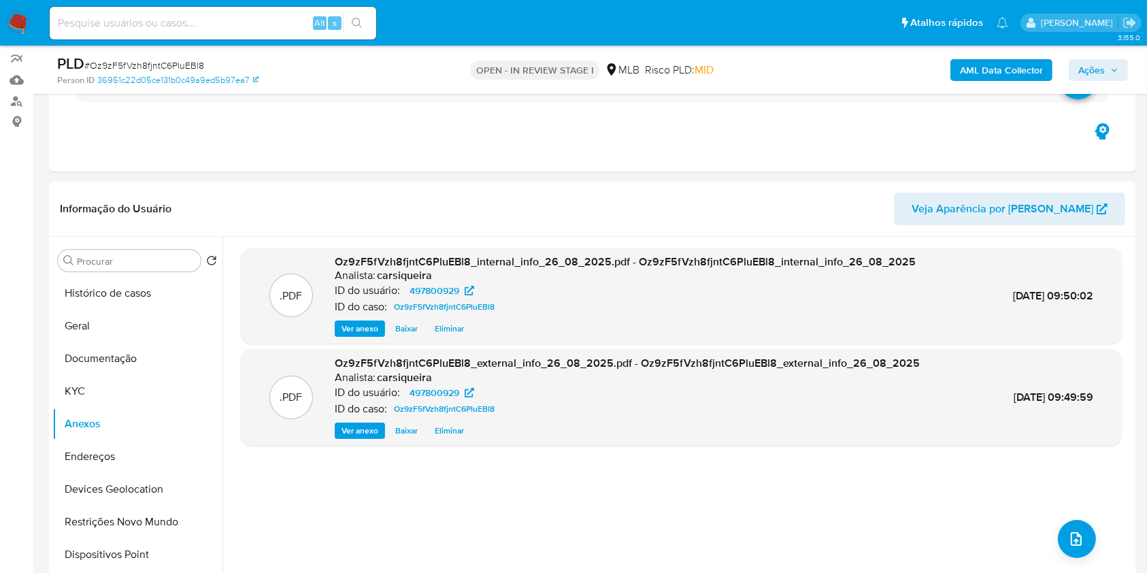
click at [1086, 62] on span "Ações" at bounding box center [1091, 70] width 27 height 22
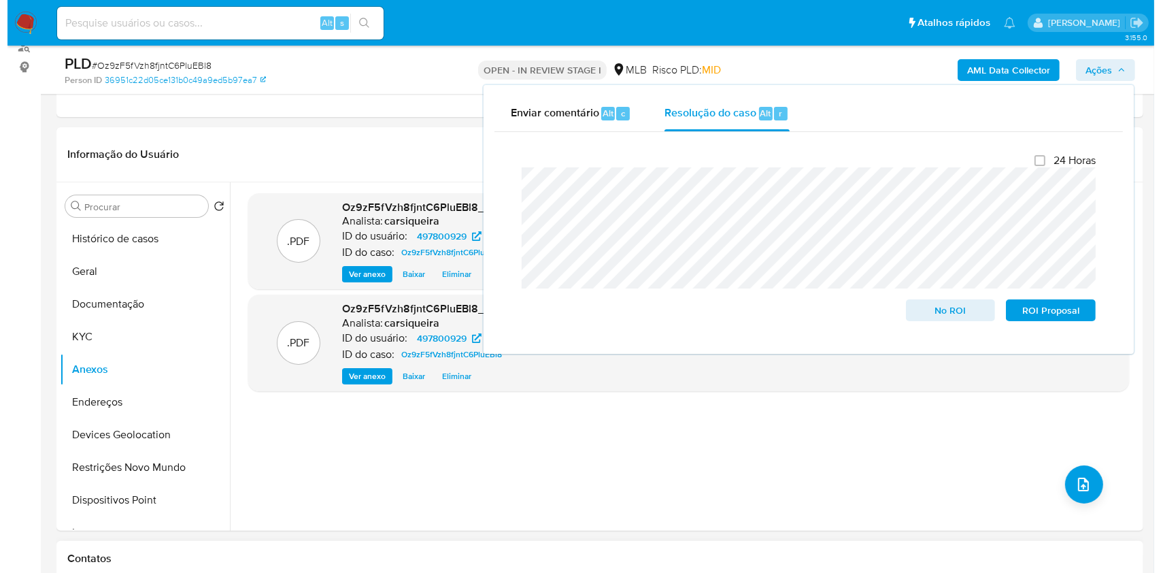
scroll to position [207, 0]
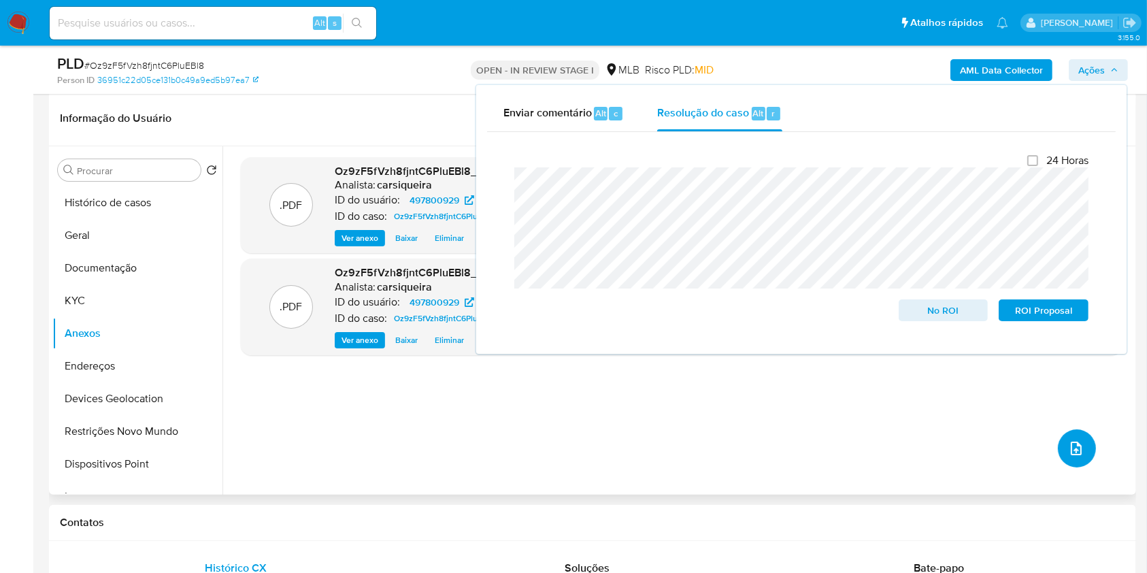
click at [1068, 437] on button "upload-file" at bounding box center [1076, 448] width 38 height 38
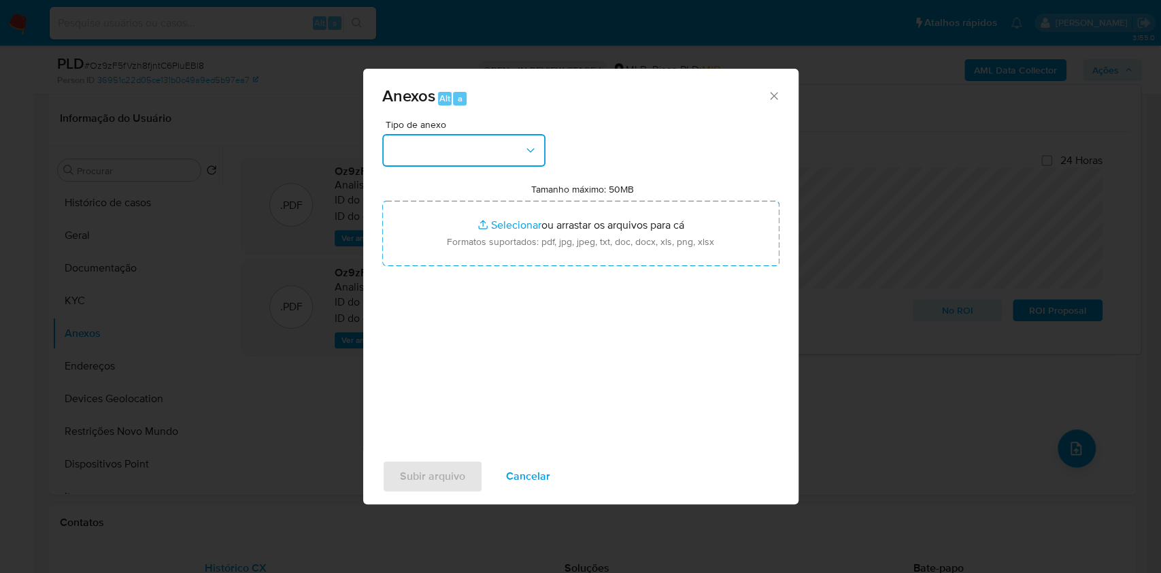
click at [501, 146] on button "button" at bounding box center [463, 150] width 163 height 33
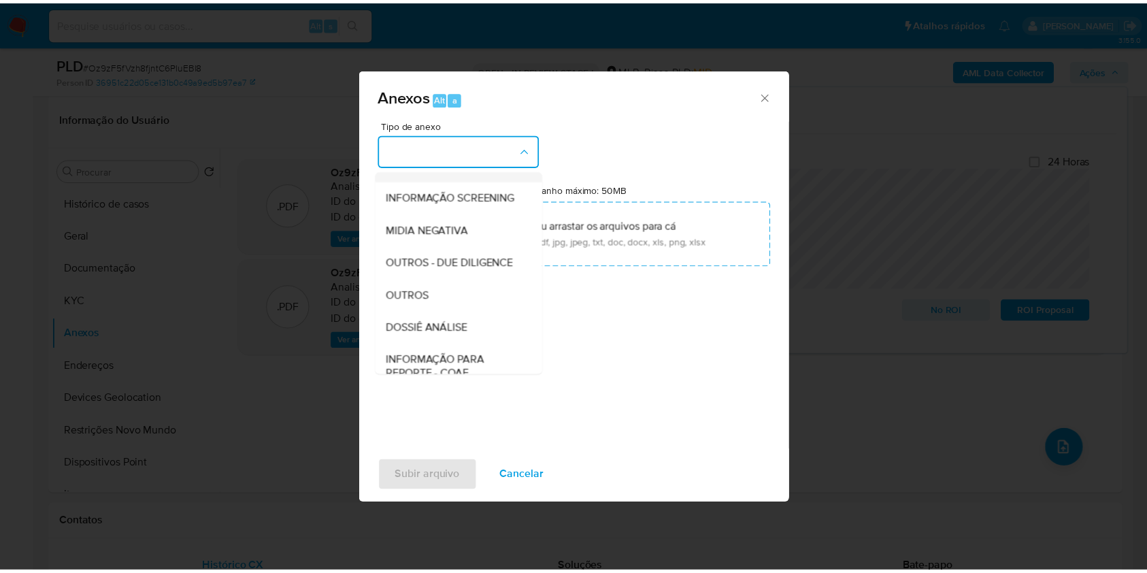
scroll to position [209, 0]
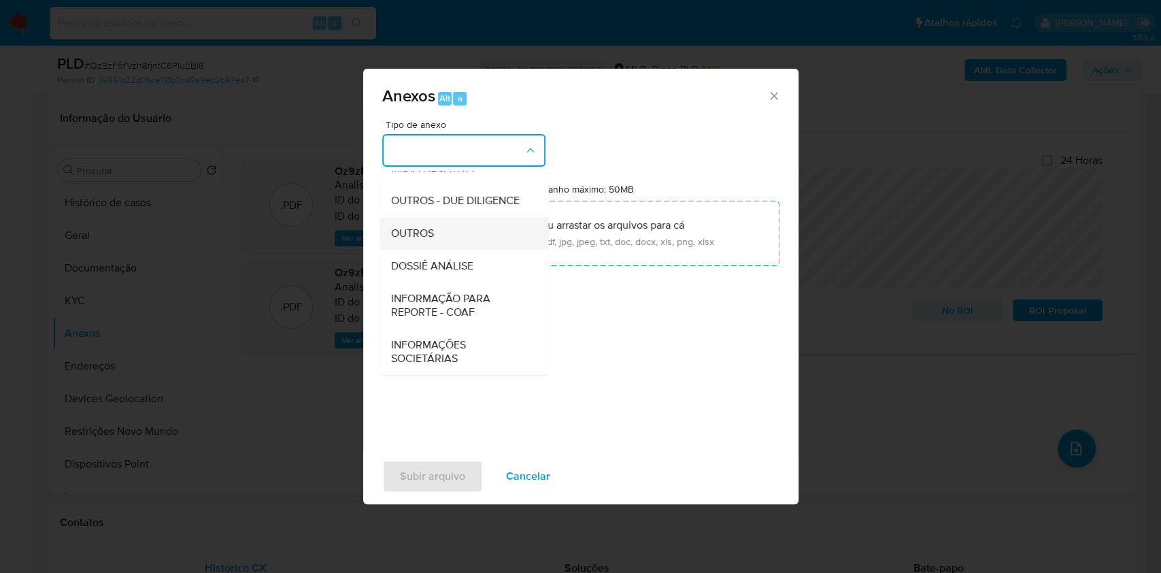
click at [448, 224] on div "OUTROS" at bounding box center [459, 233] width 139 height 33
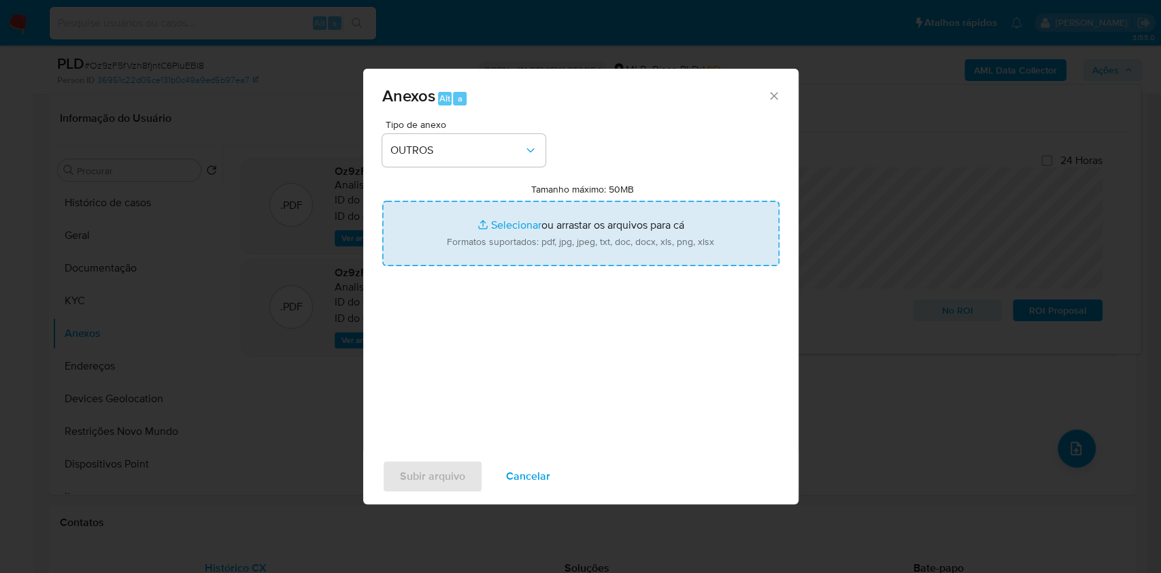
click at [517, 220] on input "Tamanho máximo: 50MB Selecionar arquivos" at bounding box center [580, 233] width 397 height 65
type input "C:\fakepath\2º SAR - CPF 70808418106 - JOSE EMIL RUELAS AGUILAR - Documentos Go…"
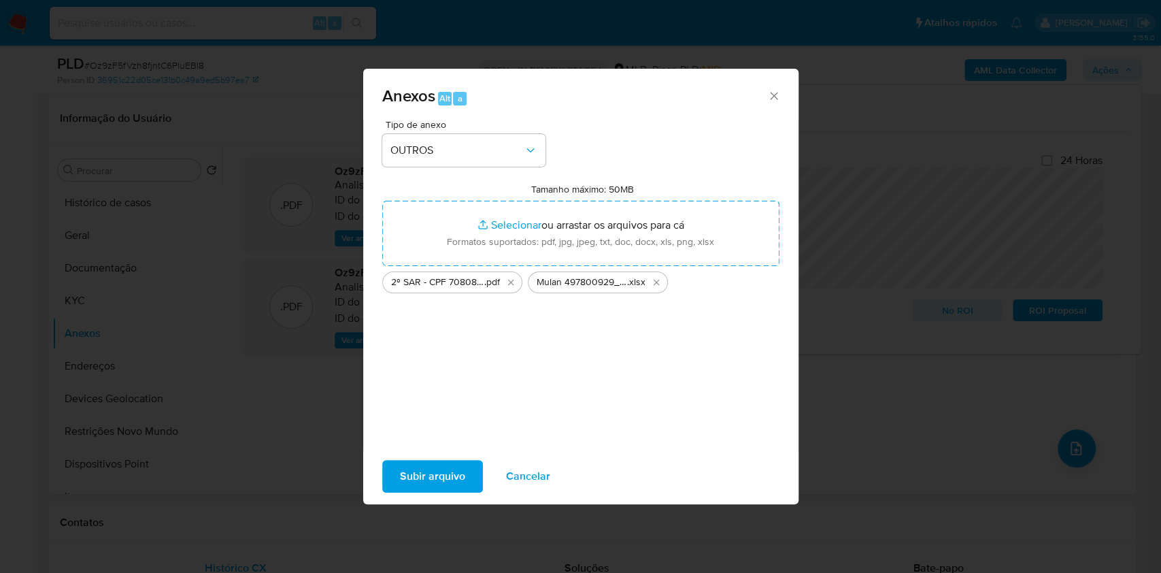
click at [452, 475] on span "Subir arquivo" at bounding box center [432, 476] width 65 height 30
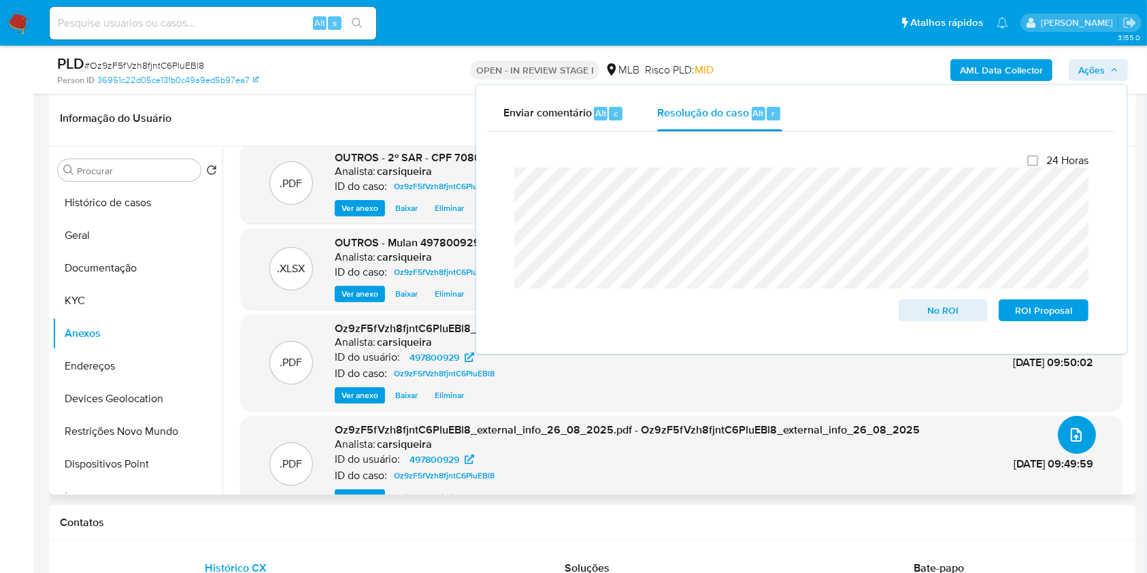
scroll to position [0, 0]
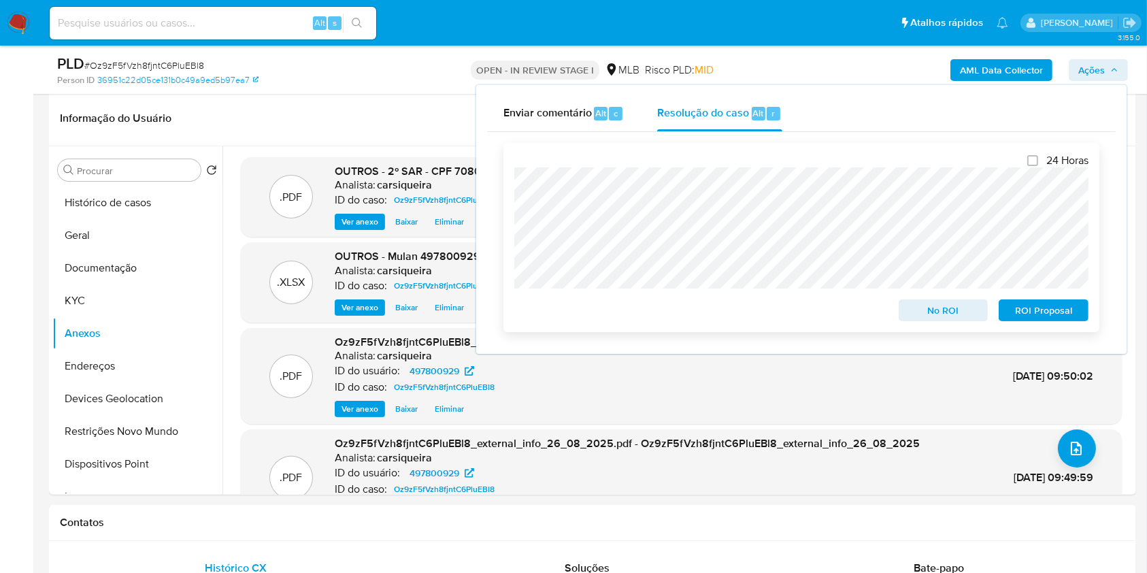
click at [1063, 312] on span "ROI Proposal" at bounding box center [1043, 310] width 71 height 19
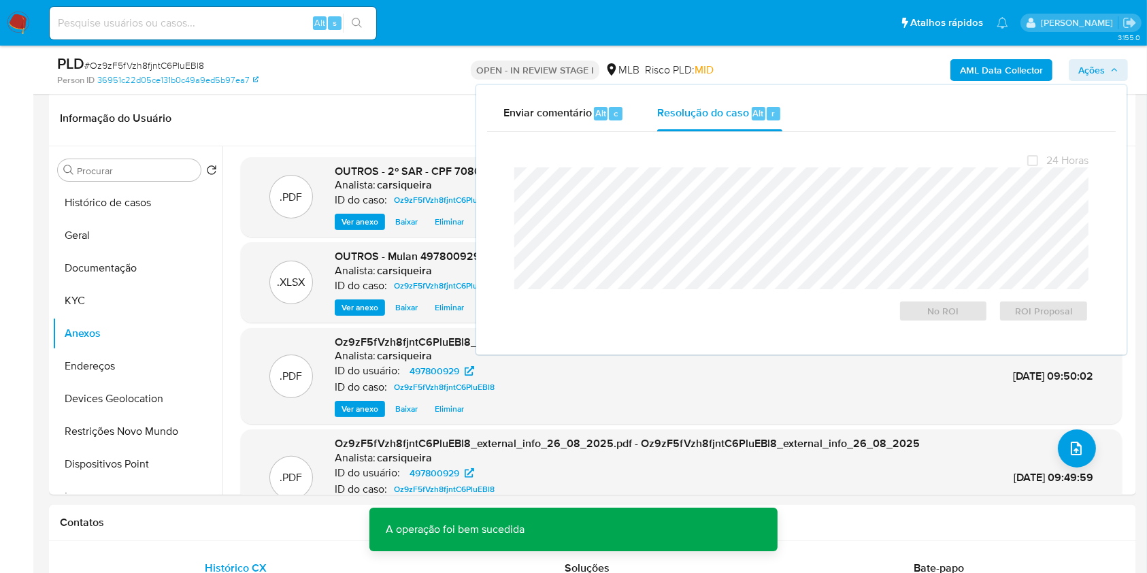
click at [158, 63] on span "# Oz9zF5fVzh8fjntC6PluEBl8" at bounding box center [144, 65] width 120 height 14
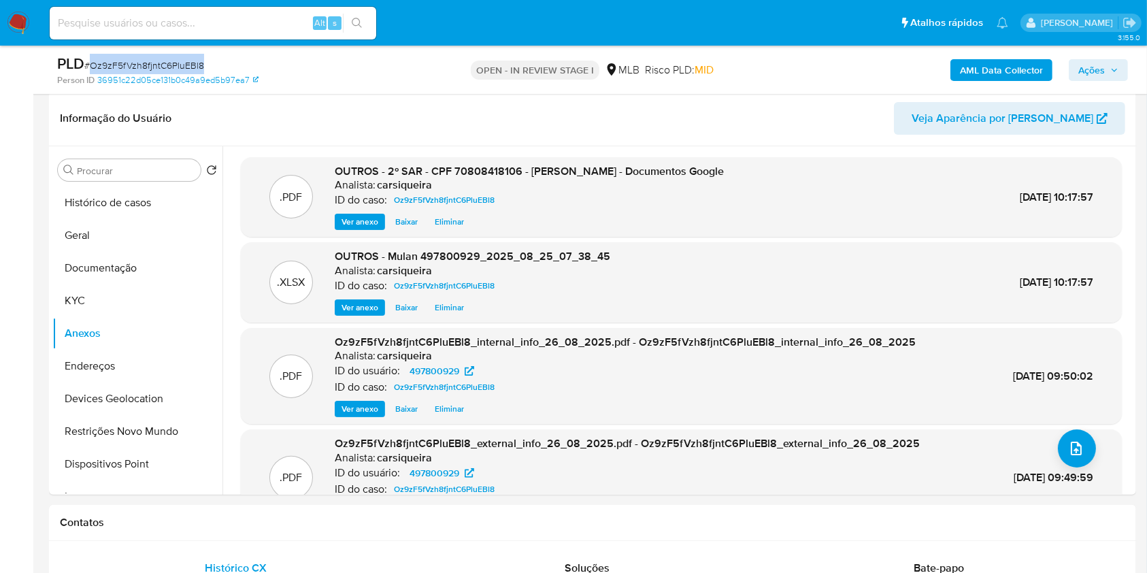
click at [158, 63] on span "# Oz9zF5fVzh8fjntC6PluEBl8" at bounding box center [144, 65] width 120 height 14
copy span "Oz9zF5fVzh8fjntC6PluEBl8"
click at [1104, 68] on span "Ações" at bounding box center [1091, 70] width 27 height 22
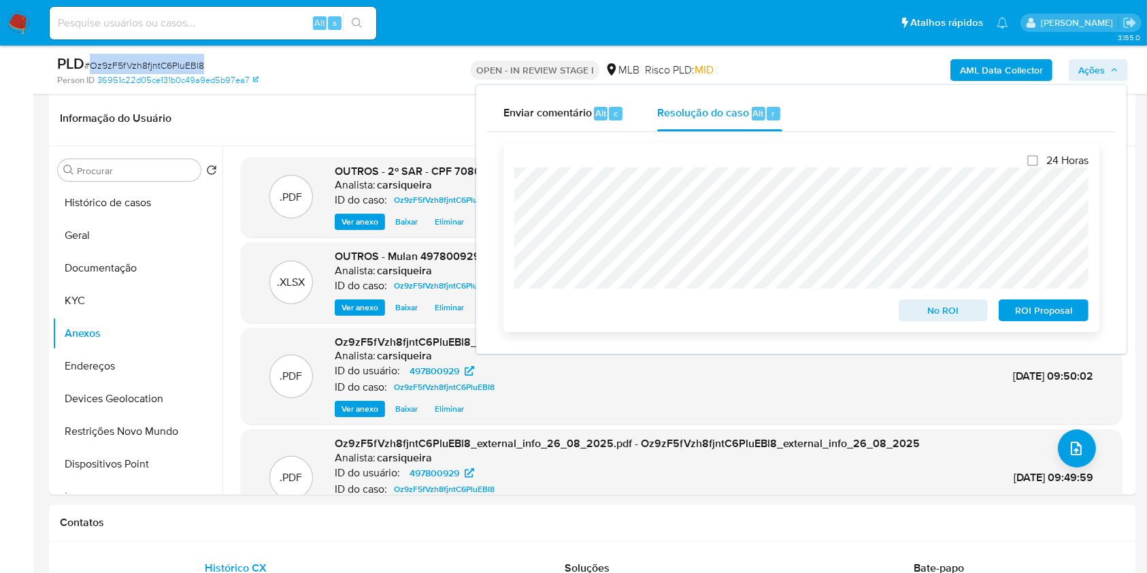
click at [1040, 316] on span "ROI Proposal" at bounding box center [1043, 310] width 71 height 19
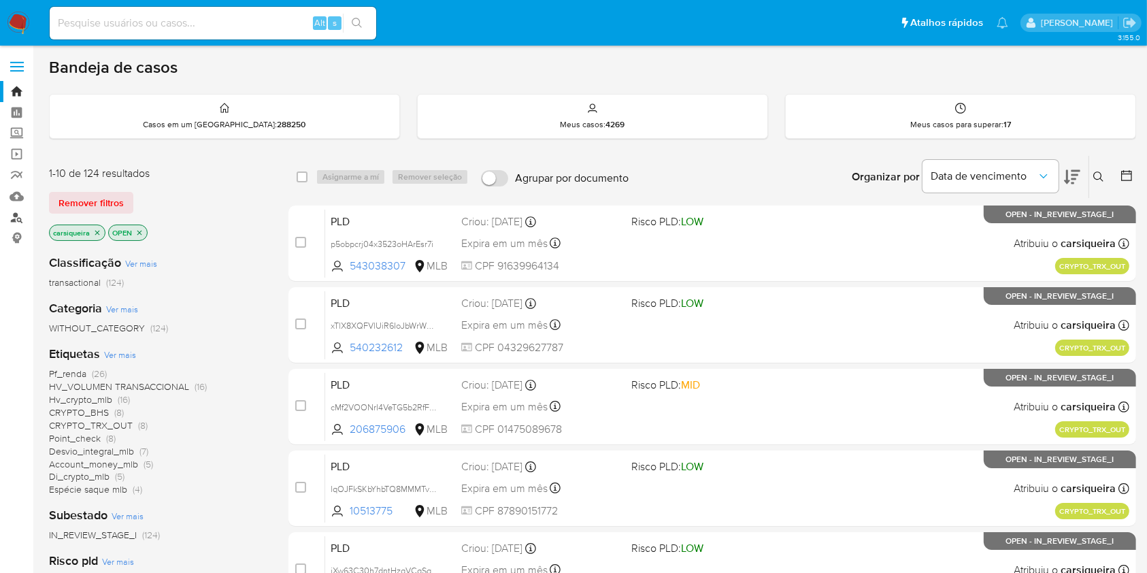
click at [12, 215] on link "Localizador de pessoas" at bounding box center [81, 217] width 162 height 21
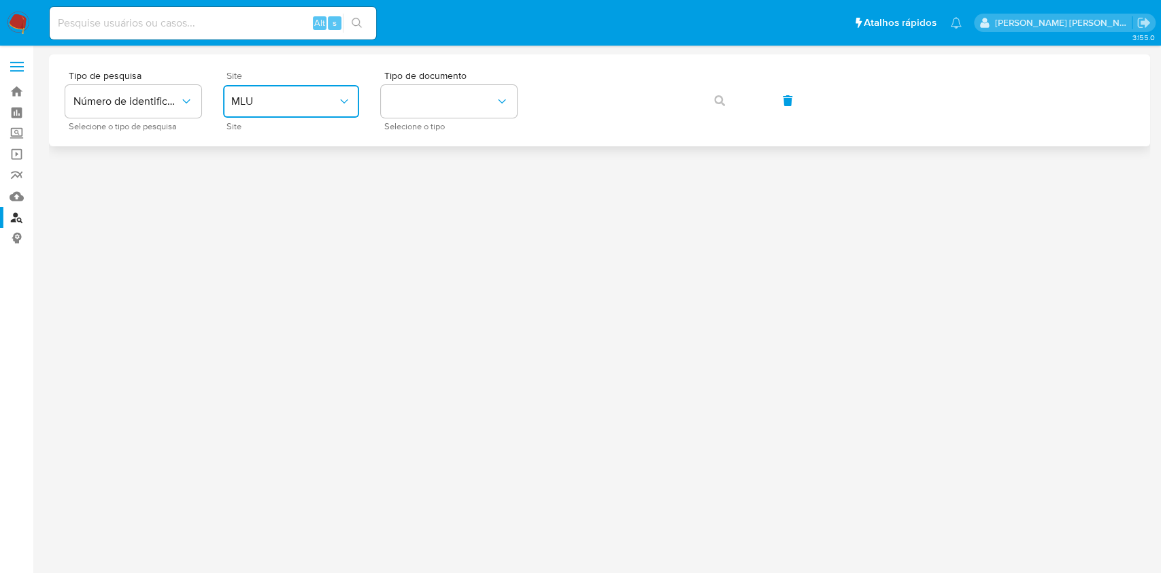
click at [316, 90] on button "MLU" at bounding box center [291, 101] width 136 height 33
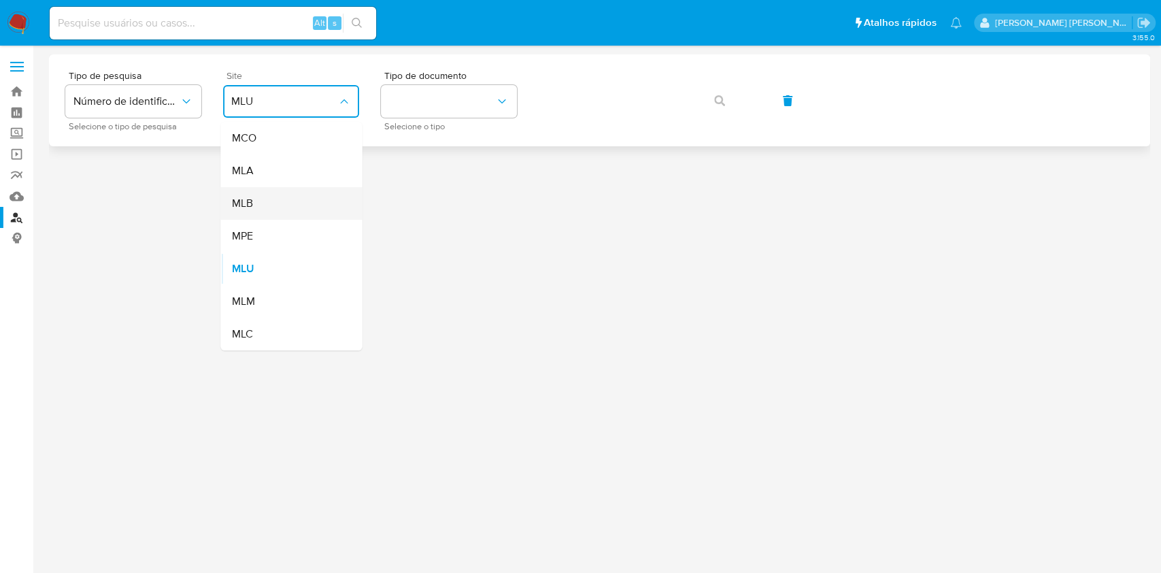
click at [288, 205] on div "MLB" at bounding box center [287, 203] width 112 height 33
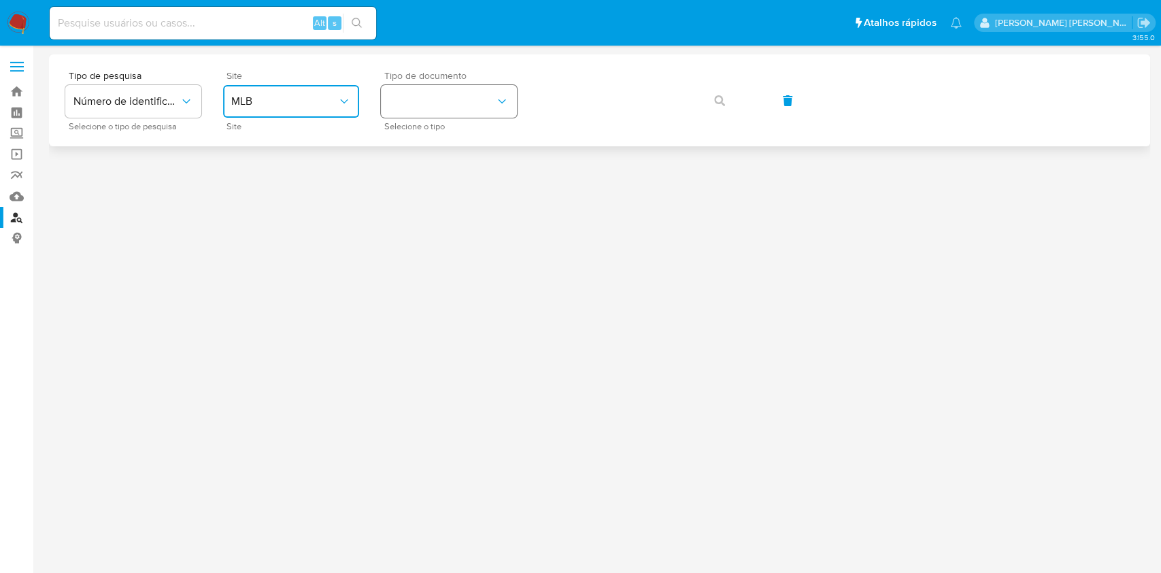
click at [441, 97] on button "identificationType" at bounding box center [449, 101] width 136 height 33
click at [465, 177] on div "CPF CPF" at bounding box center [445, 191] width 112 height 46
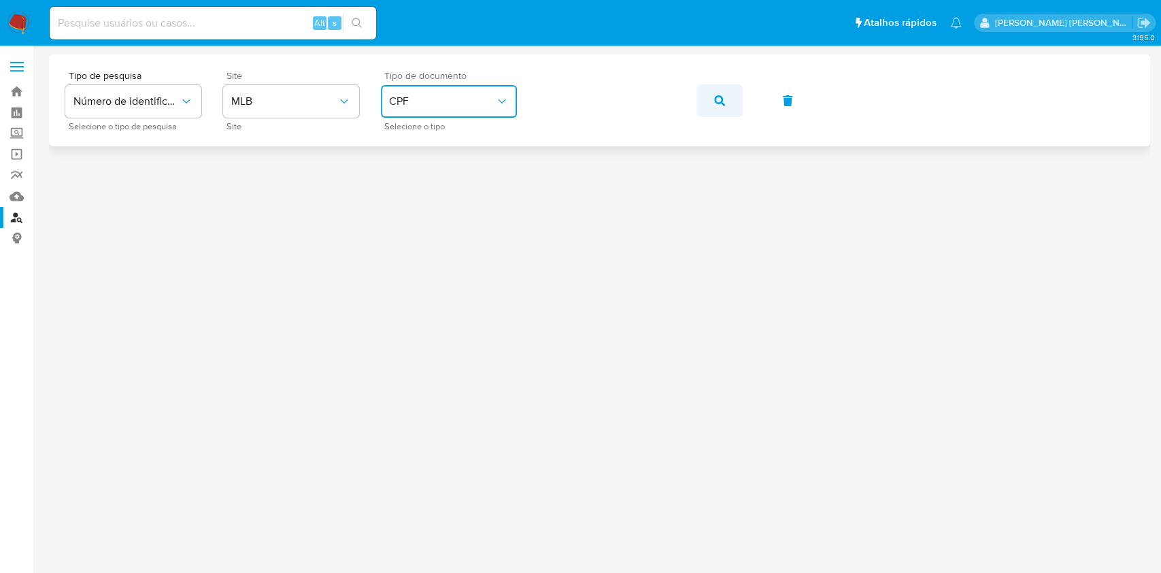
click at [720, 101] on icon "button" at bounding box center [719, 100] width 11 height 11
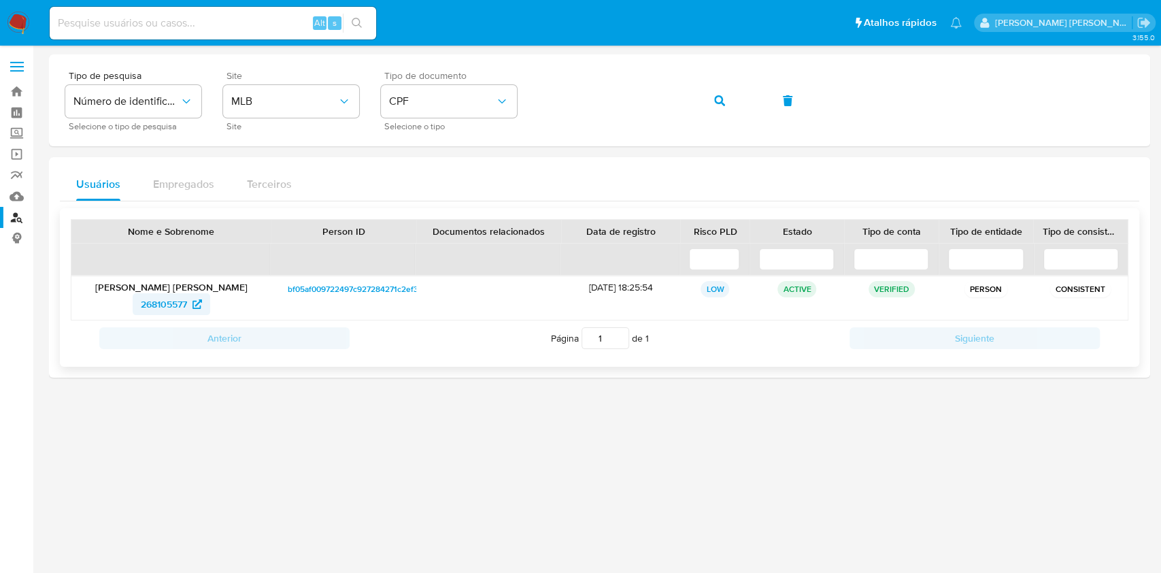
click at [164, 306] on span "268105577" at bounding box center [164, 304] width 46 height 22
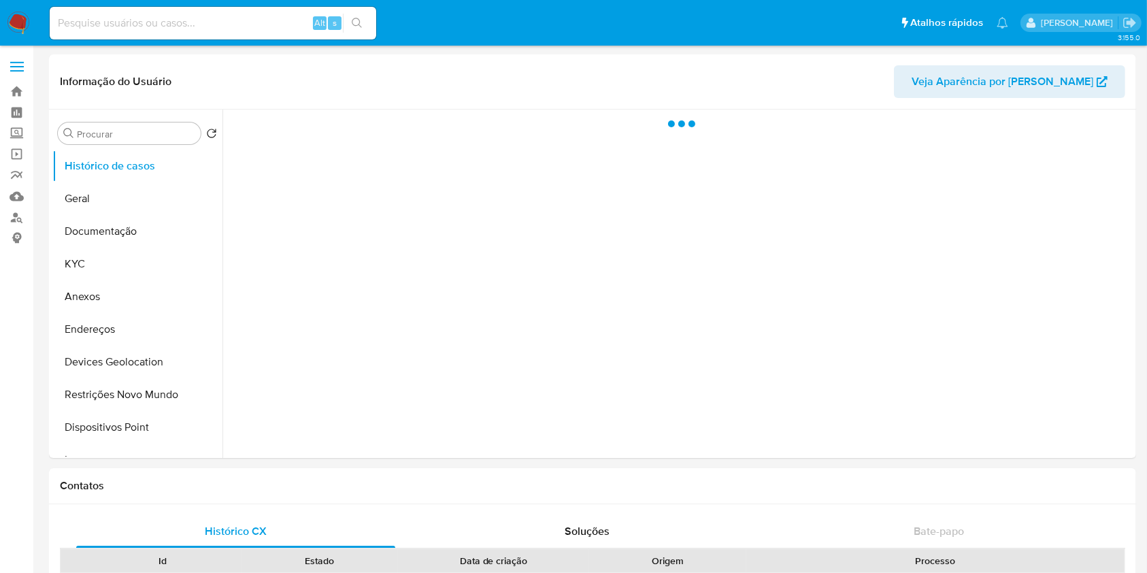
select select "10"
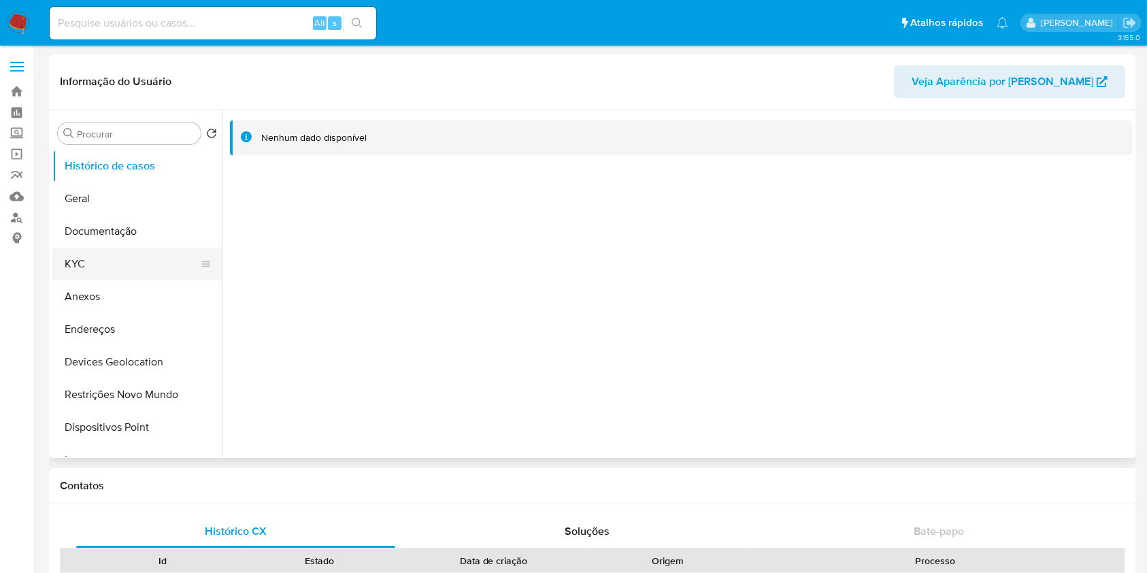
click at [124, 258] on button "KYC" at bounding box center [131, 264] width 159 height 33
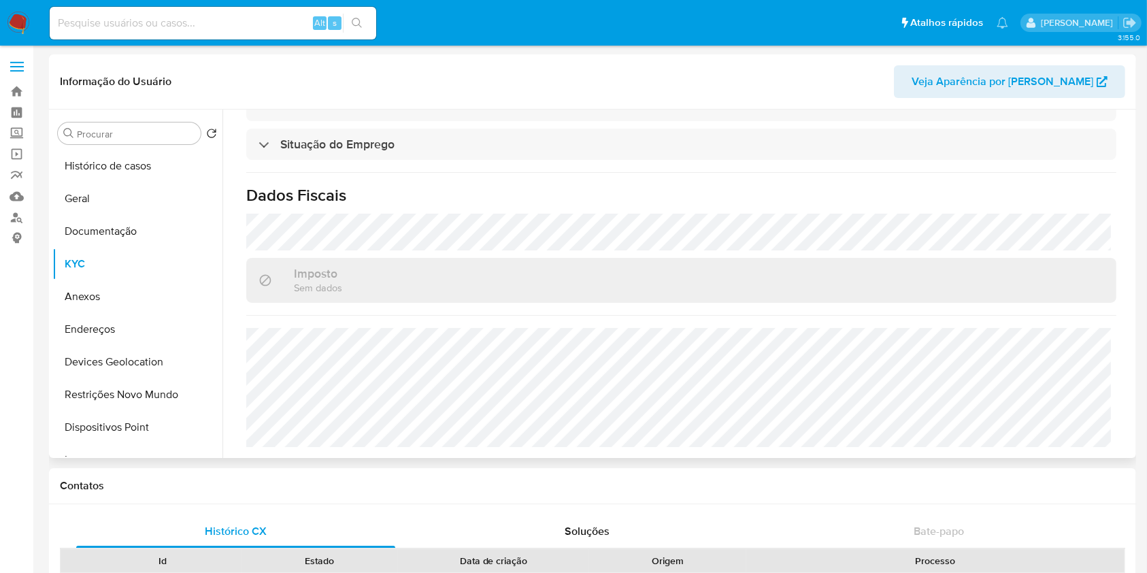
scroll to position [592, 0]
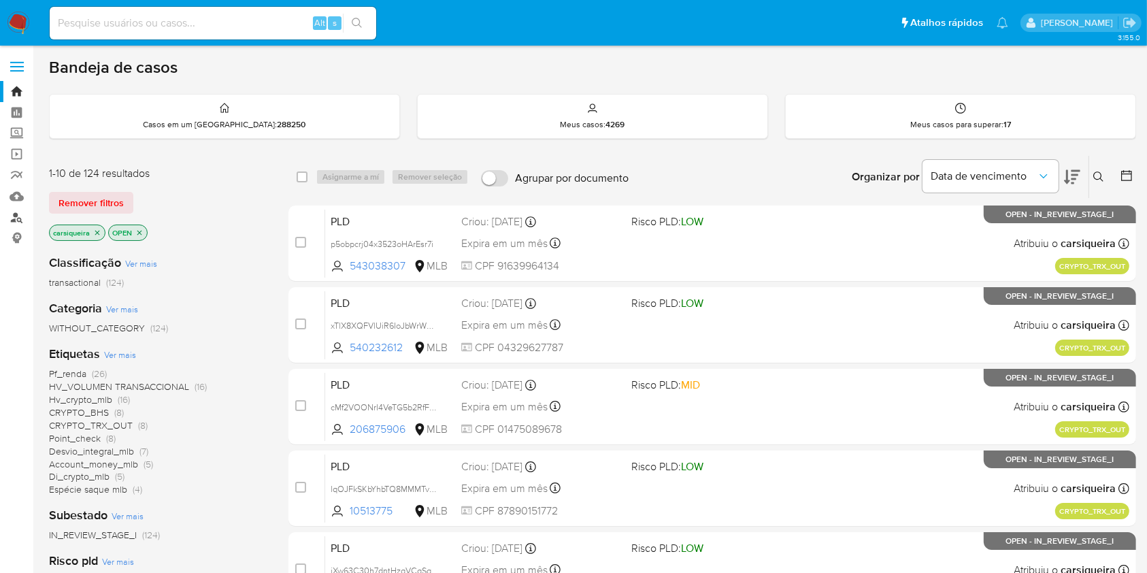
click at [22, 218] on link "Localizador de pessoas" at bounding box center [81, 217] width 162 height 21
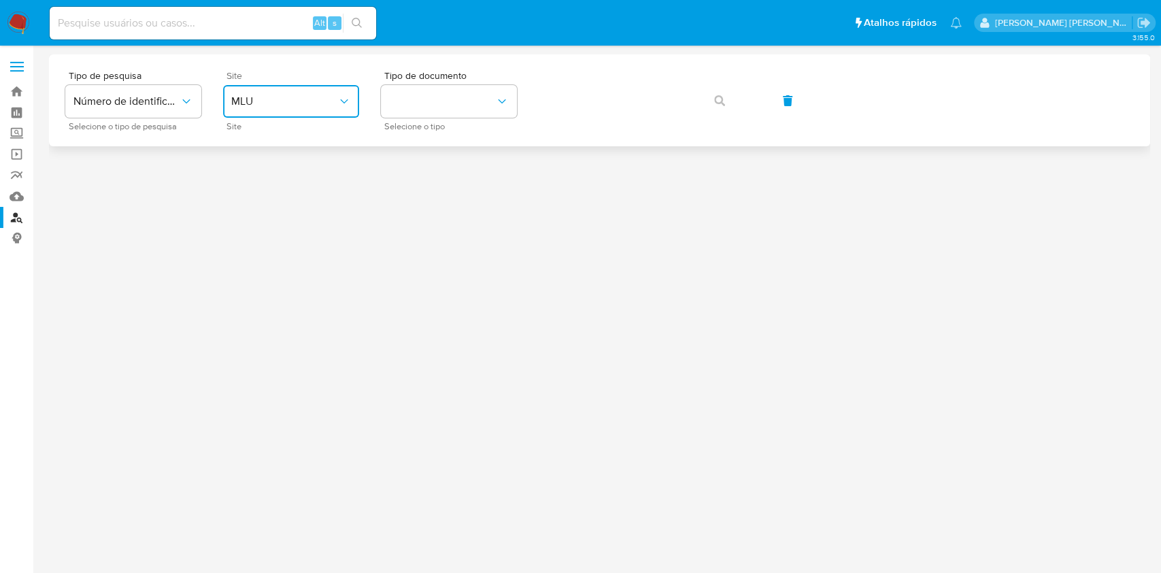
click at [272, 95] on span "MLU" at bounding box center [284, 102] width 106 height 14
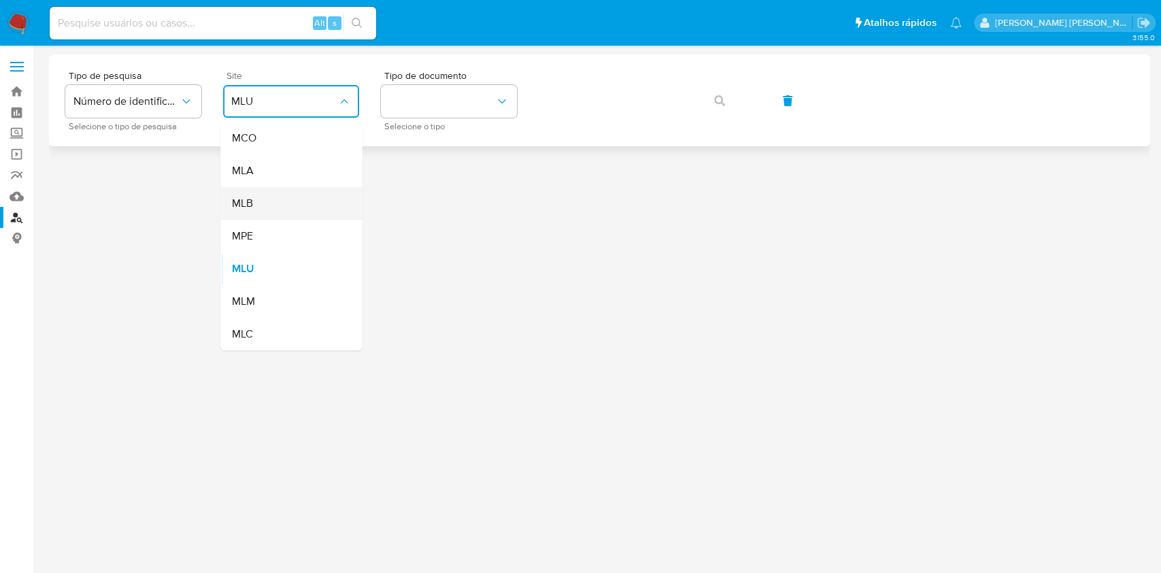
click at [262, 198] on div "MLB" at bounding box center [287, 203] width 112 height 33
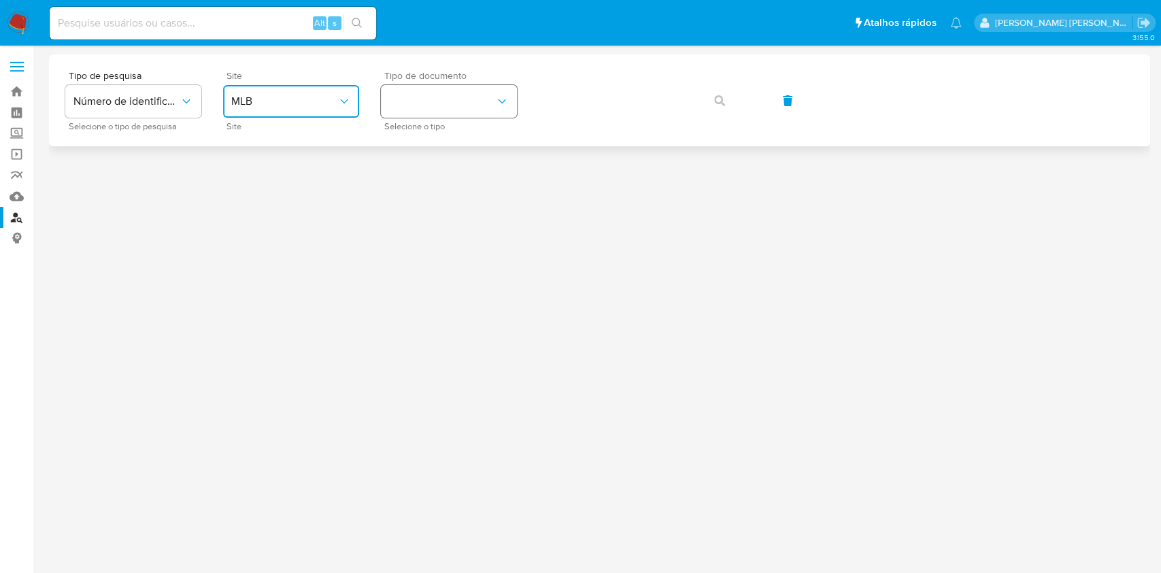
click at [423, 103] on button "identificationType" at bounding box center [449, 101] width 136 height 33
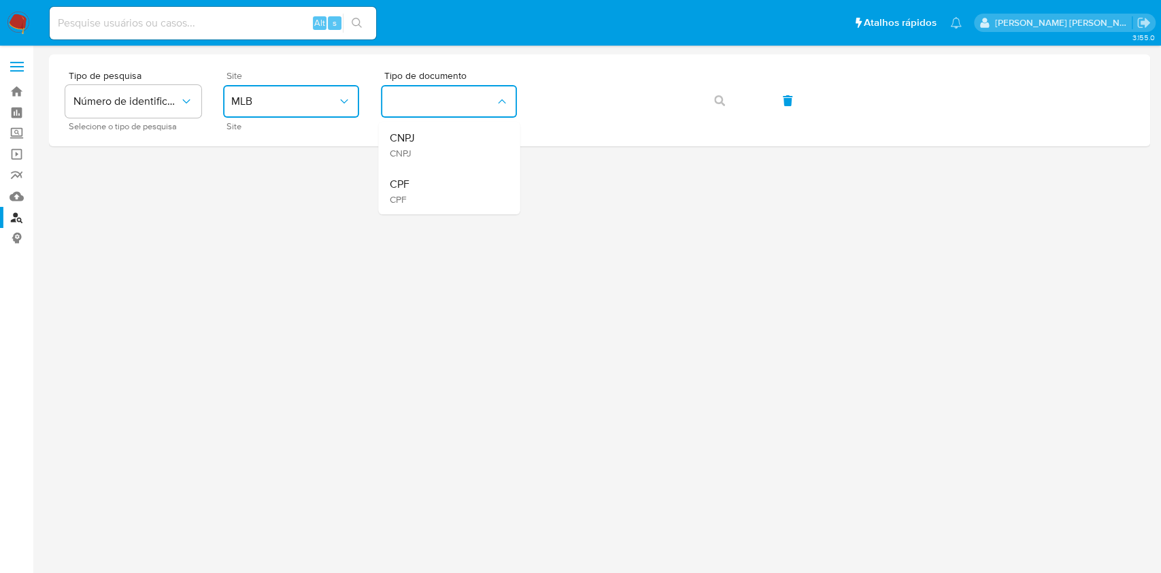
click at [452, 201] on div "CPF CPF" at bounding box center [445, 191] width 112 height 46
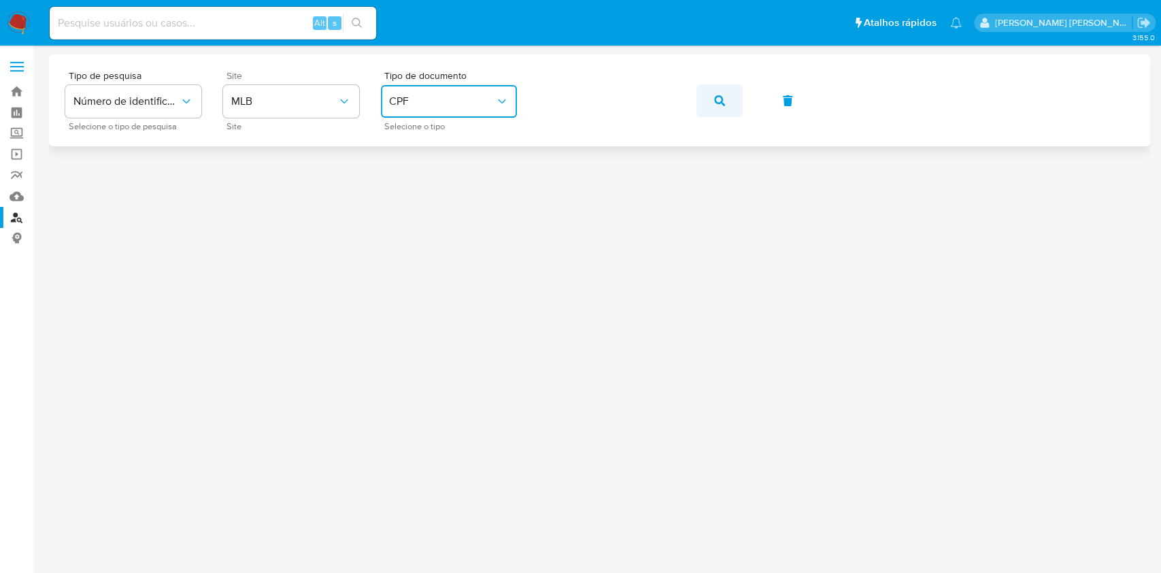
click at [717, 93] on span "button" at bounding box center [719, 101] width 11 height 30
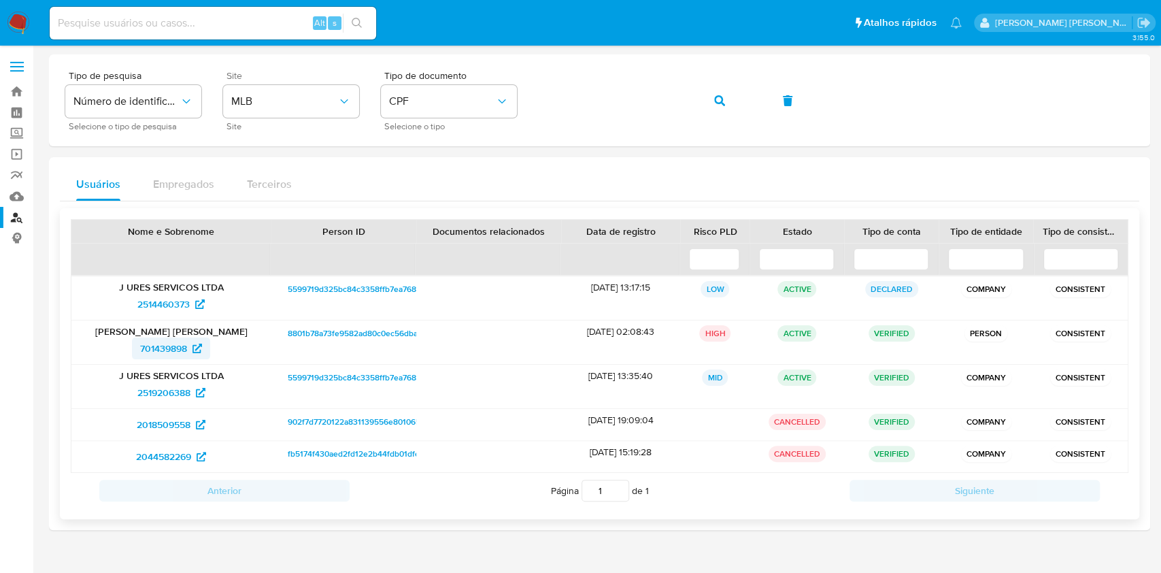
click at [165, 341] on span "701439898" at bounding box center [163, 348] width 47 height 22
click at [158, 295] on span "2514460373" at bounding box center [163, 304] width 52 height 22
click at [159, 394] on span "2519206388" at bounding box center [163, 392] width 53 height 22
click at [727, 106] on button "button" at bounding box center [719, 100] width 46 height 33
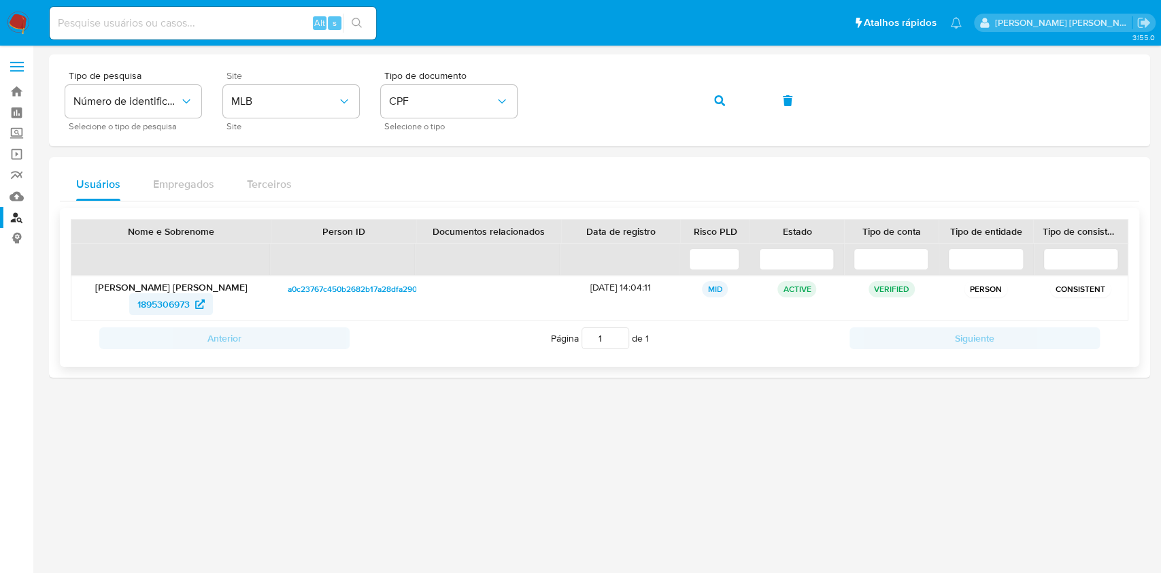
click at [167, 298] on span "1895306973" at bounding box center [163, 304] width 52 height 22
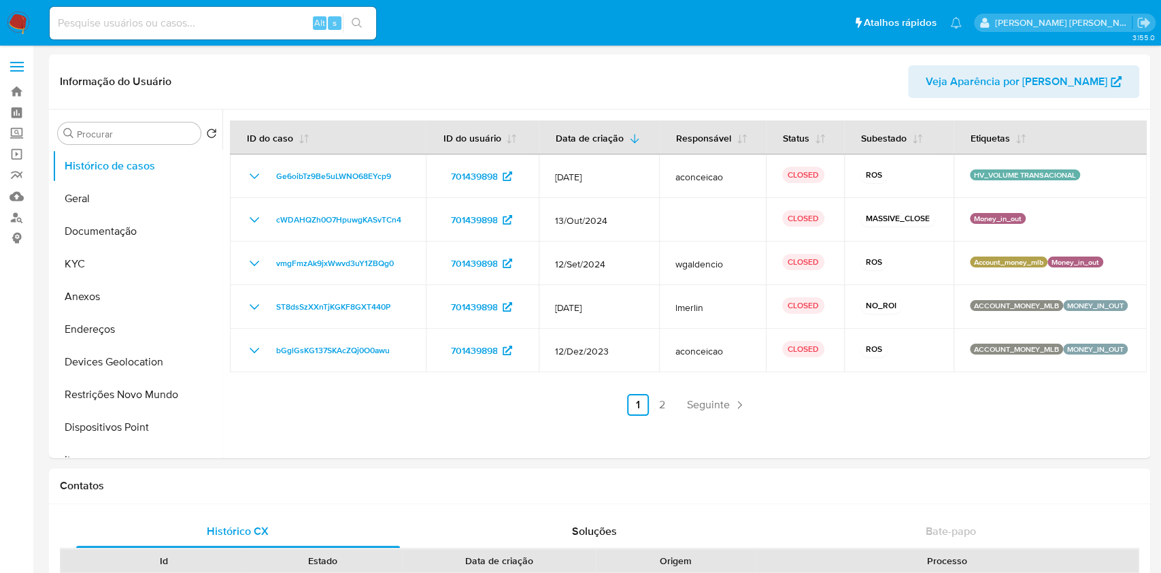
select select "10"
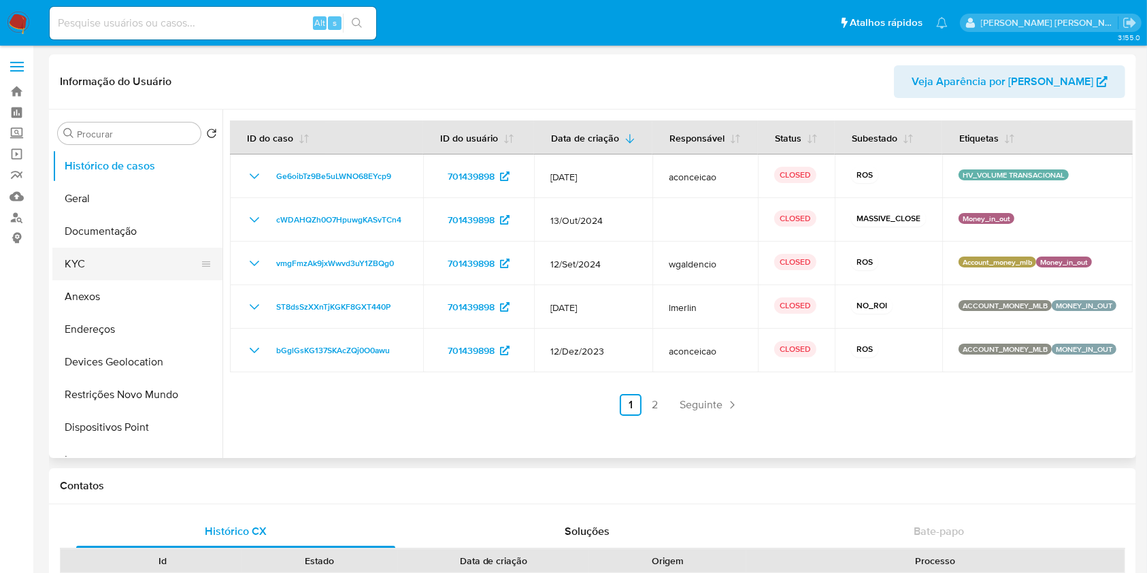
click at [88, 255] on button "KYC" at bounding box center [131, 264] width 159 height 33
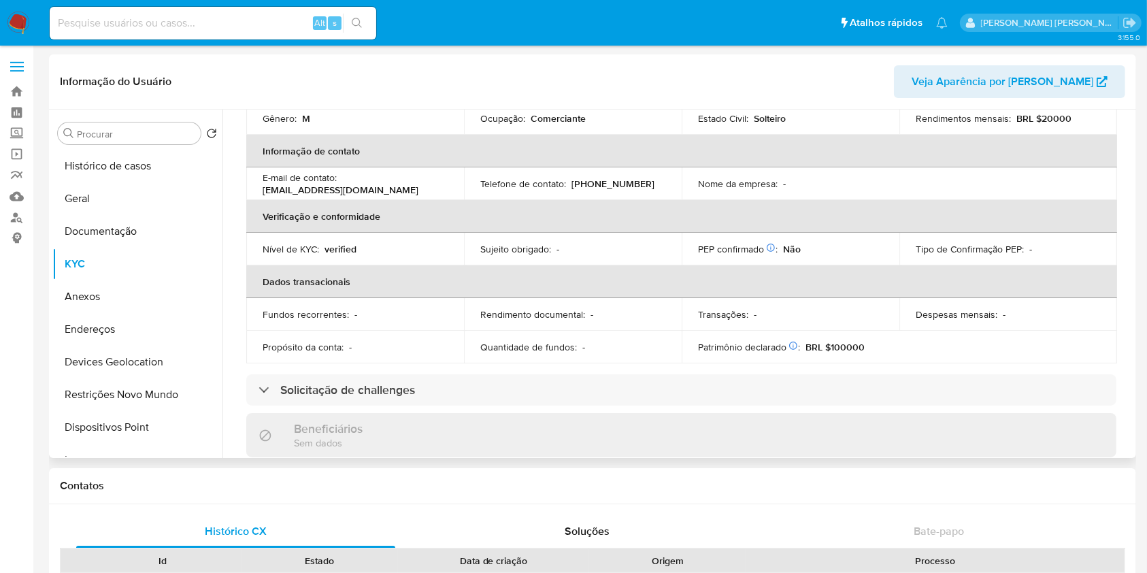
scroll to position [592, 0]
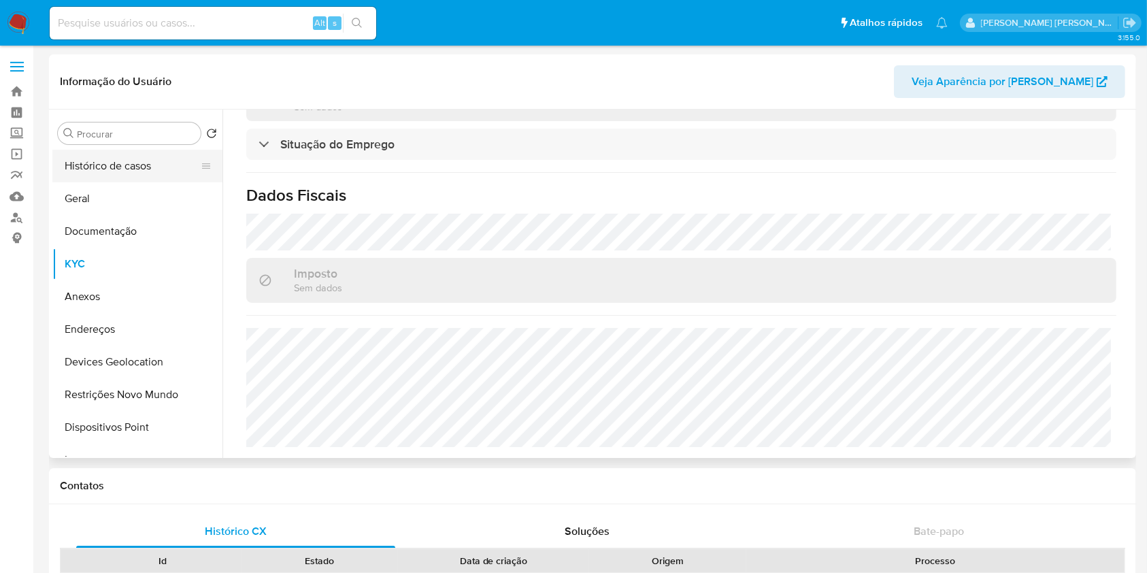
click at [125, 166] on button "Histórico de casos" at bounding box center [131, 166] width 159 height 33
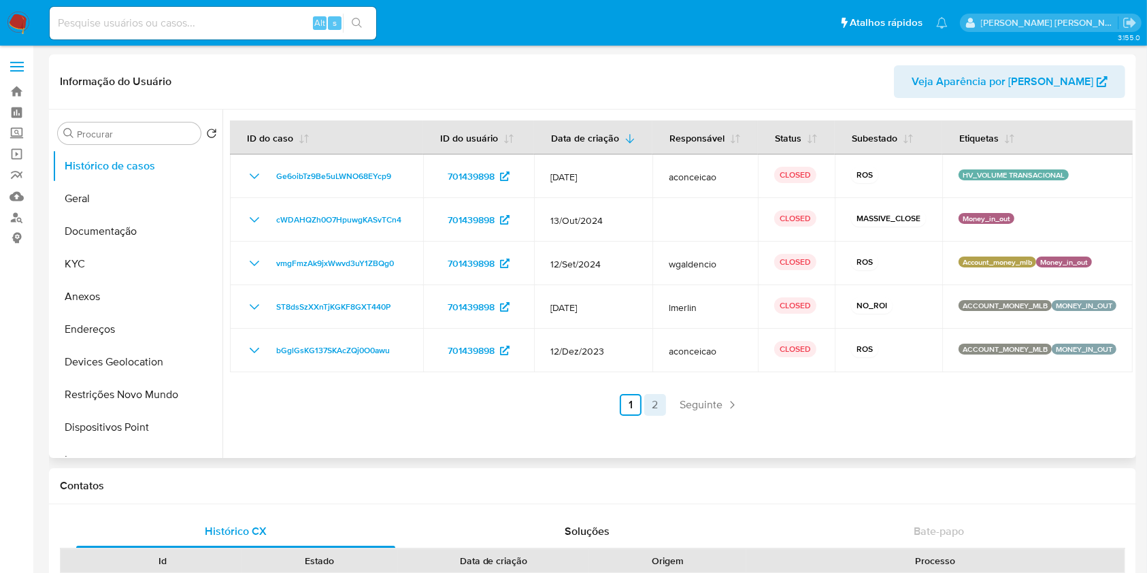
click at [656, 413] on link "2" at bounding box center [655, 405] width 22 height 22
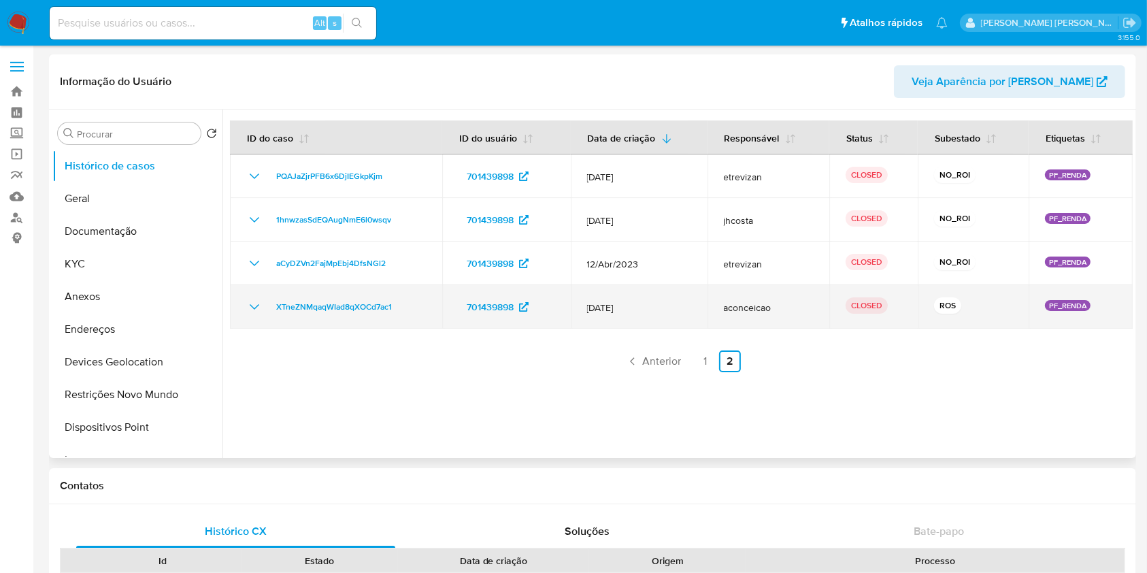
click at [250, 303] on icon "Mostrar/Ocultar" at bounding box center [254, 307] width 16 height 16
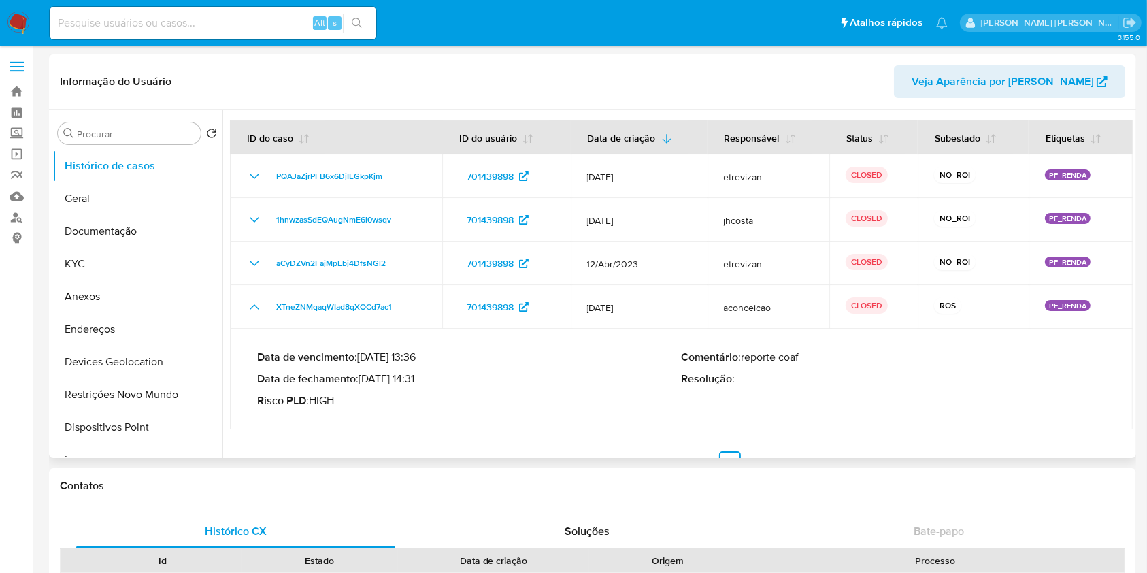
drag, startPoint x: 364, startPoint y: 380, endPoint x: 419, endPoint y: 388, distance: 55.0
click at [419, 388] on div "Data de vencimento : [DATE] 13:36 Data de fechamento : [DATE] 14:31 Risco PLD :…" at bounding box center [469, 378] width 424 height 57
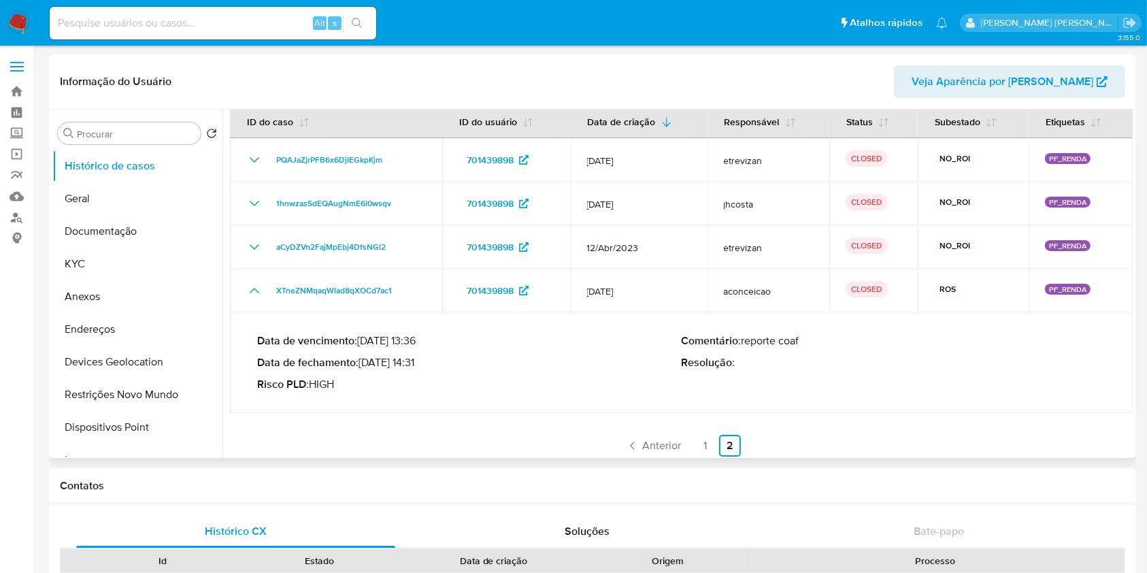
scroll to position [22, 0]
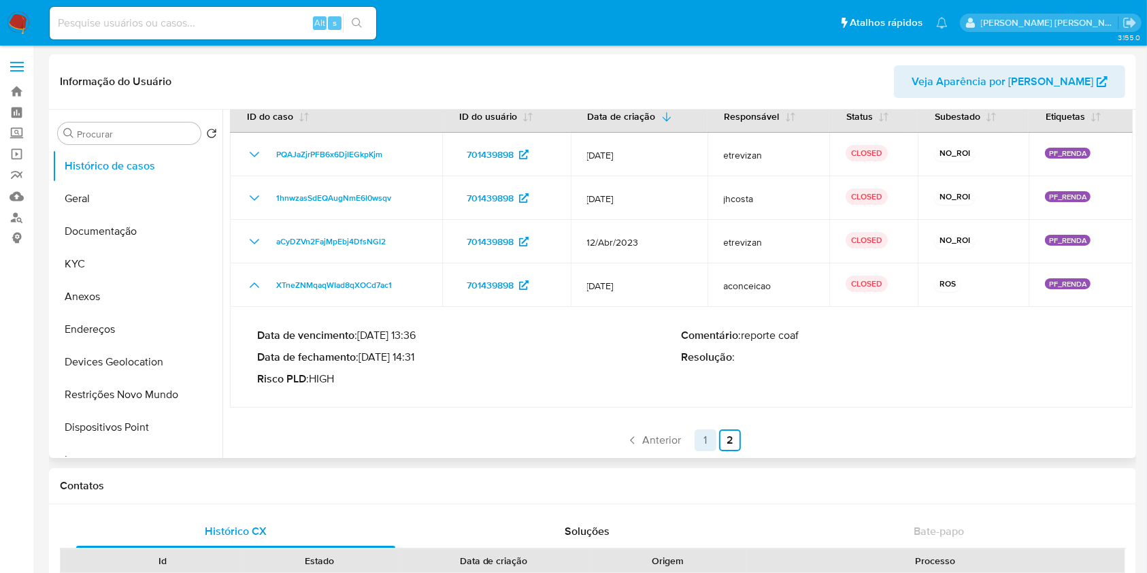
click at [698, 435] on link "1" at bounding box center [705, 440] width 22 height 22
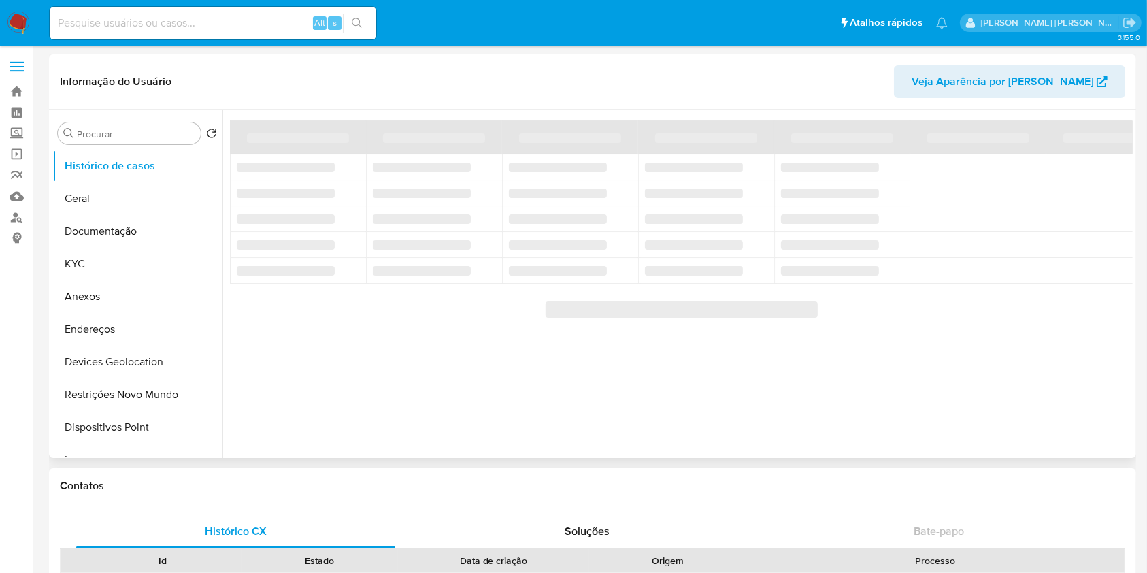
scroll to position [0, 0]
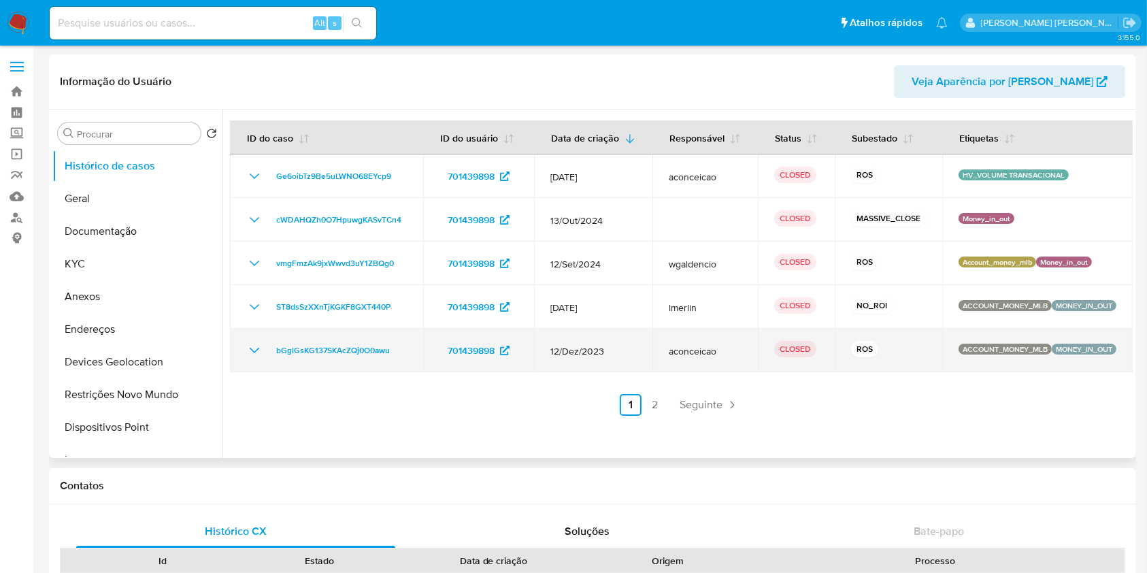
click at [254, 358] on icon "Mostrar/Ocultar" at bounding box center [254, 350] width 16 height 16
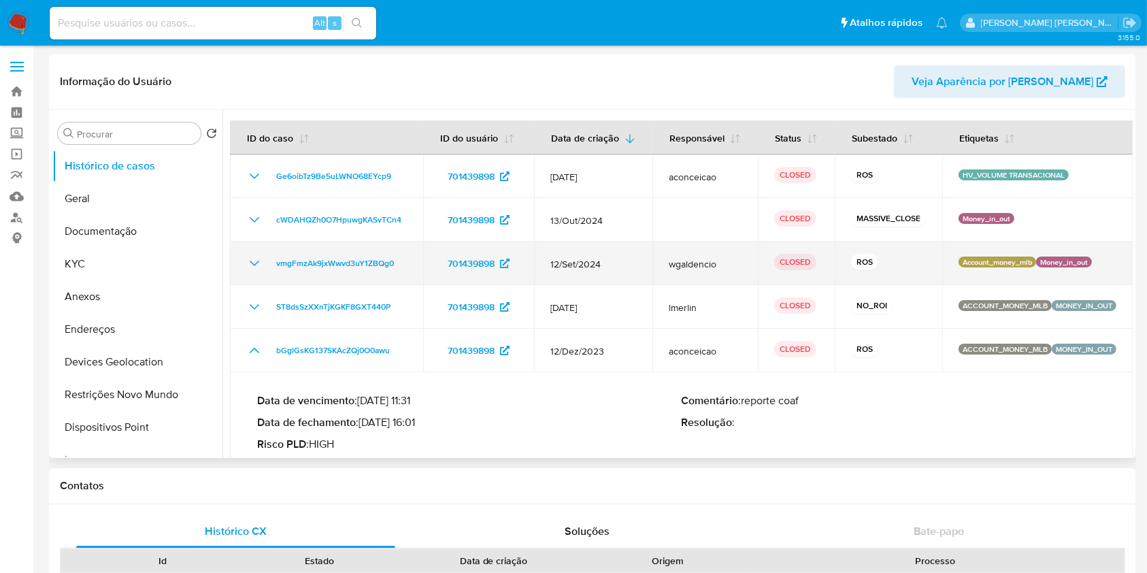
click at [247, 271] on icon "Mostrar/Ocultar" at bounding box center [254, 263] width 16 height 16
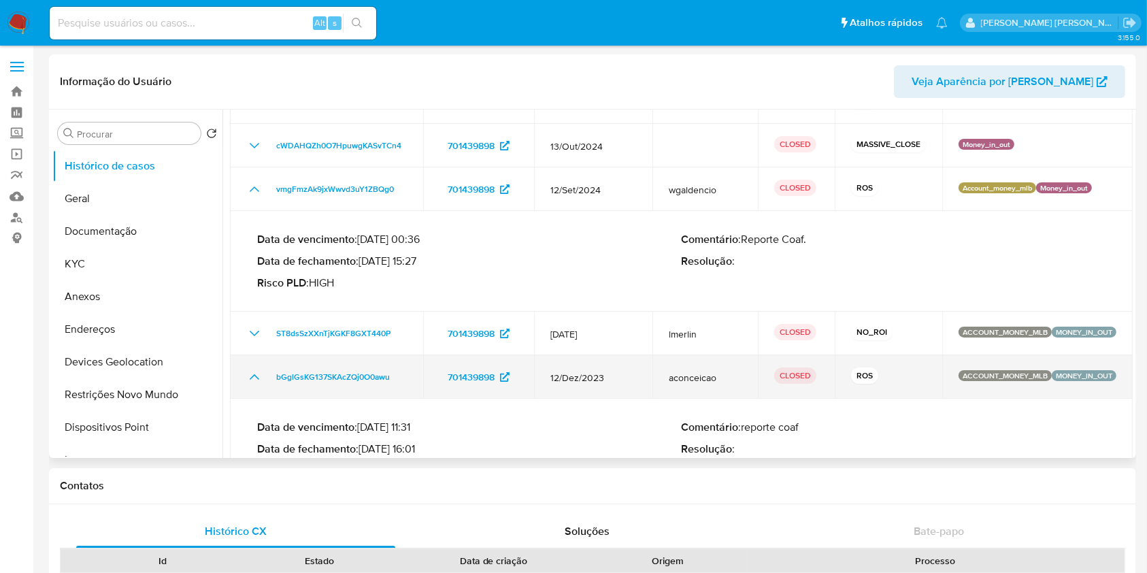
scroll to position [178, 0]
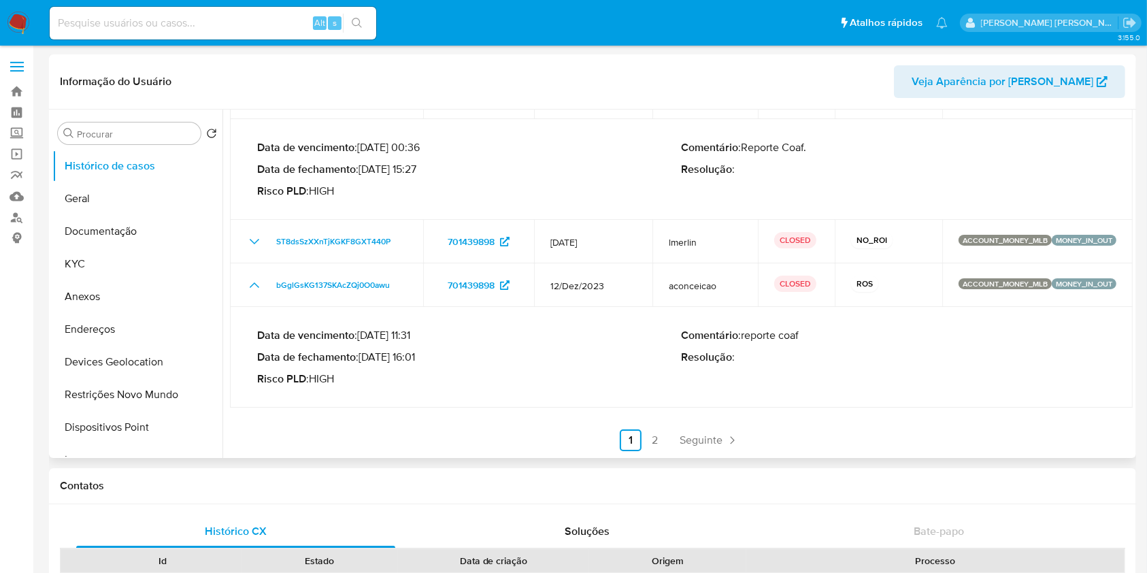
drag, startPoint x: 360, startPoint y: 356, endPoint x: 384, endPoint y: 354, distance: 23.2
click at [384, 354] on p "Data de fechamento : [DATE] 16:01" at bounding box center [469, 357] width 424 height 14
drag, startPoint x: 388, startPoint y: 383, endPoint x: 431, endPoint y: 364, distance: 47.5
click at [390, 383] on p "Risco PLD : HIGH" at bounding box center [469, 379] width 424 height 14
drag, startPoint x: 419, startPoint y: 352, endPoint x: 364, endPoint y: 356, distance: 54.6
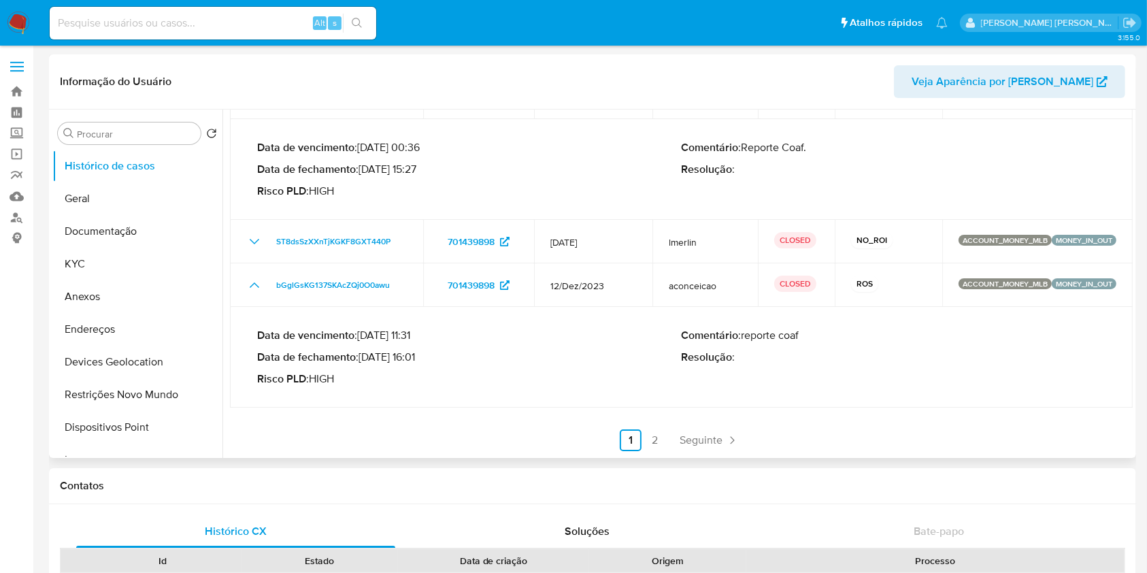
click at [364, 356] on p "Data de fechamento : [DATE] 16:01" at bounding box center [469, 357] width 424 height 14
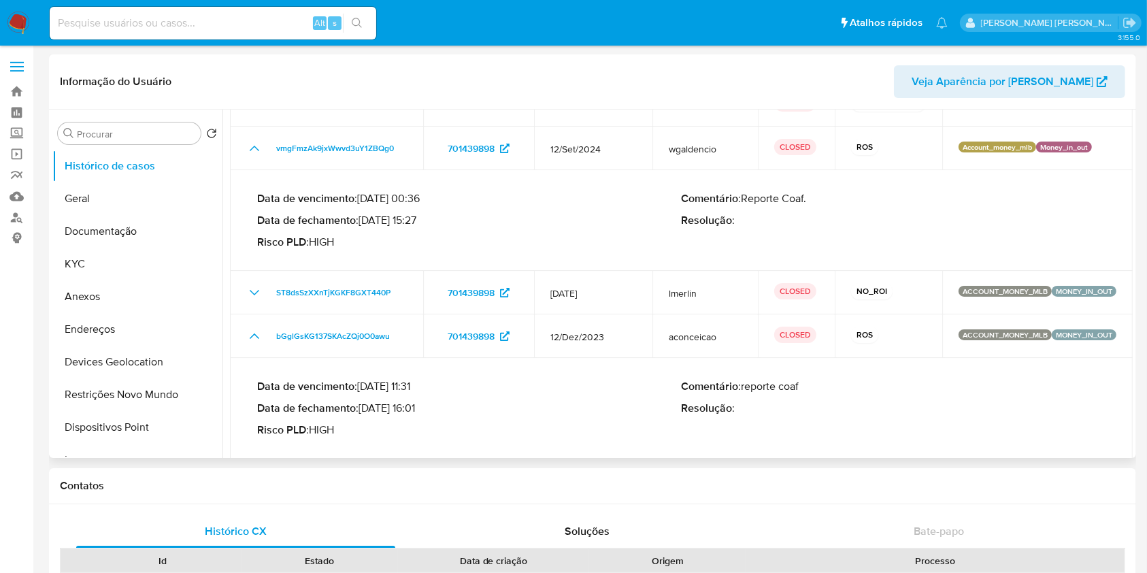
scroll to position [87, 0]
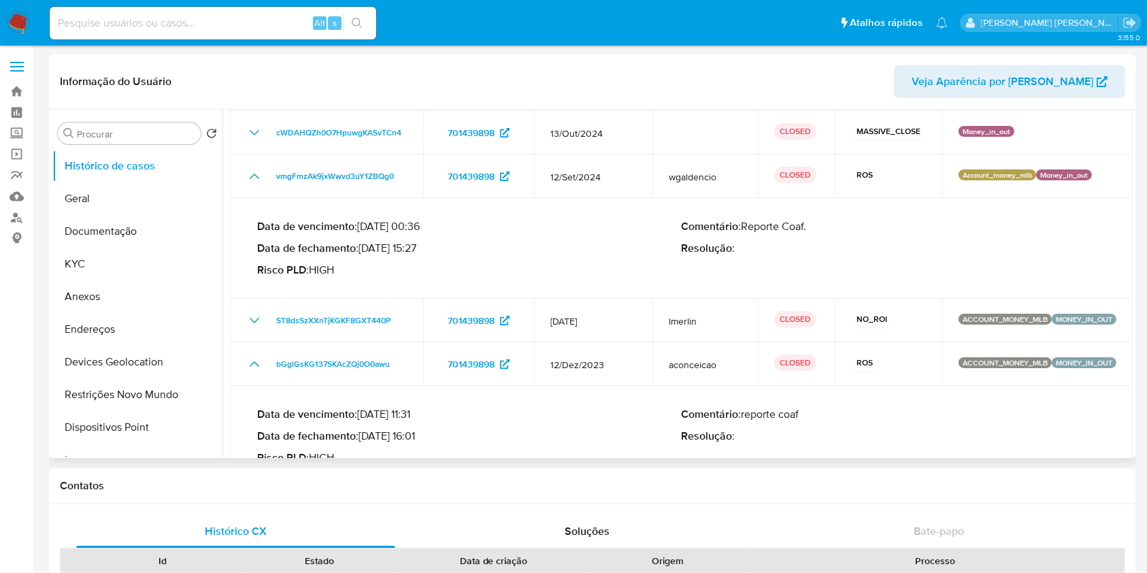
drag, startPoint x: 364, startPoint y: 259, endPoint x: 416, endPoint y: 264, distance: 52.6
click at [416, 255] on p "Data de fechamento : [DATE] 15:27" at bounding box center [469, 248] width 424 height 14
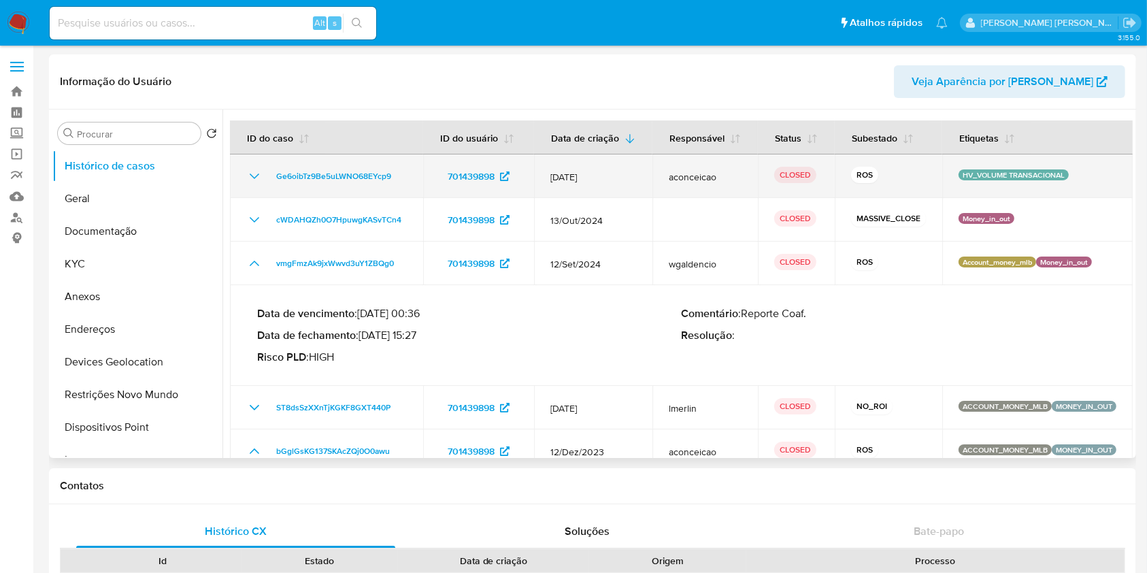
click at [251, 179] on icon "Mostrar/Ocultar" at bounding box center [255, 175] width 10 height 5
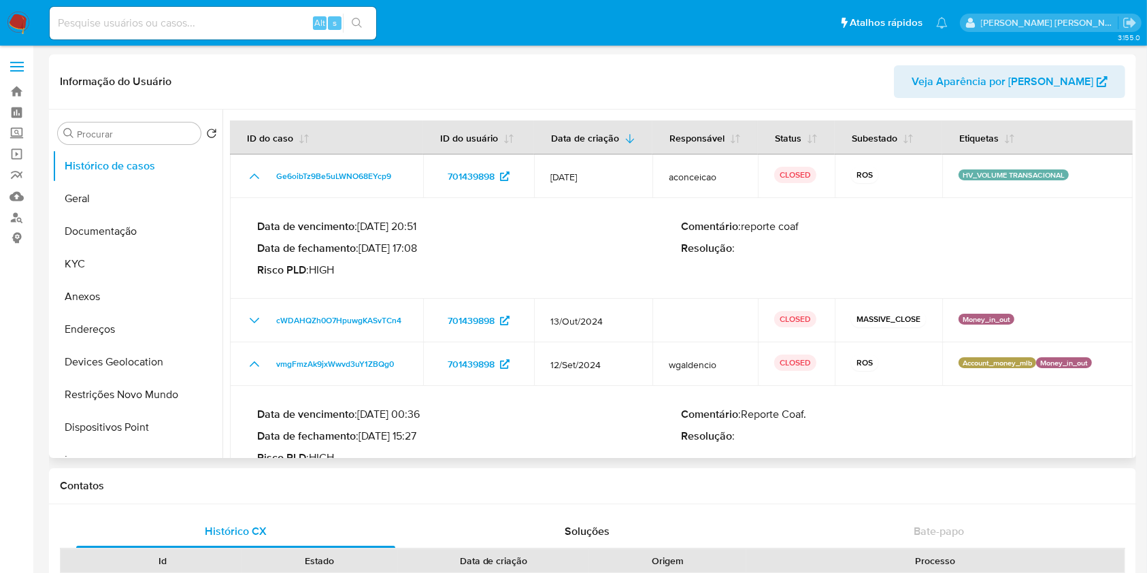
drag, startPoint x: 364, startPoint y: 258, endPoint x: 419, endPoint y: 260, distance: 54.4
click at [419, 255] on p "Data de fechamento : [DATE] 17:08" at bounding box center [469, 248] width 424 height 14
click at [133, 231] on button "Documentação" at bounding box center [131, 231] width 159 height 33
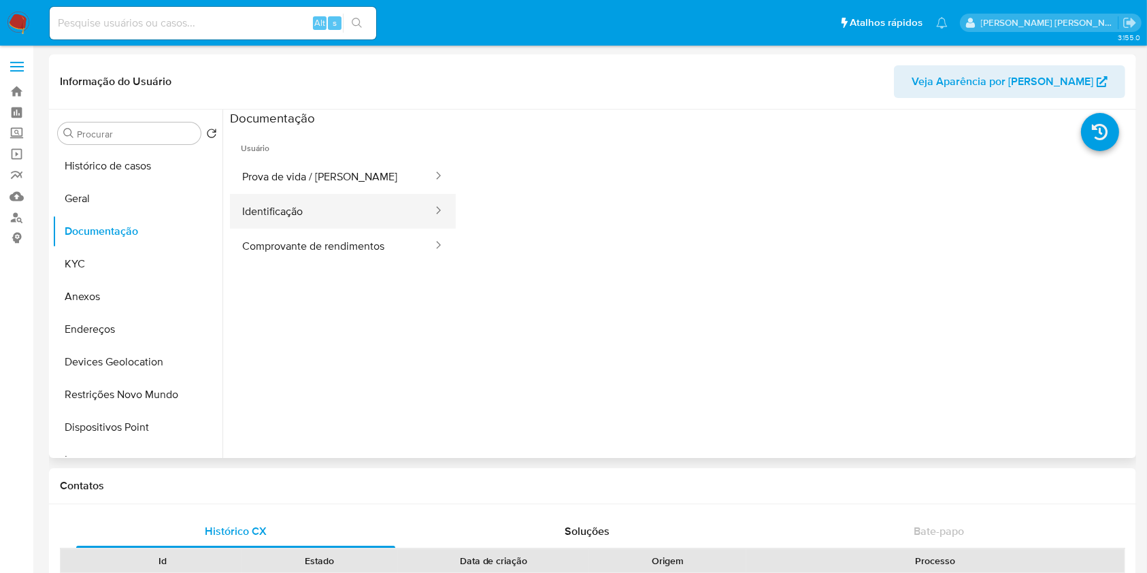
click at [321, 209] on button "Identificação" at bounding box center [332, 211] width 204 height 35
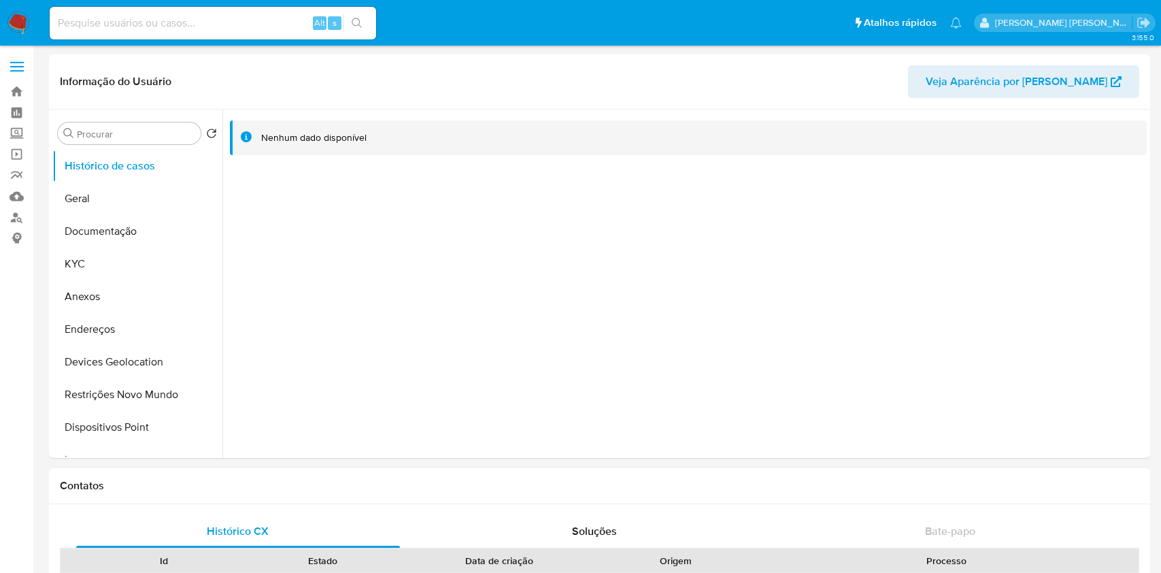
select select "10"
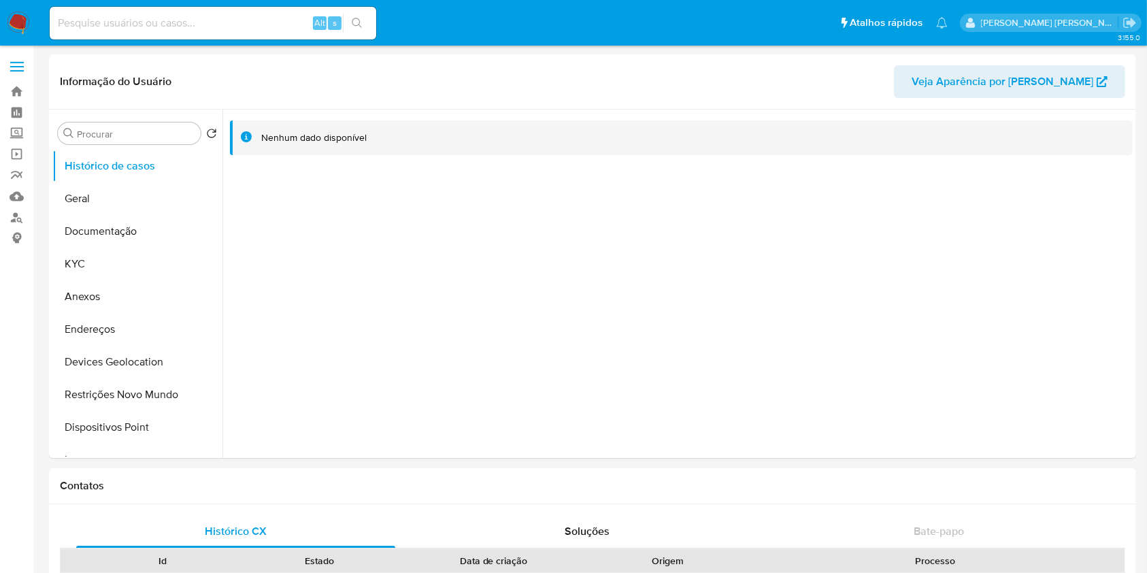
select select "10"
click at [103, 262] on button "KYC" at bounding box center [131, 264] width 159 height 33
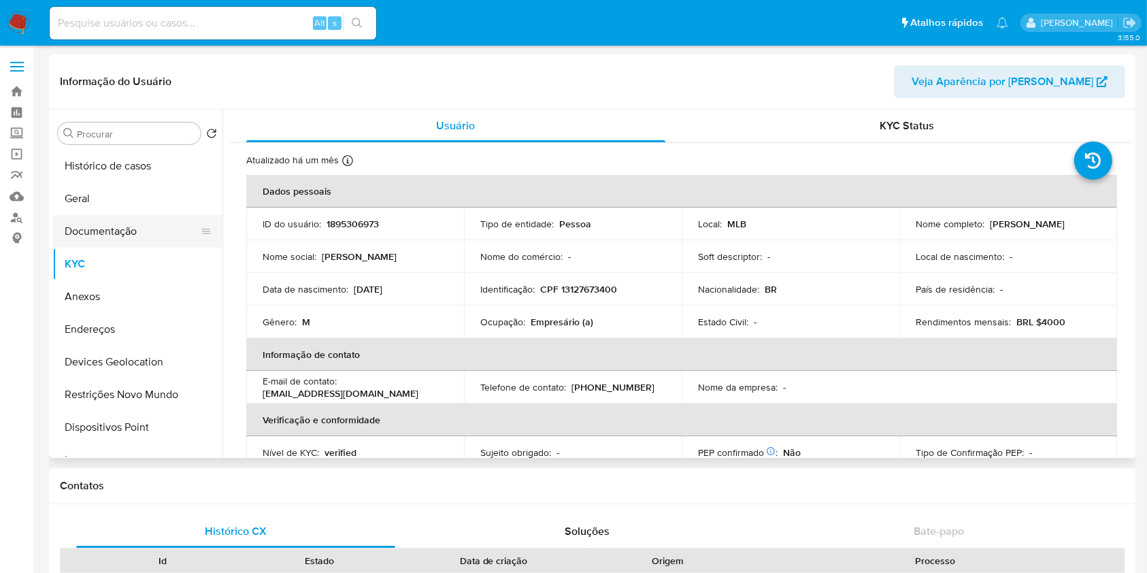
click at [141, 235] on button "Documentação" at bounding box center [131, 231] width 159 height 33
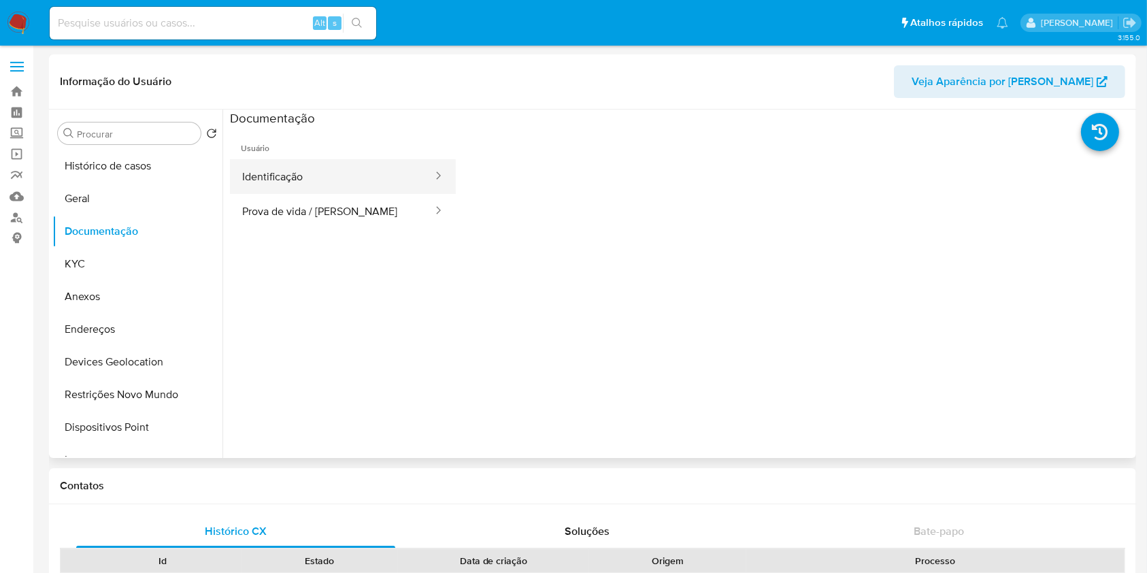
click at [310, 182] on button "Identificação" at bounding box center [332, 176] width 204 height 35
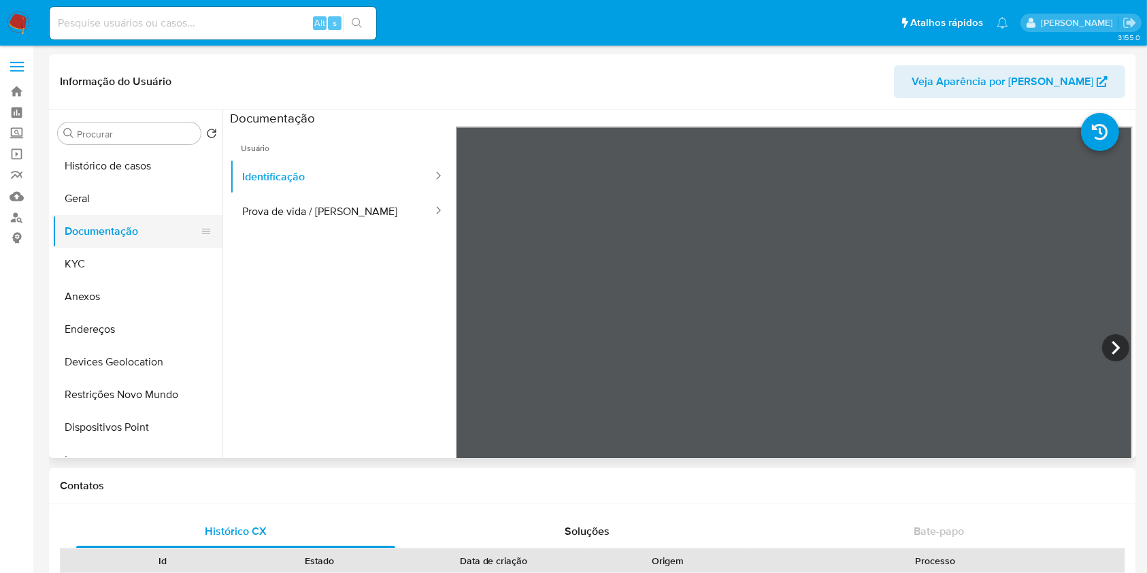
click at [90, 233] on button "Documentação" at bounding box center [131, 231] width 159 height 33
click at [105, 255] on button "KYC" at bounding box center [131, 264] width 159 height 33
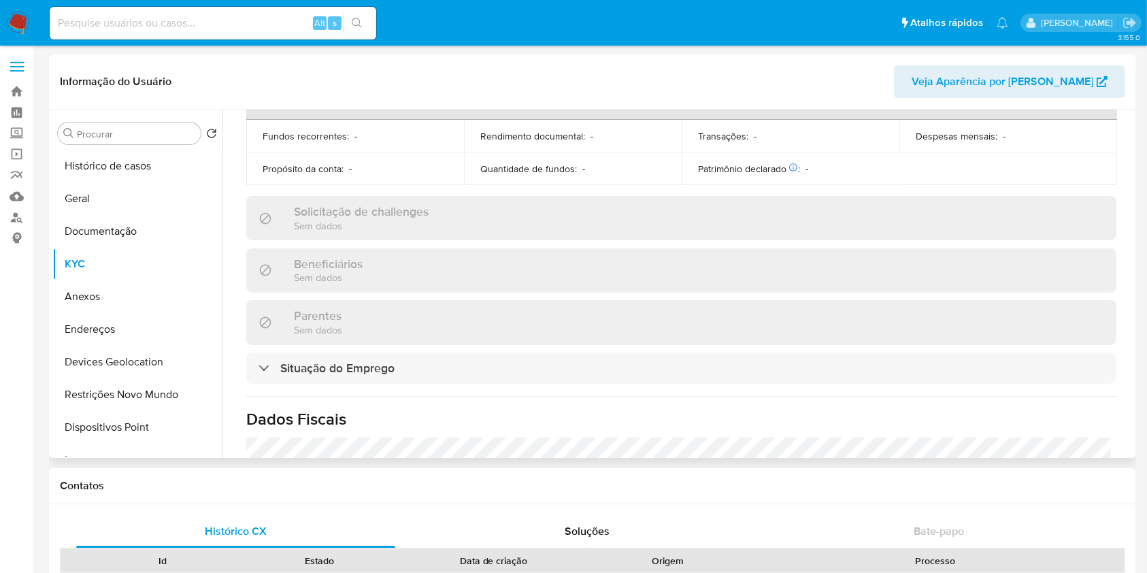
scroll to position [605, 0]
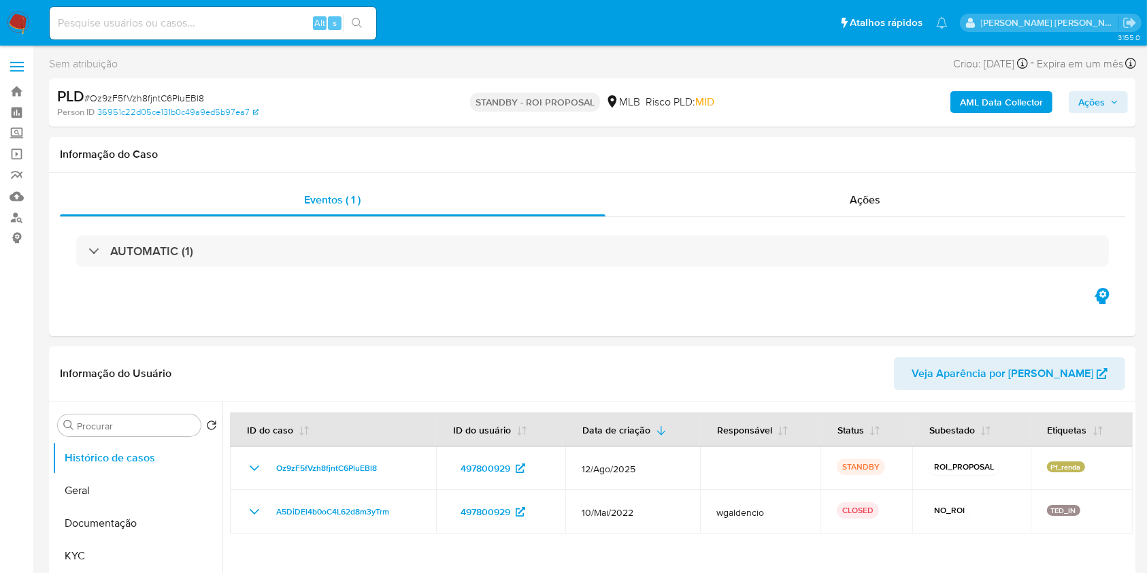
select select "10"
click at [22, 19] on img at bounding box center [18, 23] width 23 height 23
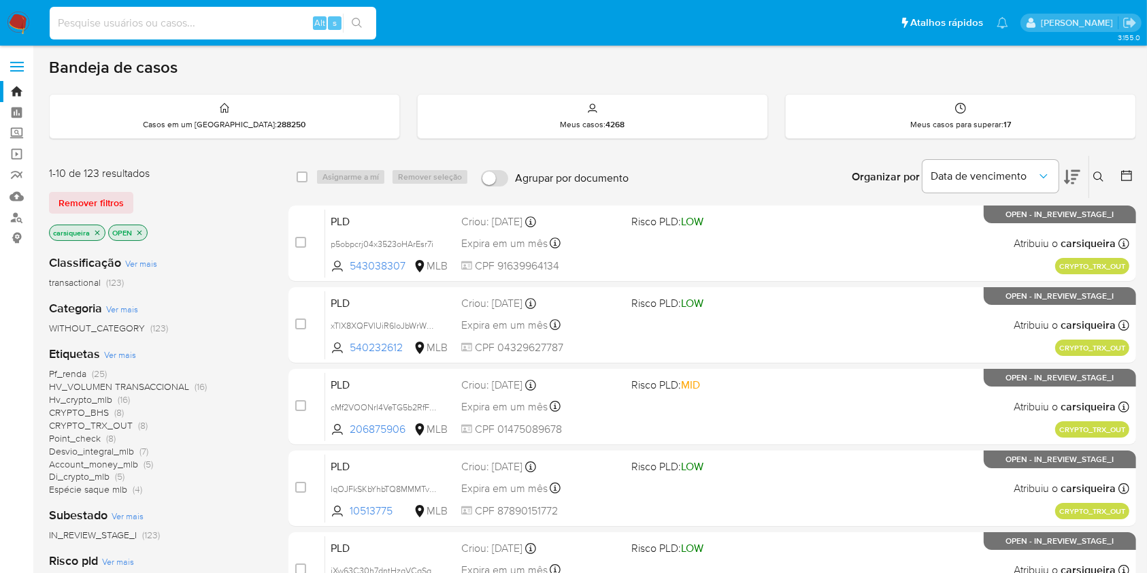
click at [171, 24] on input at bounding box center [213, 23] width 326 height 18
click at [167, 24] on input at bounding box center [213, 23] width 326 height 18
paste input "Oz9zF5fVzh8fjntC6PluEBl8"
type input "Oz9zF5fVzh8fjntC6PluEBl8"
click at [348, 22] on button "search-icon" at bounding box center [357, 23] width 28 height 19
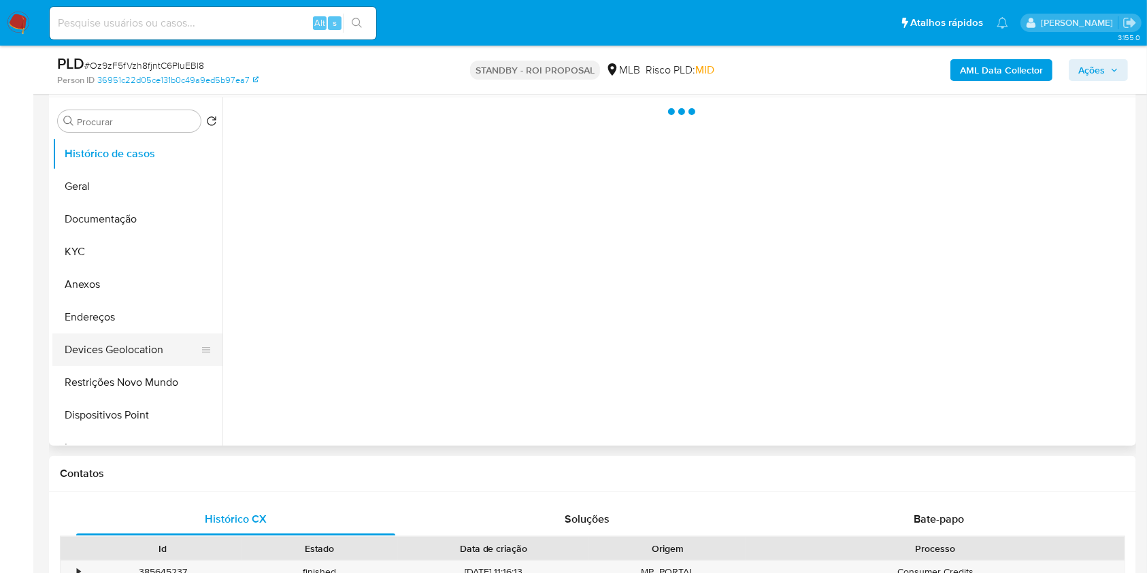
scroll to position [272, 0]
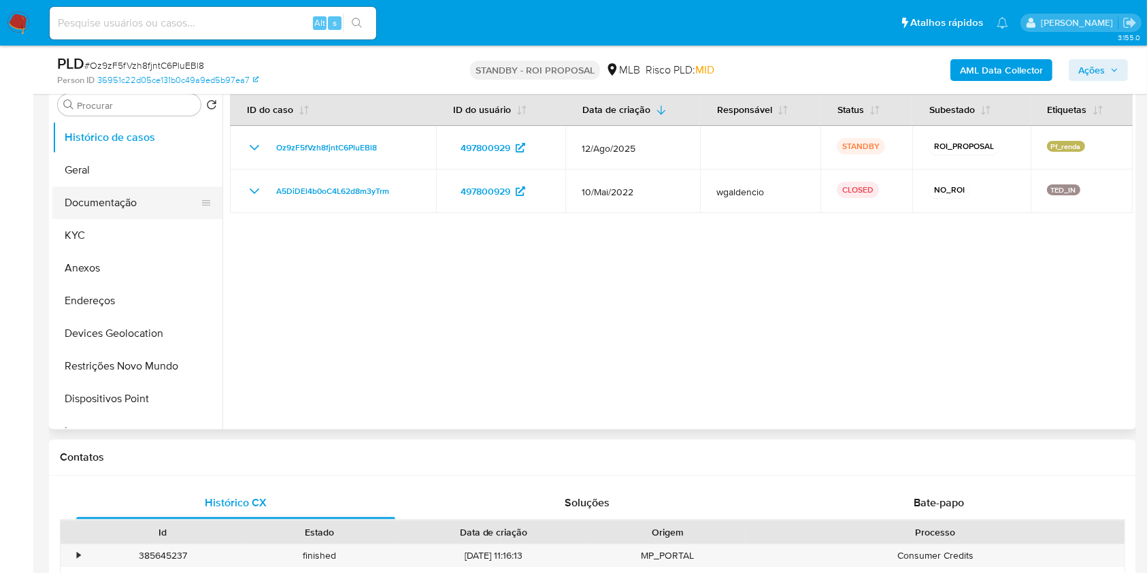
select select "10"
click at [146, 189] on button "Documentação" at bounding box center [131, 202] width 159 height 33
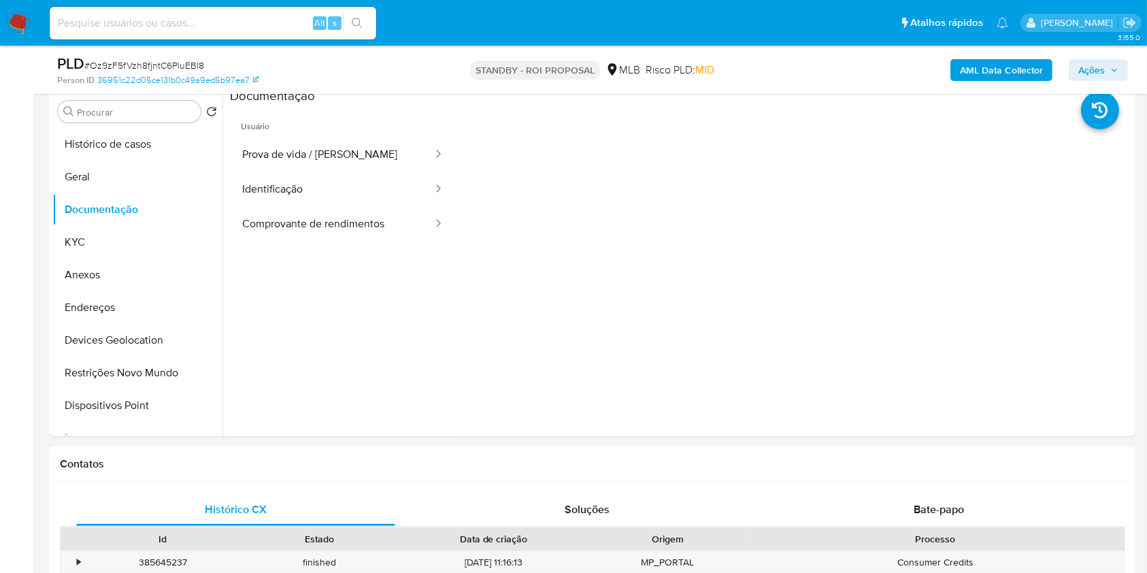
scroll to position [271, 0]
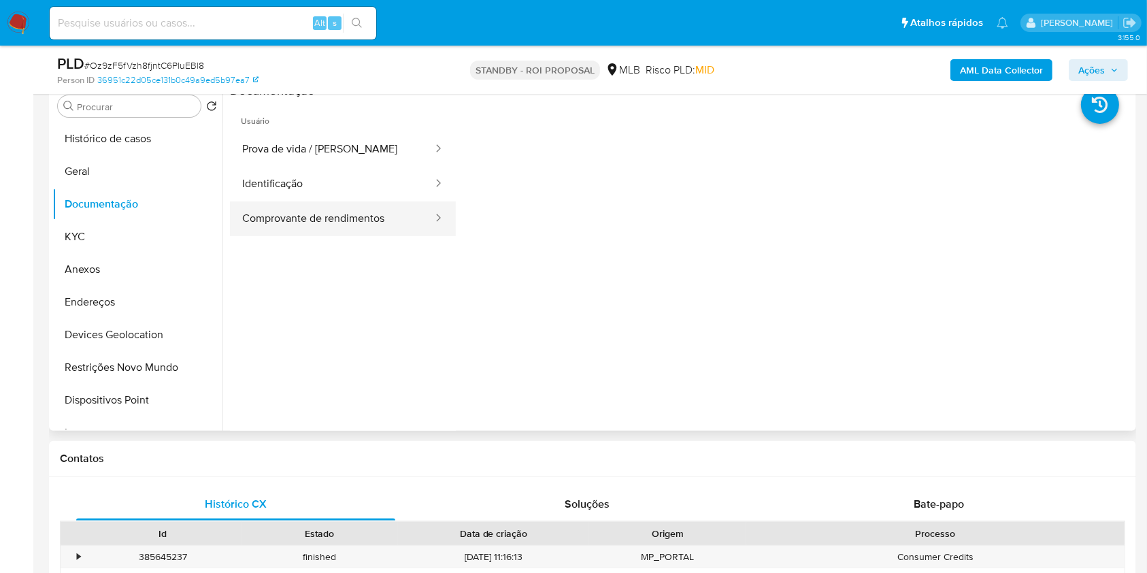
click at [401, 214] on button "Comprovante de rendimentos" at bounding box center [332, 218] width 204 height 35
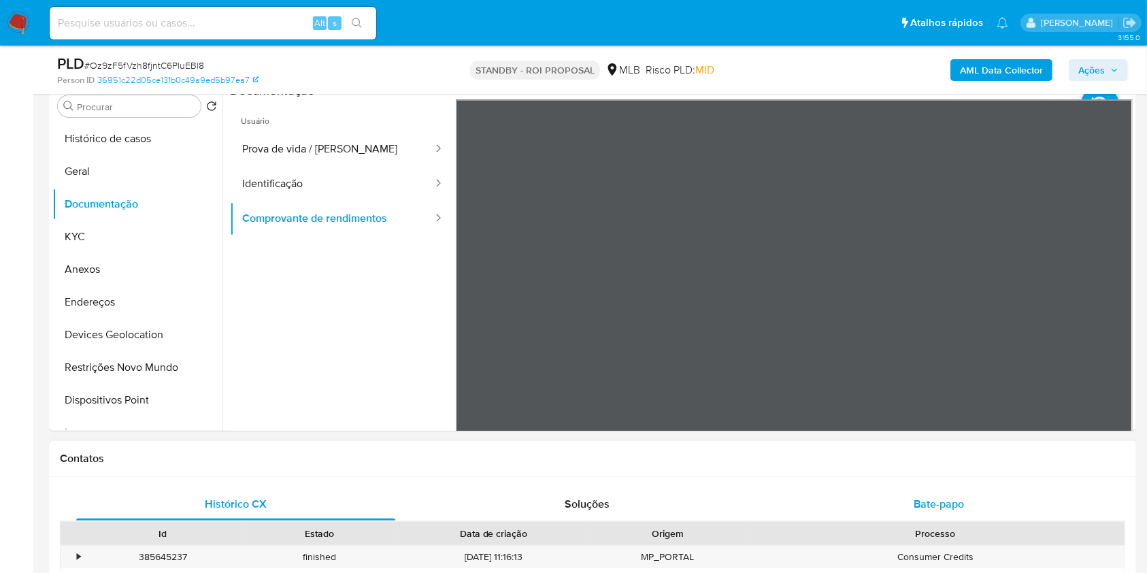
click at [936, 498] on span "Bate-papo" at bounding box center [938, 504] width 50 height 16
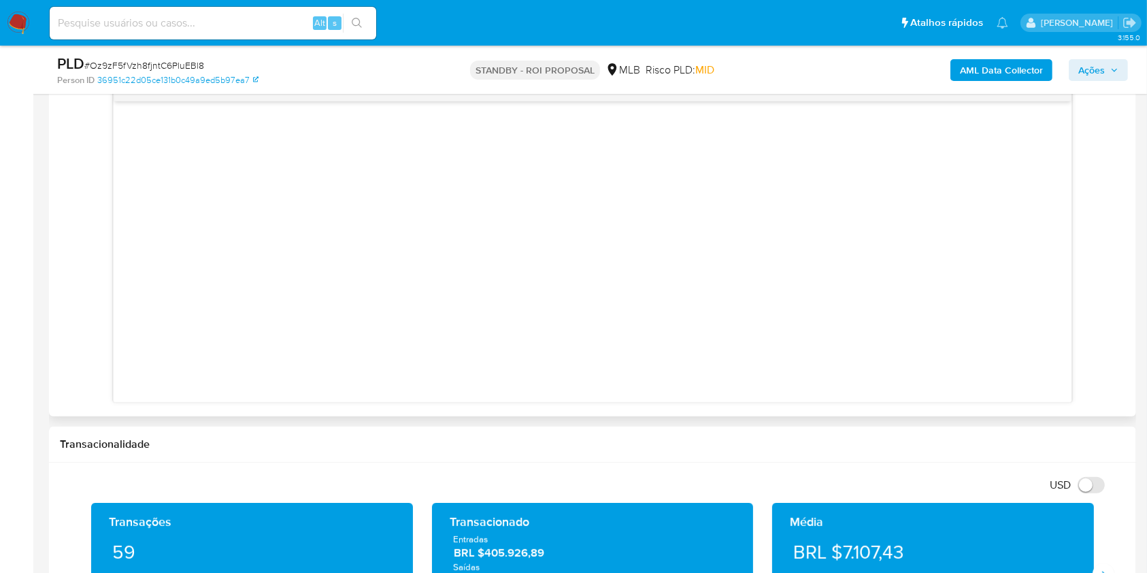
scroll to position [543, 0]
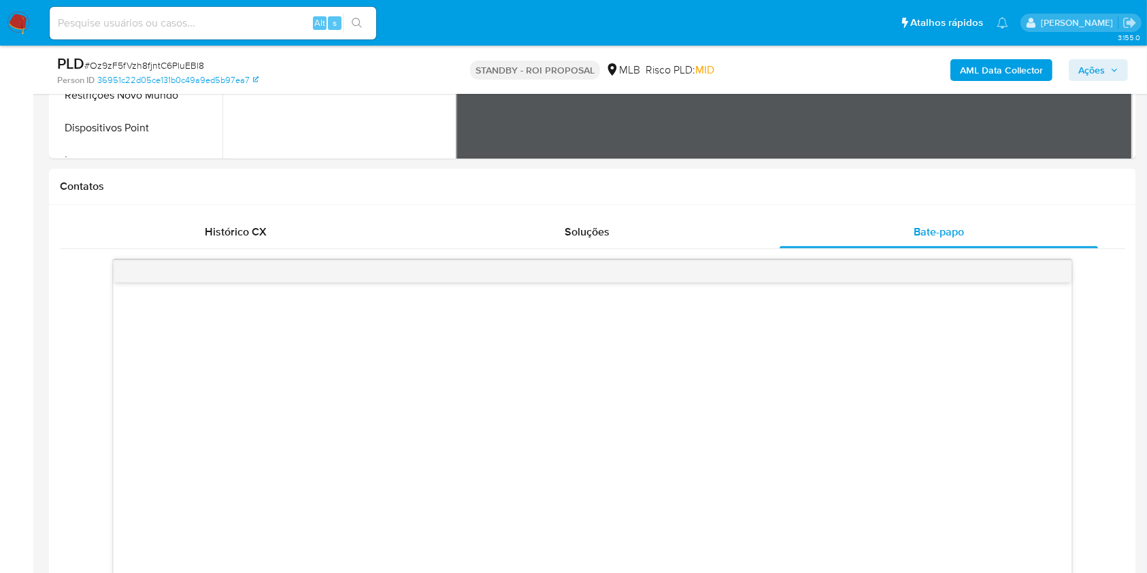
click at [80, 24] on input at bounding box center [213, 23] width 326 height 18
paste input "nSDKY3BHxdO4Pl5I0dStEujY"
type input "nSDKY3BHxdO4Pl5I0dStEujY"
click at [362, 14] on button "search-icon" at bounding box center [357, 23] width 28 height 19
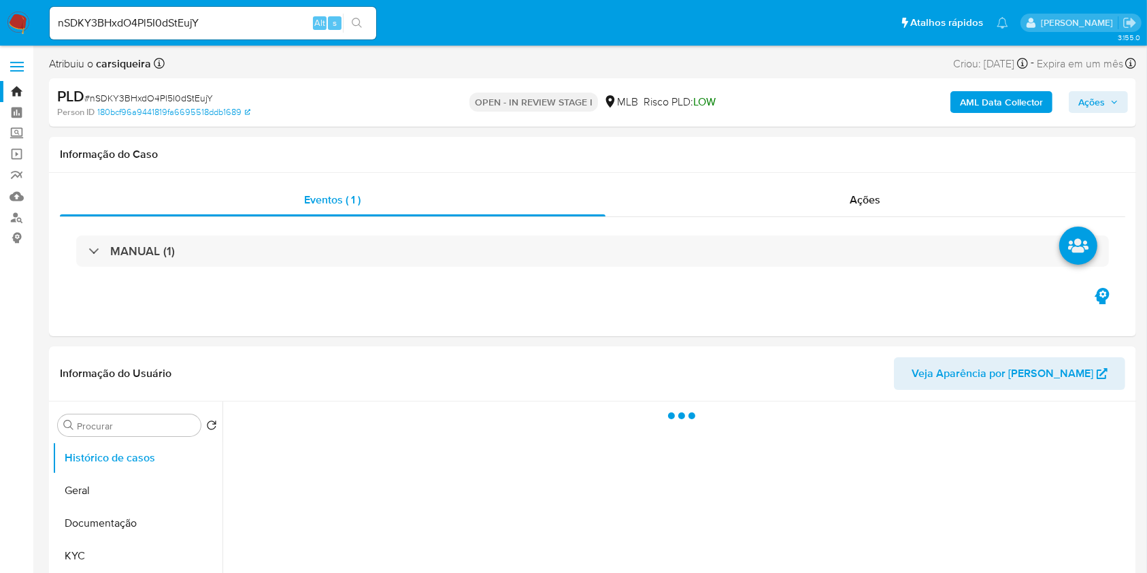
select select "10"
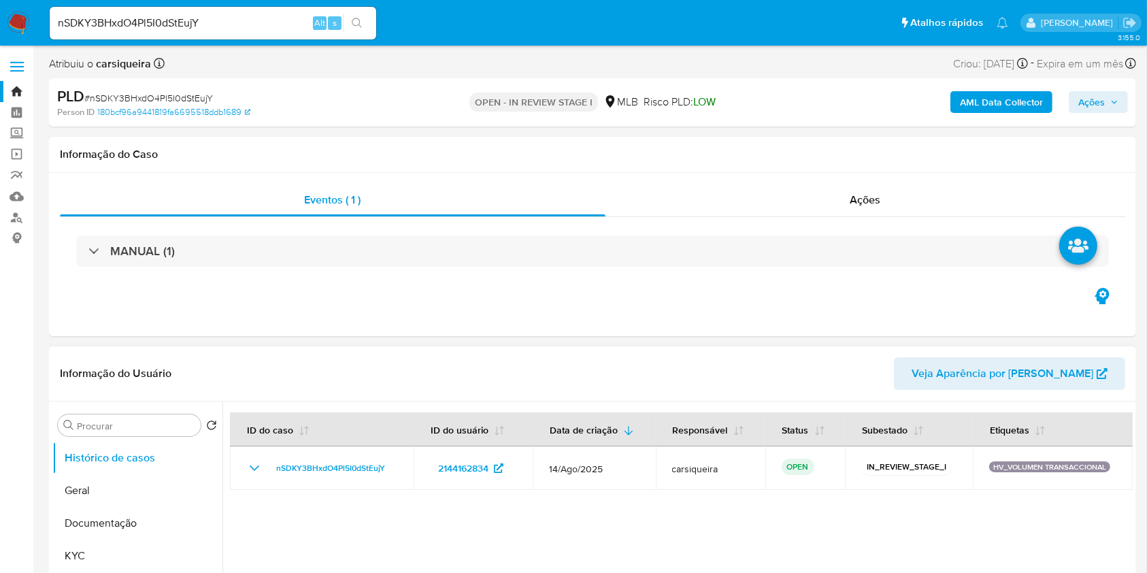
drag, startPoint x: 88, startPoint y: 484, endPoint x: 221, endPoint y: 526, distance: 139.8
click at [105, 490] on button "Geral" at bounding box center [137, 490] width 170 height 33
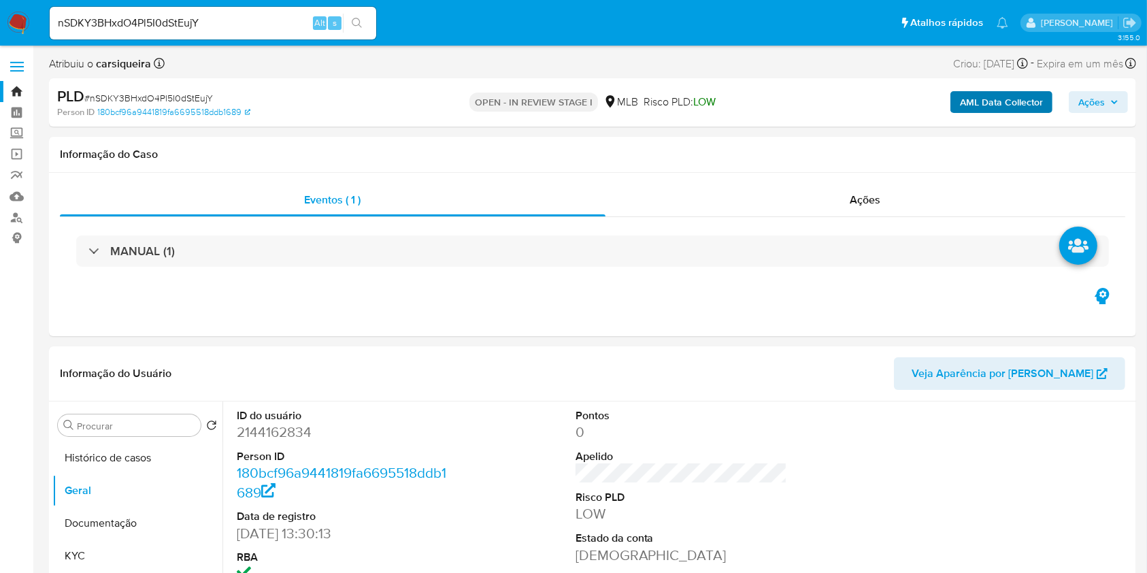
drag, startPoint x: 985, startPoint y: 84, endPoint x: 979, endPoint y: 91, distance: 8.7
click at [981, 90] on div "PLD # nSDKY3BHxdO4Pl5I0dStEujY Person ID 180bcf96a9441819fa6695518ddb1689 OPEN …" at bounding box center [592, 102] width 1087 height 48
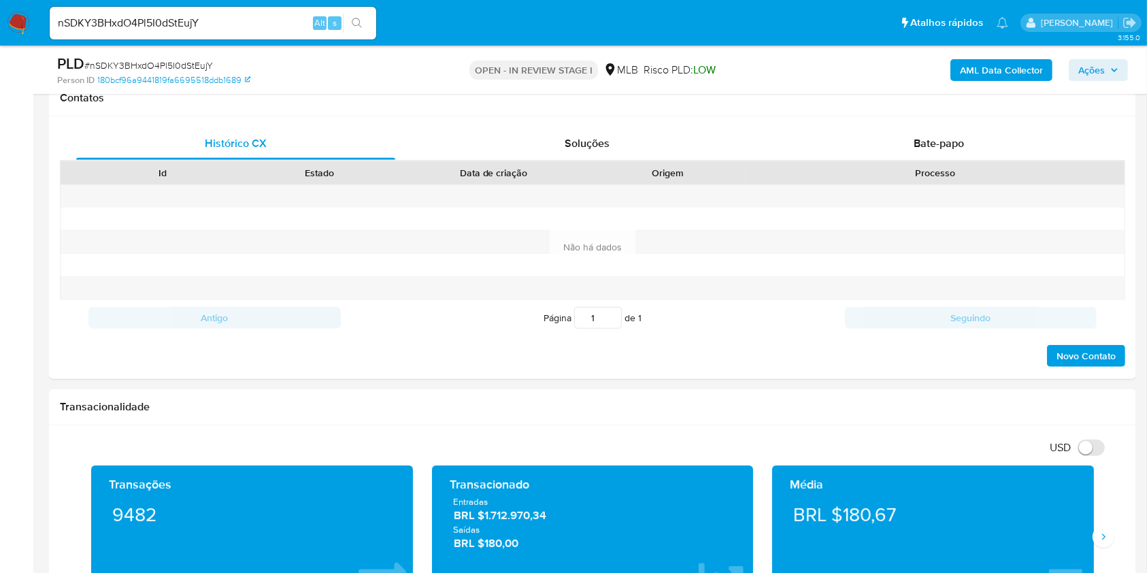
scroll to position [619, 0]
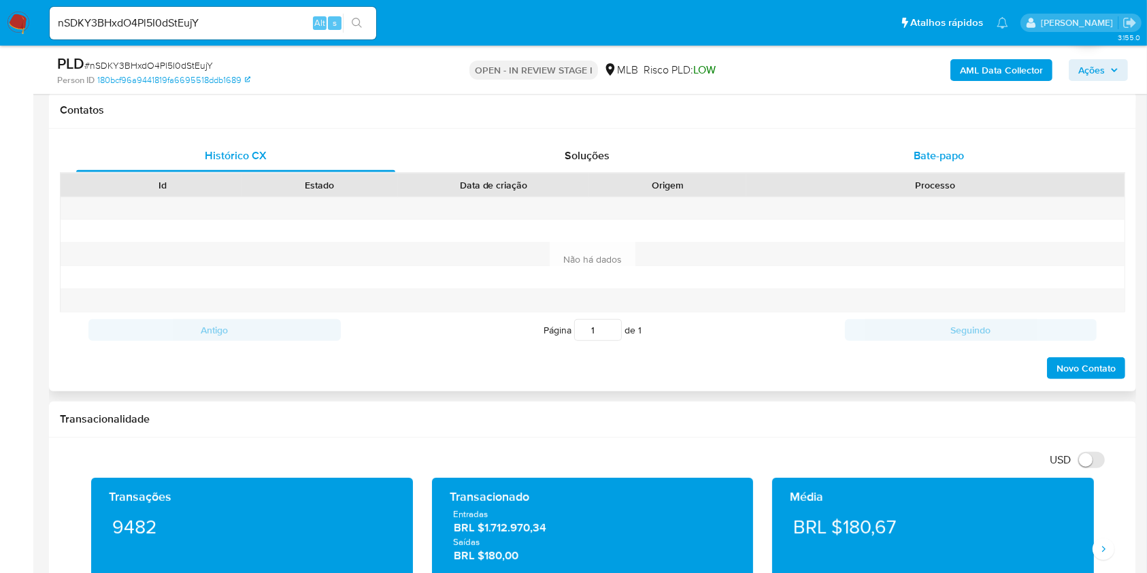
click at [958, 148] on span "Bate-papo" at bounding box center [938, 156] width 50 height 16
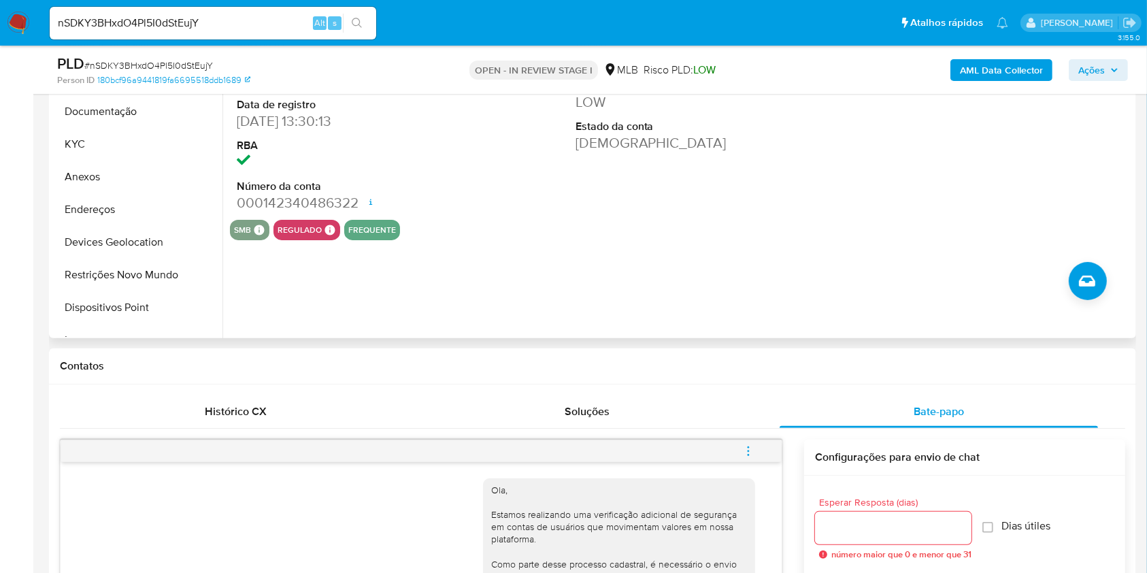
scroll to position [75, 0]
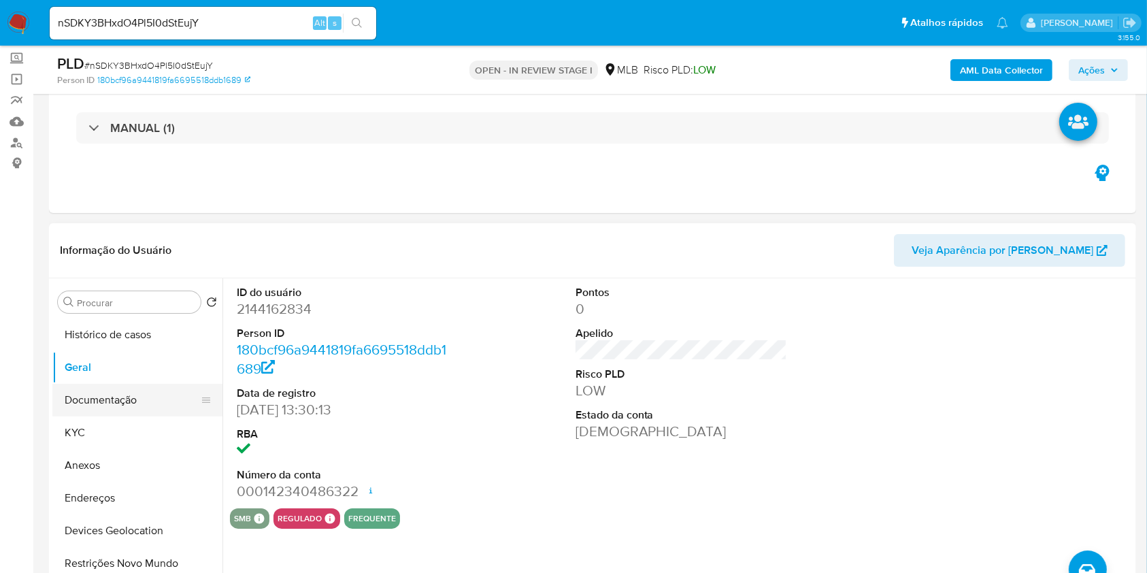
click at [106, 400] on button "Documentação" at bounding box center [131, 400] width 159 height 33
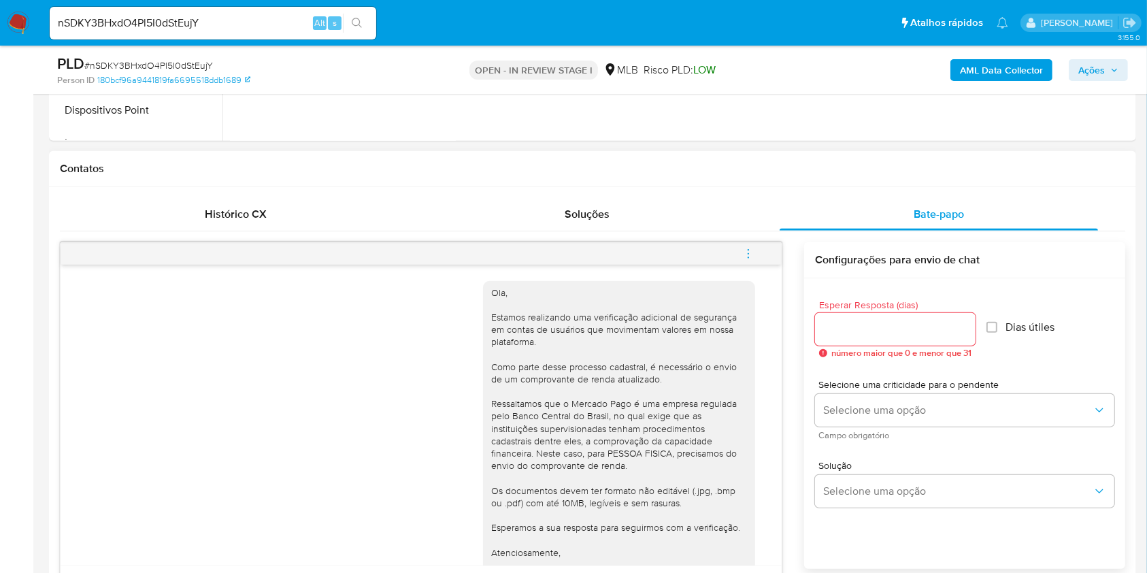
scroll to position [674, 0]
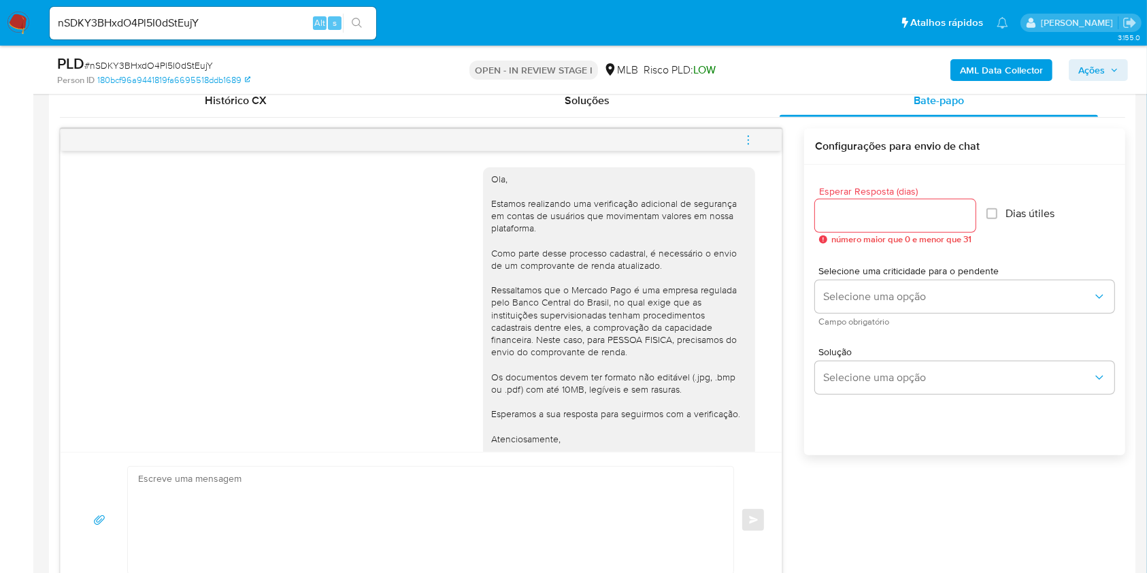
click at [1007, 68] on b "AML Data Collector" at bounding box center [1001, 70] width 83 height 22
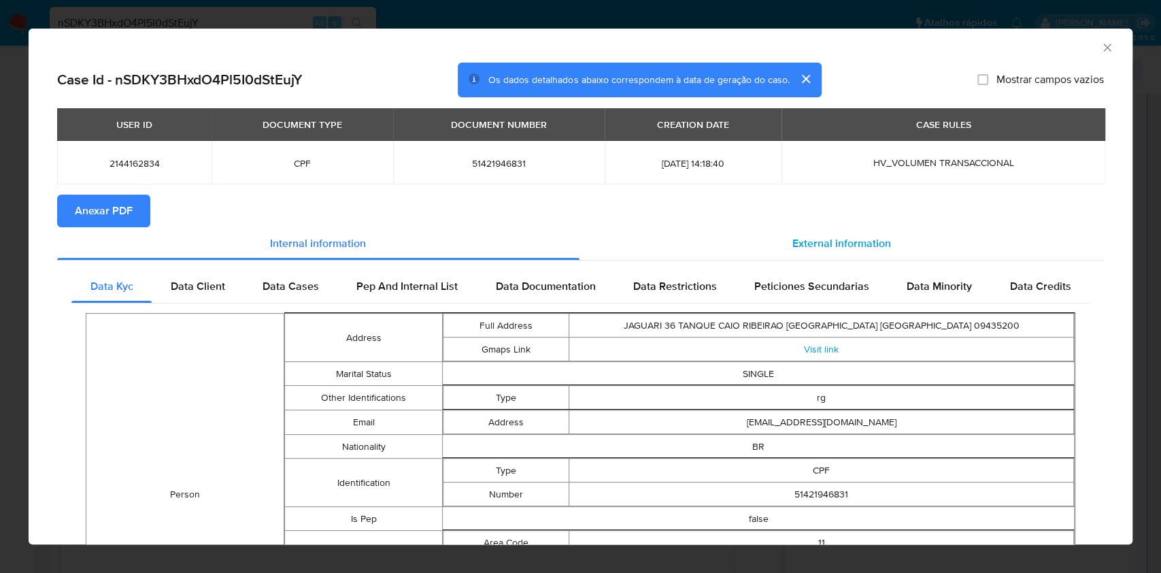
click at [830, 239] on span "External information" at bounding box center [841, 243] width 99 height 16
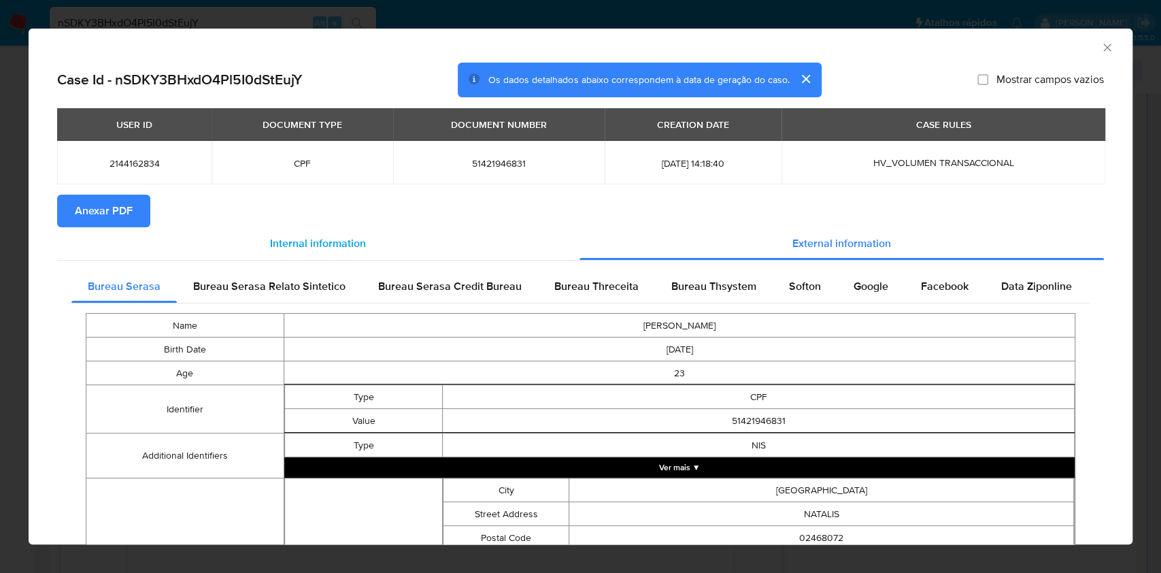
click at [109, 228] on div "Internal information" at bounding box center [318, 243] width 522 height 33
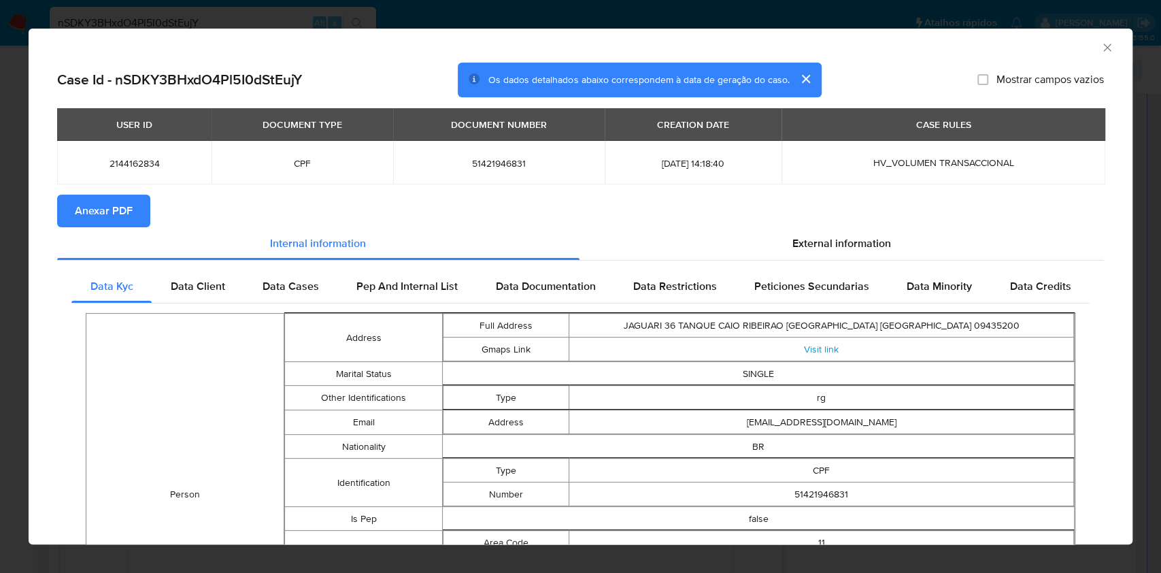
click at [126, 204] on span "Anexar PDF" at bounding box center [104, 211] width 58 height 30
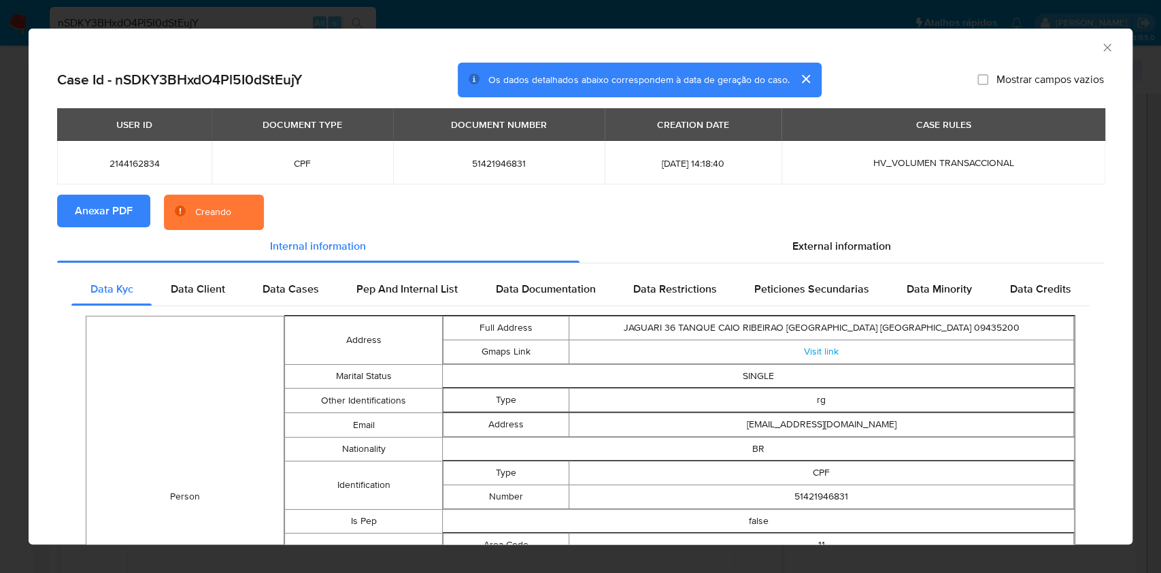
click at [0, 275] on div "AML Data Collector Case Id - nSDKY3BHxdO4Pl5I0dStEujY Os dados detalhados abaix…" at bounding box center [580, 286] width 1161 height 573
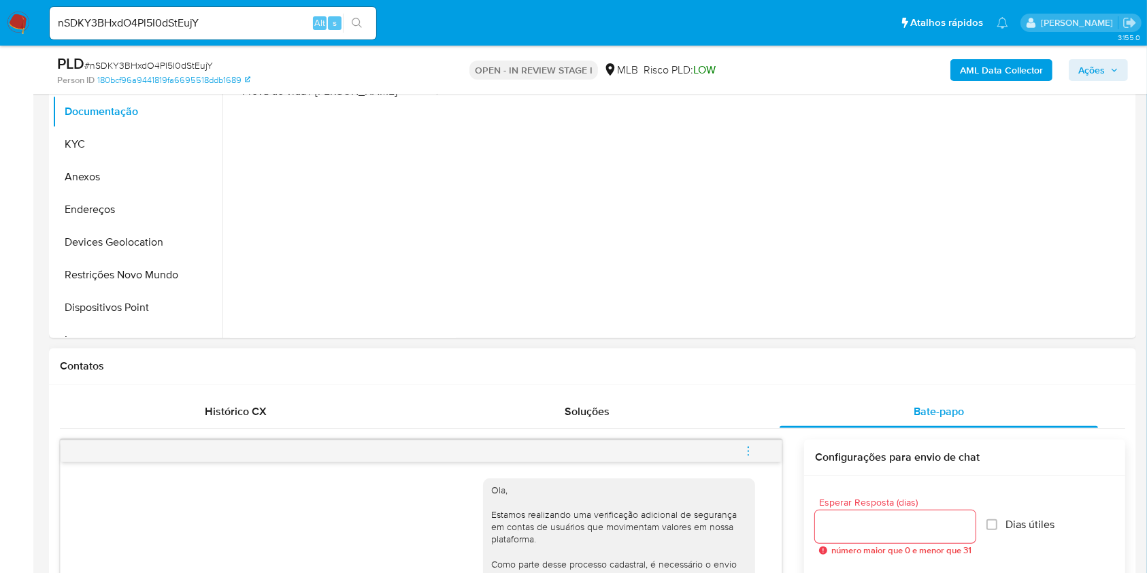
scroll to position [130, 0]
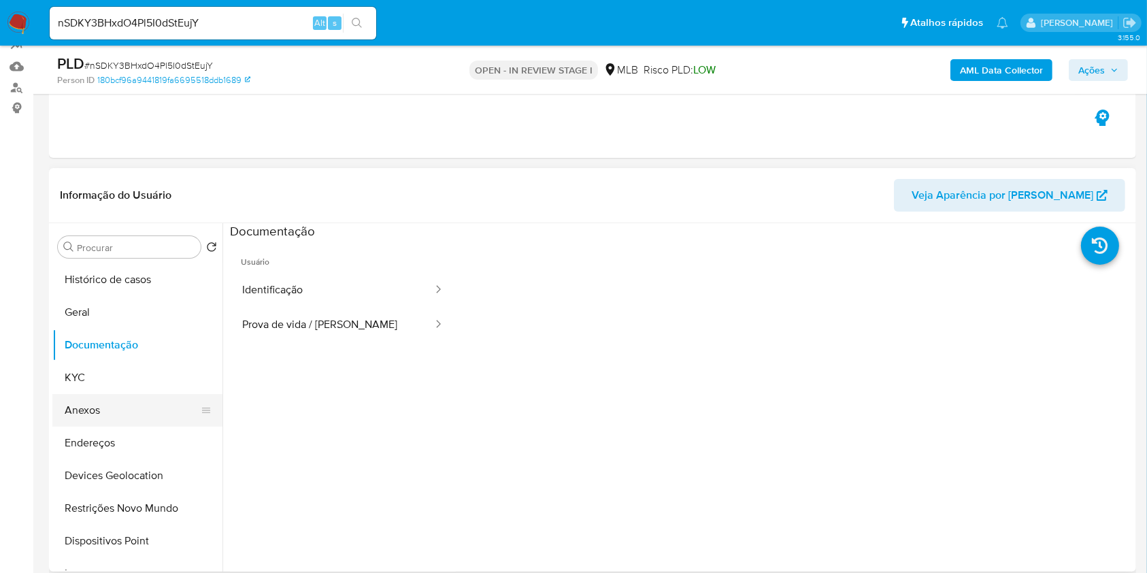
click at [94, 410] on button "Anexos" at bounding box center [131, 410] width 159 height 33
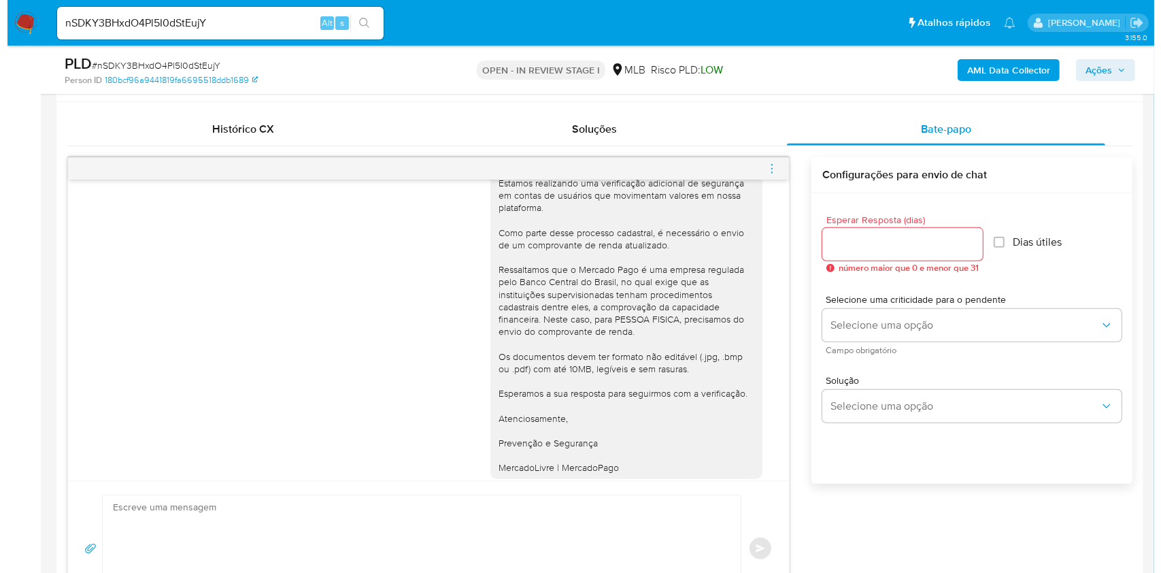
scroll to position [74, 0]
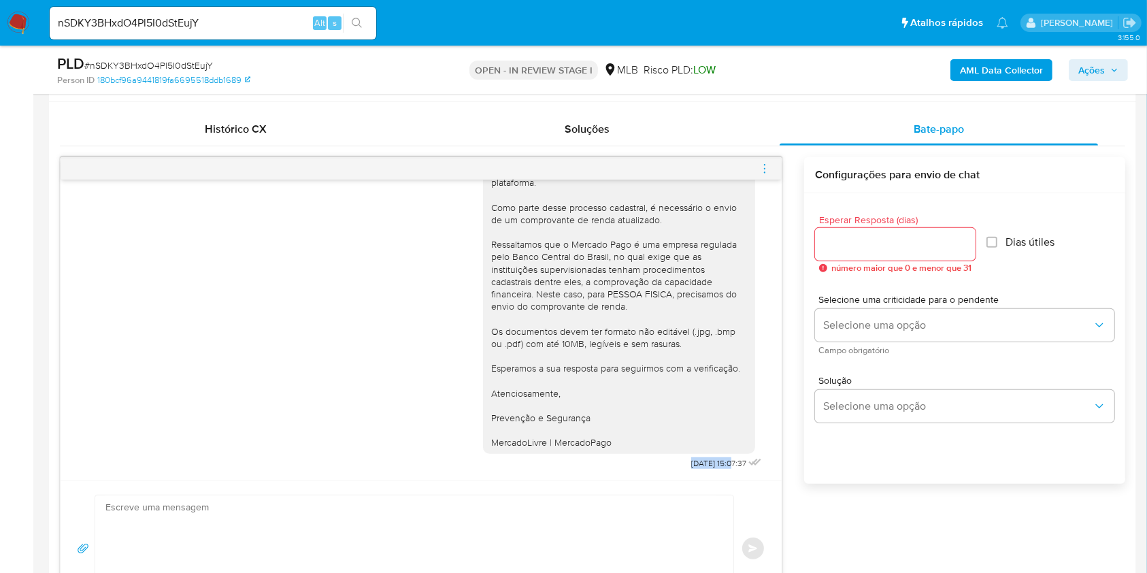
drag, startPoint x: 653, startPoint y: 462, endPoint x: 703, endPoint y: 463, distance: 49.7
click at [703, 463] on div "Ola, Estamos realizando uma verificação adicional de segurança em contas de usu…" at bounding box center [624, 292] width 282 height 361
copy span "18/08/2025"
click at [1032, 73] on b "AML Data Collector" at bounding box center [1001, 70] width 83 height 22
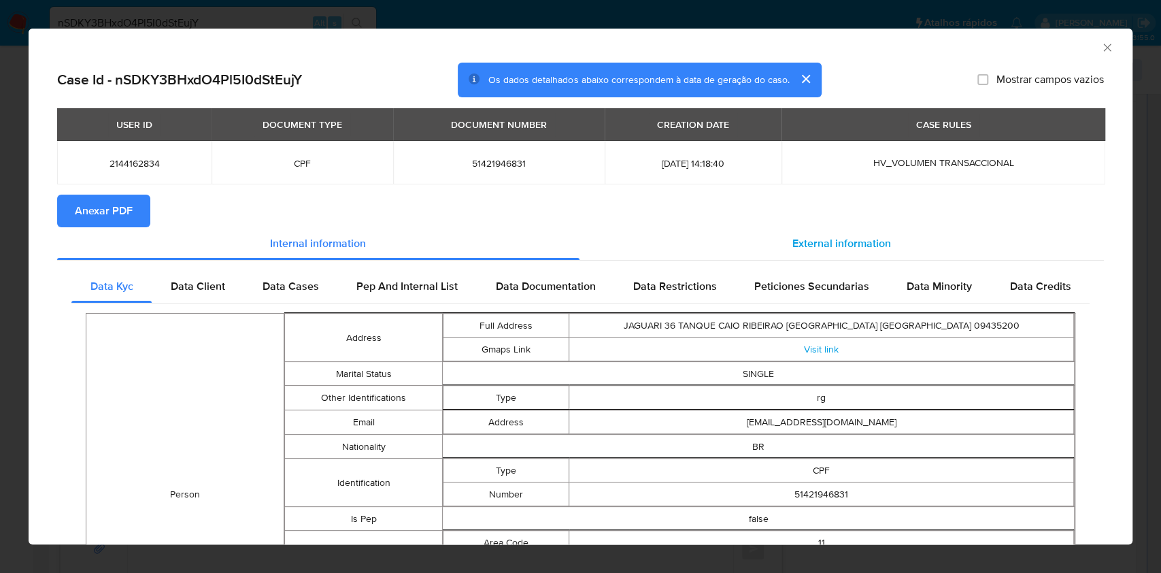
click at [851, 245] on span "External information" at bounding box center [841, 243] width 99 height 16
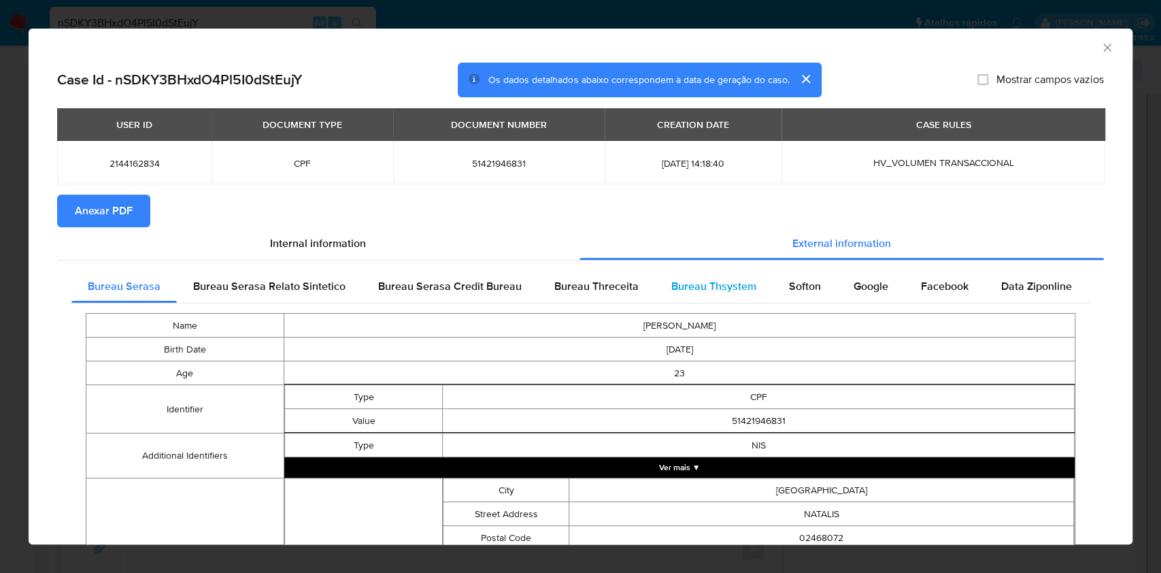
click at [714, 295] on div "Bureau Thsystem" at bounding box center [714, 286] width 118 height 33
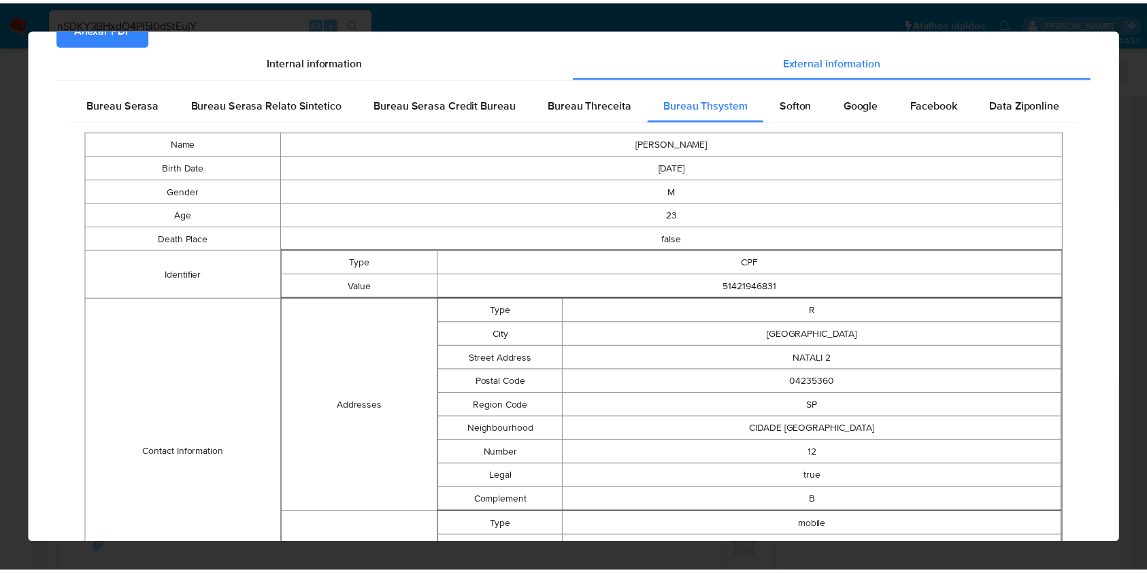
scroll to position [0, 0]
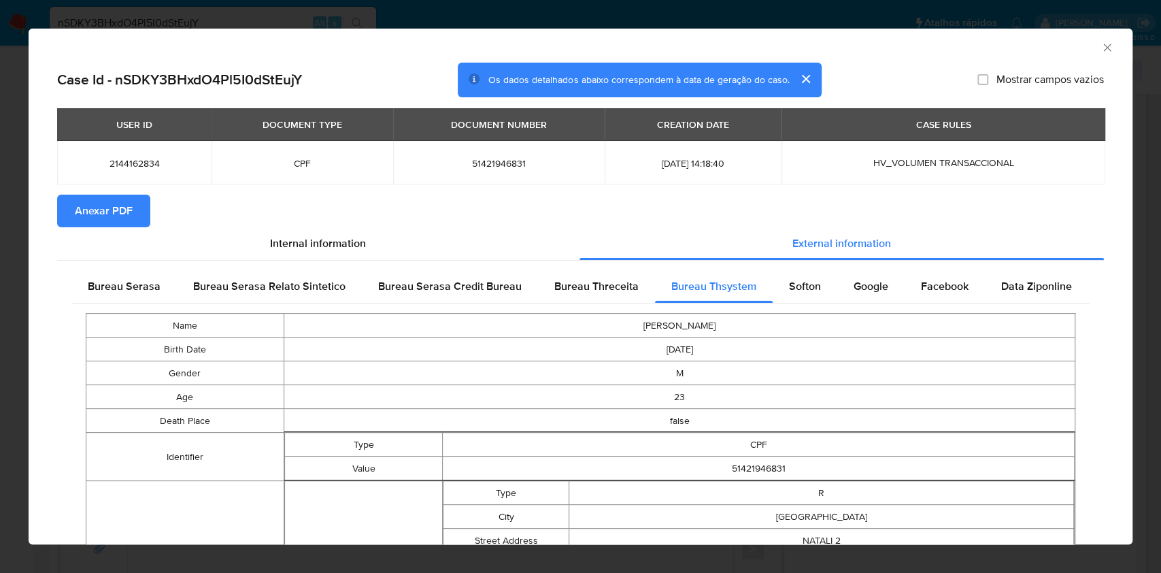
click at [0, 283] on div "AML Data Collector Case Id - nSDKY3BHxdO4Pl5I0dStEujY Os dados detalhados abaix…" at bounding box center [580, 286] width 1161 height 573
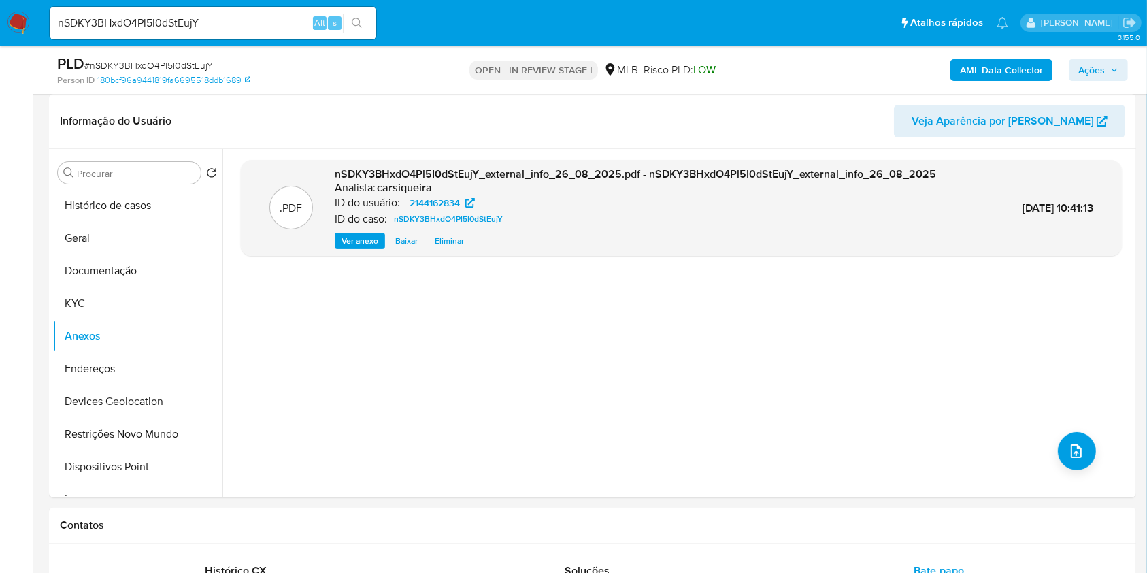
scroll to position [192, 0]
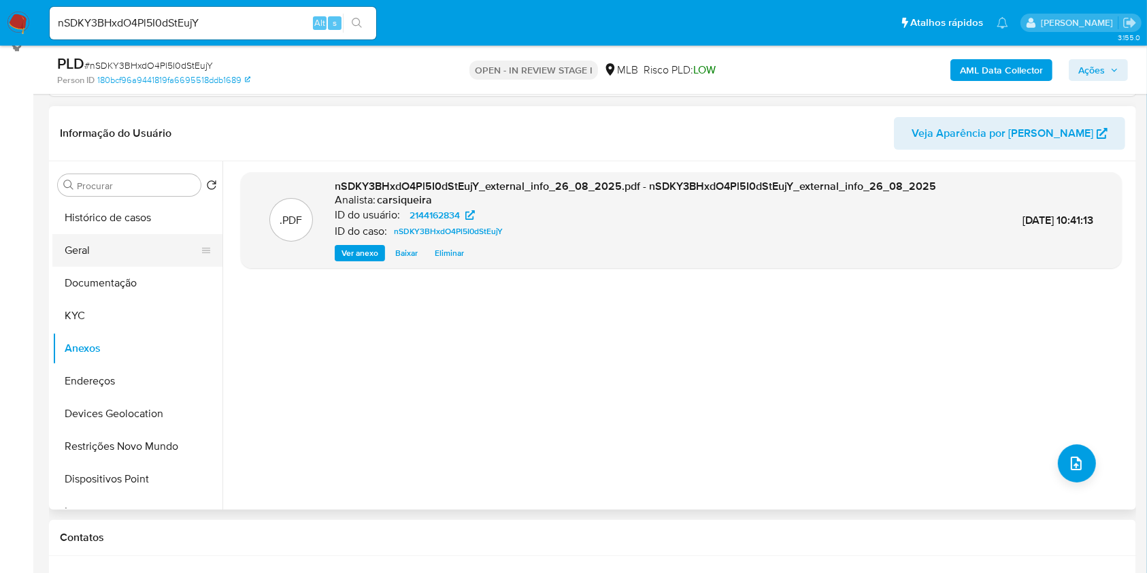
click at [97, 250] on button "Geral" at bounding box center [131, 250] width 159 height 33
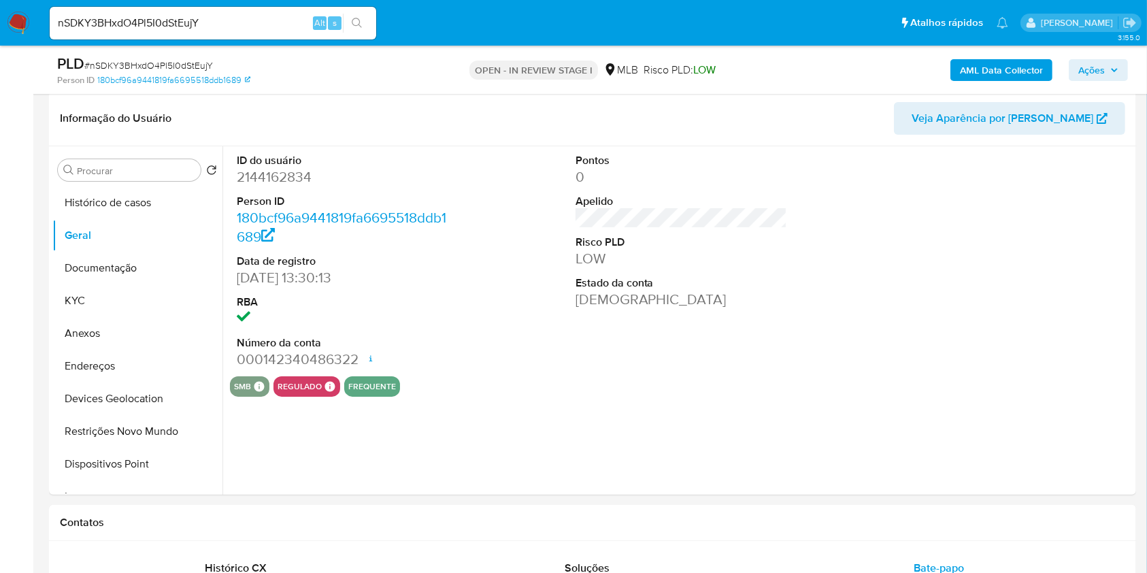
scroll to position [214, 0]
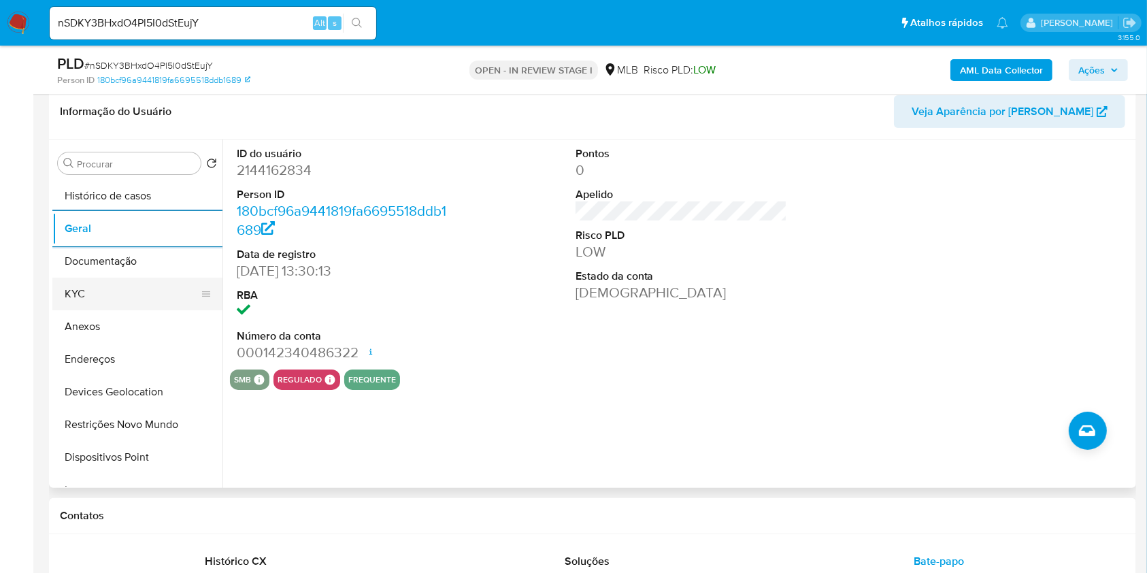
click at [139, 283] on button "KYC" at bounding box center [131, 293] width 159 height 33
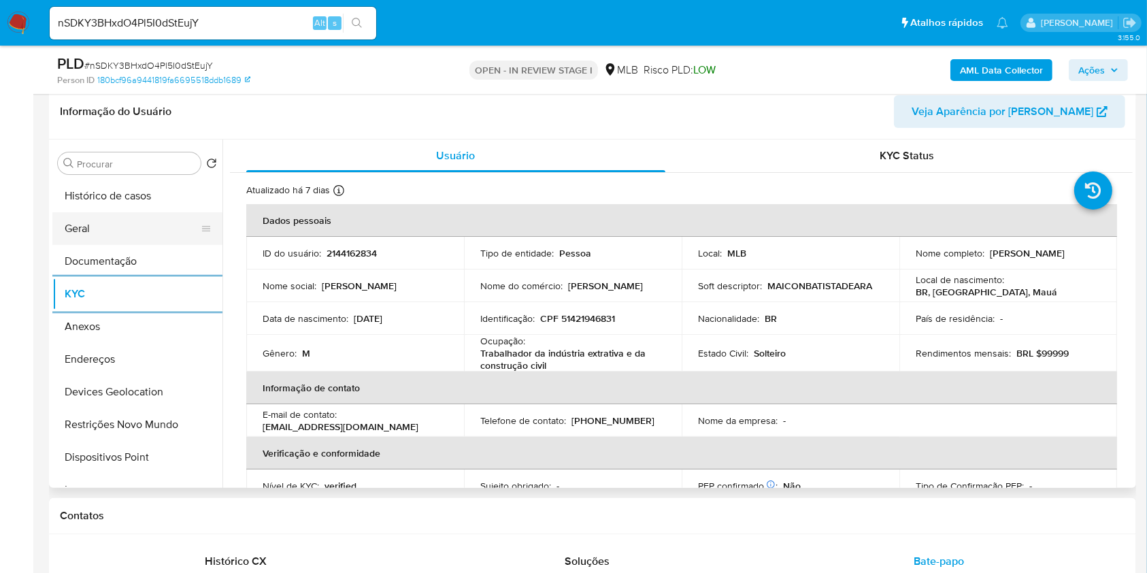
click at [139, 235] on button "Geral" at bounding box center [131, 228] width 159 height 33
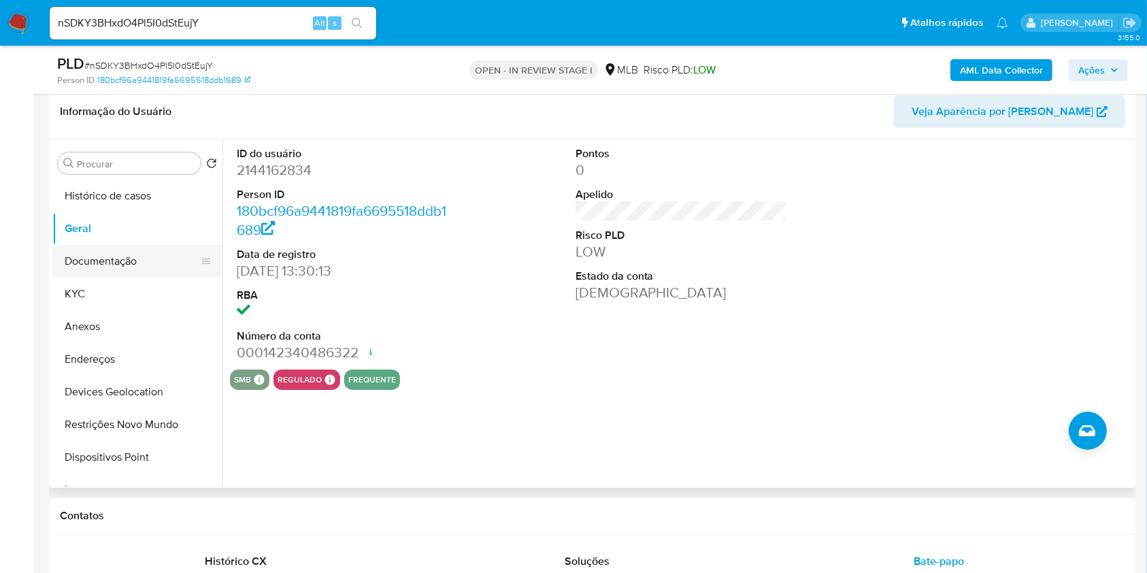
click at [143, 258] on button "Documentação" at bounding box center [131, 261] width 159 height 33
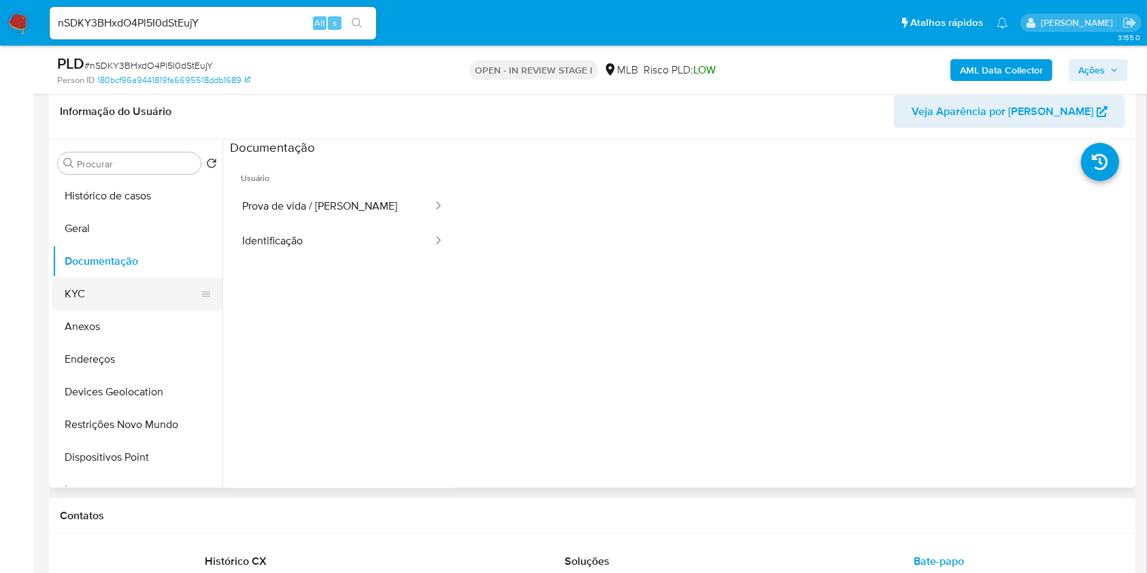
click at [110, 284] on button "KYC" at bounding box center [131, 293] width 159 height 33
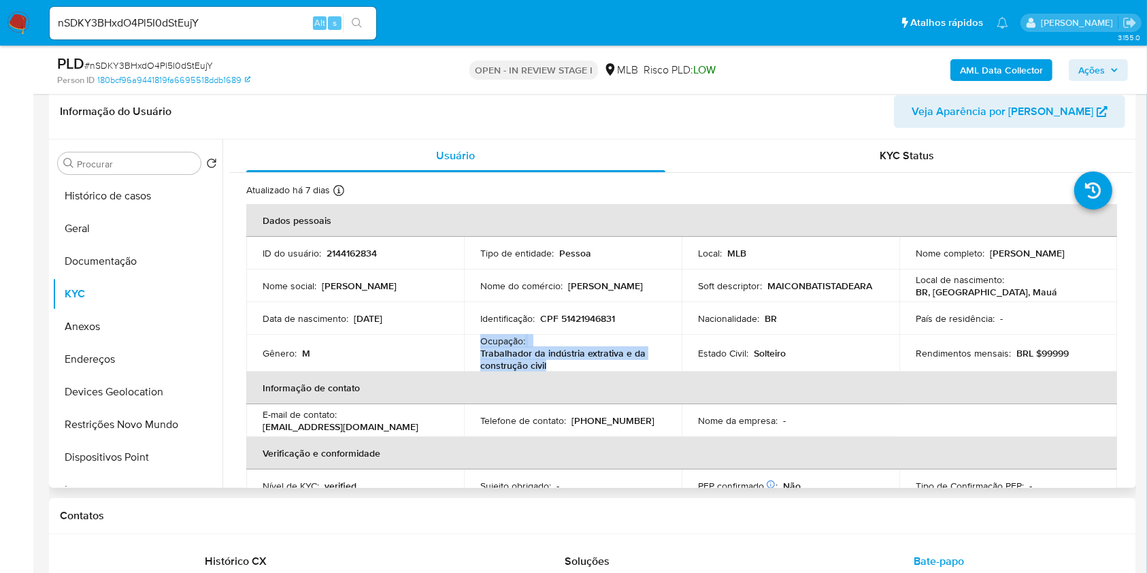
drag, startPoint x: 559, startPoint y: 366, endPoint x: 478, endPoint y: 341, distance: 84.5
click at [478, 341] on td "Ocupação : Trabalhador da indústria extrativa e da construção civil" at bounding box center [573, 353] width 218 height 37
copy div "Ocupação : Trabalhador da indústria extrativa e da construção civil"
click at [127, 192] on button "Histórico de casos" at bounding box center [131, 196] width 159 height 33
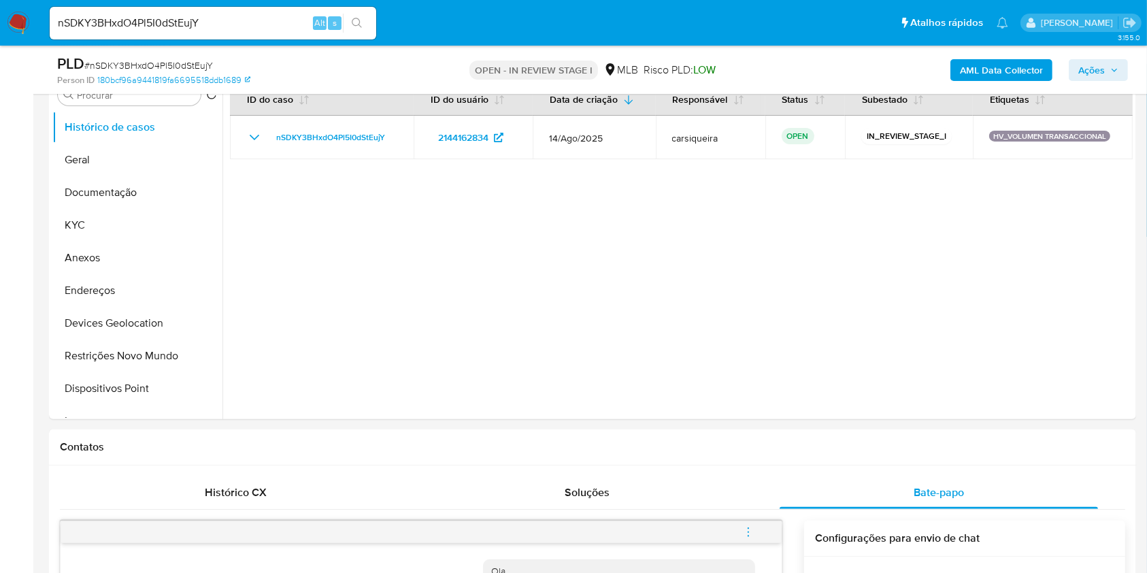
scroll to position [154, 0]
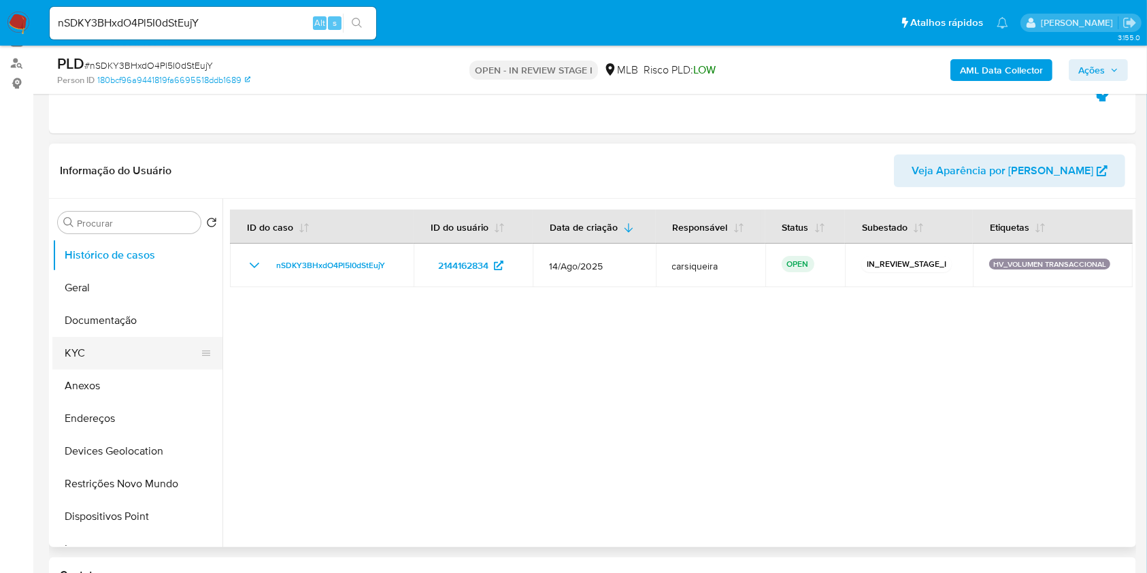
click at [117, 349] on button "KYC" at bounding box center [131, 353] width 159 height 33
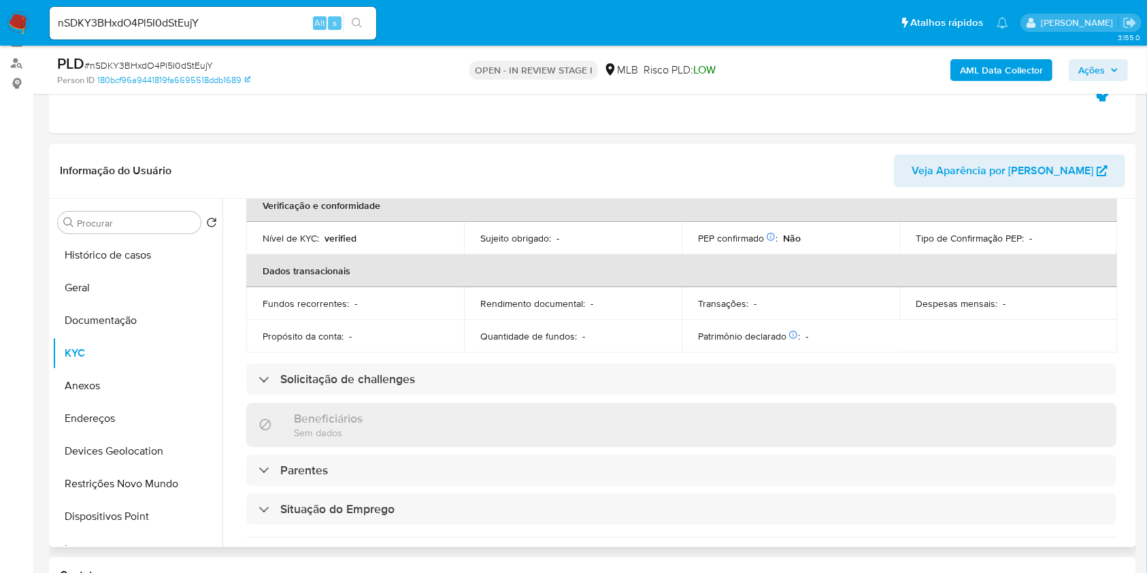
scroll to position [0, 0]
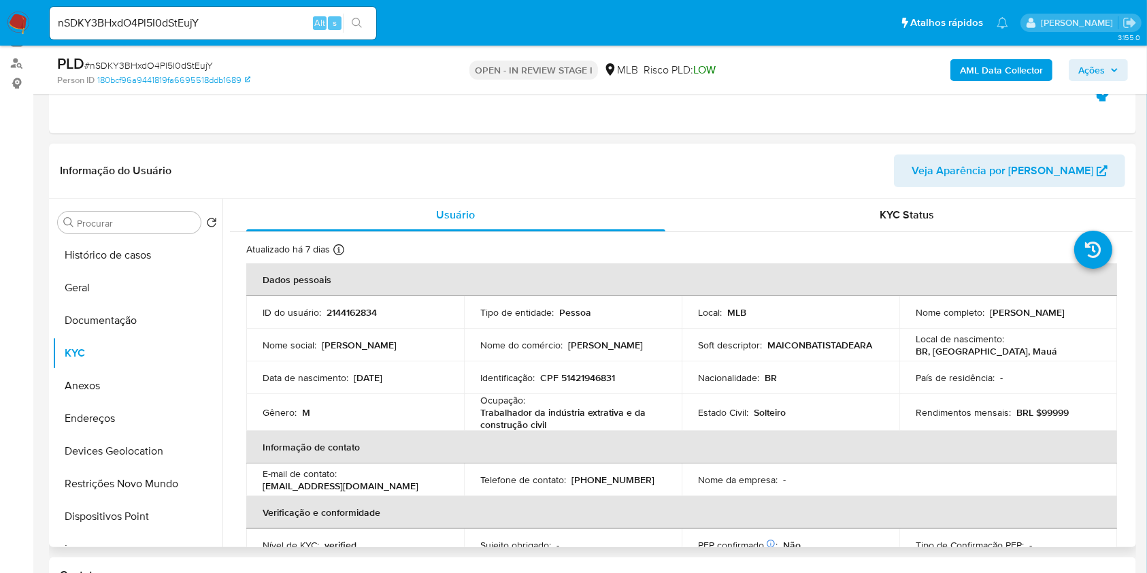
click at [581, 383] on p "CPF 51421946831" at bounding box center [577, 377] width 75 height 12
click at [581, 382] on p "CPF 51421946831" at bounding box center [577, 377] width 75 height 12
copy p "51421946831"
click at [126, 410] on button "Endereços" at bounding box center [131, 418] width 159 height 33
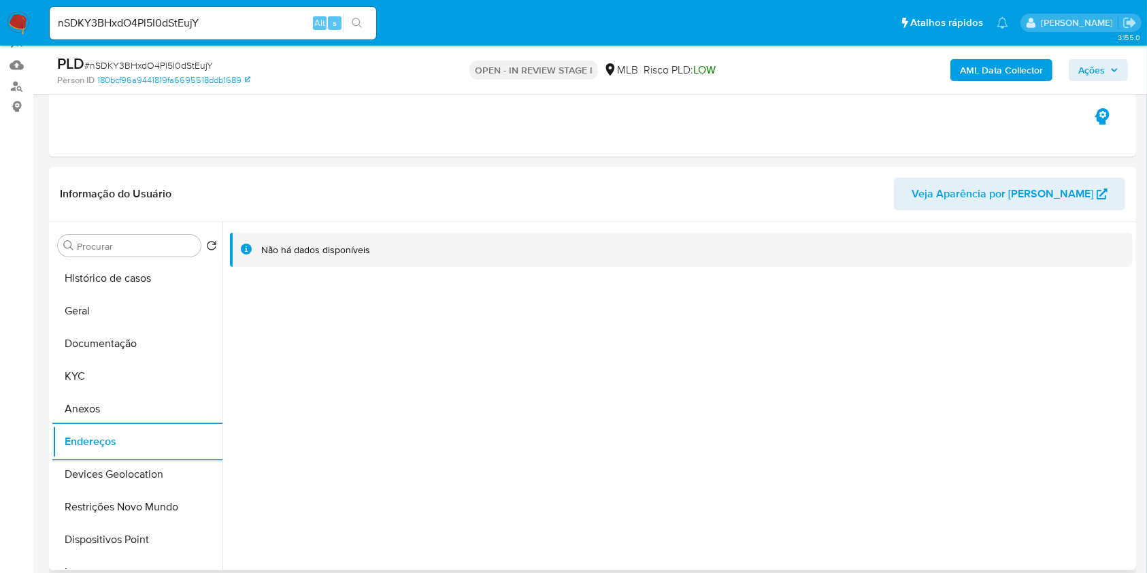
scroll to position [64, 0]
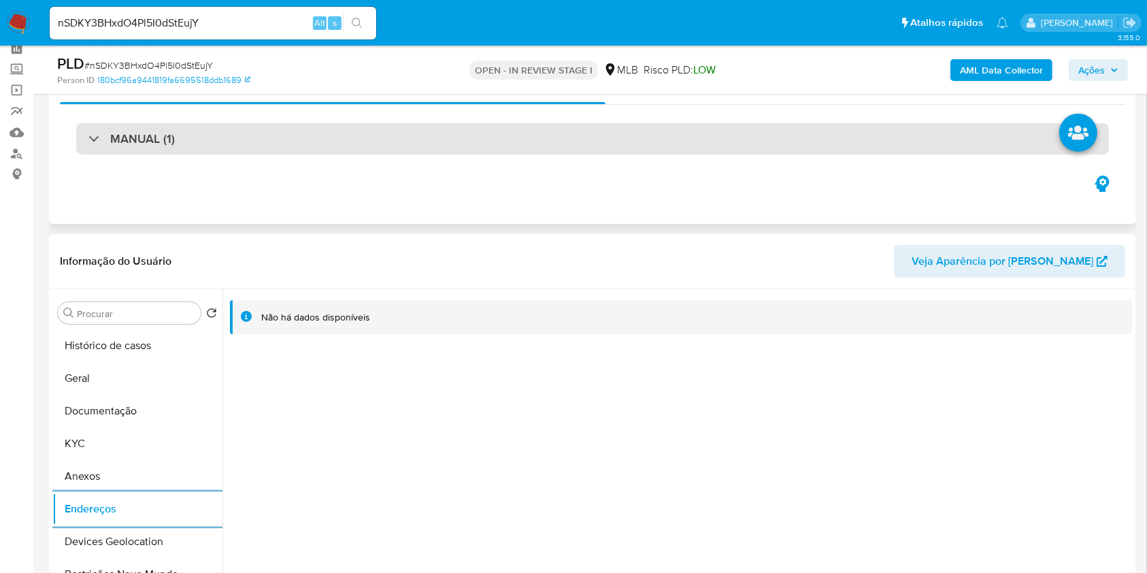
click at [214, 133] on div "MANUAL (1)" at bounding box center [592, 138] width 1032 height 31
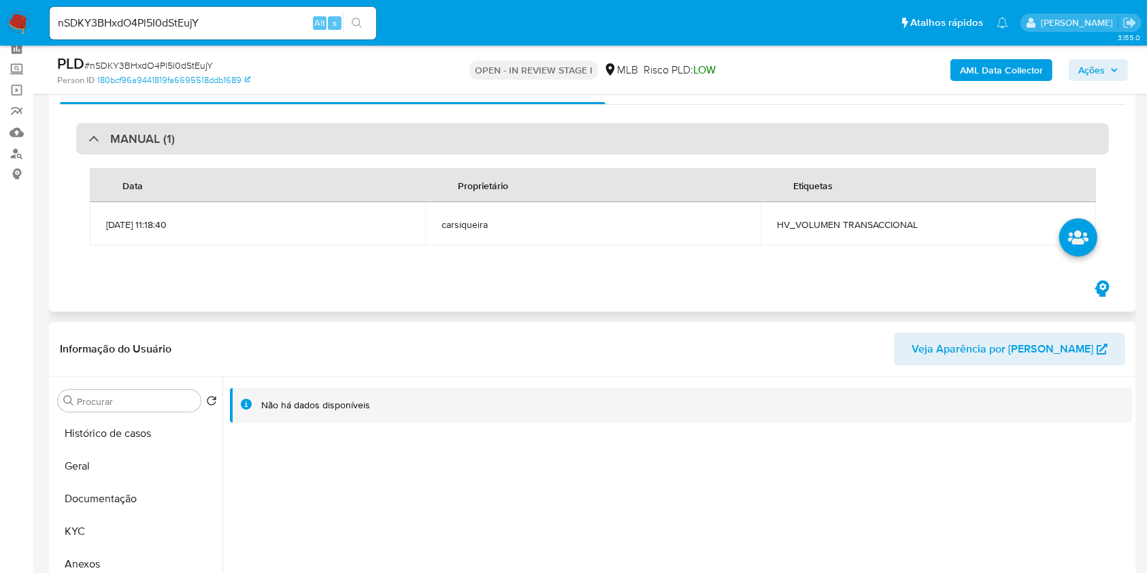
click at [214, 133] on div "MANUAL (1)" at bounding box center [592, 138] width 1032 height 31
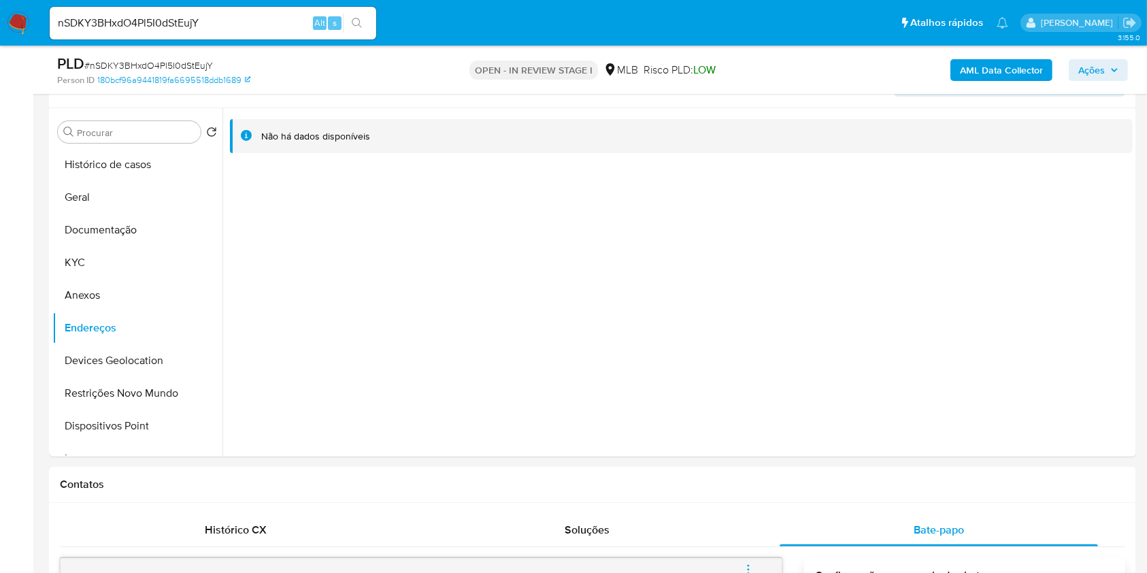
scroll to position [223, 0]
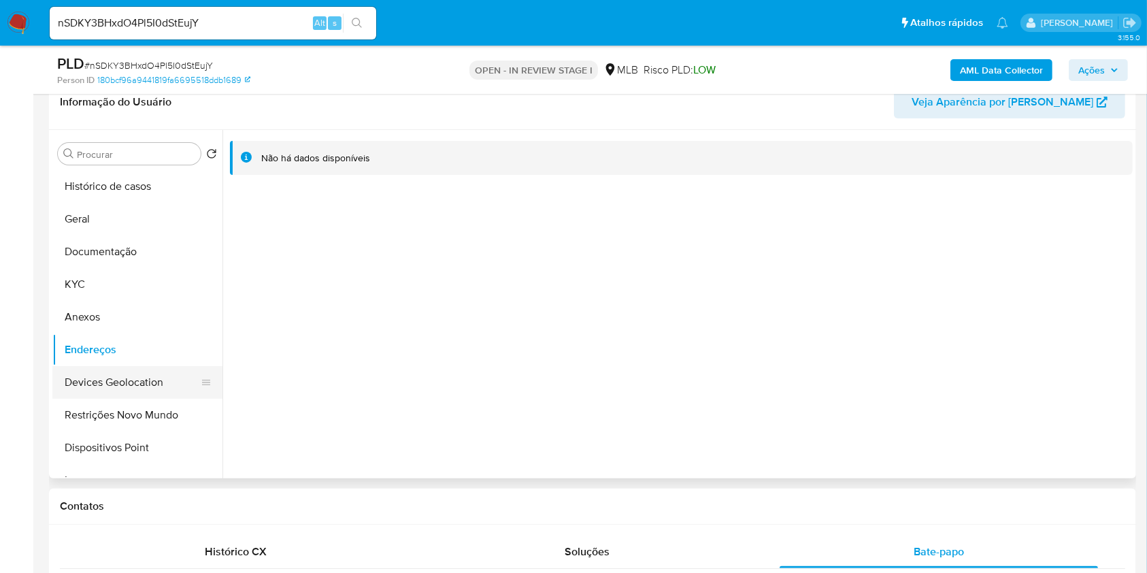
drag, startPoint x: 141, startPoint y: 371, endPoint x: 131, endPoint y: 367, distance: 11.0
click at [133, 368] on button "Devices Geolocation" at bounding box center [131, 382] width 159 height 33
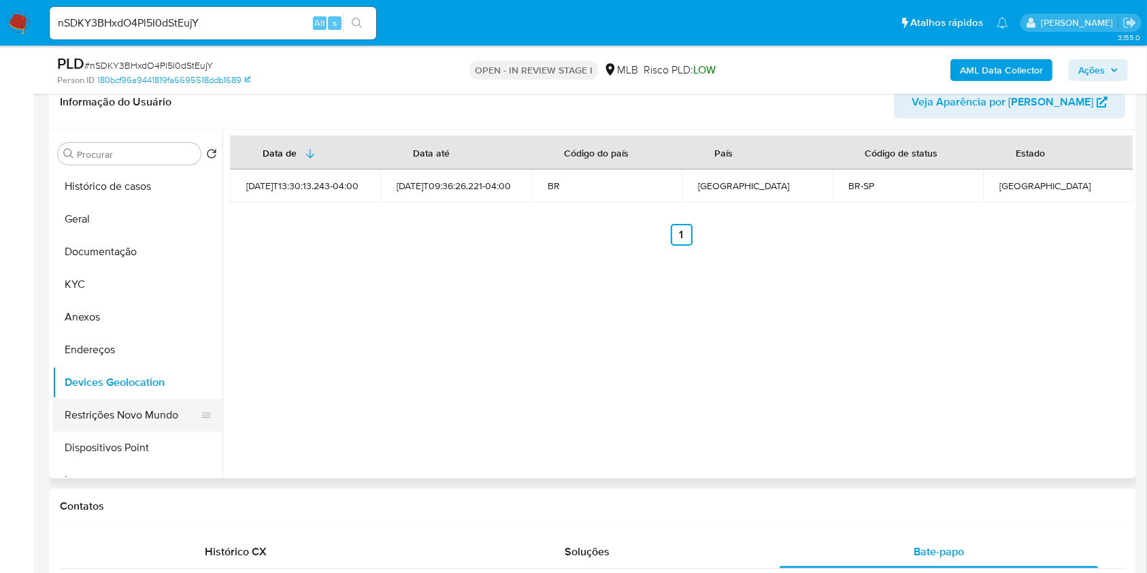
click at [175, 407] on button "Restrições Novo Mundo" at bounding box center [131, 414] width 159 height 33
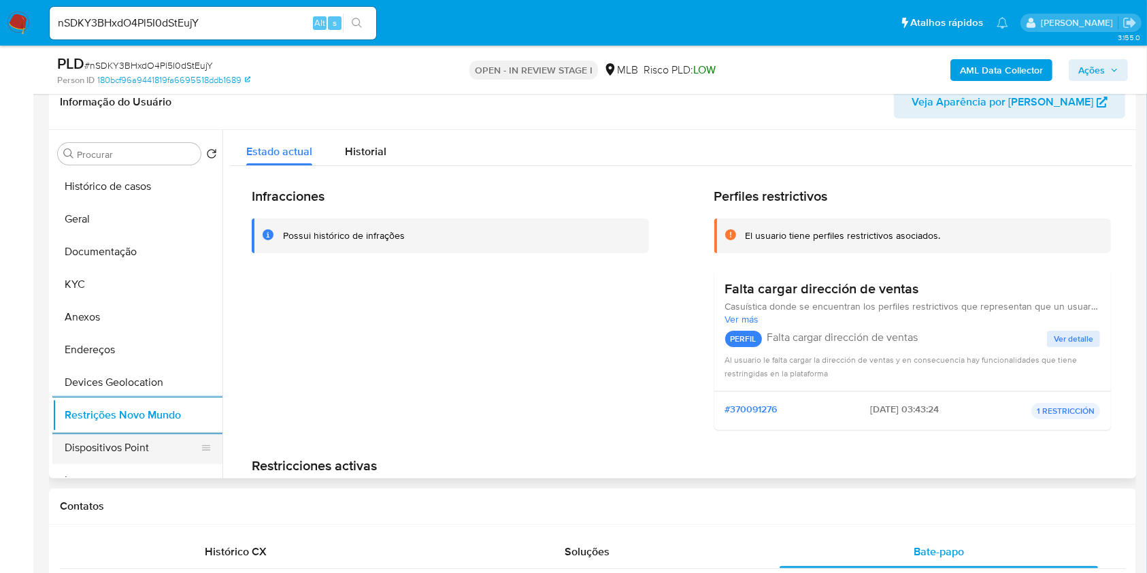
click at [180, 450] on button "Dispositivos Point" at bounding box center [131, 447] width 159 height 33
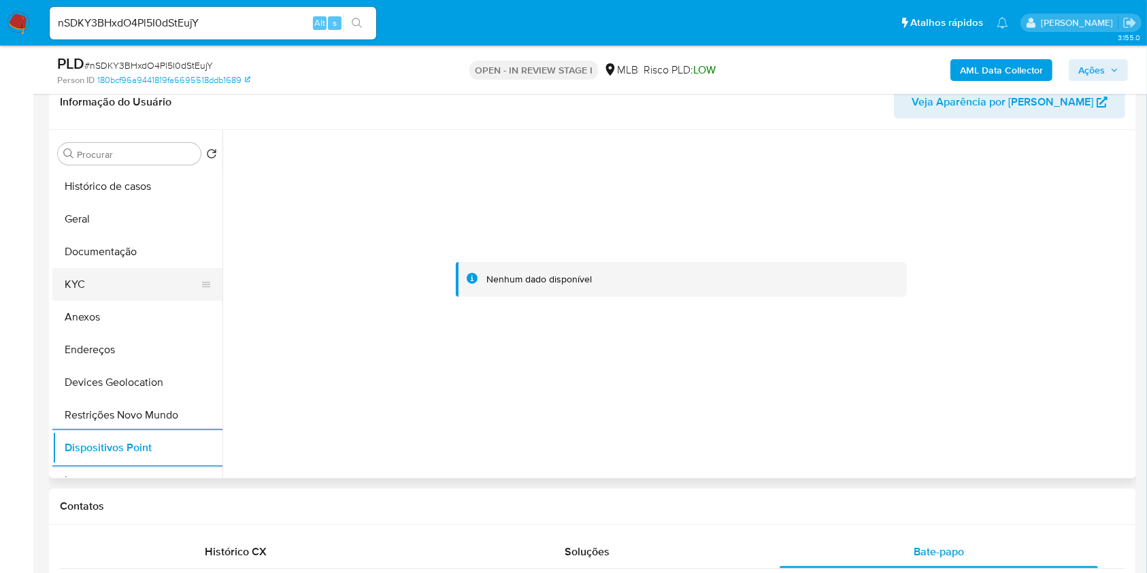
click at [67, 270] on button "KYC" at bounding box center [131, 284] width 159 height 33
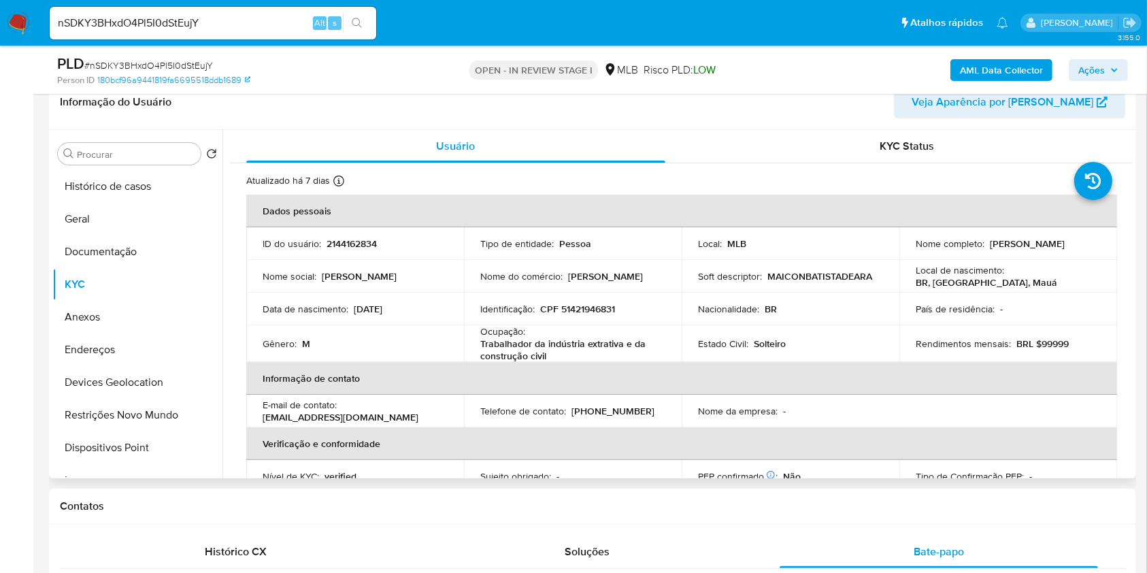
click at [601, 313] on p "CPF 51421946831" at bounding box center [577, 309] width 75 height 12
click at [600, 313] on p "CPF 51421946831" at bounding box center [577, 309] width 75 height 12
copy p "51421946831"
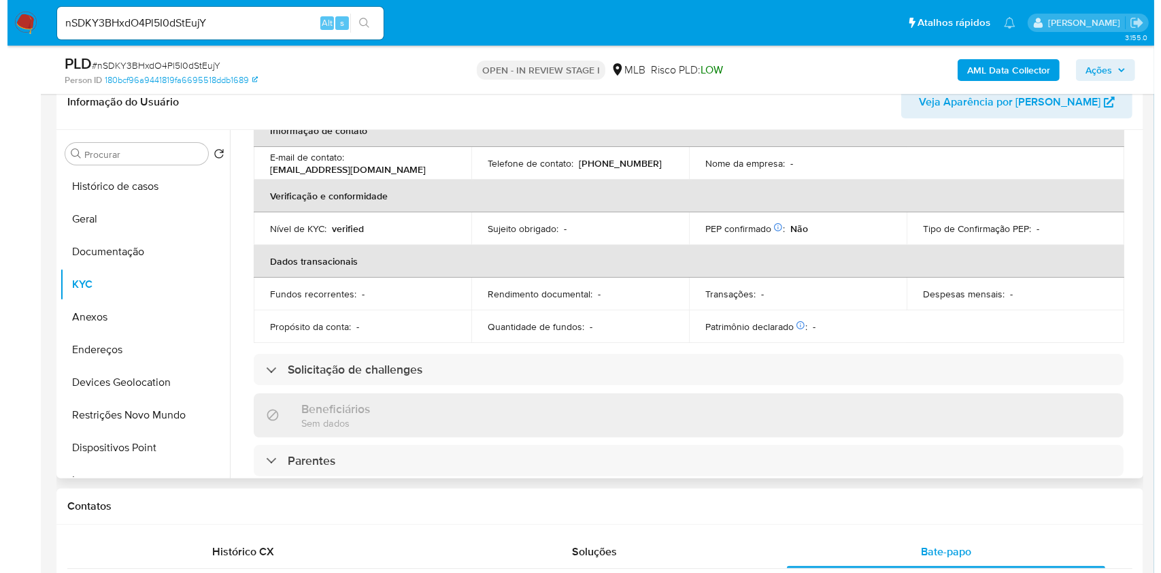
scroll to position [0, 0]
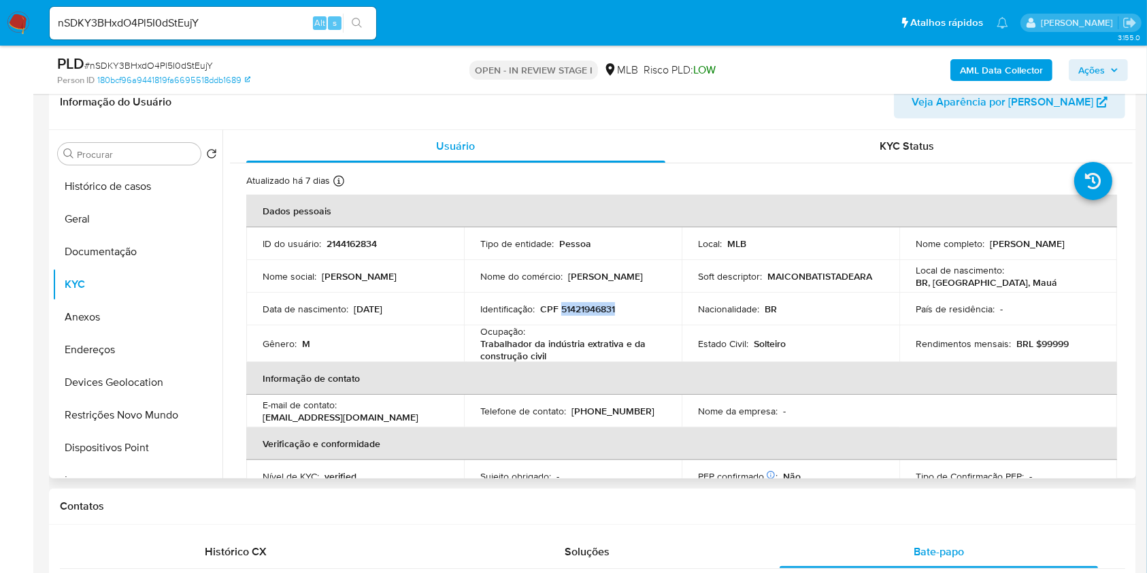
drag, startPoint x: 1025, startPoint y: 246, endPoint x: 902, endPoint y: 248, distance: 123.1
click at [902, 248] on td "Nome completo : Maicon Batista de Araujo" at bounding box center [1008, 243] width 218 height 33
copy p "Maicon Batista de Araujo"
click at [591, 308] on p "CPF 51421946831" at bounding box center [577, 309] width 75 height 12
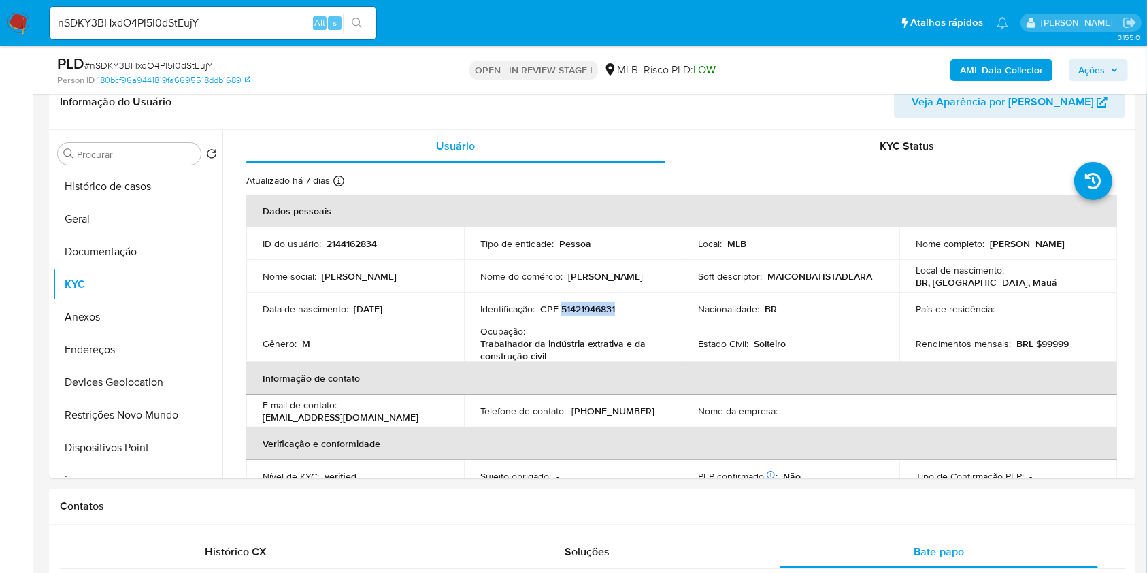
copy p "51421946831"
drag, startPoint x: 1027, startPoint y: 249, endPoint x: 911, endPoint y: 248, distance: 115.6
click at [915, 248] on div "Nome completo : Maicon Batista de Araujo" at bounding box center [1007, 243] width 185 height 12
copy p "Maicon Batista de Araujo"
click at [1094, 54] on div "AML Data Collector Ações" at bounding box center [951, 70] width 353 height 32
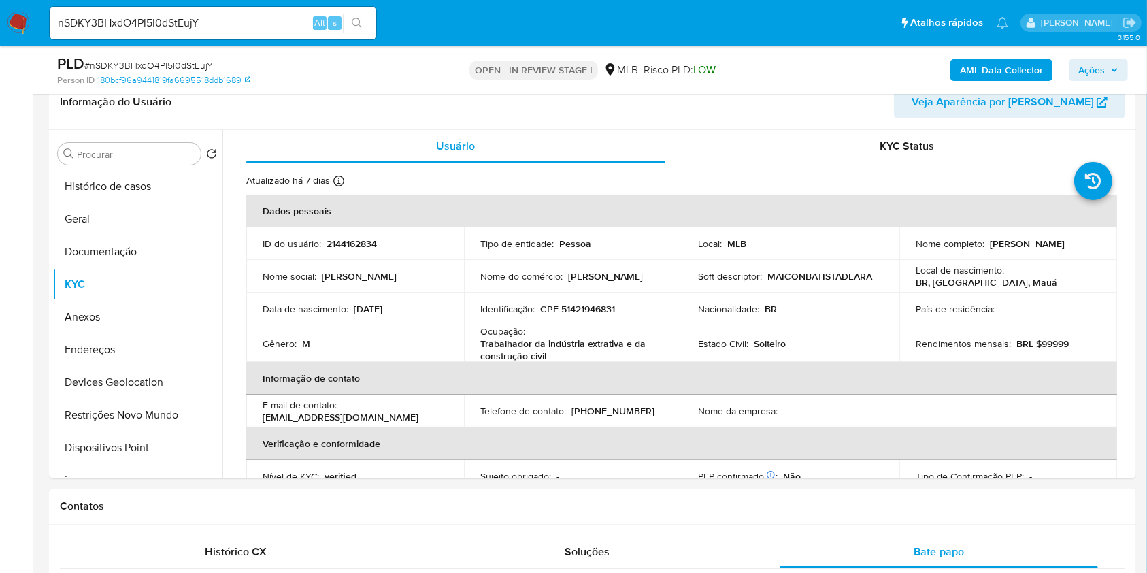
click at [1097, 63] on span "Ações" at bounding box center [1091, 70] width 27 height 22
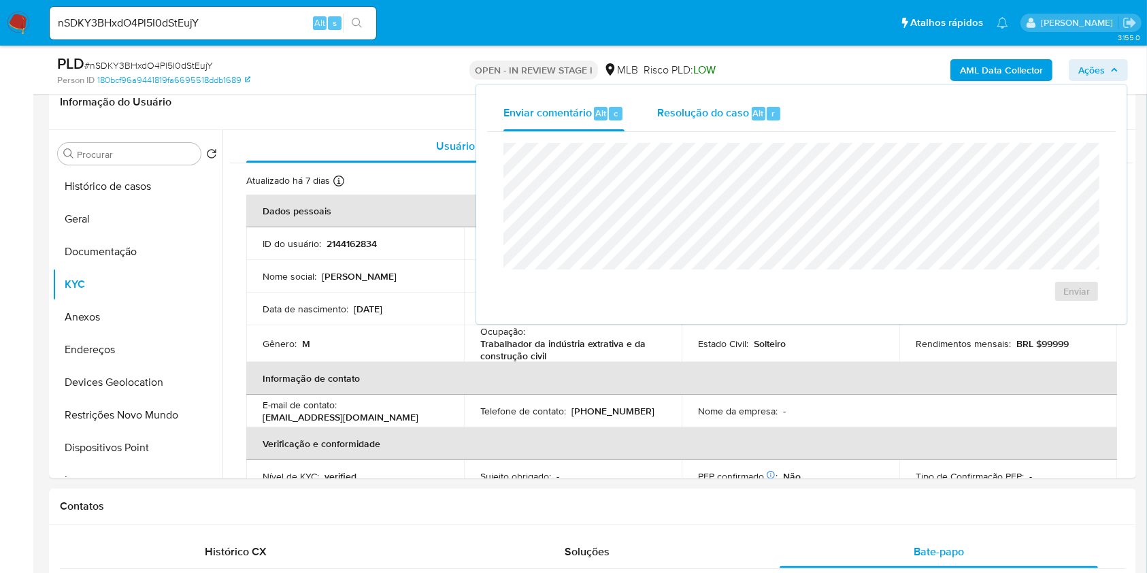
click at [733, 116] on span "Resolução do caso" at bounding box center [703, 113] width 92 height 16
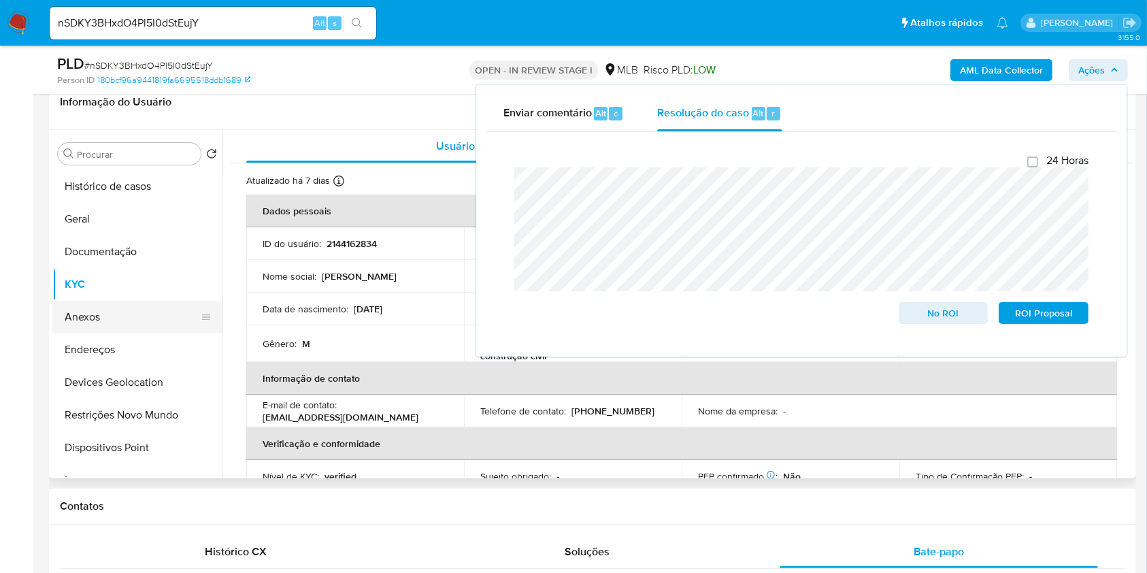
click at [126, 320] on button "Anexos" at bounding box center [131, 317] width 159 height 33
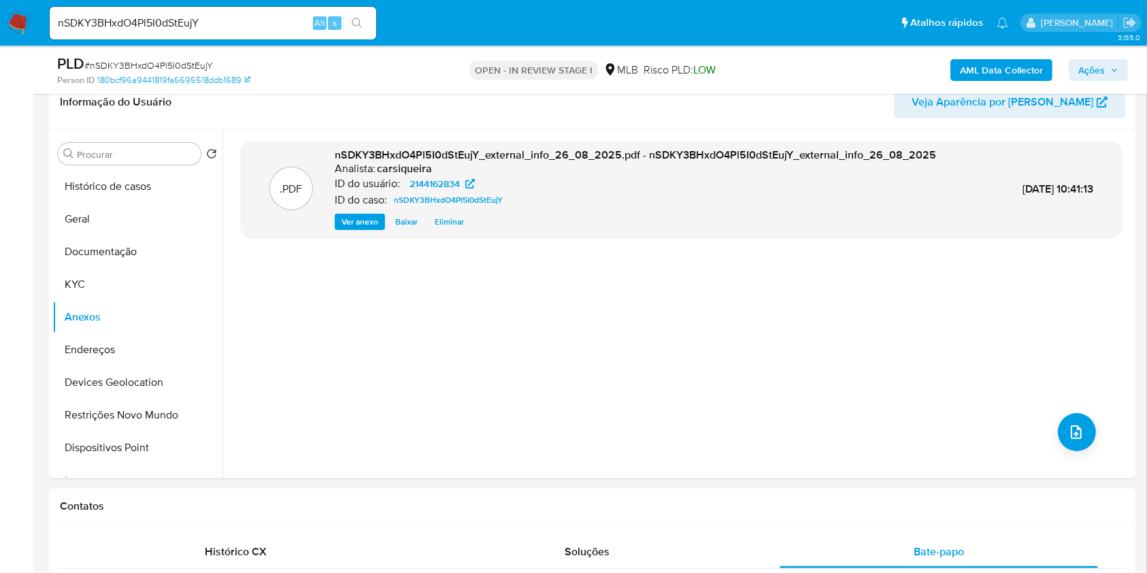
click at [146, 71] on span "# nSDKY3BHxdO4Pl5I0dStEujY" at bounding box center [148, 65] width 129 height 14
copy span "nSDKY3BHxdO4Pl5I0dStEujY"
click at [1099, 75] on span "Ações" at bounding box center [1091, 70] width 27 height 22
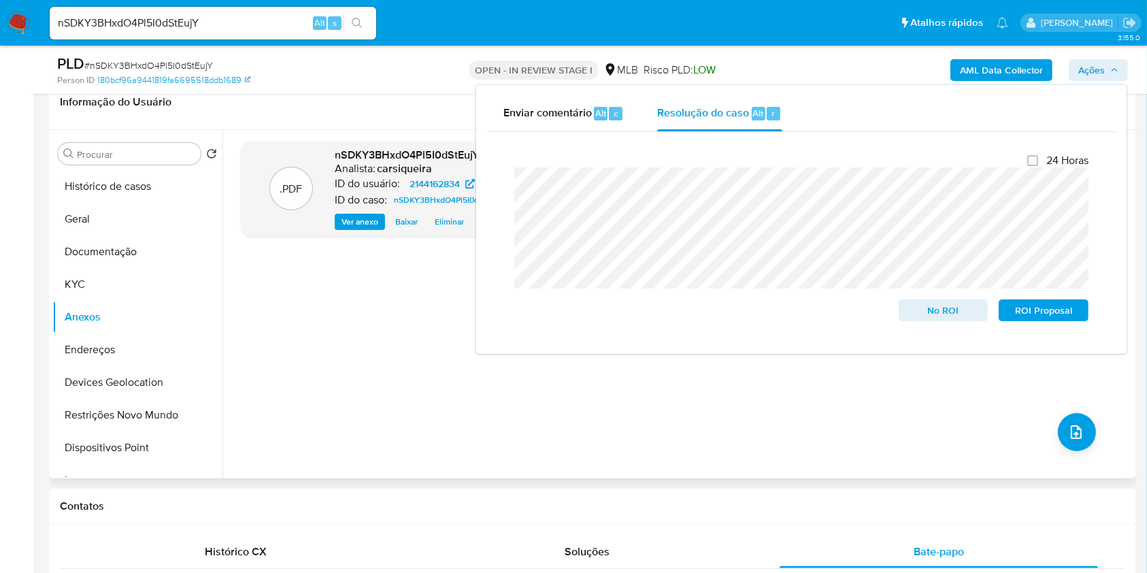
click at [401, 314] on div ".PDF nSDKY3BHxdO4Pl5I0dStEujY_external_info_26_08_2025.pdf - nSDKY3BHxdO4Pl5I0d…" at bounding box center [681, 304] width 881 height 326
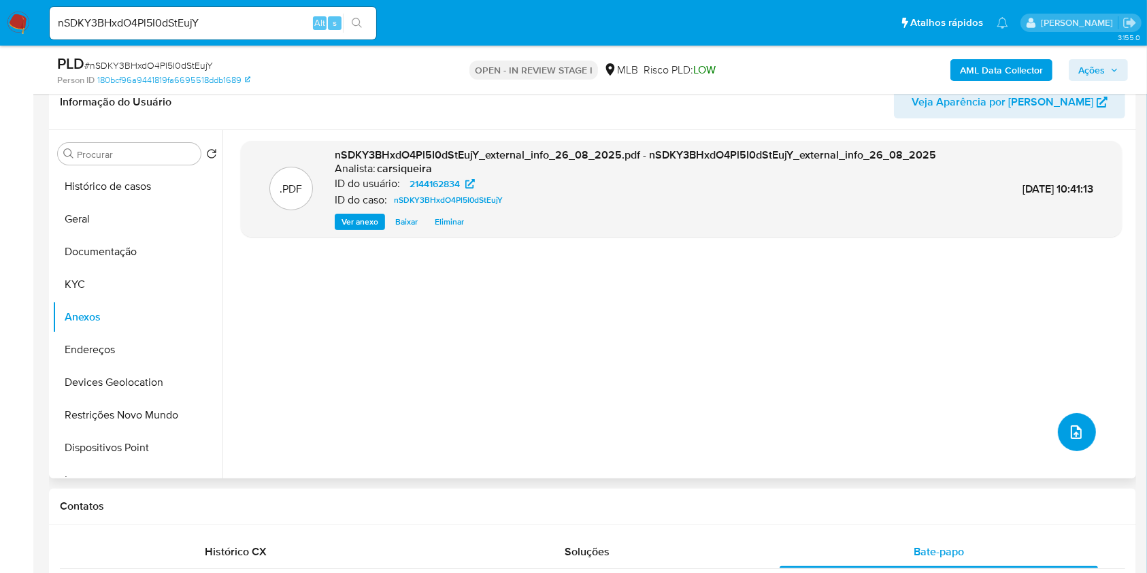
click at [1070, 429] on icon "upload-file" at bounding box center [1076, 432] width 16 height 16
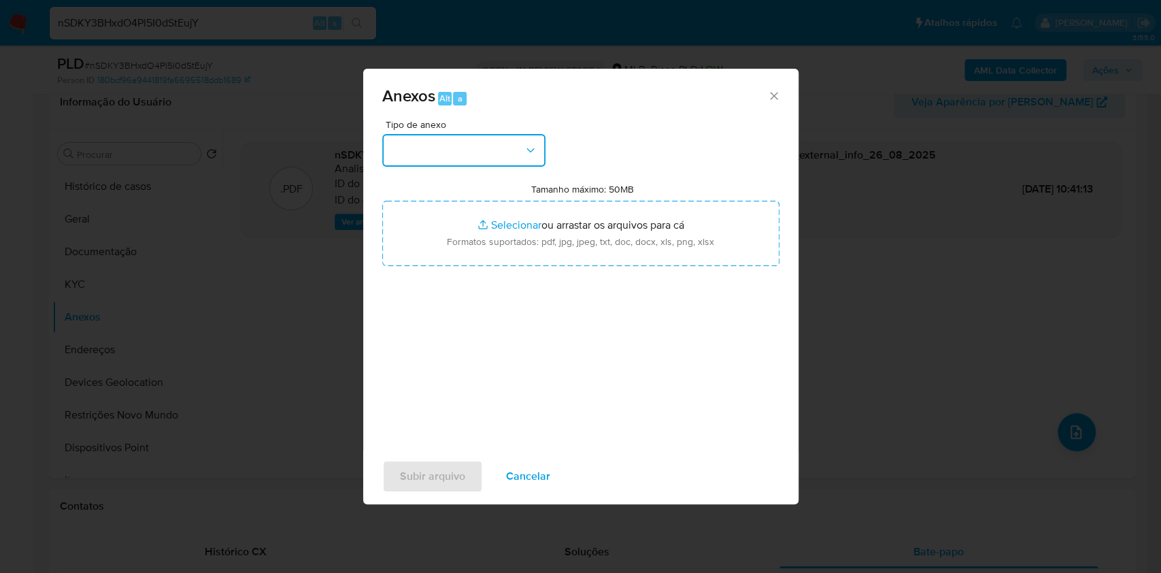
click at [526, 150] on icon "button" at bounding box center [531, 150] width 14 height 14
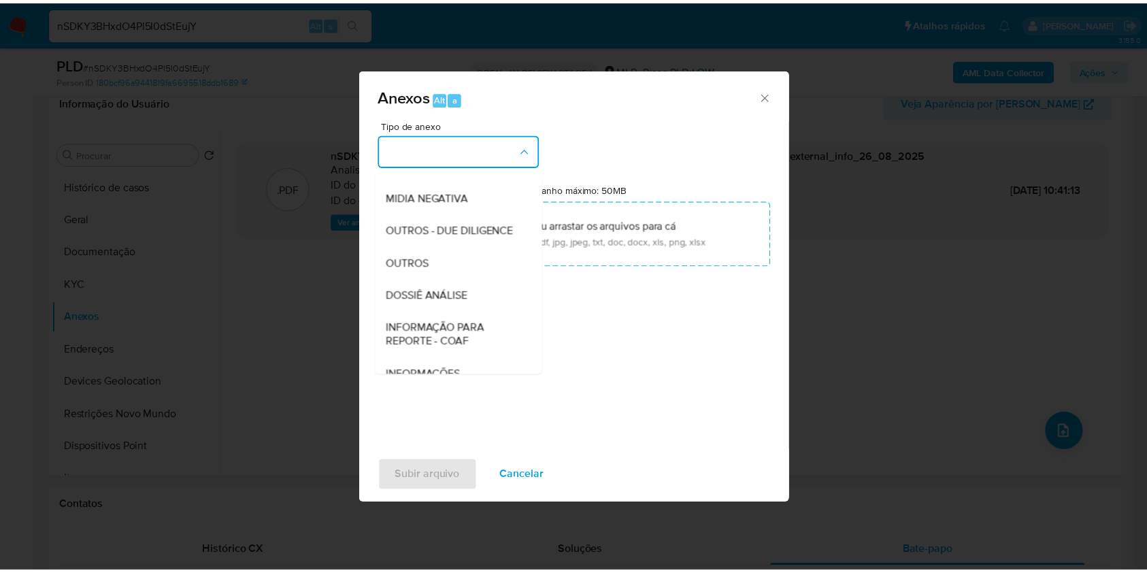
scroll to position [209, 0]
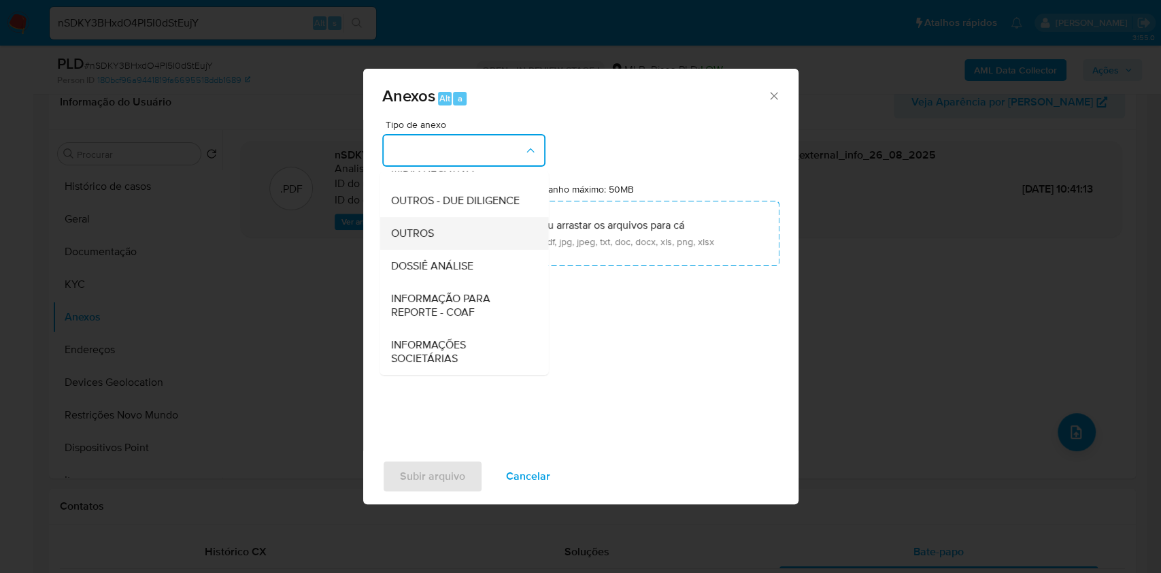
click at [445, 239] on div "OUTROS" at bounding box center [459, 233] width 139 height 33
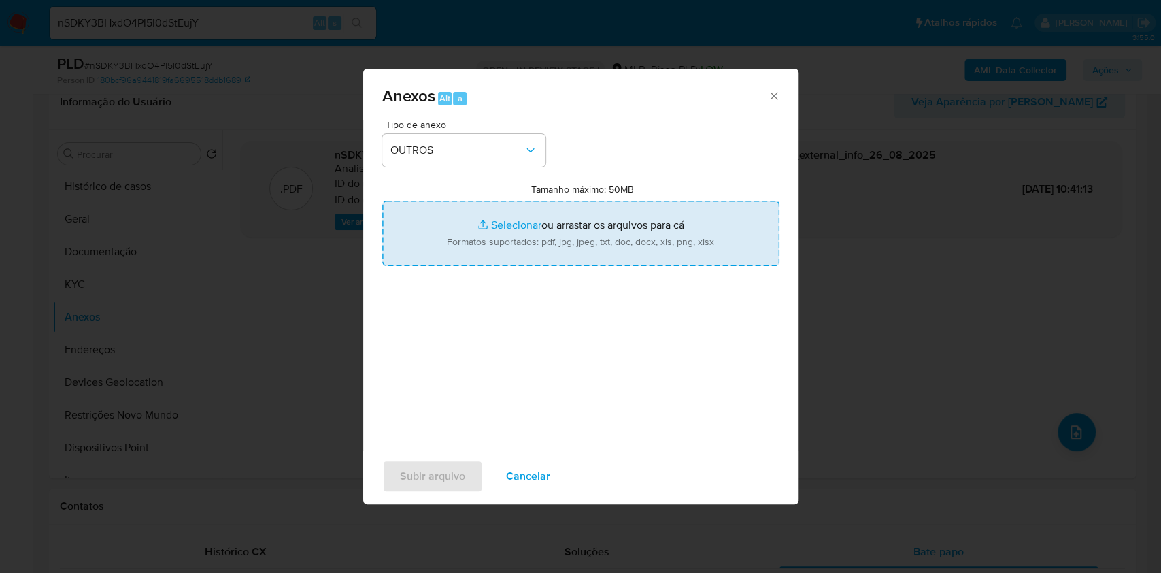
click at [496, 230] on input "Tamanho máximo: 50MB Selecionar arquivos" at bounding box center [580, 233] width 397 height 65
type input "C:\fakepath\Mulan 2144162834_2025_08_25_11_49_02.xlsx"
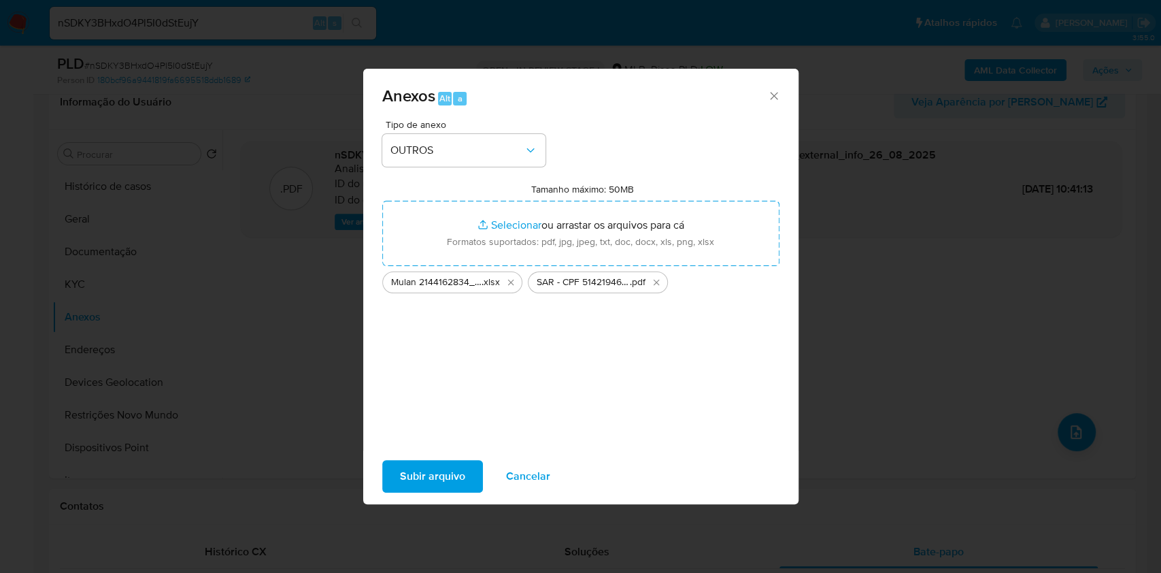
click at [422, 479] on span "Subir arquivo" at bounding box center [432, 476] width 65 height 30
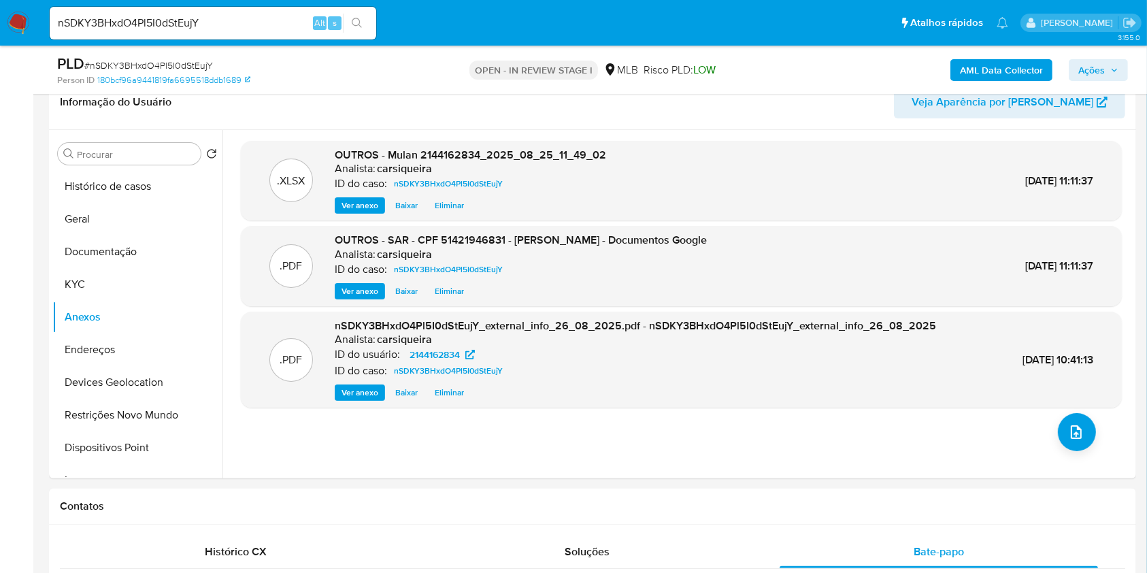
click at [1116, 70] on icon "button" at bounding box center [1114, 70] width 8 height 8
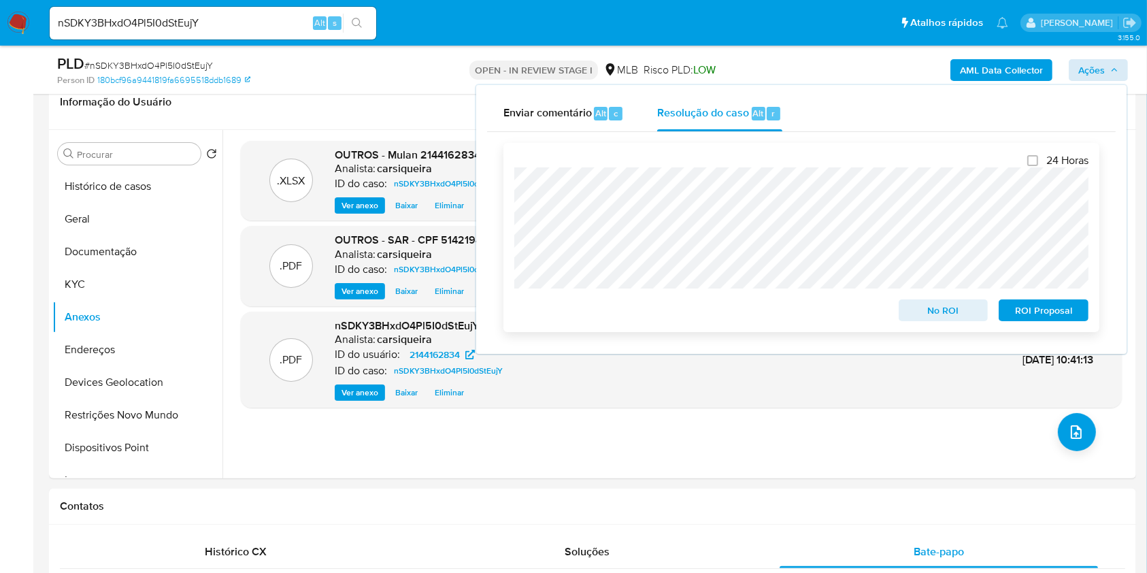
click at [1056, 310] on span "ROI Proposal" at bounding box center [1043, 310] width 71 height 19
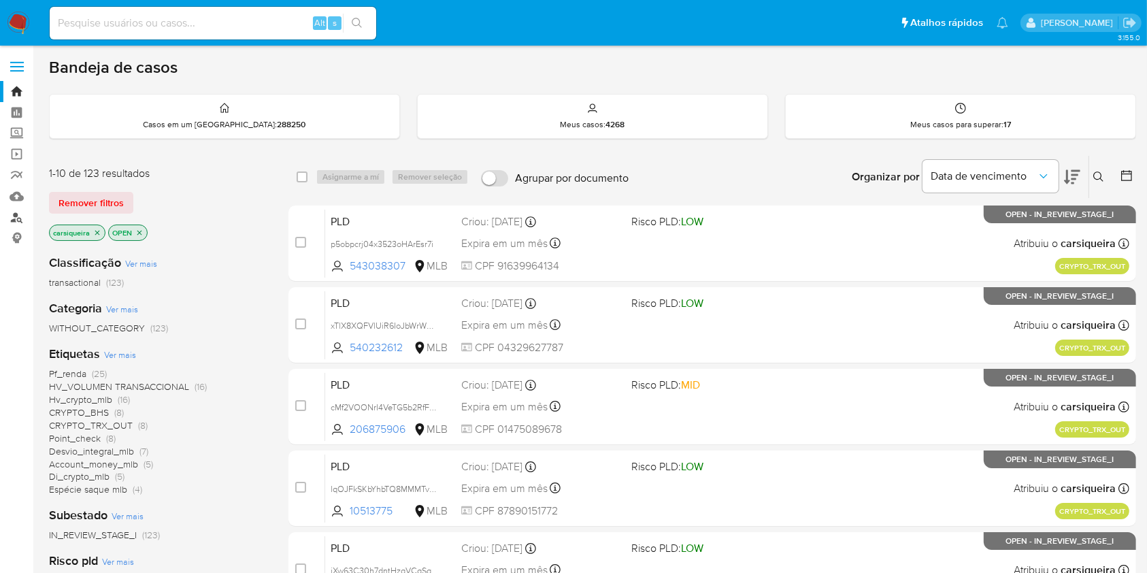
click at [22, 209] on link "Localizador de pessoas" at bounding box center [81, 217] width 162 height 21
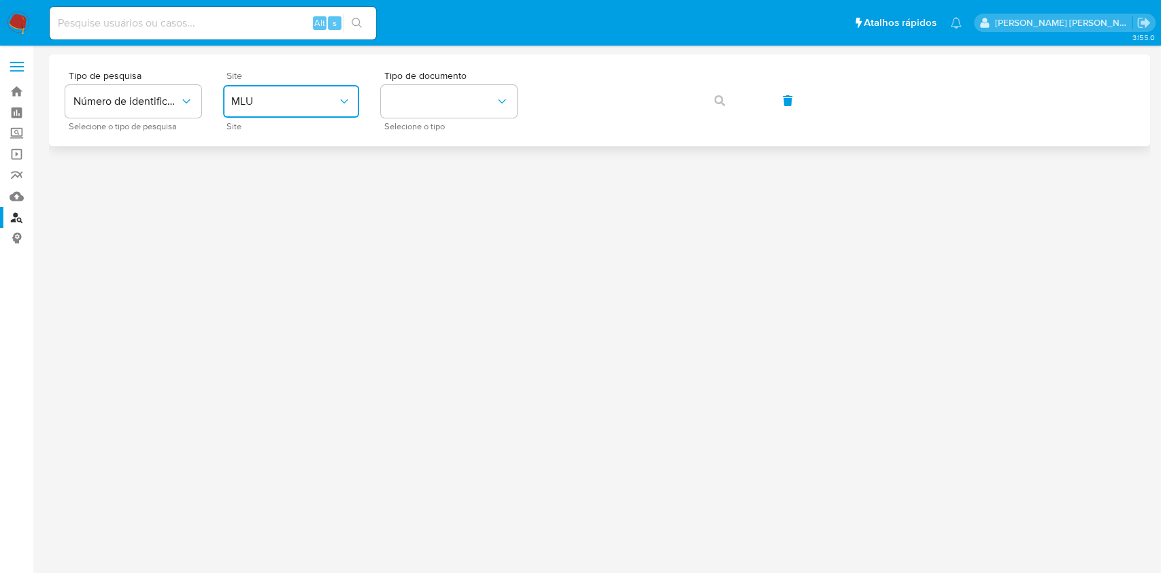
click at [272, 90] on button "MLU" at bounding box center [291, 101] width 136 height 33
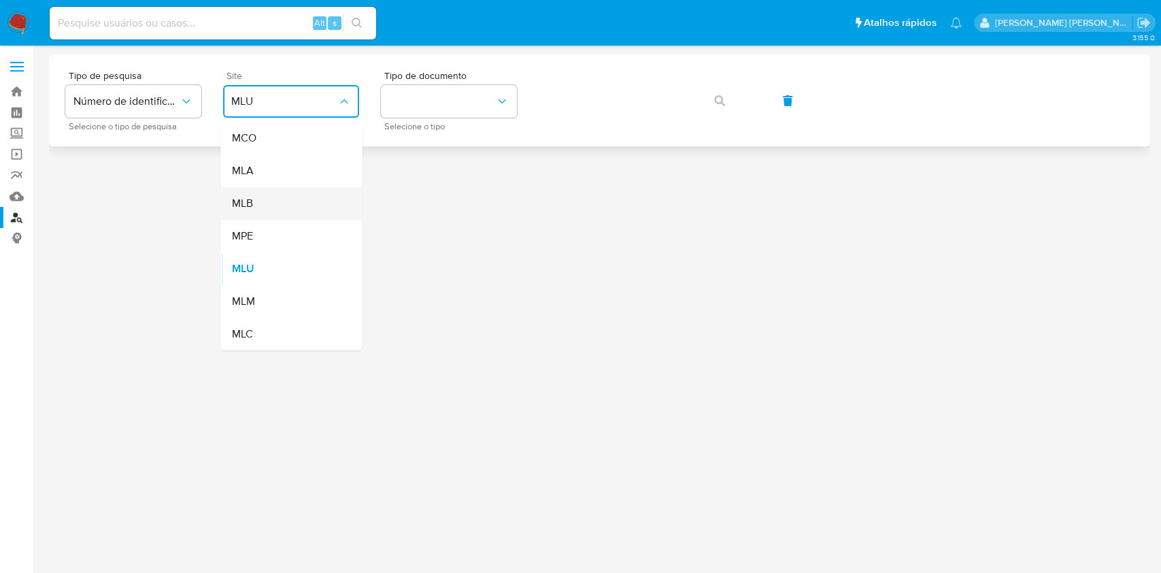
click at [267, 197] on div "MLB" at bounding box center [287, 203] width 112 height 33
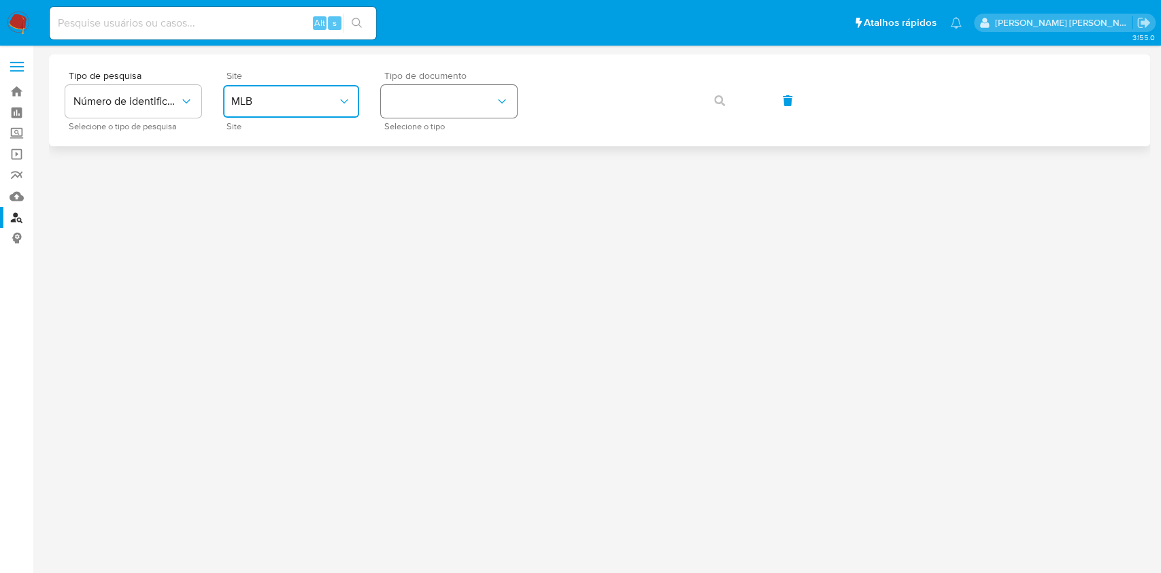
click at [456, 102] on button "identificationType" at bounding box center [449, 101] width 136 height 33
drag, startPoint x: 461, startPoint y: 182, endPoint x: 513, endPoint y: 116, distance: 83.7
click at [462, 182] on div "CPF CPF" at bounding box center [445, 191] width 112 height 46
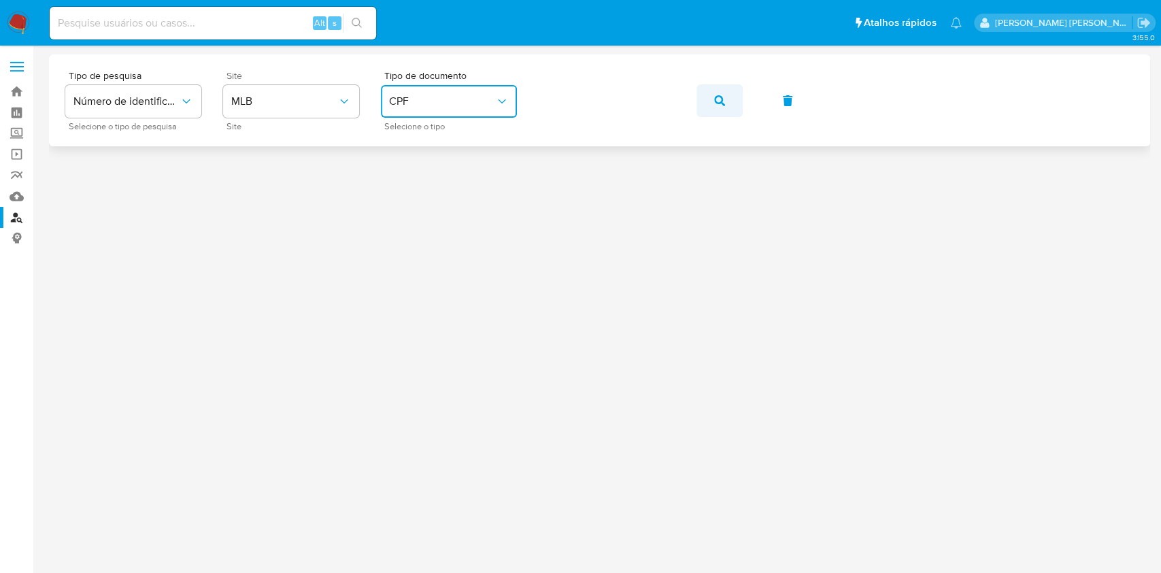
click at [732, 106] on button "button" at bounding box center [719, 100] width 46 height 33
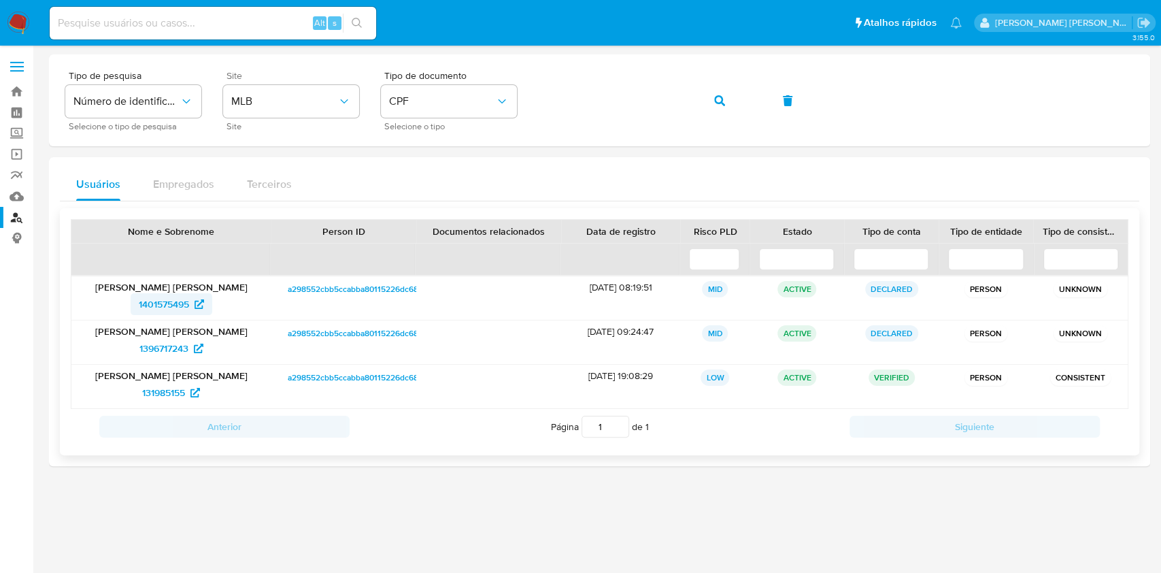
click at [167, 300] on span "1401575495" at bounding box center [164, 304] width 50 height 22
click at [167, 342] on span "1396717243" at bounding box center [163, 348] width 49 height 22
click at [175, 394] on span "131985155" at bounding box center [163, 392] width 43 height 22
click at [728, 105] on button "button" at bounding box center [719, 100] width 46 height 33
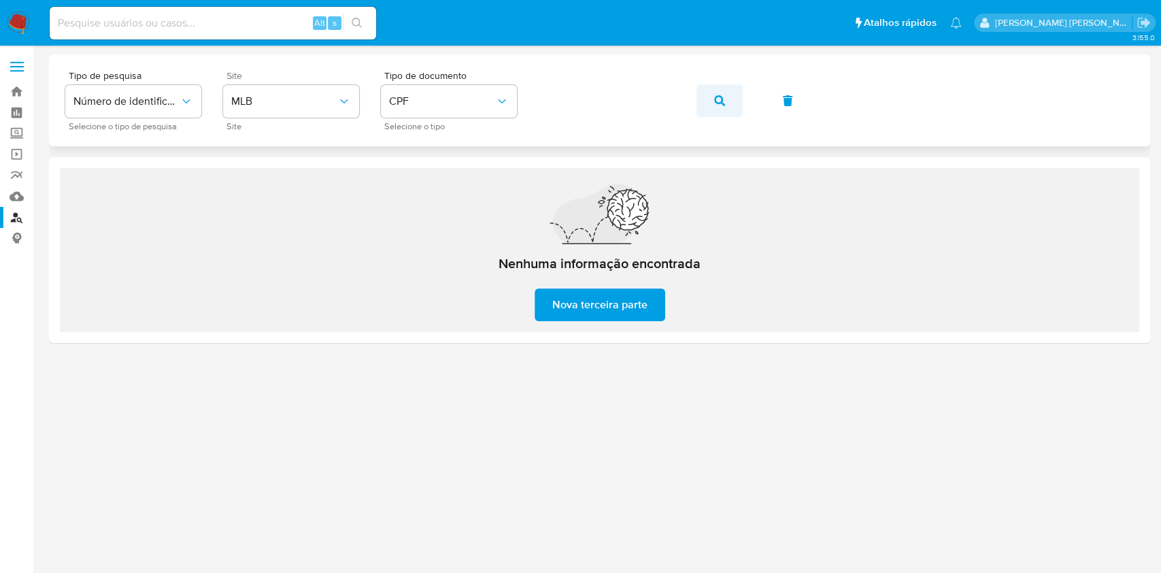
click at [724, 102] on button "button" at bounding box center [719, 100] width 46 height 33
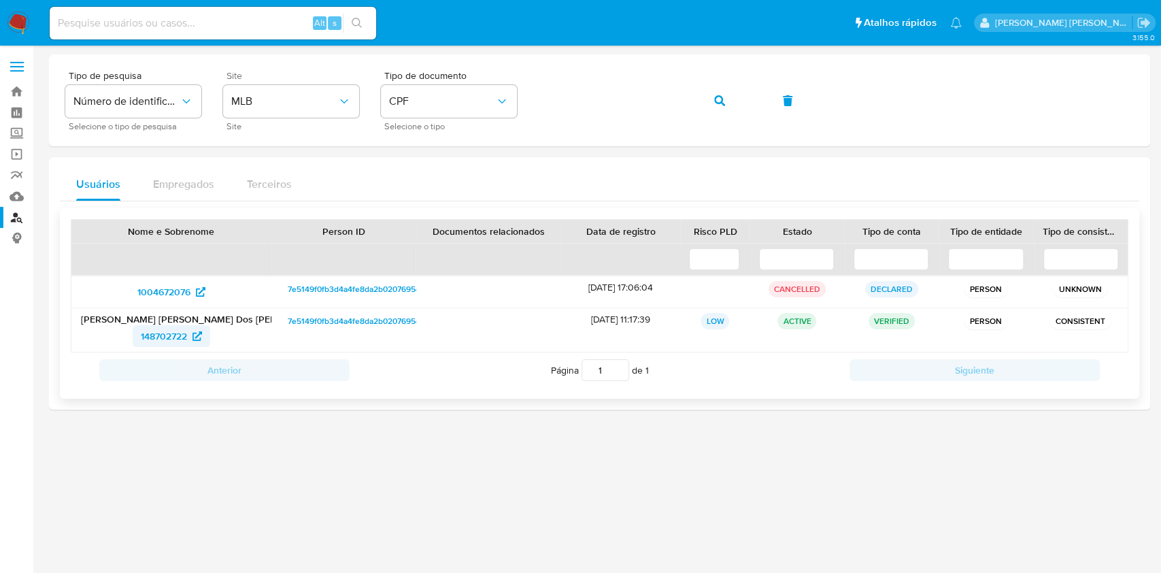
click at [186, 328] on span "148702722" at bounding box center [164, 336] width 46 height 22
click at [180, 293] on span "1004672076" at bounding box center [163, 292] width 53 height 22
click at [432, 102] on span "CPF" at bounding box center [442, 102] width 106 height 14
drag, startPoint x: 419, startPoint y: 131, endPoint x: 475, endPoint y: 119, distance: 57.1
click at [424, 131] on div "CNPJ CNPJ" at bounding box center [445, 145] width 112 height 46
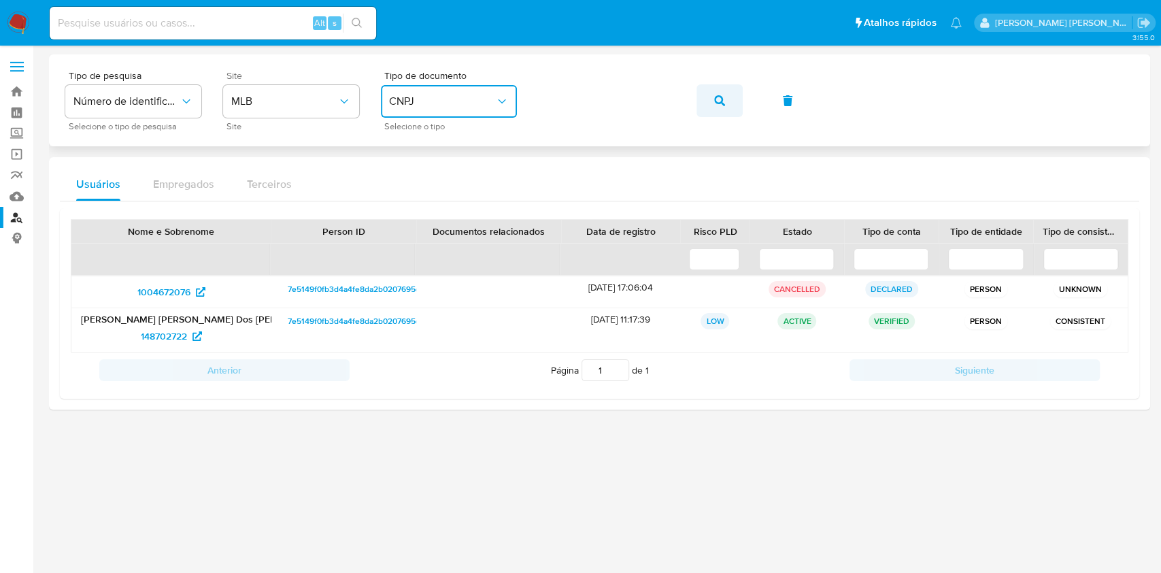
click at [718, 96] on icon "button" at bounding box center [719, 100] width 11 height 11
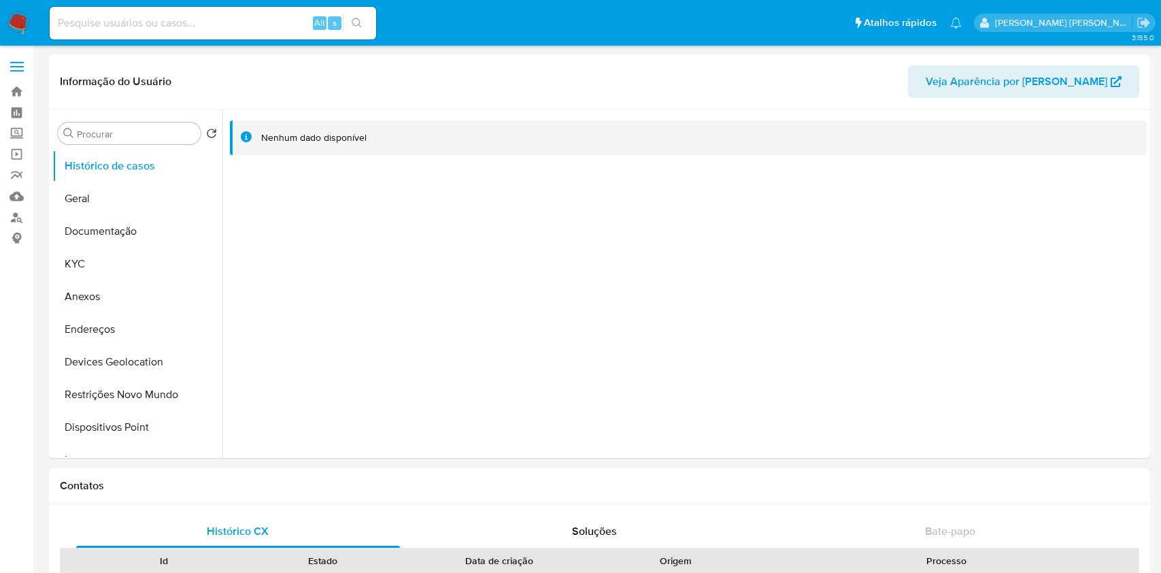
select select "10"
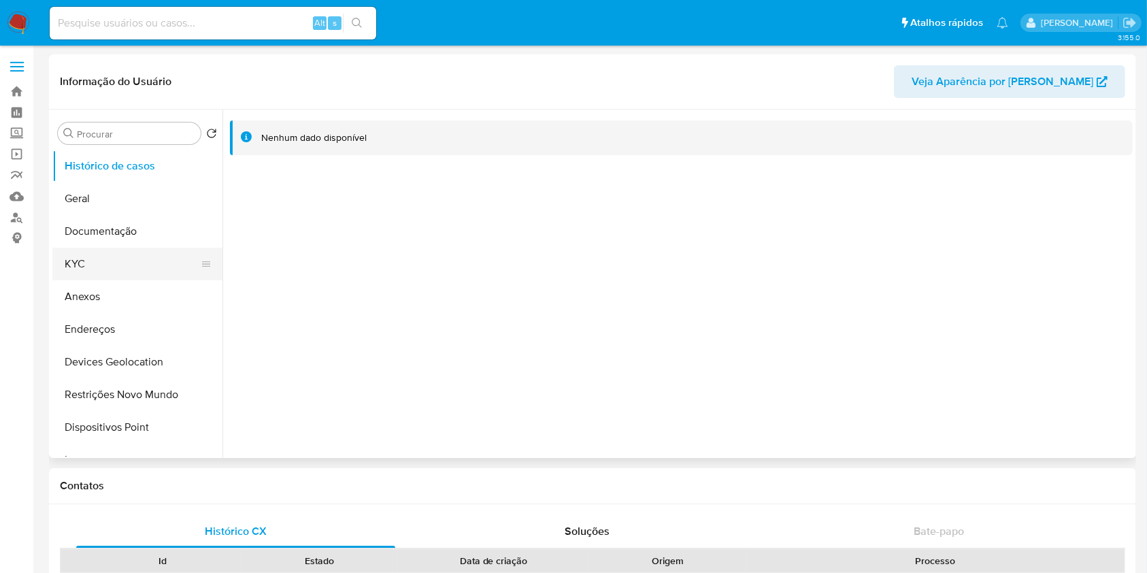
click at [124, 254] on button "KYC" at bounding box center [131, 264] width 159 height 33
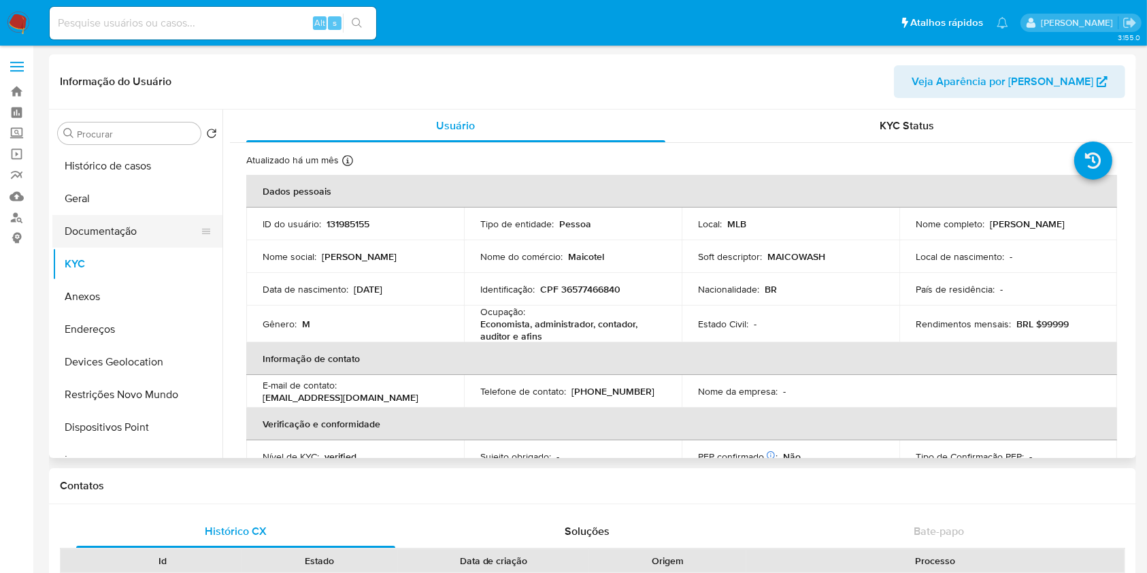
click at [143, 217] on button "Documentação" at bounding box center [131, 231] width 159 height 33
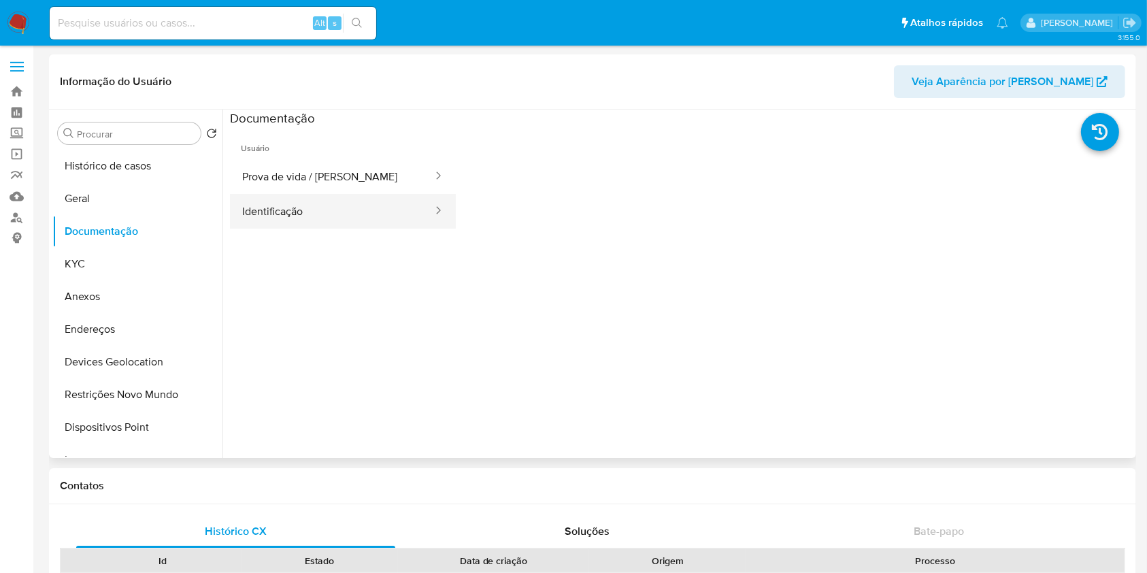
click at [324, 213] on button "Identificação" at bounding box center [332, 211] width 204 height 35
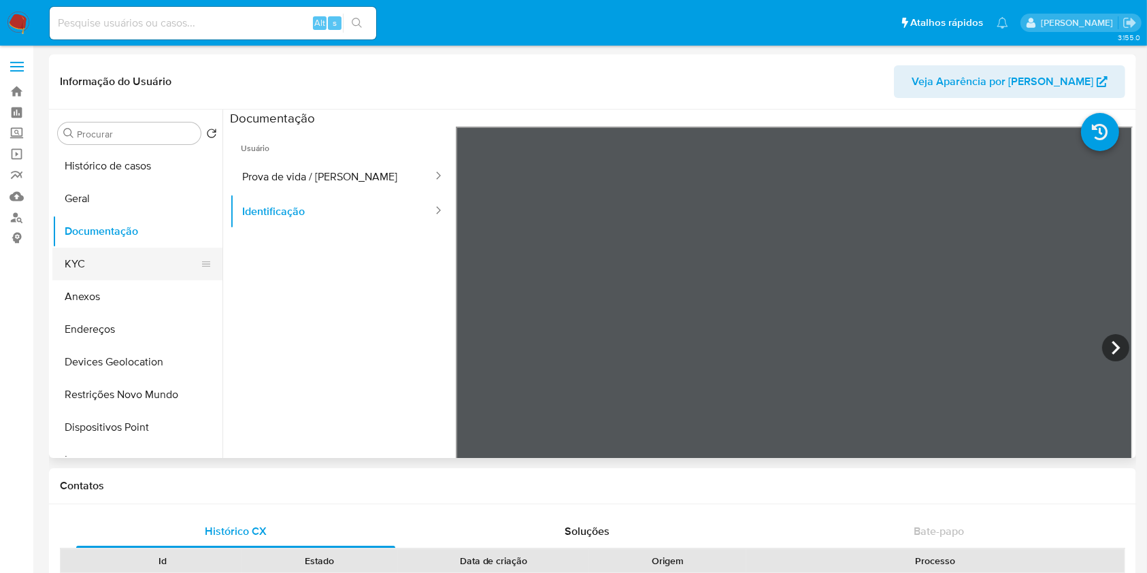
click at [115, 277] on button "KYC" at bounding box center [131, 264] width 159 height 33
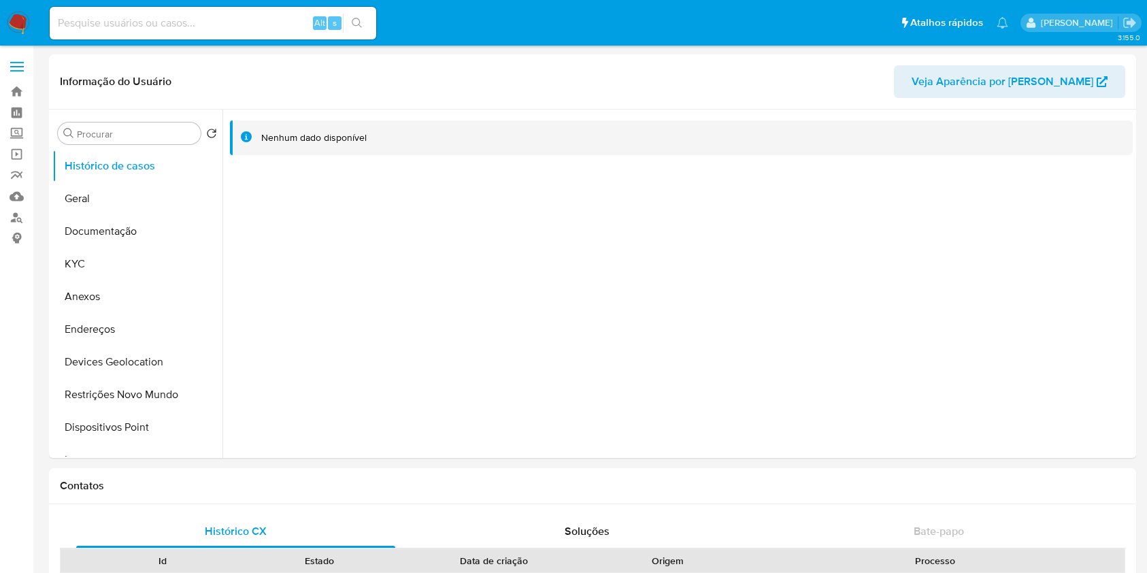
select select "10"
click at [120, 261] on button "KYC" at bounding box center [131, 264] width 159 height 33
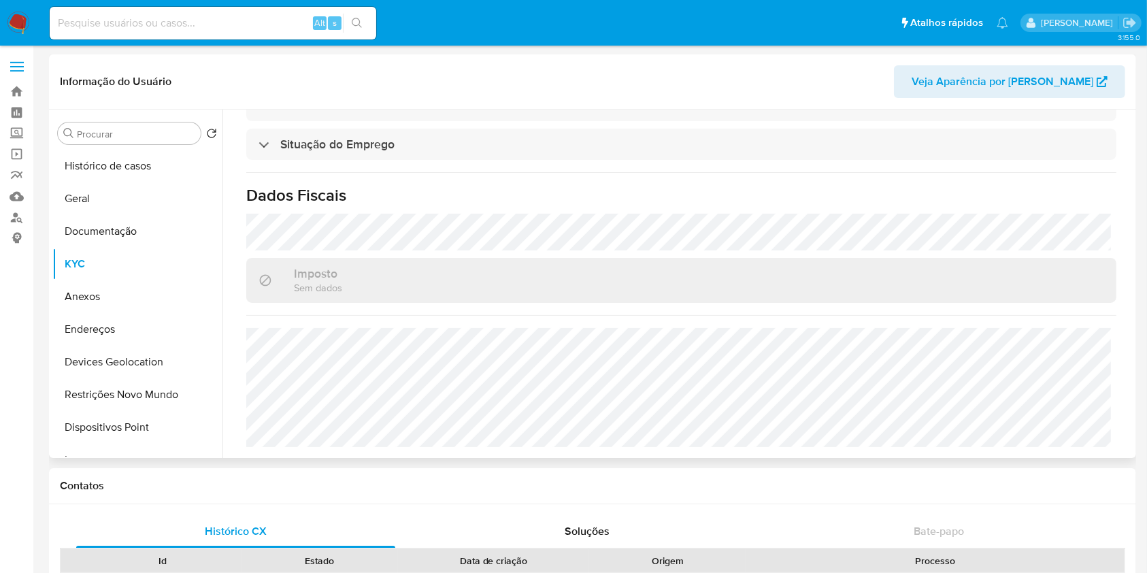
scroll to position [592, 0]
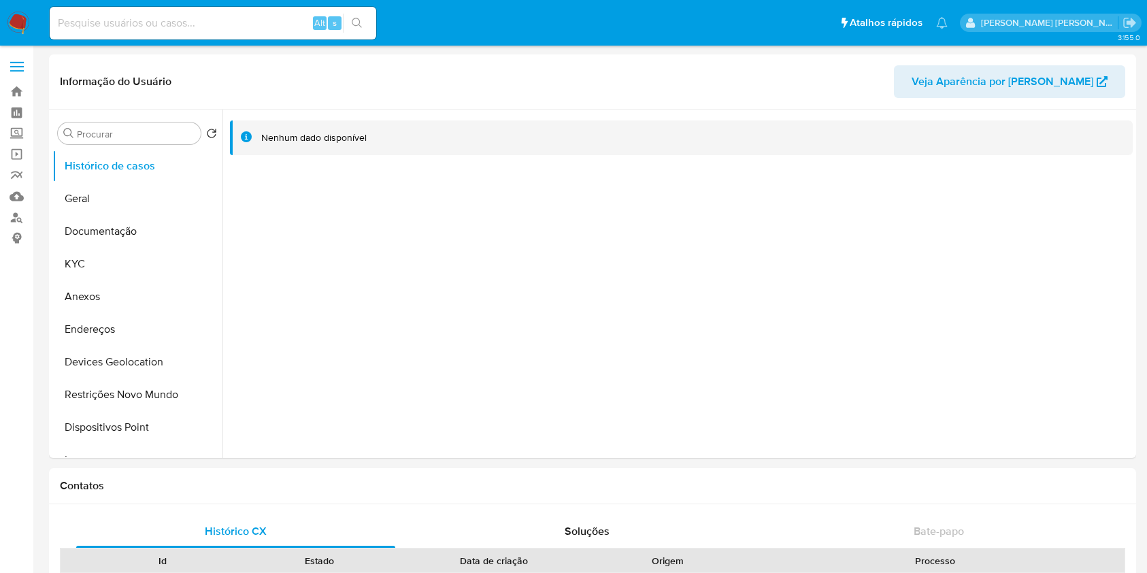
select select "10"
click at [119, 275] on button "KYC" at bounding box center [131, 264] width 159 height 33
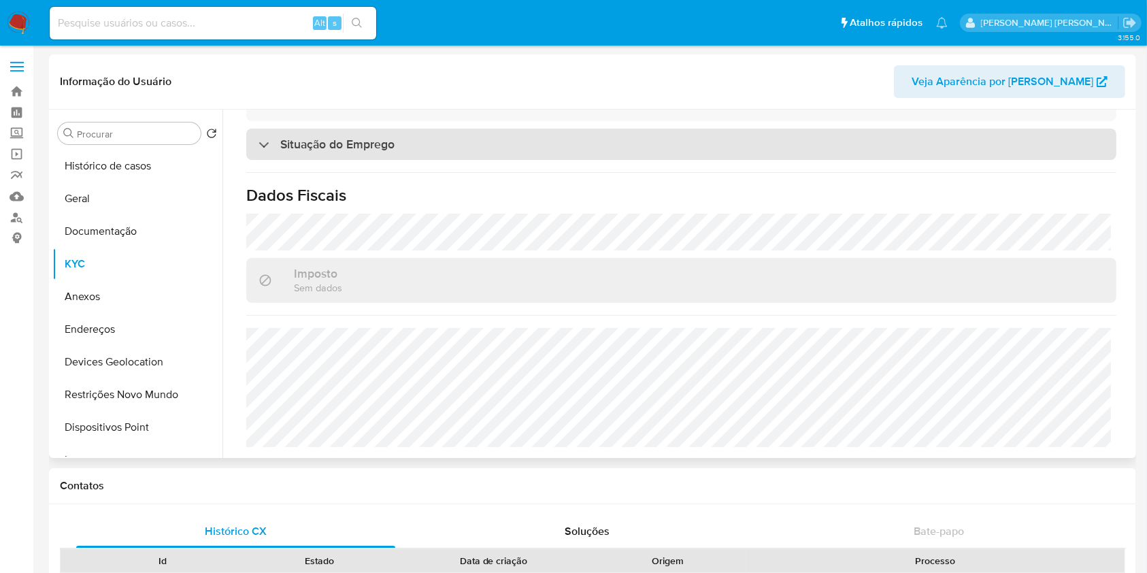
scroll to position [592, 0]
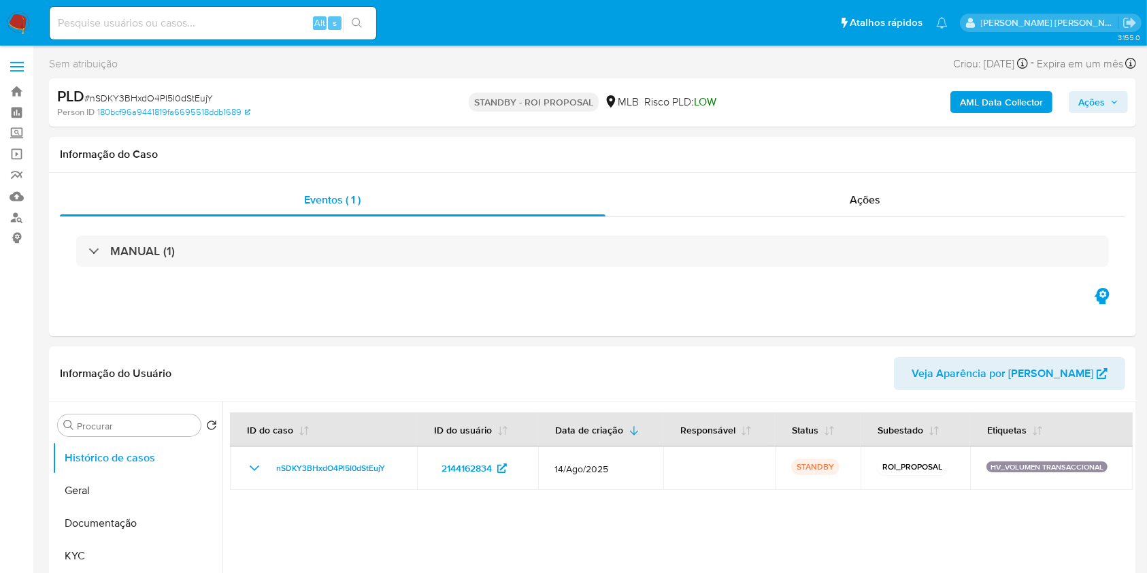
select select "10"
click at [14, 14] on img at bounding box center [18, 23] width 23 height 23
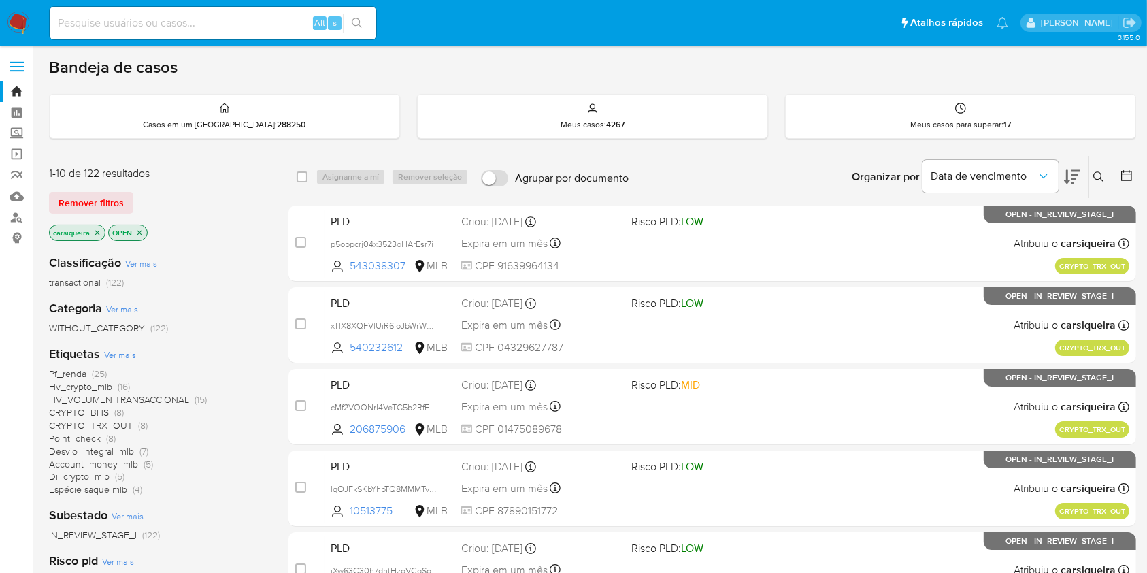
click at [95, 235] on icon "close-filter" at bounding box center [97, 232] width 8 height 8
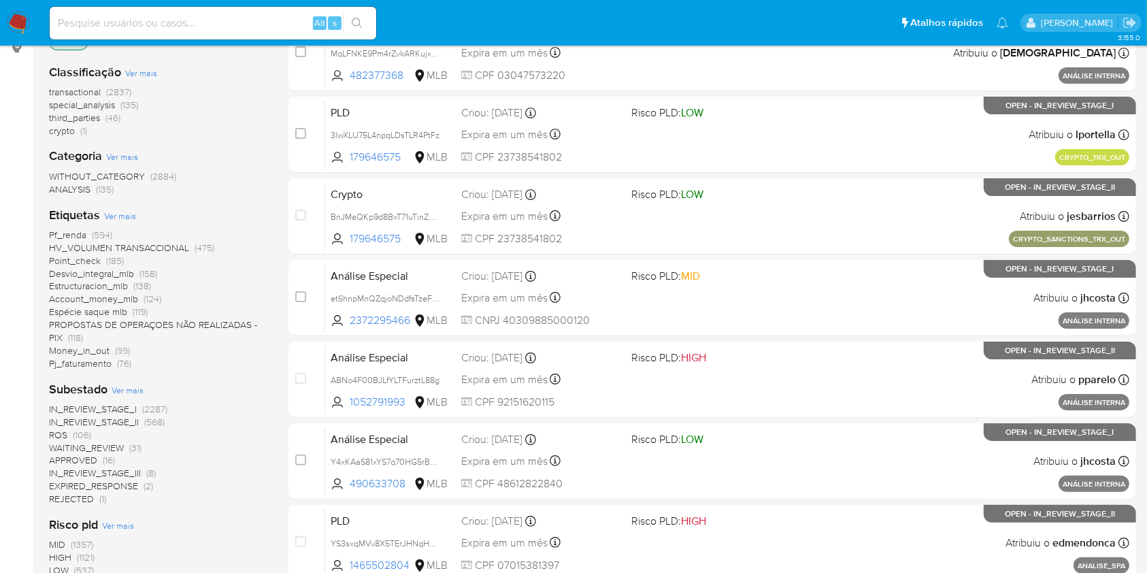
scroll to position [500, 0]
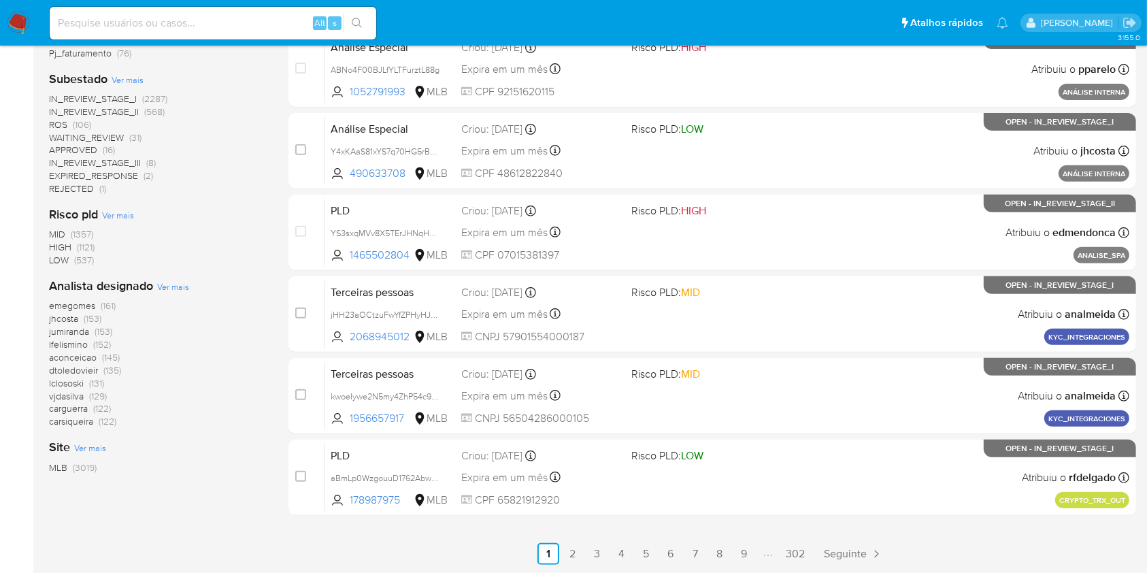
click at [108, 369] on span "(135)" at bounding box center [112, 370] width 18 height 14
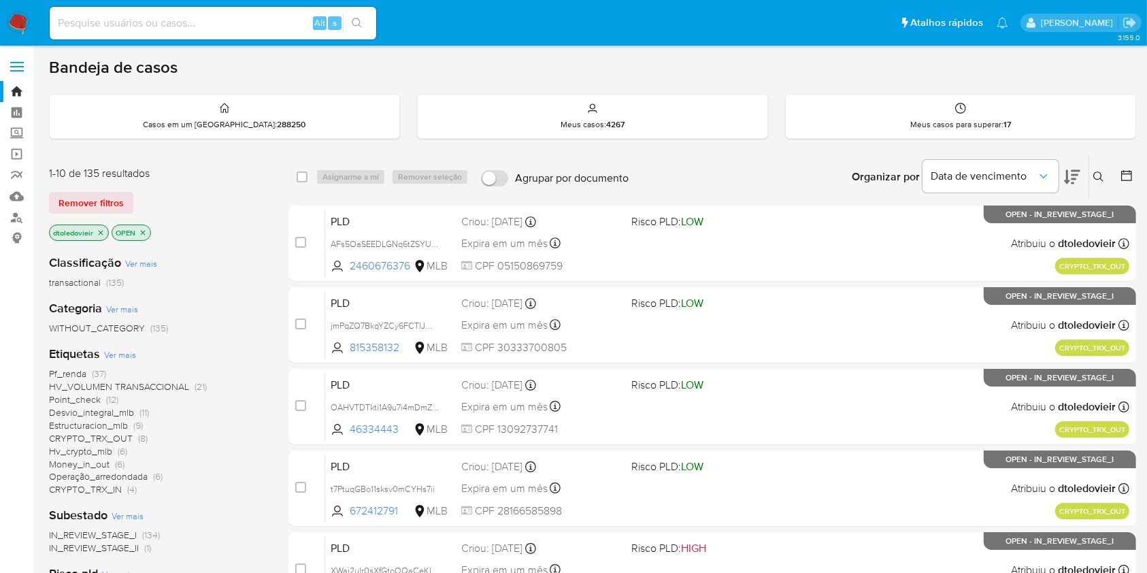
click at [141, 233] on icon "close-filter" at bounding box center [143, 232] width 8 height 8
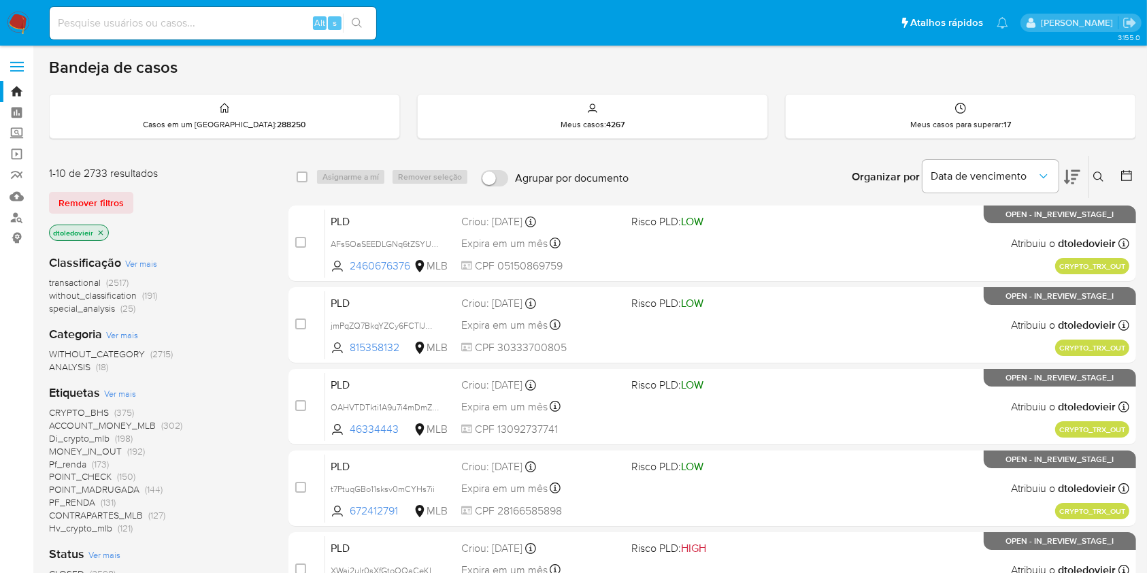
click at [1127, 171] on icon at bounding box center [1126, 176] width 14 height 14
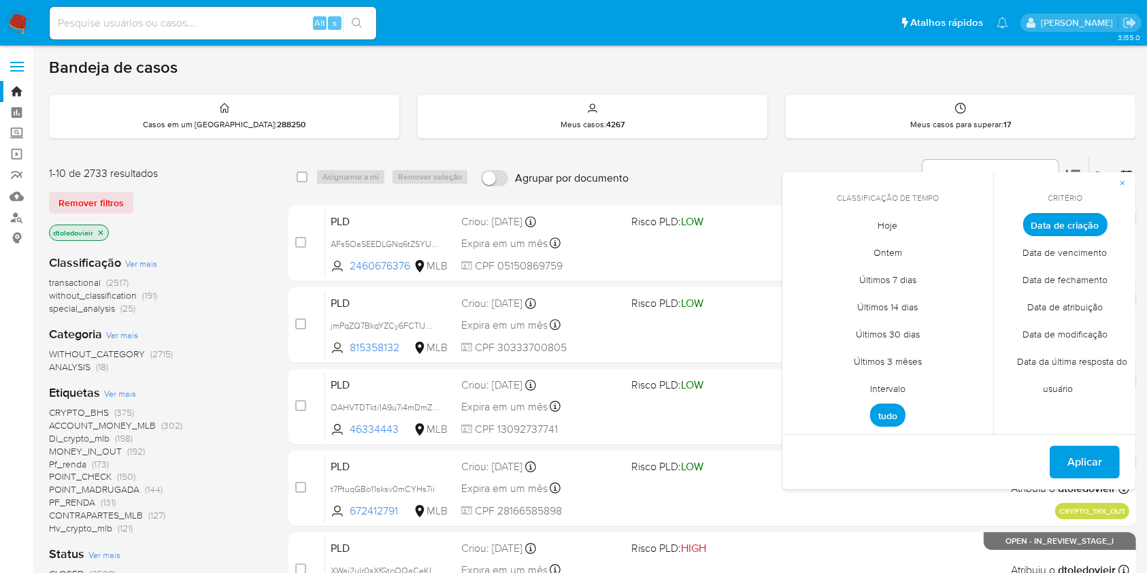
click at [1072, 275] on span "Data de fechamento" at bounding box center [1065, 280] width 114 height 28
click at [877, 211] on span "Hoje" at bounding box center [888, 225] width 48 height 28
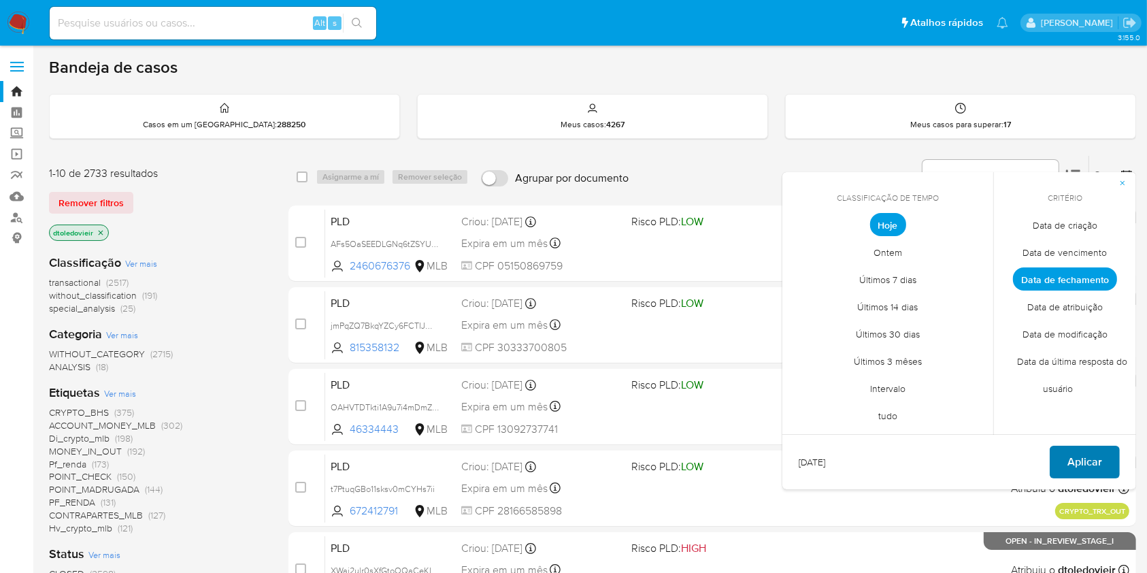
click at [1099, 460] on span "Aplicar" at bounding box center [1084, 462] width 35 height 30
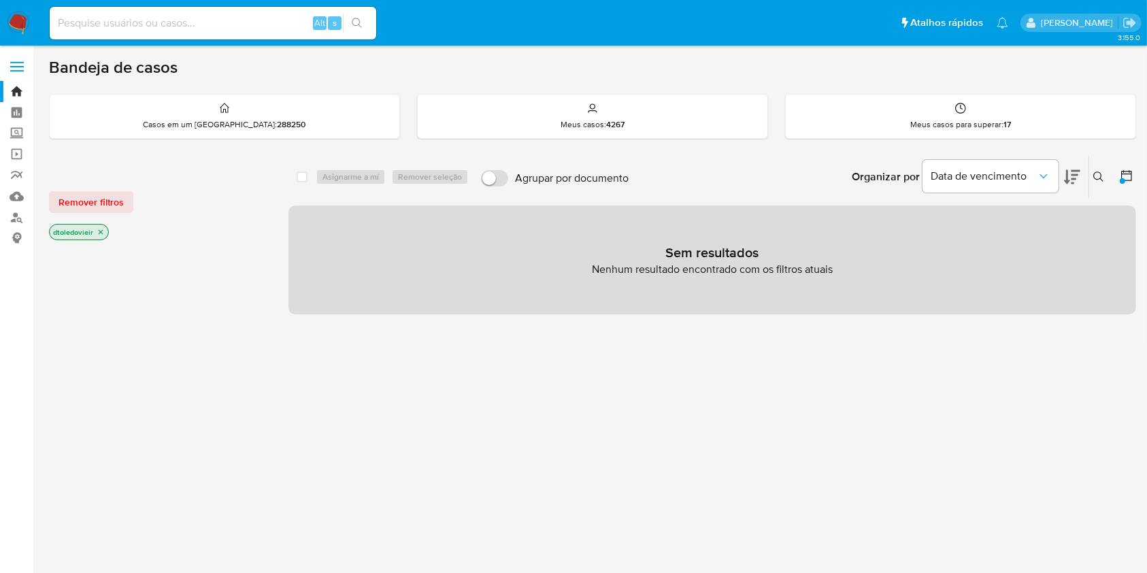
click at [99, 233] on icon "close-filter" at bounding box center [101, 232] width 8 height 8
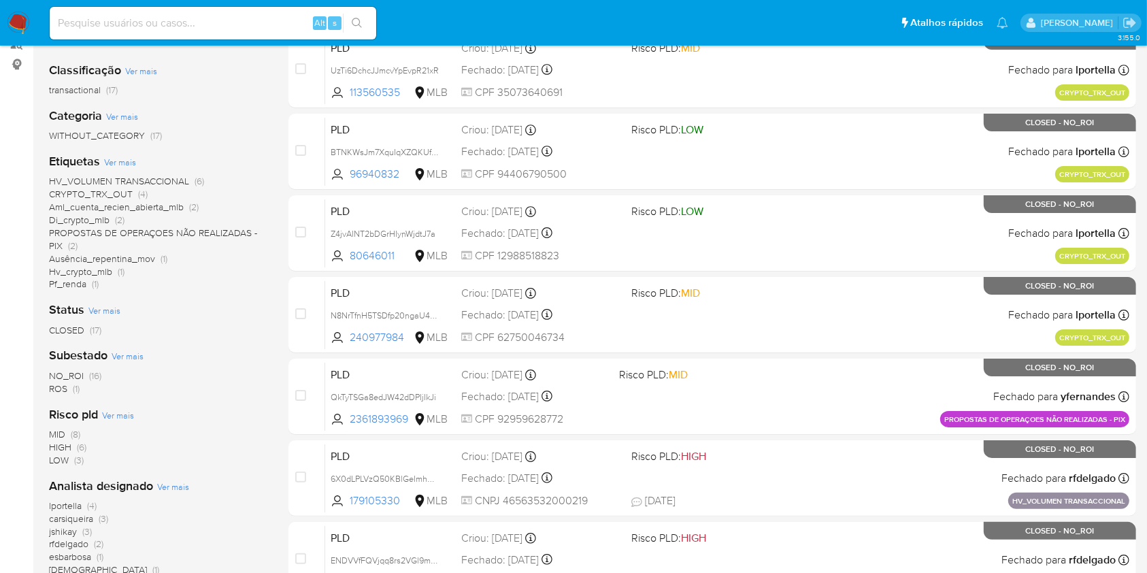
scroll to position [181, 0]
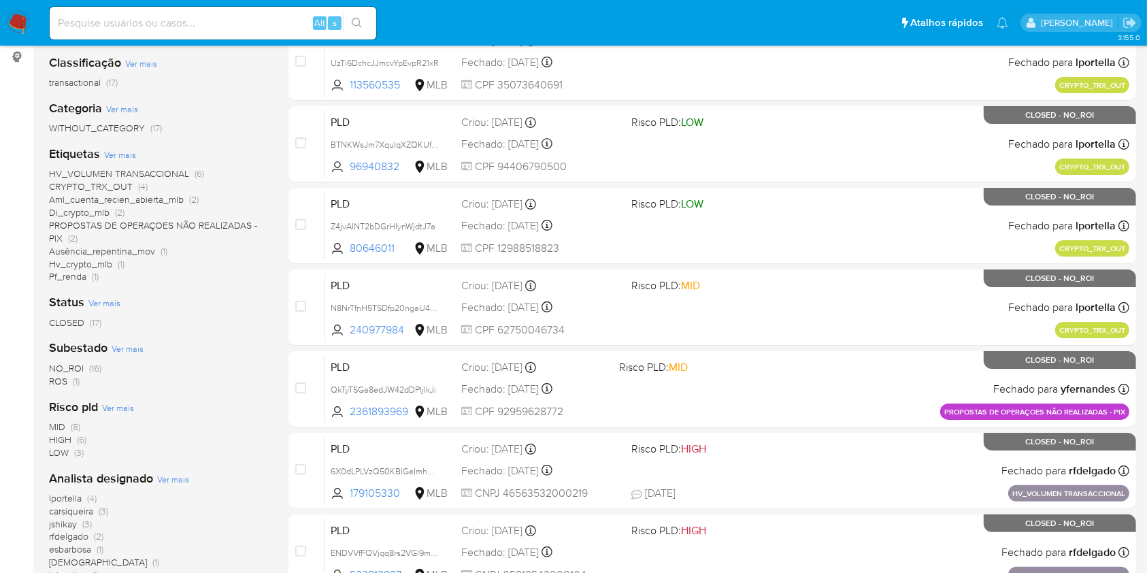
click at [90, 362] on span "(16)" at bounding box center [95, 368] width 12 height 14
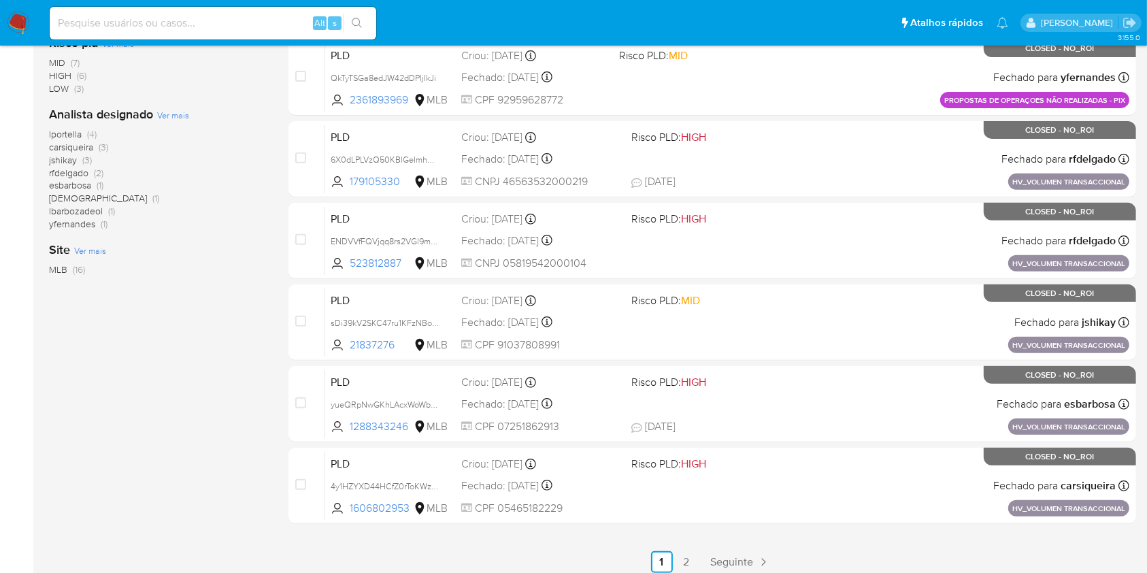
scroll to position [500, 0]
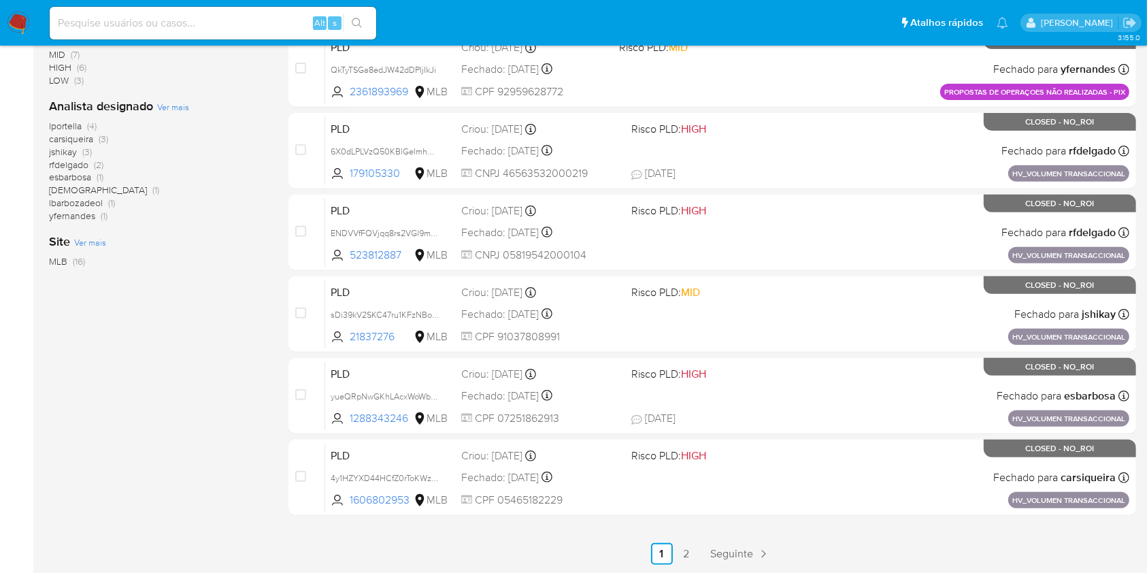
click at [172, 98] on div "Analista designado Ver mais lportella (4) carsiqueira (3) jshikay (3) rfdelgado…" at bounding box center [158, 160] width 218 height 124
click at [162, 101] on span "Ver mais" at bounding box center [173, 107] width 32 height 12
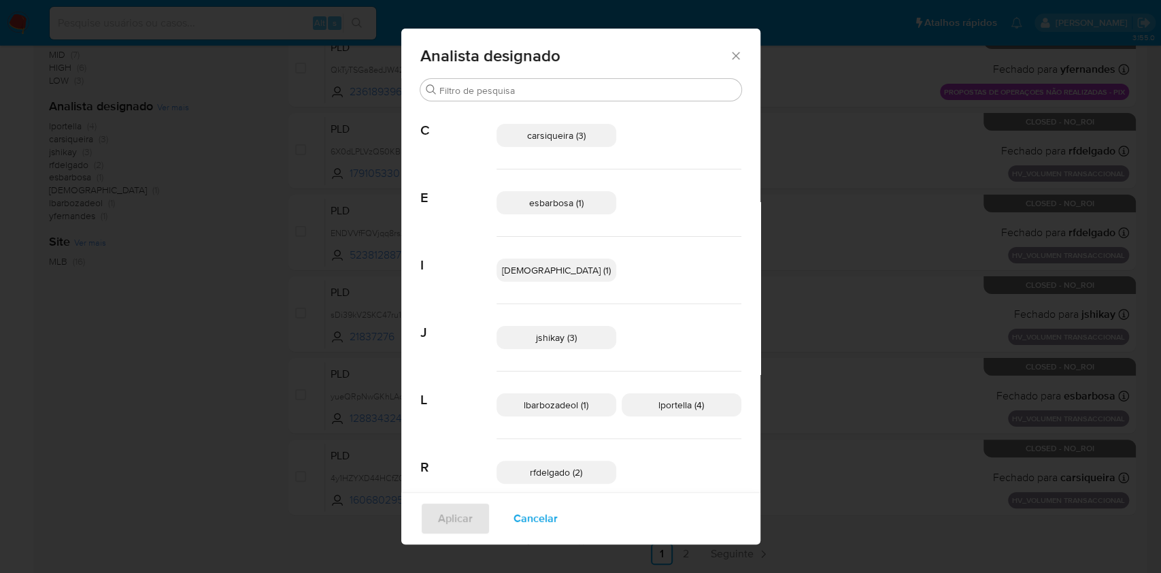
click at [245, 352] on div "Analista designado Procurar C carsiqueira (3) E esbarbosa (1) I isadacostaes (1…" at bounding box center [580, 286] width 1161 height 573
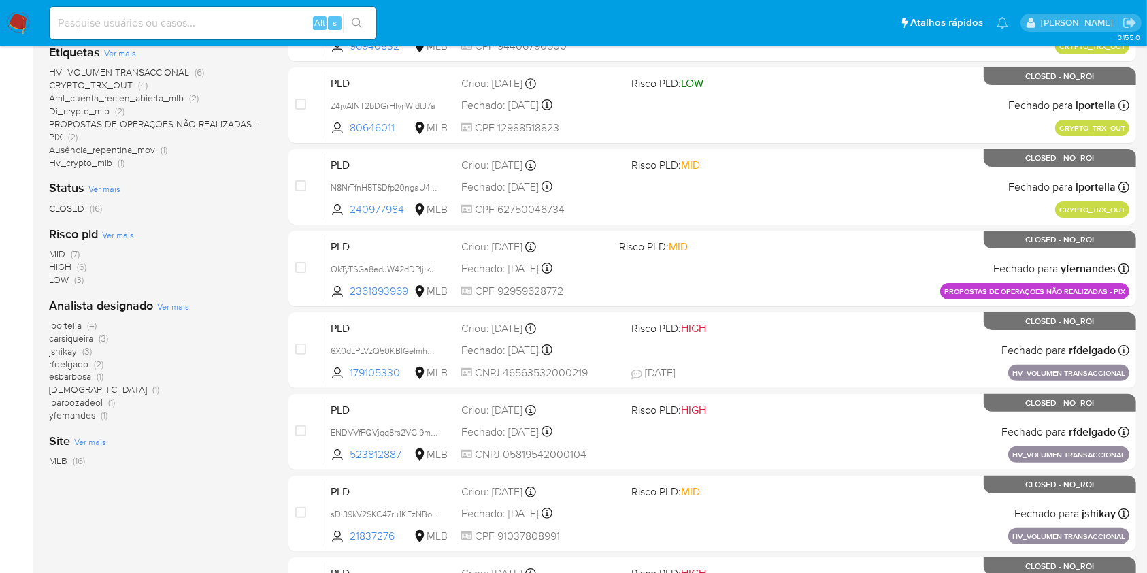
scroll to position [0, 0]
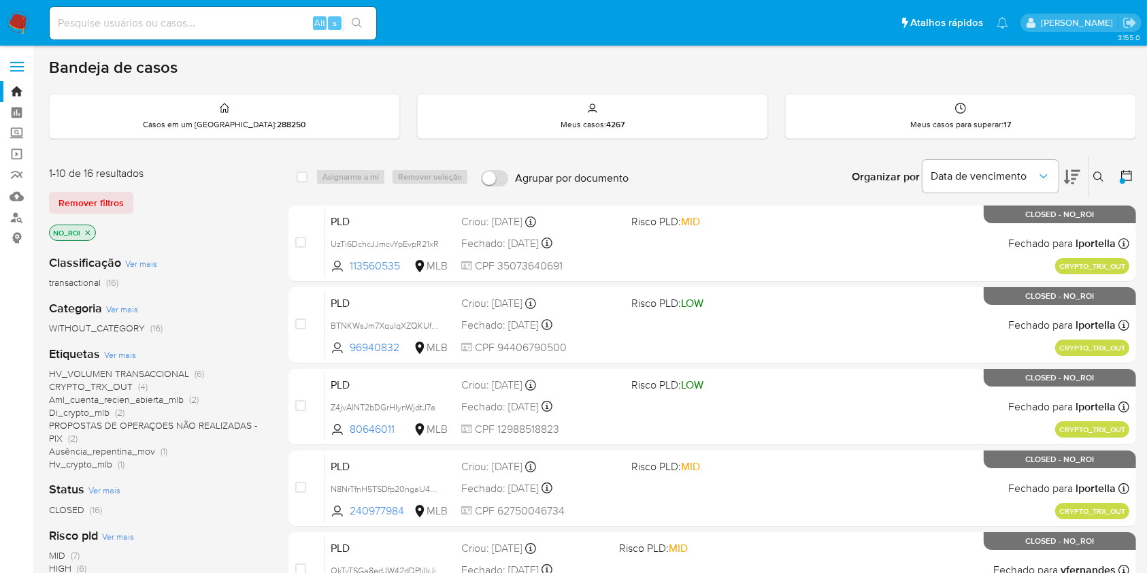
click at [16, 14] on img at bounding box center [18, 23] width 23 height 23
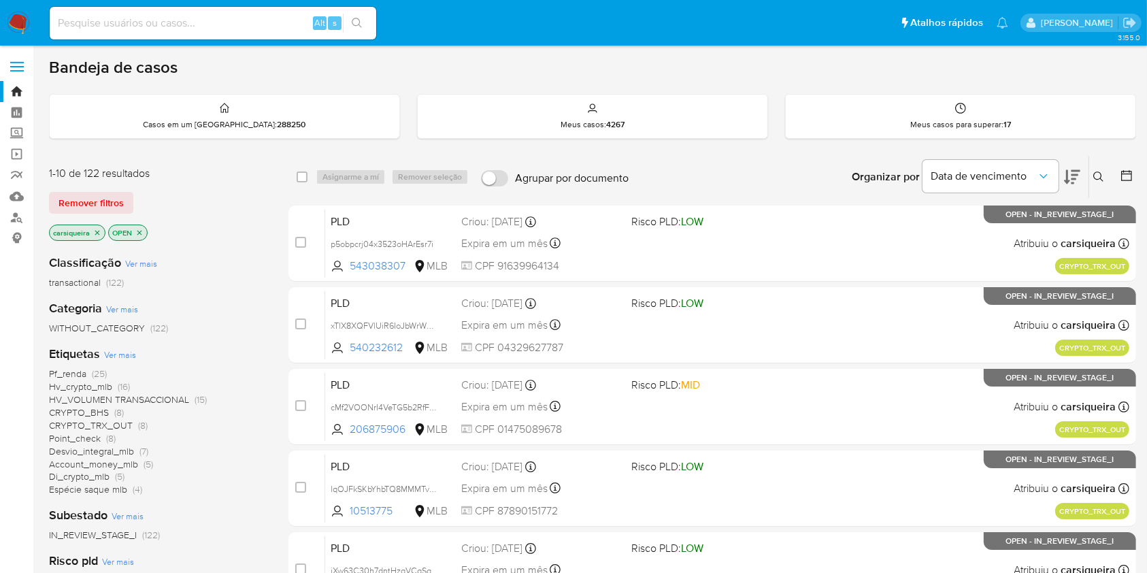
click at [140, 232] on icon "close-filter" at bounding box center [139, 232] width 5 height 5
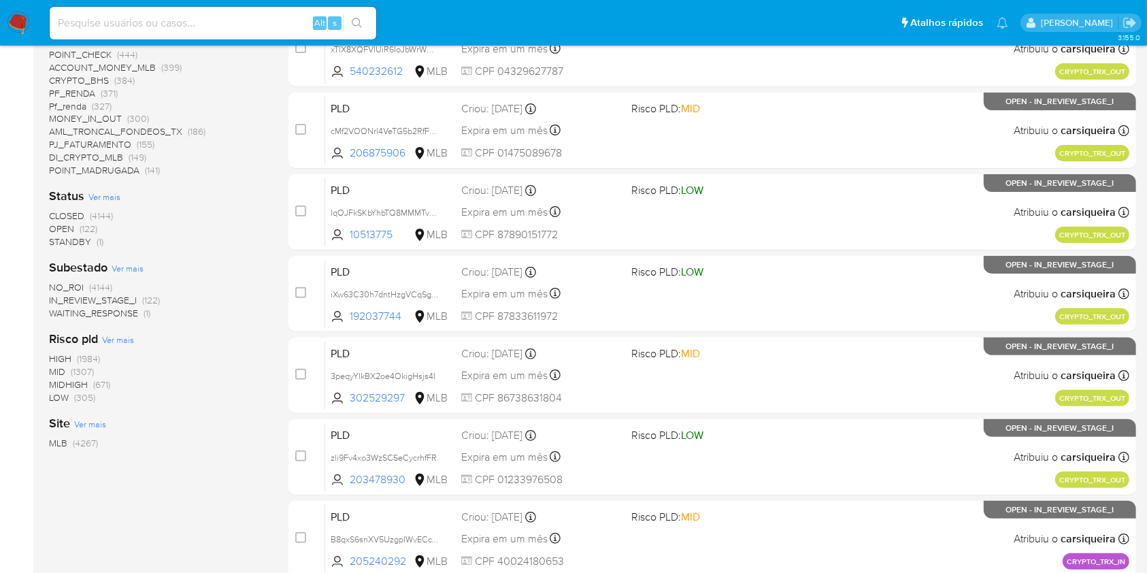
scroll to position [501, 0]
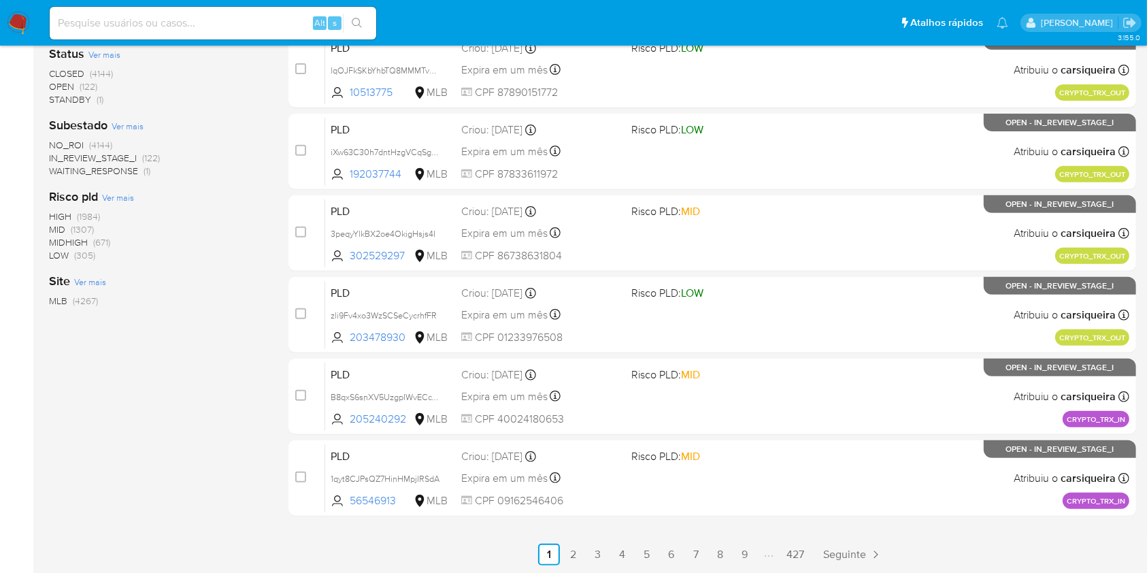
click at [125, 193] on span "Ver mais" at bounding box center [118, 197] width 32 height 12
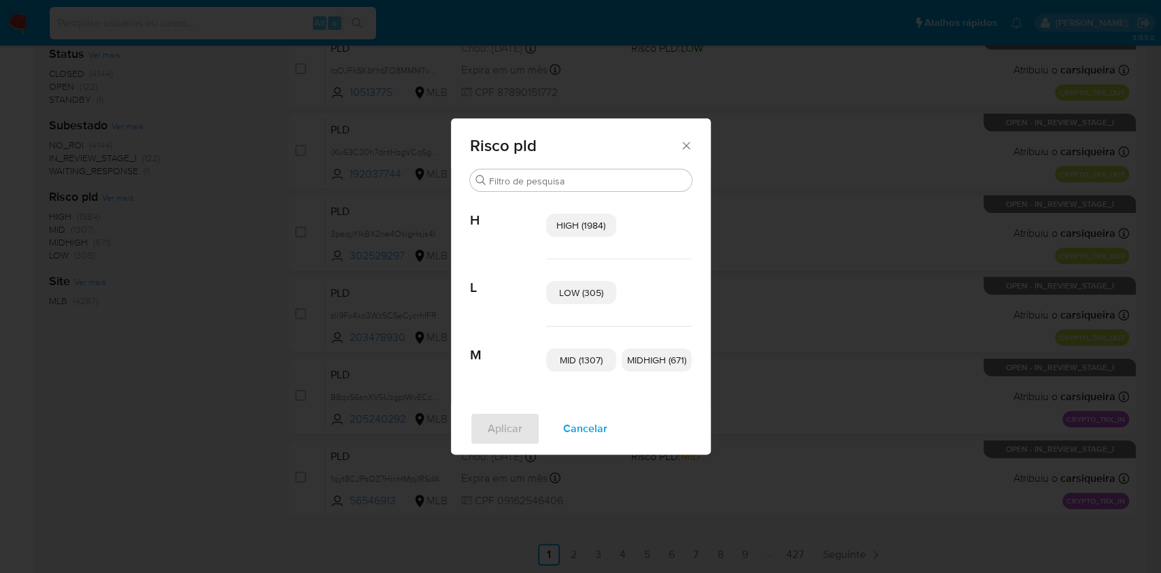
click at [230, 375] on div "Risco pld Procurar H HIGH (1984) L LOW (305) M MID (1307) MIDHIGH (671) Aplicar…" at bounding box center [580, 286] width 1161 height 573
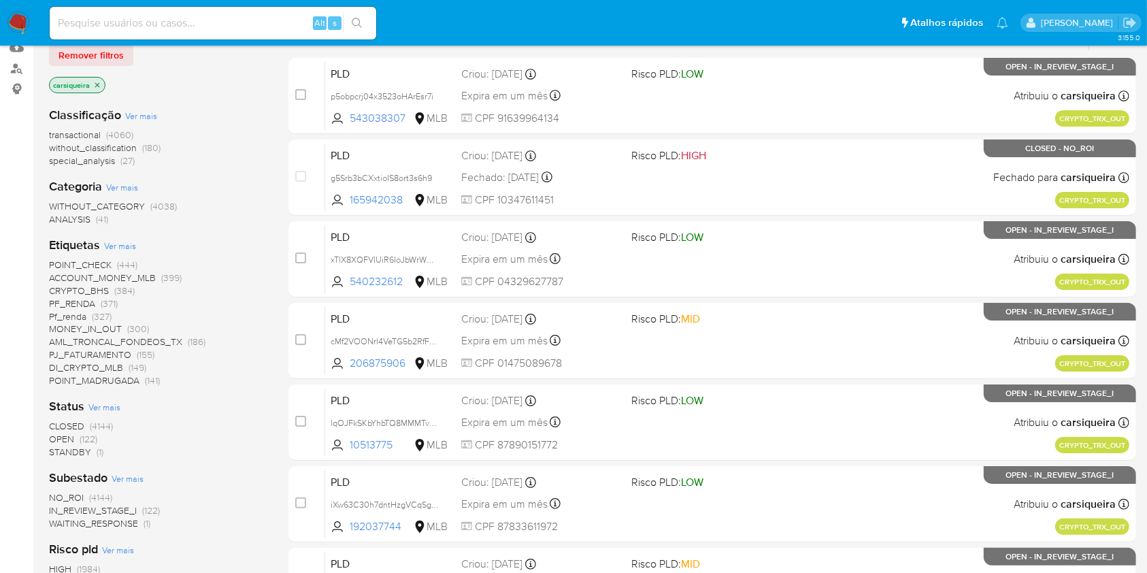
scroll to position [139, 0]
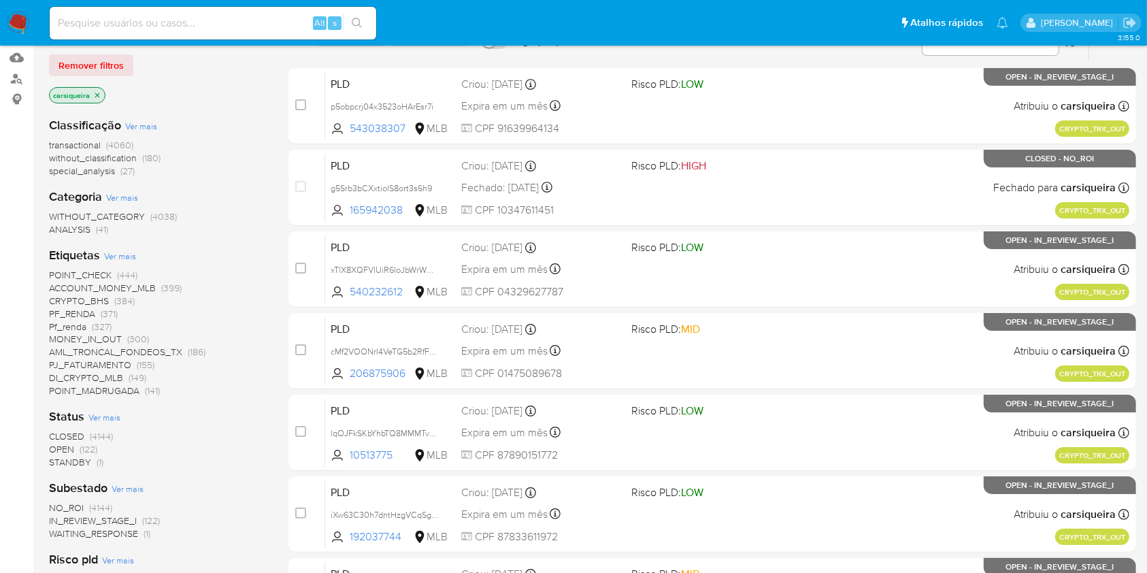
click at [97, 95] on icon "close-filter" at bounding box center [97, 95] width 8 height 8
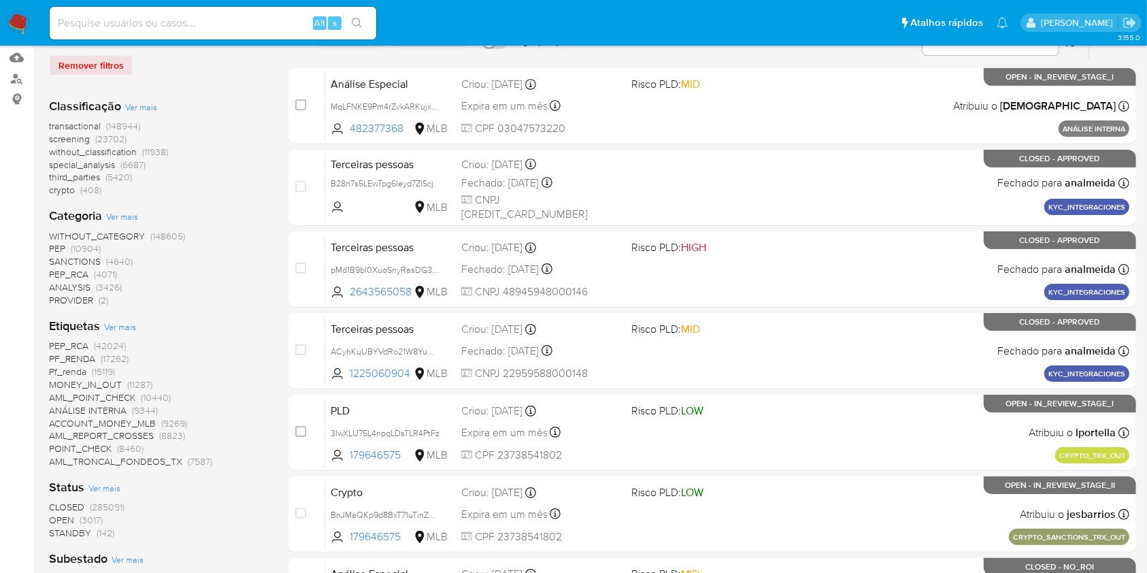
click at [21, 16] on img at bounding box center [18, 23] width 23 height 23
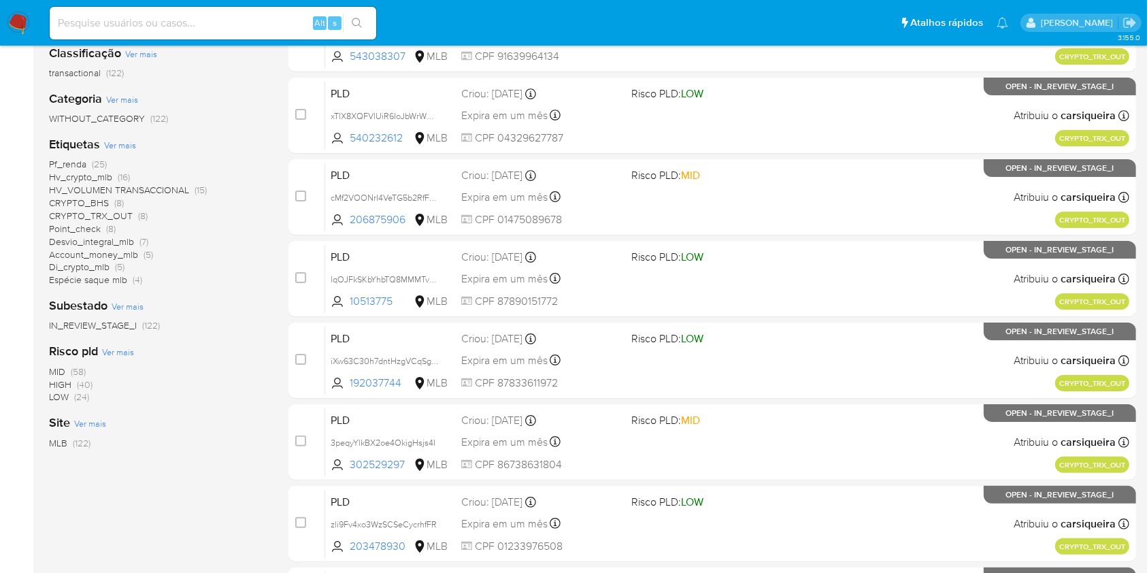
scroll to position [181, 0]
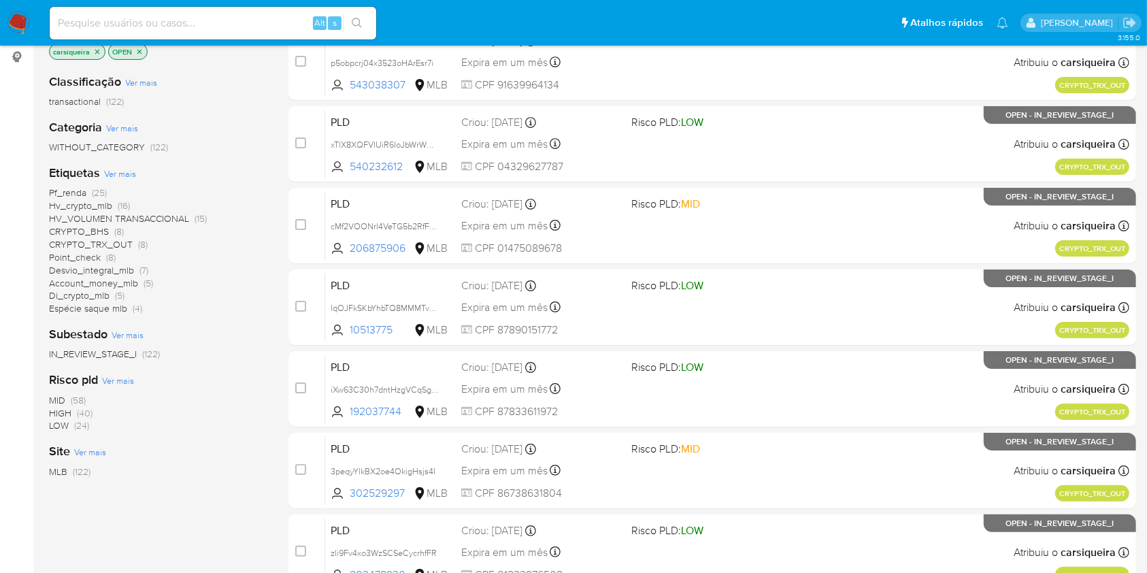
click at [131, 171] on span "Ver mais" at bounding box center [120, 173] width 32 height 12
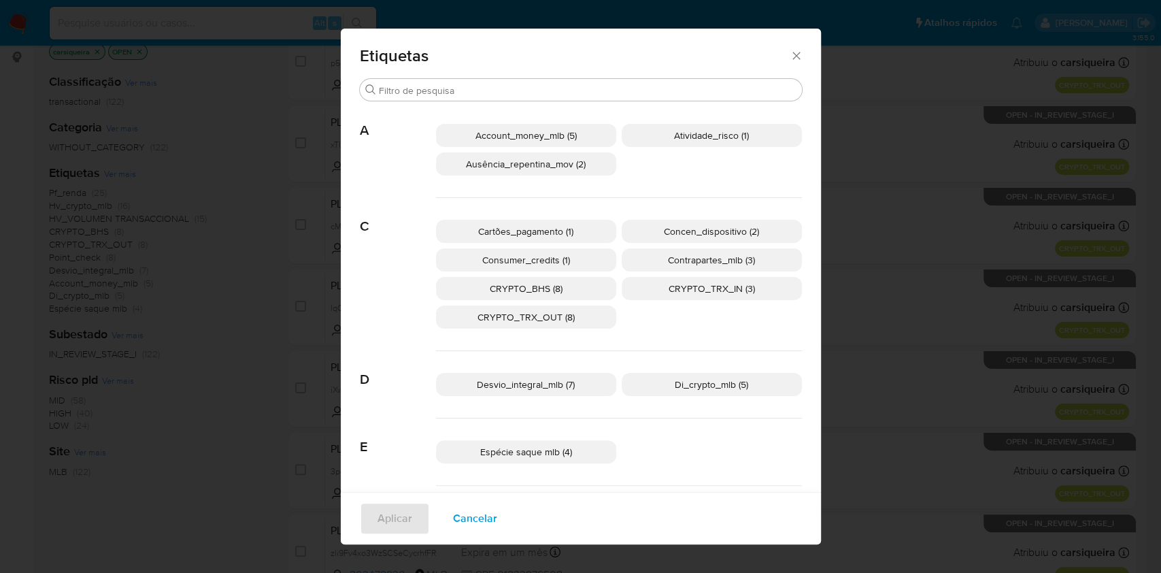
click at [792, 57] on icon "Fechar" at bounding box center [795, 55] width 7 height 7
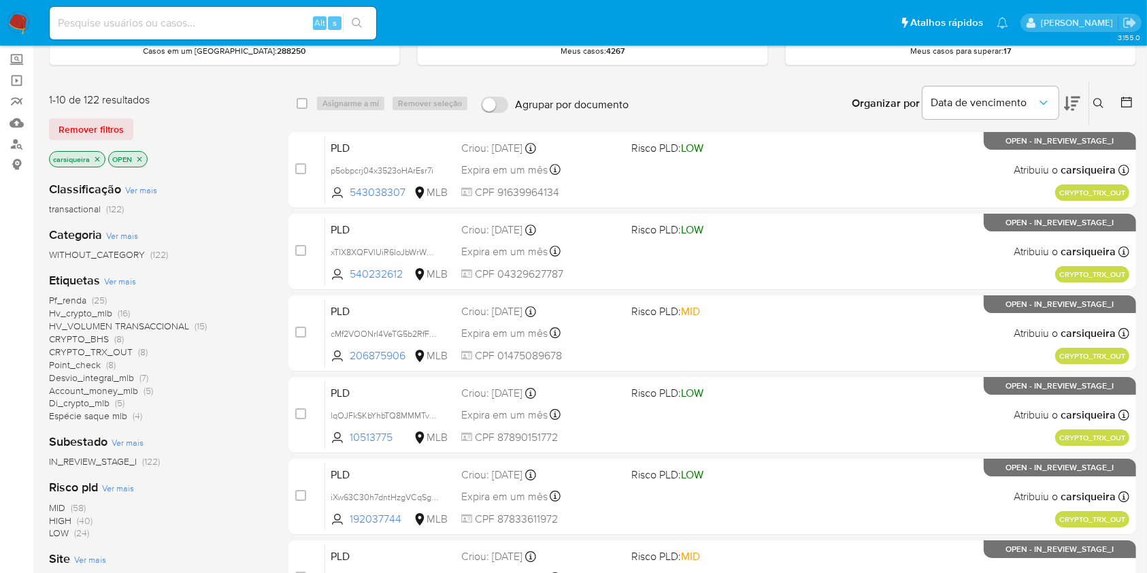
scroll to position [0, 0]
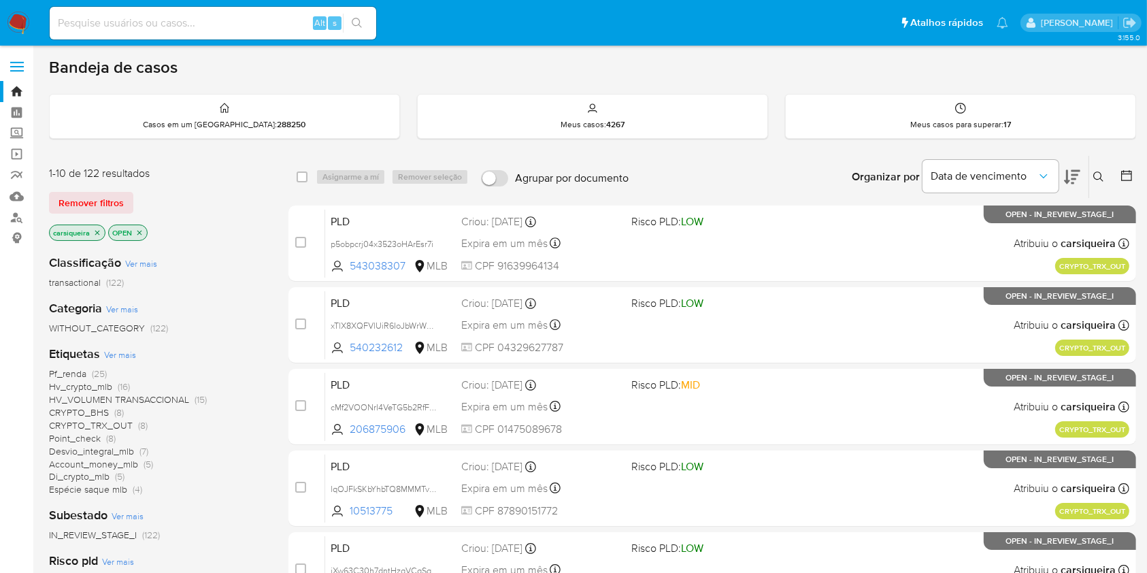
click at [99, 230] on icon "close-filter" at bounding box center [97, 232] width 8 height 8
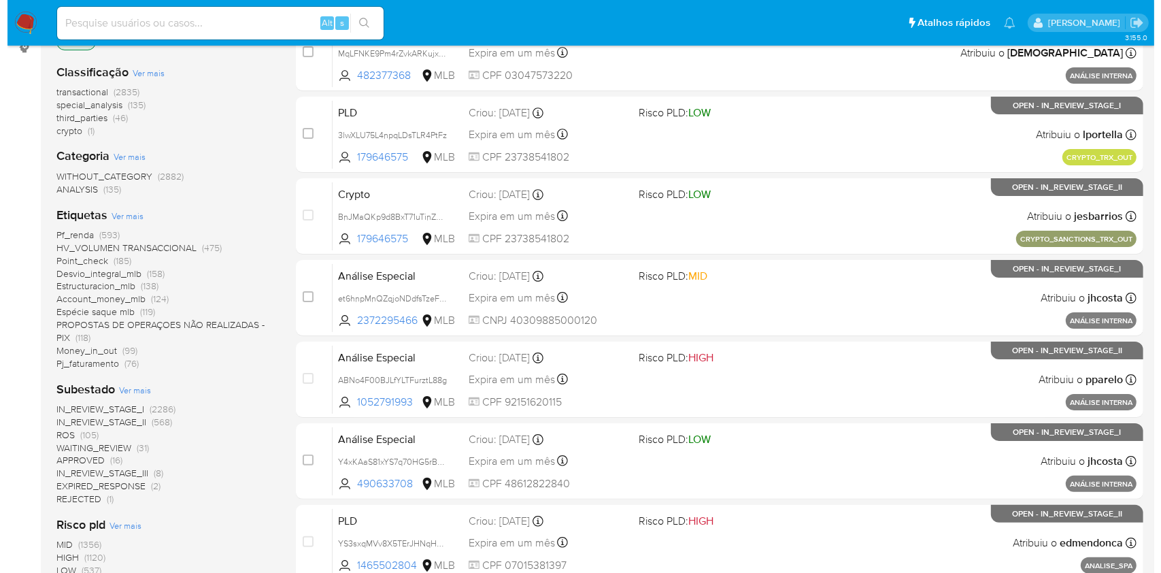
scroll to position [362, 0]
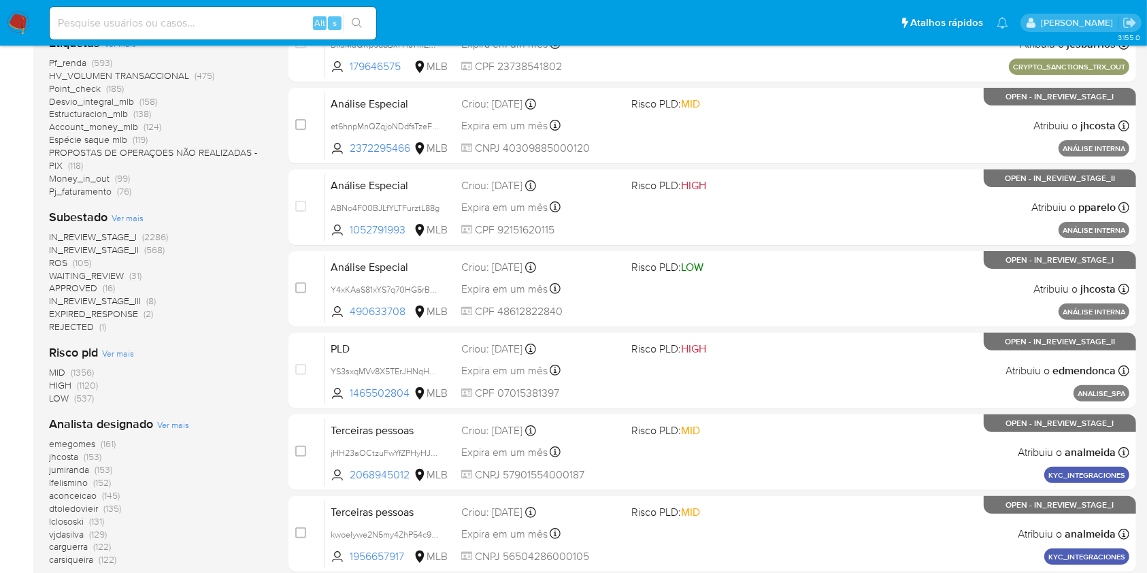
click at [175, 424] on span "Ver mais" at bounding box center [173, 424] width 32 height 12
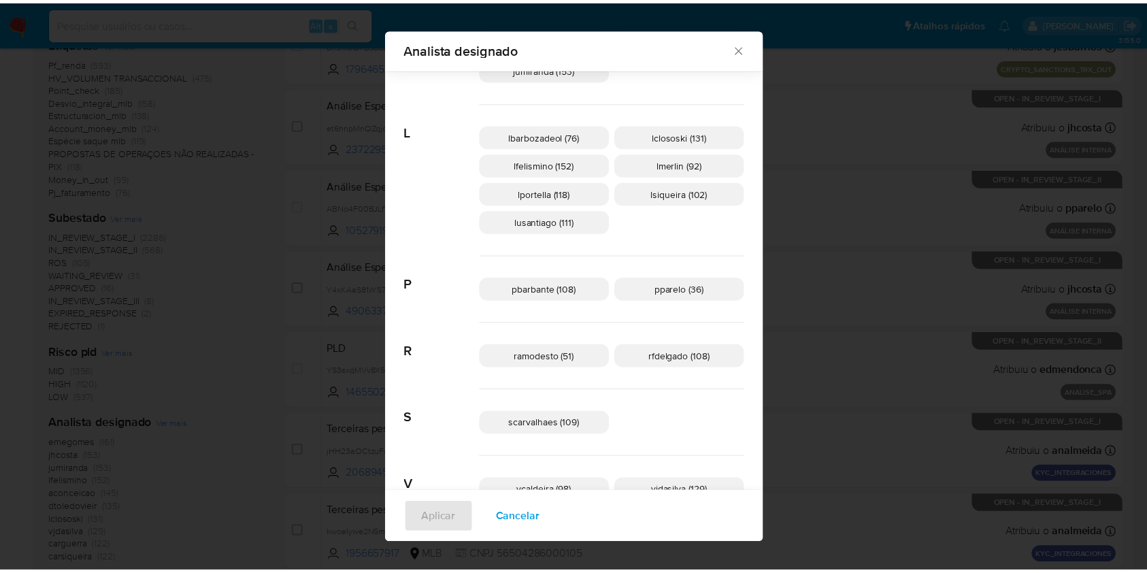
scroll to position [554, 0]
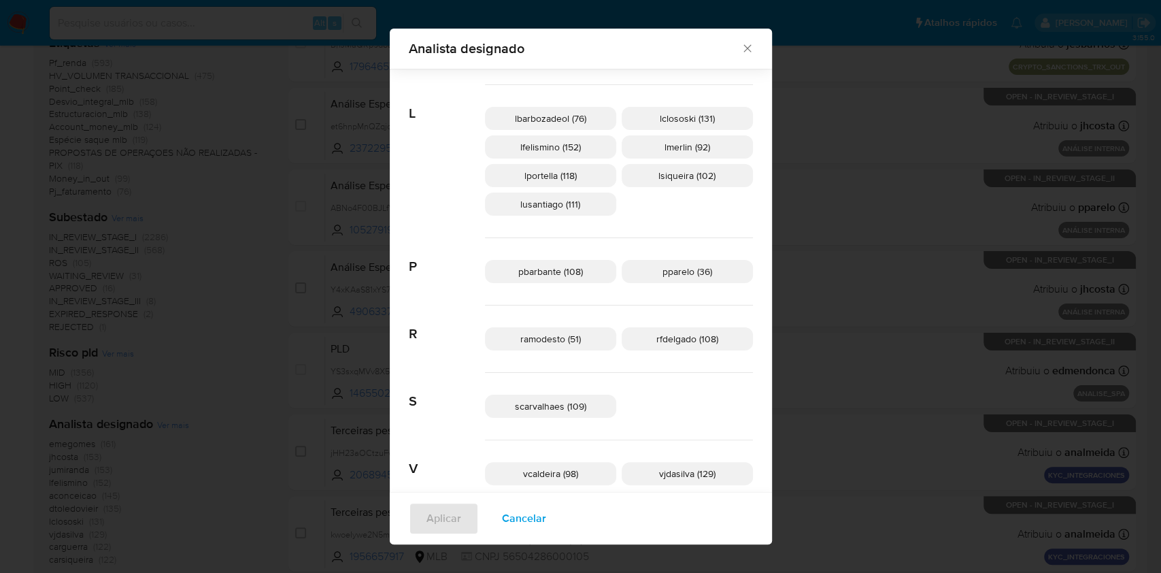
click at [741, 51] on icon "Fechar" at bounding box center [748, 48] width 14 height 14
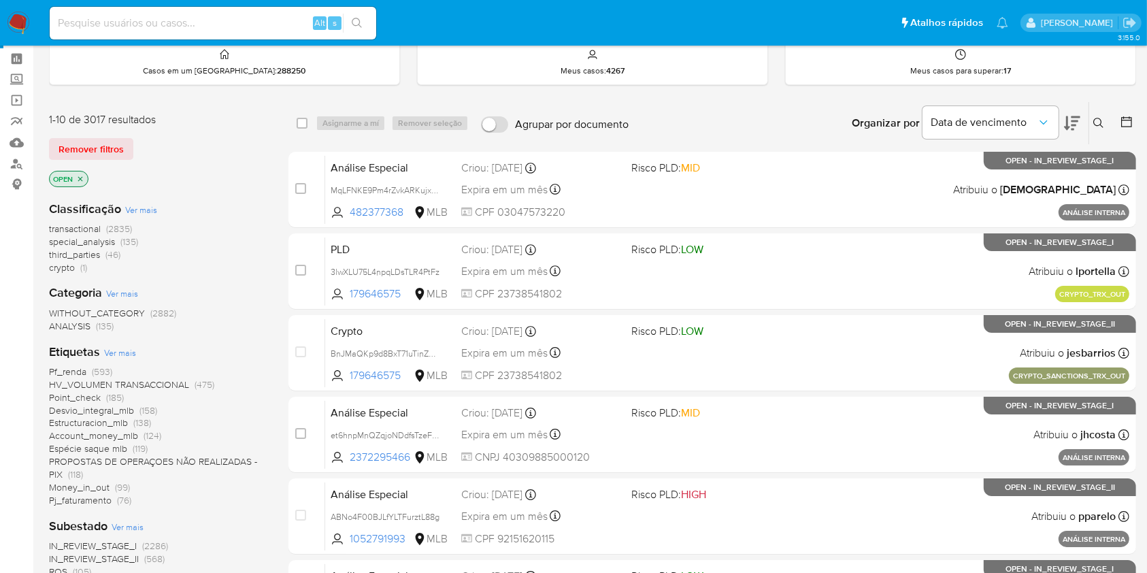
scroll to position [0, 0]
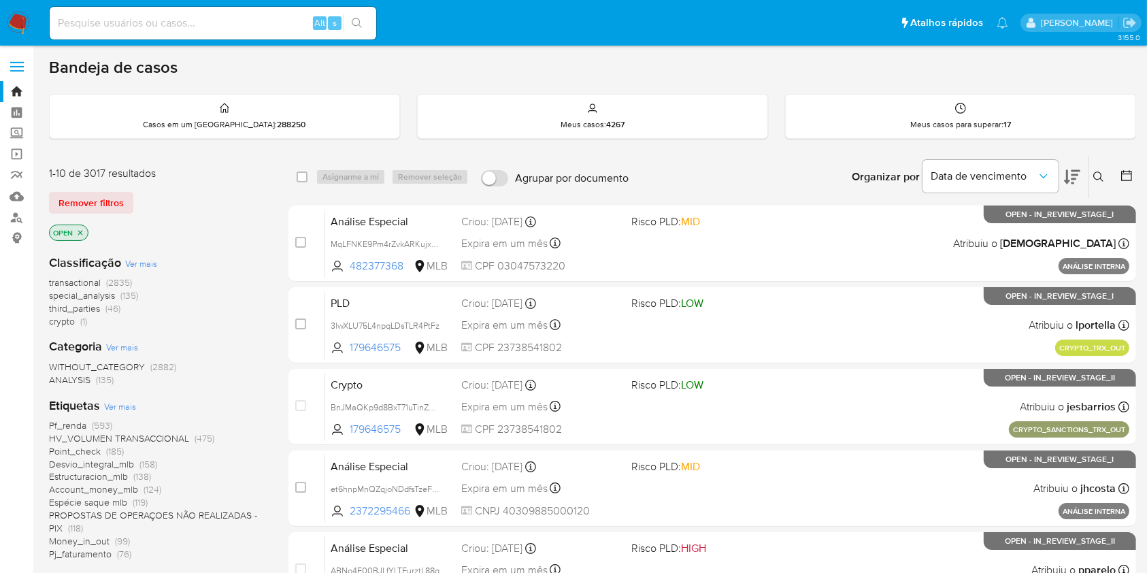
click at [11, 20] on img at bounding box center [18, 23] width 23 height 23
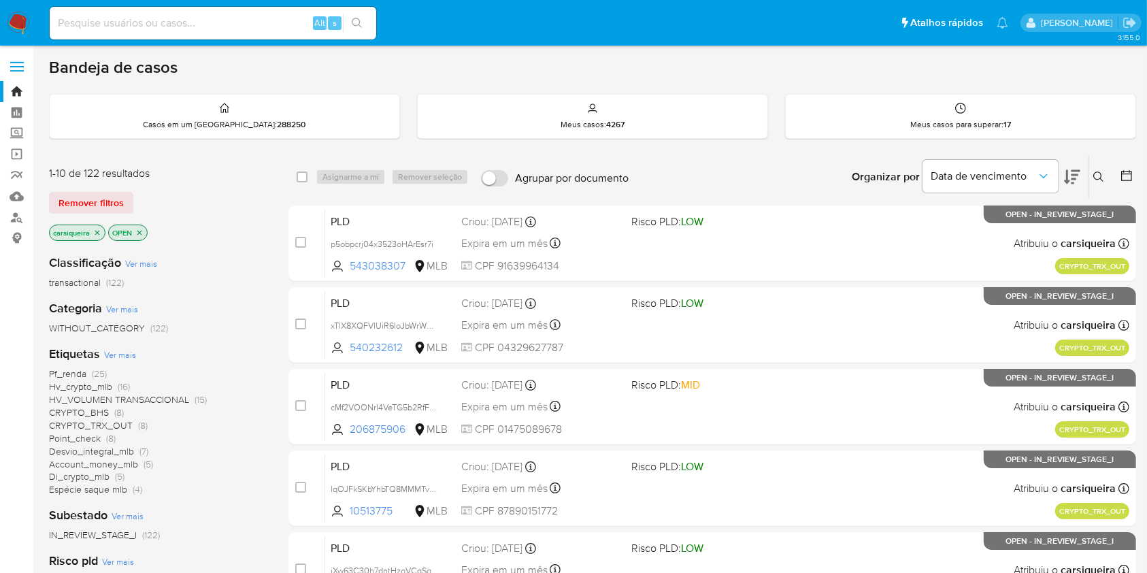
click at [225, 29] on input at bounding box center [213, 23] width 326 height 18
paste input "3peqyYlkBX2oe4OkigHsjs4I"
type input "3peqyYlkBX2oe4OkigHsjs4I"
click at [358, 19] on icon "search-icon" at bounding box center [357, 23] width 11 height 11
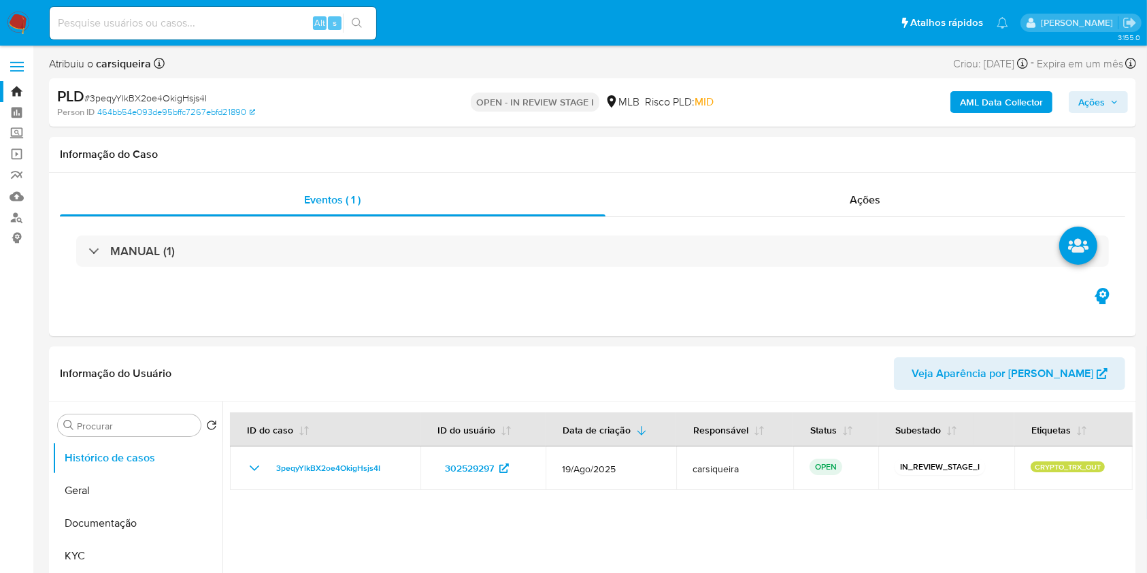
select select "10"
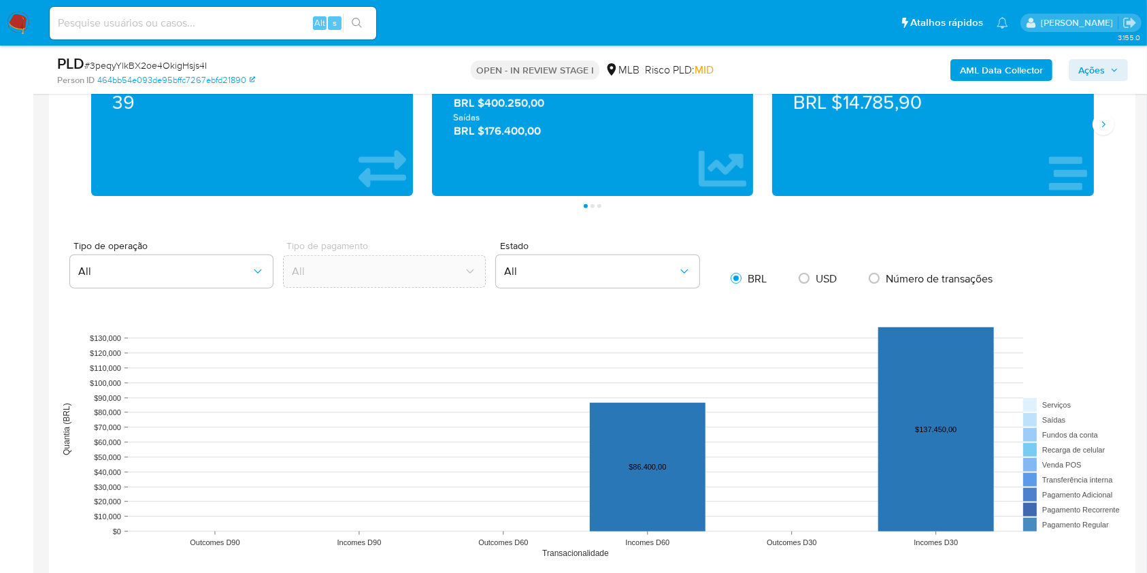
scroll to position [755, 0]
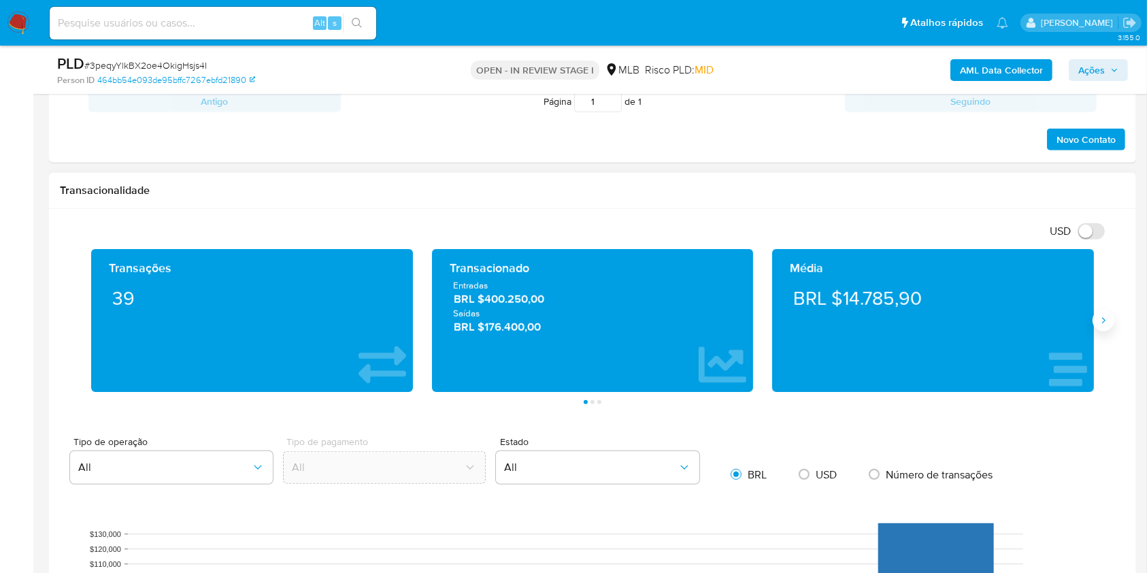
click at [1099, 316] on icon "Siguiente" at bounding box center [1103, 320] width 11 height 11
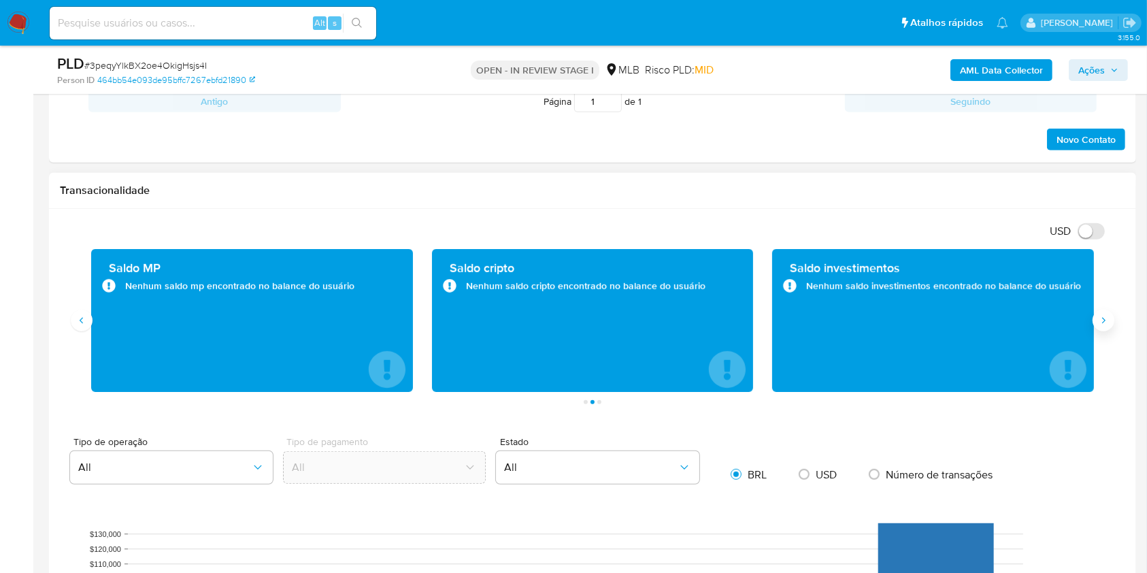
click at [1099, 316] on icon "Siguiente" at bounding box center [1103, 320] width 11 height 11
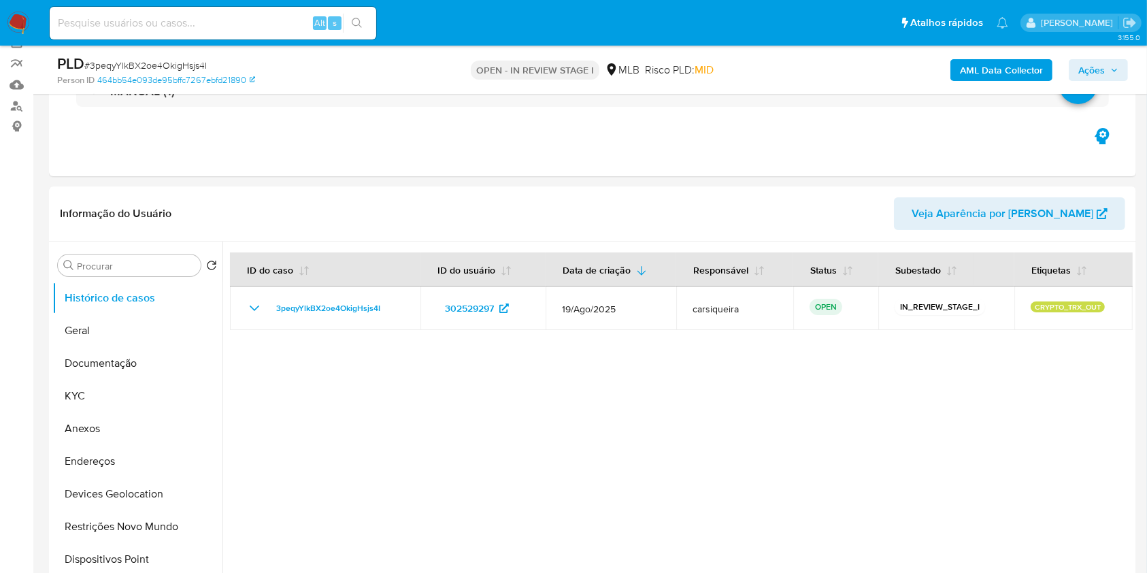
scroll to position [135, 0]
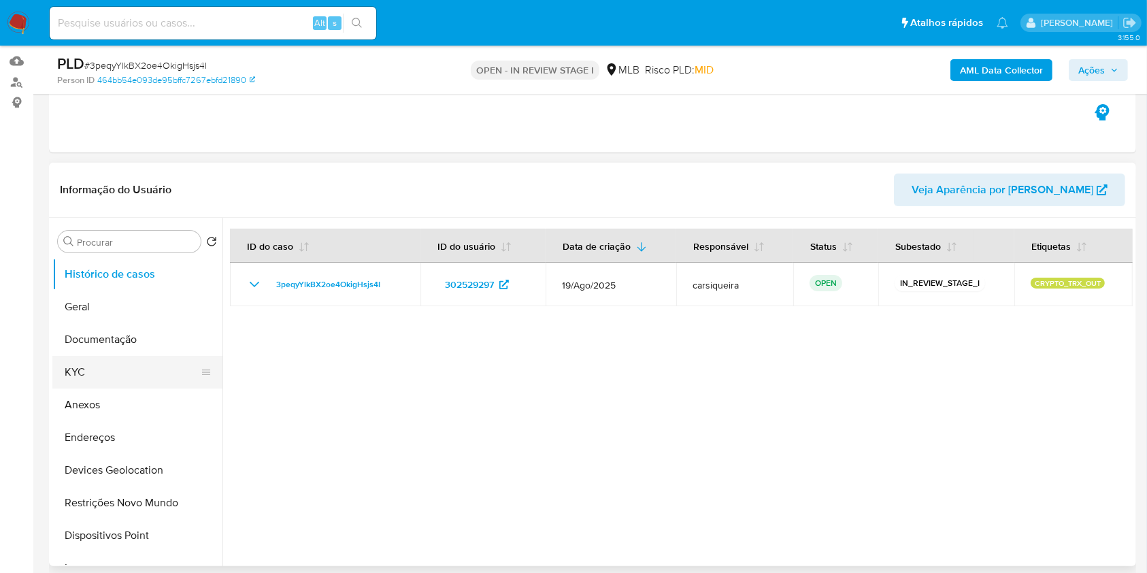
click at [146, 373] on button "KYC" at bounding box center [131, 372] width 159 height 33
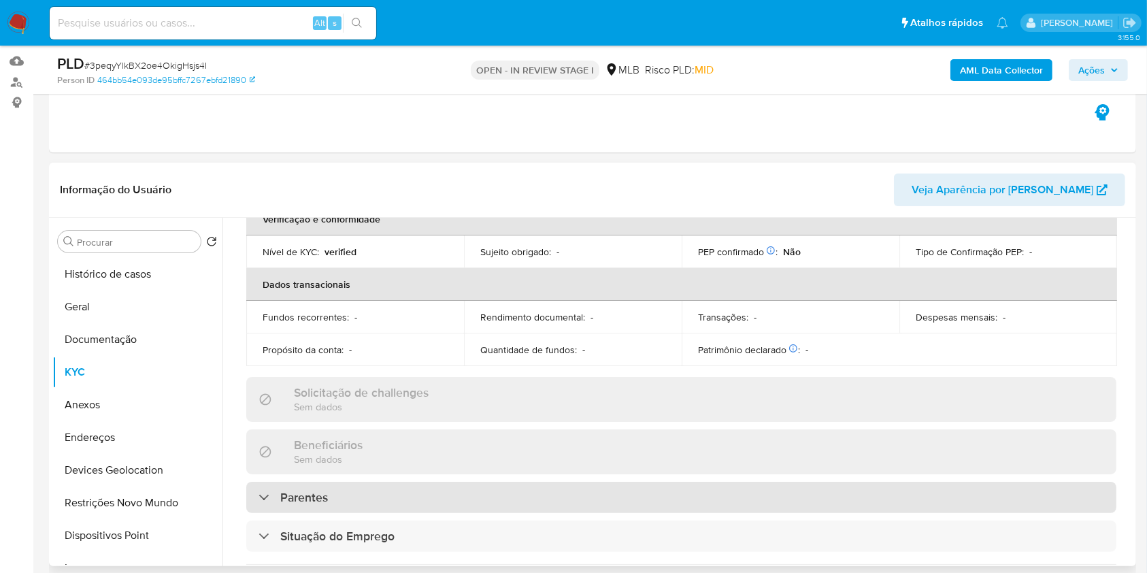
scroll to position [544, 0]
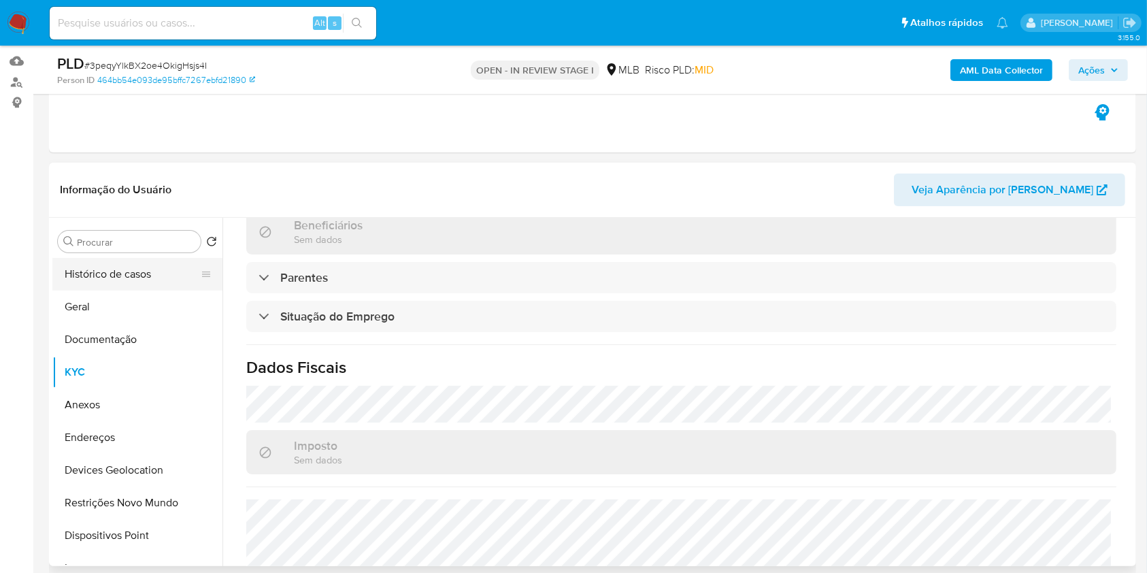
click at [139, 289] on button "Histórico de casos" at bounding box center [131, 274] width 159 height 33
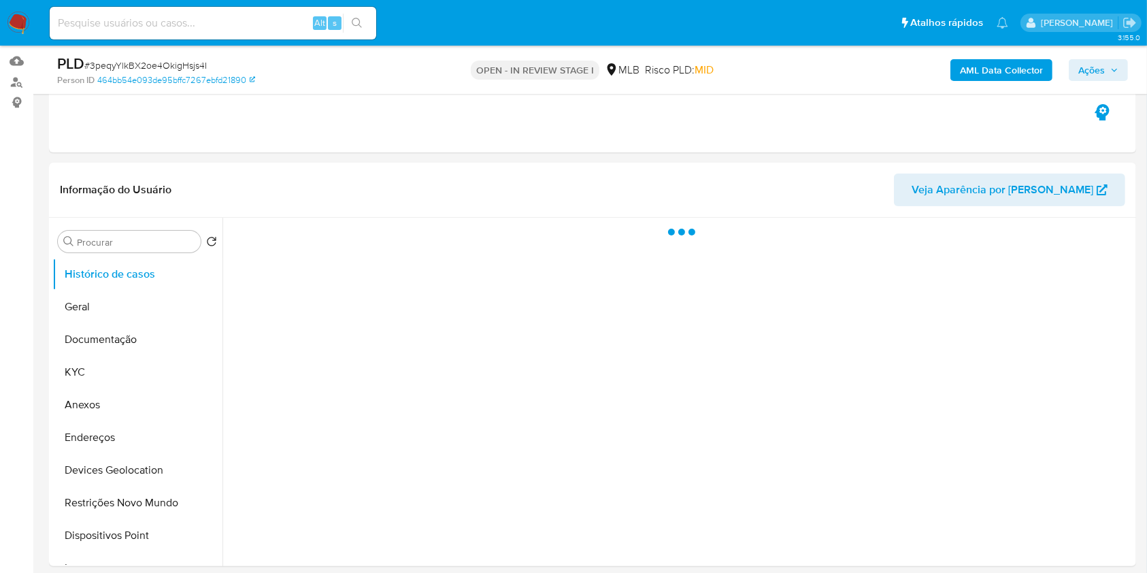
scroll to position [0, 0]
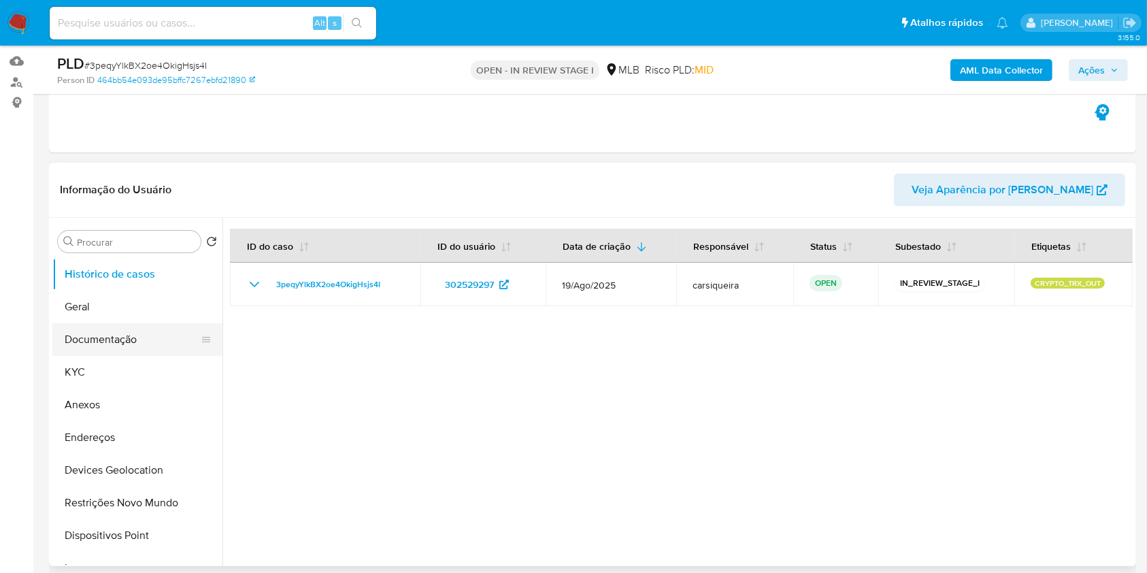
click at [118, 335] on button "Documentação" at bounding box center [131, 339] width 159 height 33
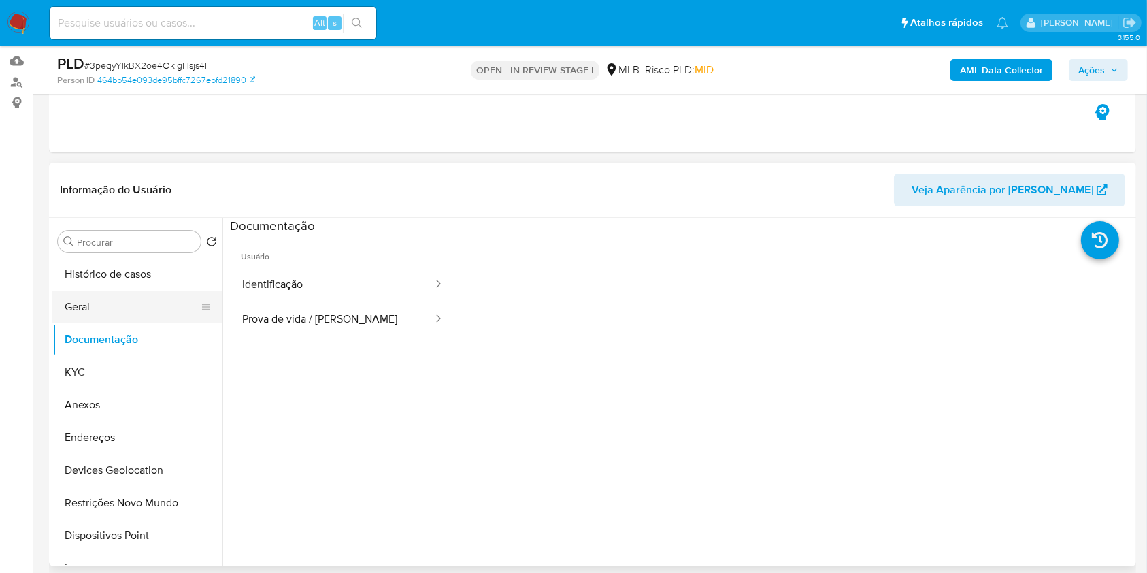
click at [109, 311] on button "Geral" at bounding box center [131, 306] width 159 height 33
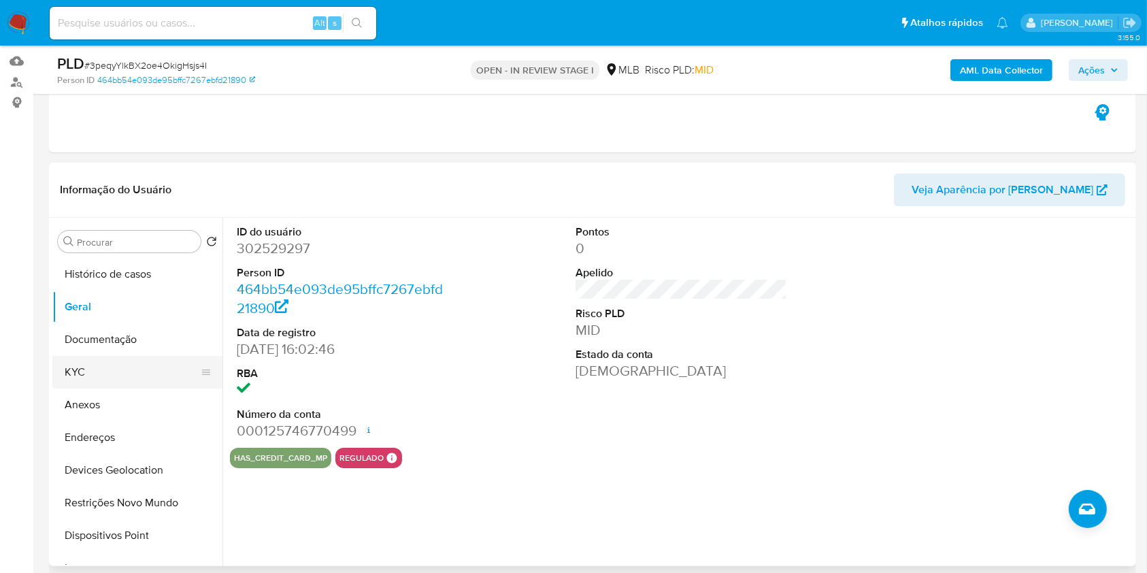
click at [103, 371] on button "KYC" at bounding box center [131, 372] width 159 height 33
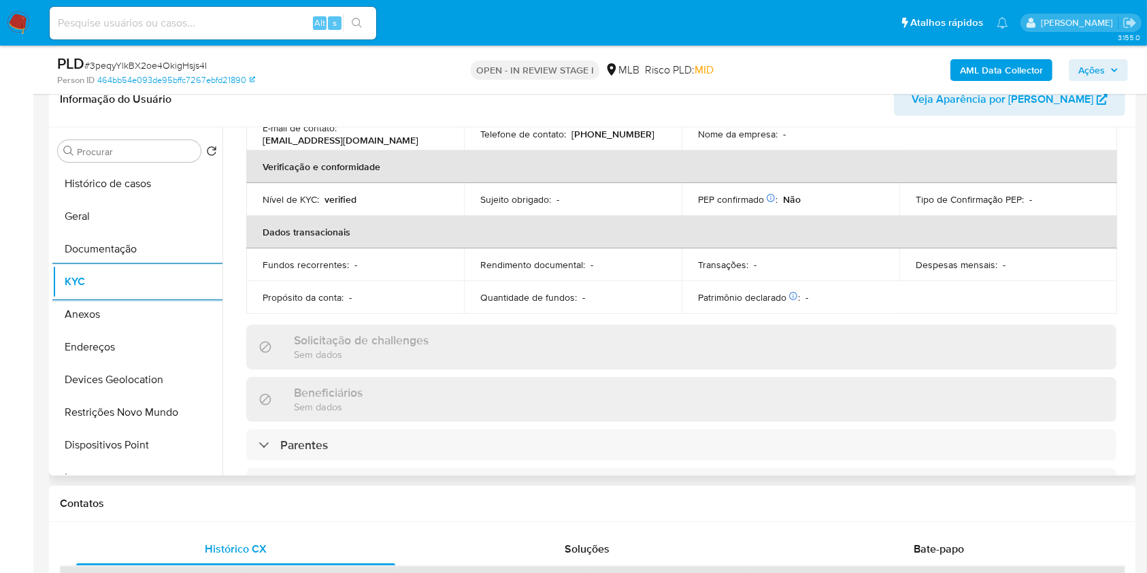
scroll to position [608, 0]
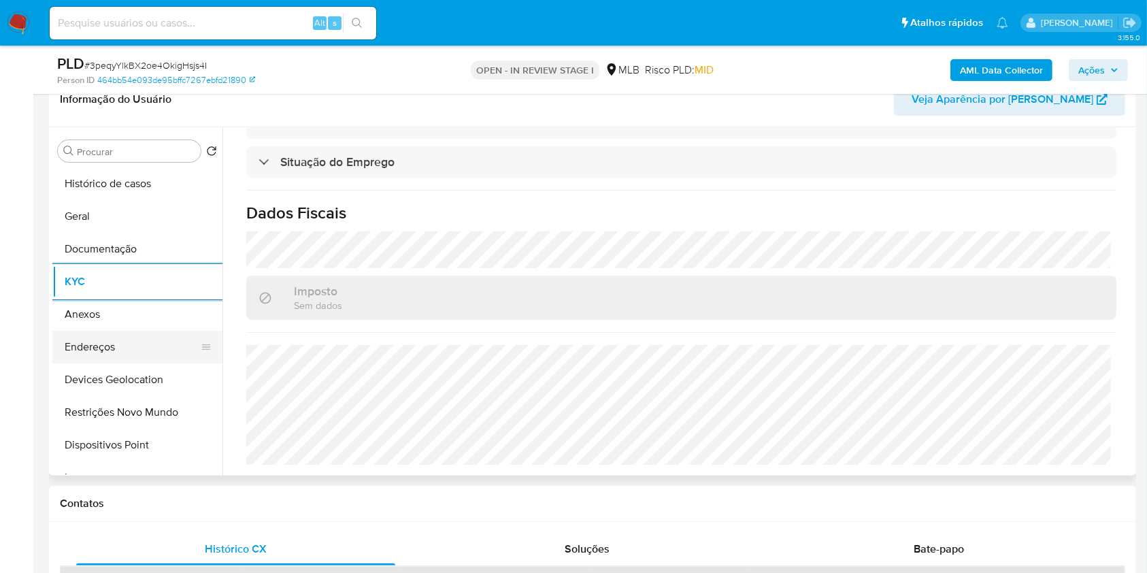
click at [90, 346] on button "Endereços" at bounding box center [131, 346] width 159 height 33
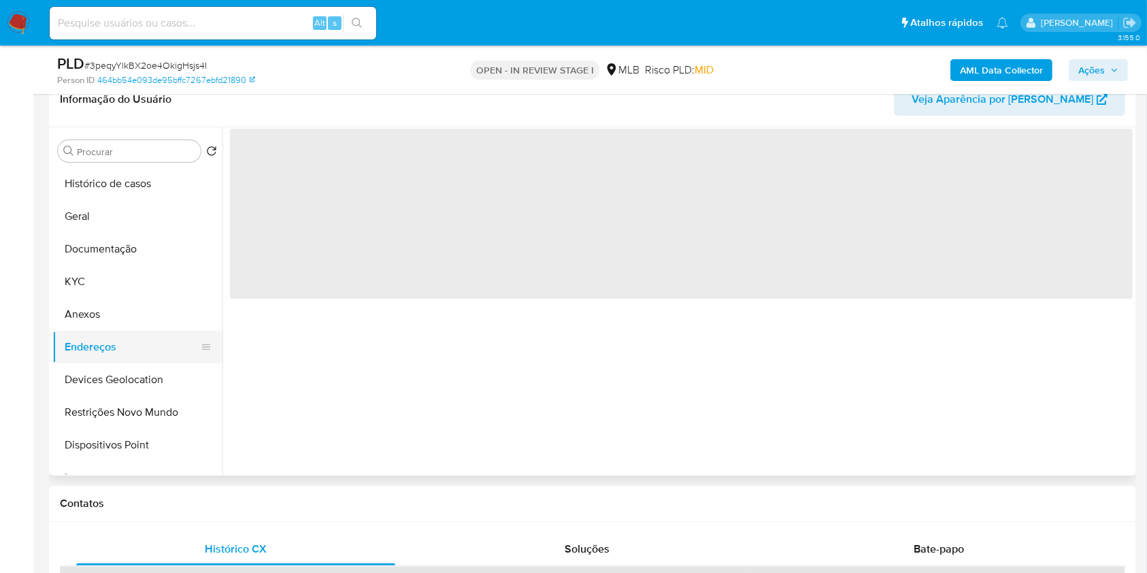
scroll to position [0, 0]
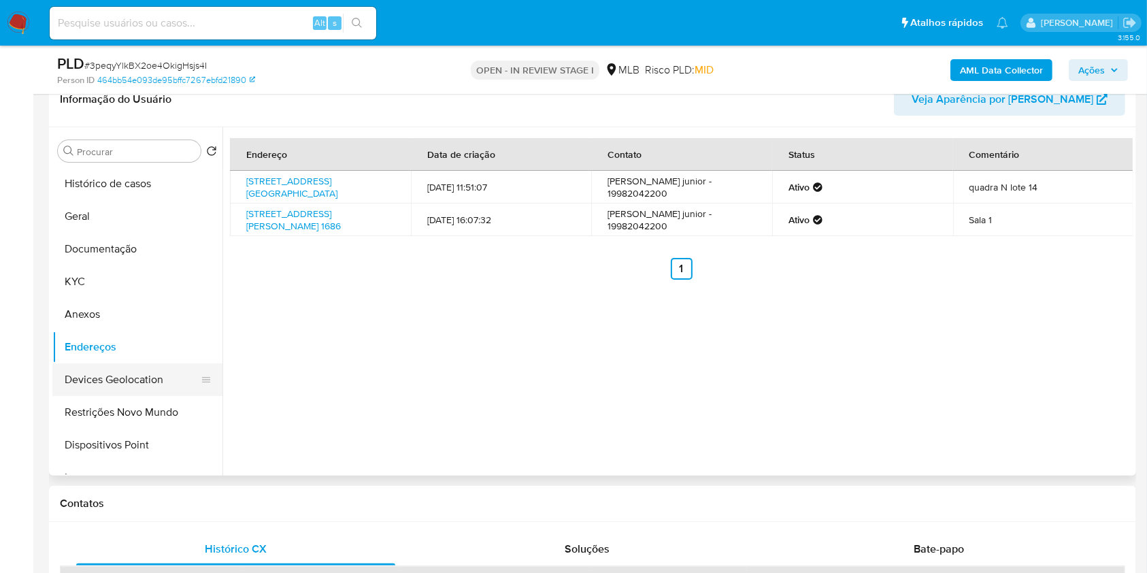
click at [135, 388] on button "Devices Geolocation" at bounding box center [131, 379] width 159 height 33
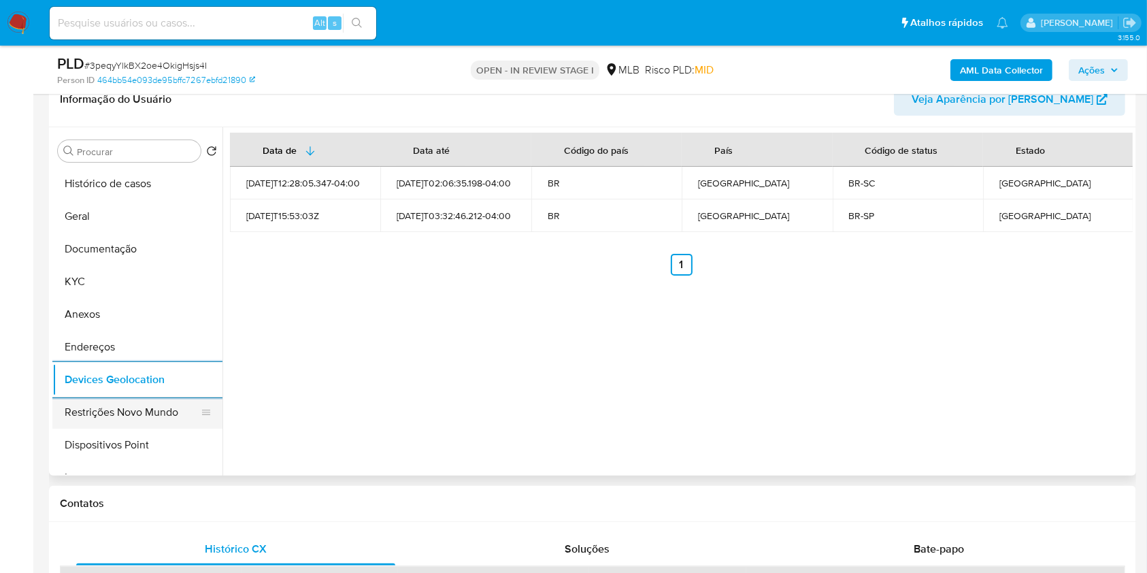
click at [175, 407] on button "Restrições Novo Mundo" at bounding box center [131, 412] width 159 height 33
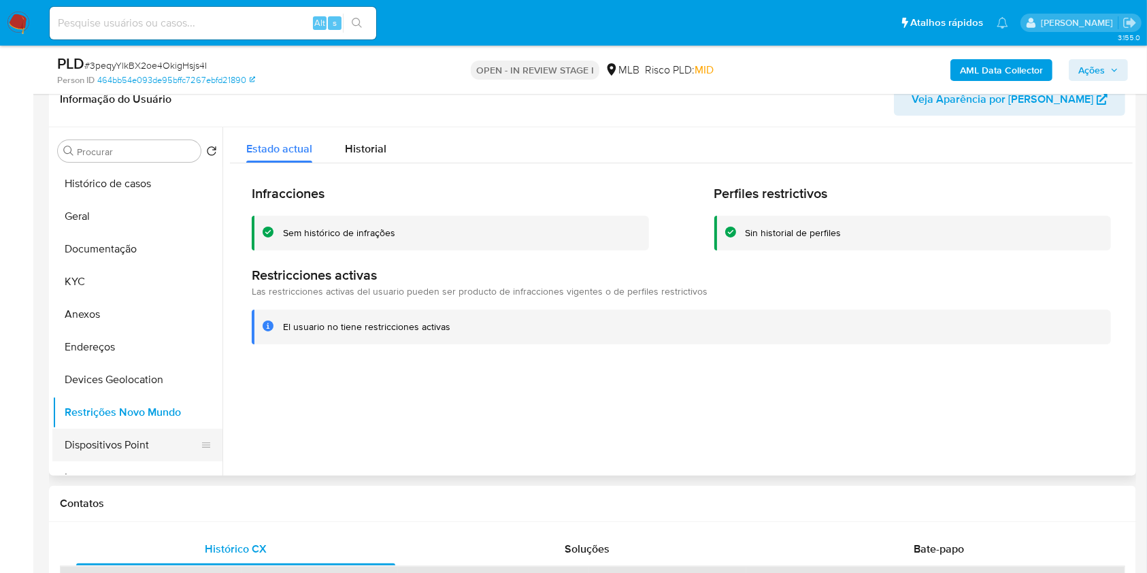
click at [152, 443] on button "Dispositivos Point" at bounding box center [131, 444] width 159 height 33
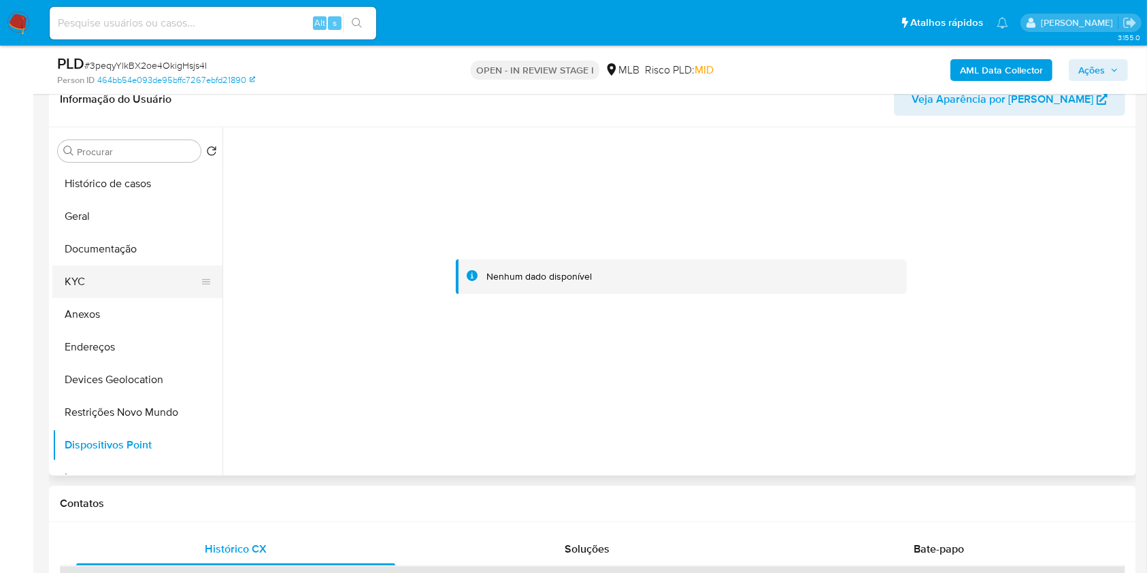
click at [72, 284] on button "KYC" at bounding box center [131, 281] width 159 height 33
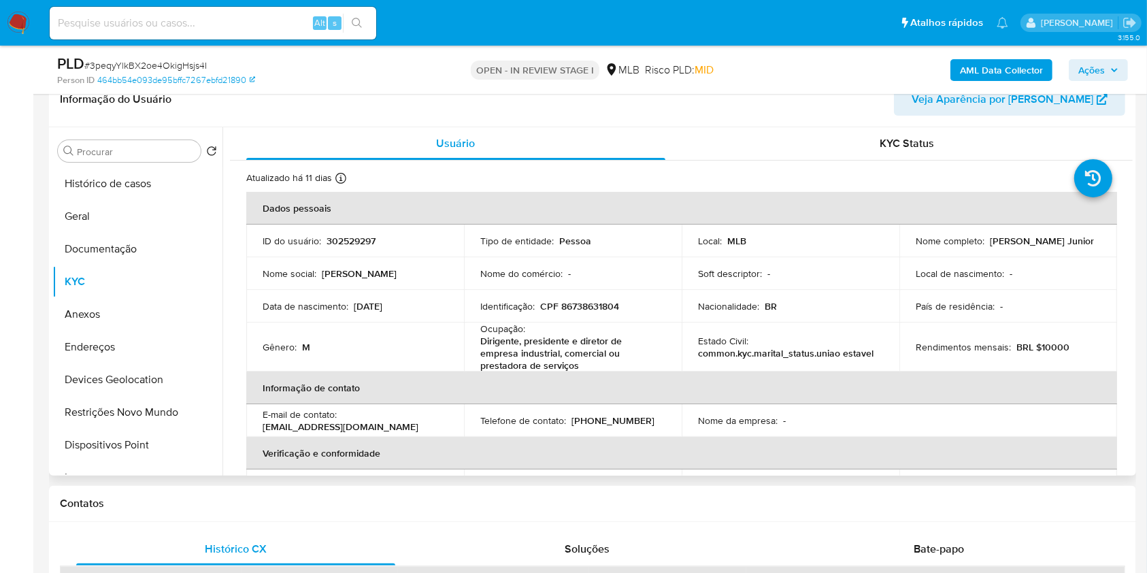
click at [571, 300] on p "CPF 86738631804" at bounding box center [579, 306] width 79 height 12
copy p "86738631804"
click at [592, 313] on td "Identificação : CPF 86738631804" at bounding box center [573, 306] width 218 height 33
click at [581, 307] on p "CPF 86738631804" at bounding box center [579, 306] width 79 height 12
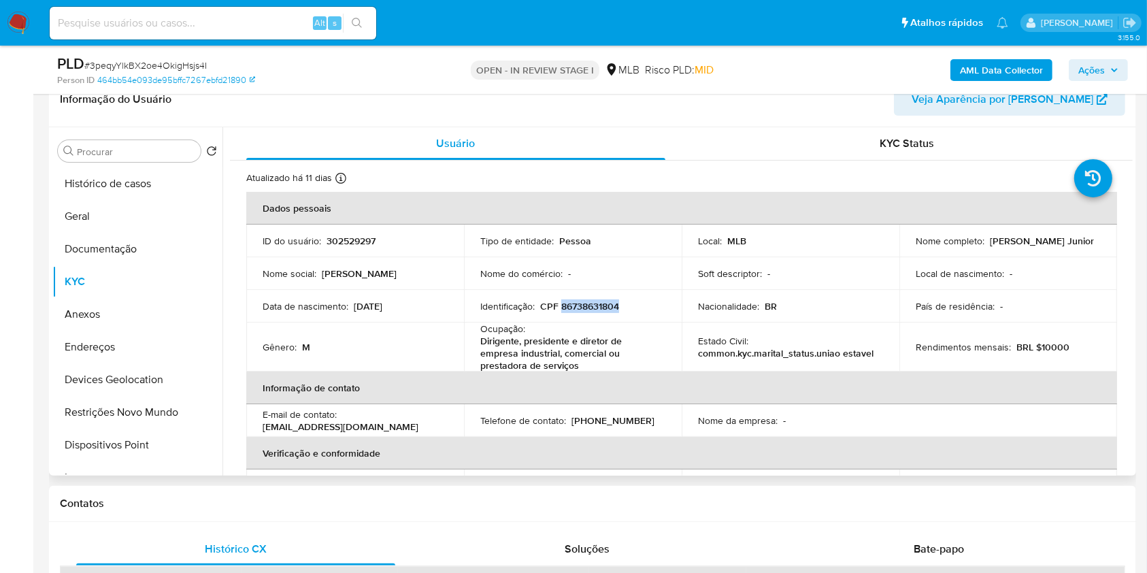
click at [581, 307] on p "CPF 86738631804" at bounding box center [579, 306] width 79 height 12
copy p "86738631804"
